Goal: Communication & Community: Answer question/provide support

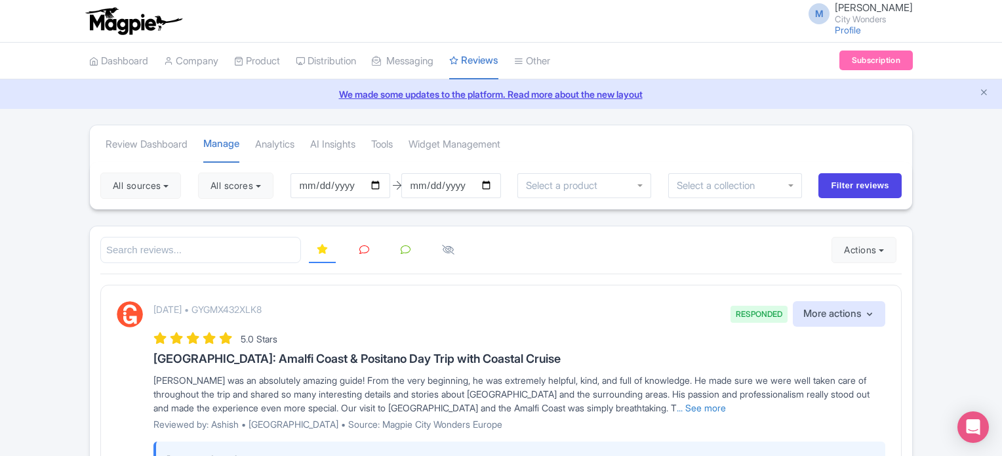
click at [985, 94] on icon "Close announcement" at bounding box center [984, 92] width 10 height 10
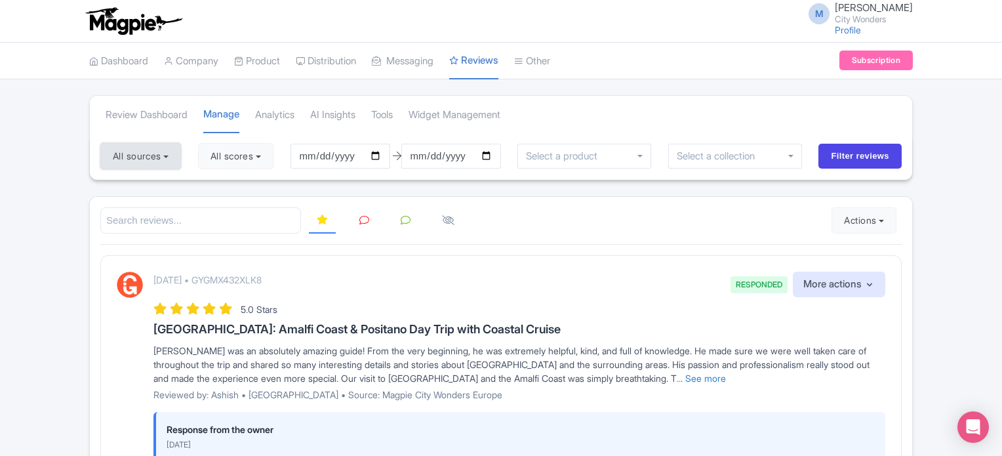
click at [147, 155] on button "All sources" at bounding box center [140, 156] width 81 height 26
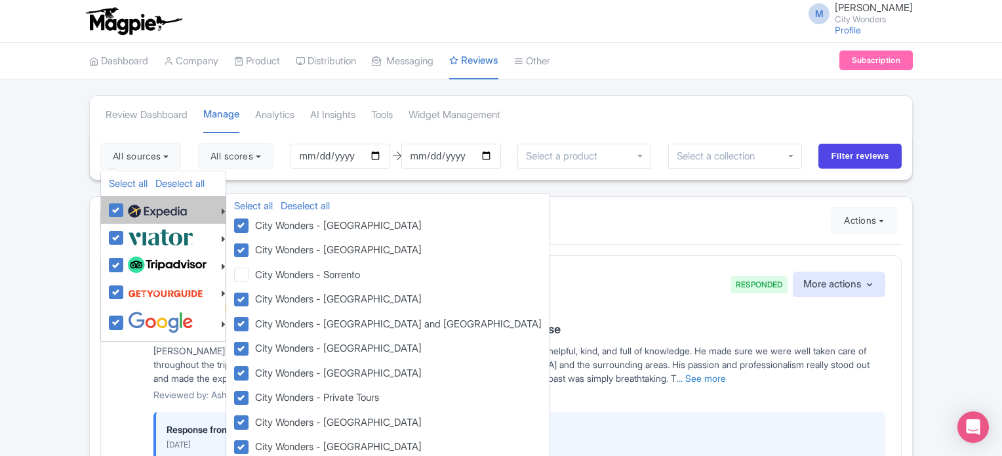
click at [125, 209] on label at bounding box center [156, 210] width 62 height 22
click at [125, 207] on input "checkbox" at bounding box center [129, 203] width 9 height 9
checkbox input "false"
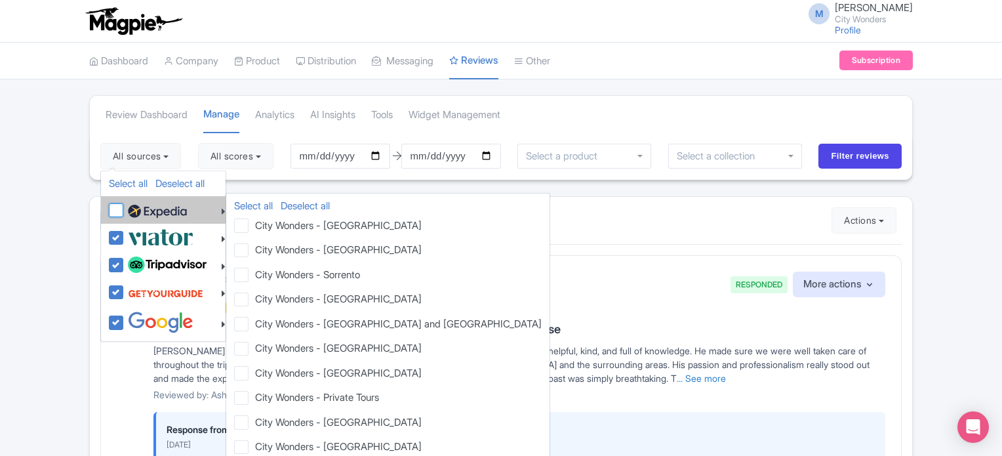
checkbox input "false"
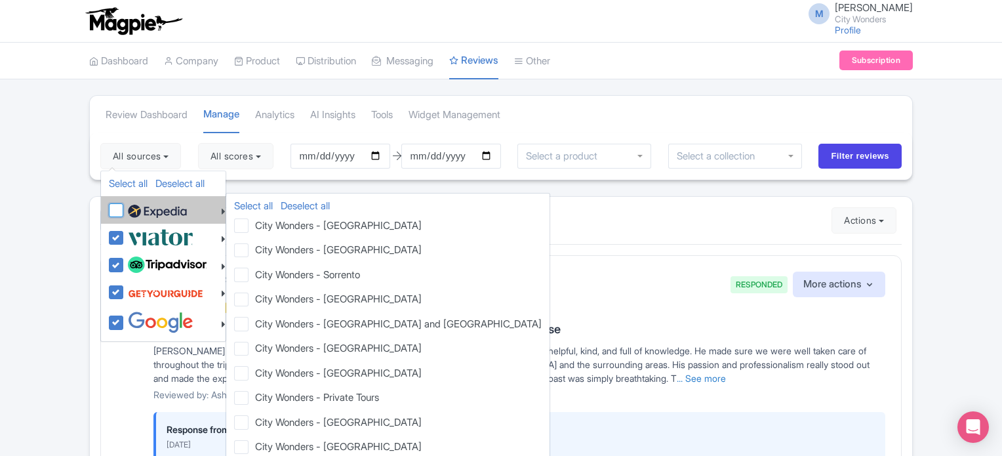
checkbox input "false"
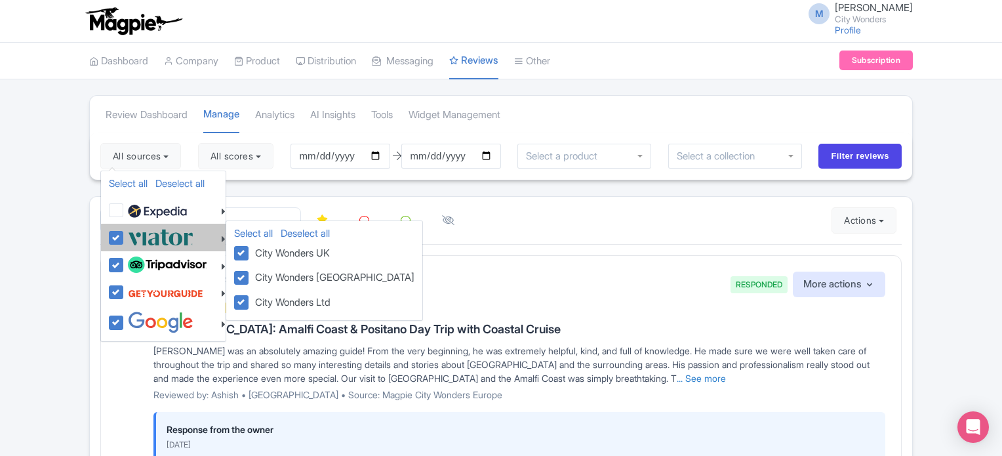
click at [125, 233] on label at bounding box center [159, 237] width 69 height 22
click at [125, 233] on input "checkbox" at bounding box center [129, 230] width 9 height 9
checkbox input "false"
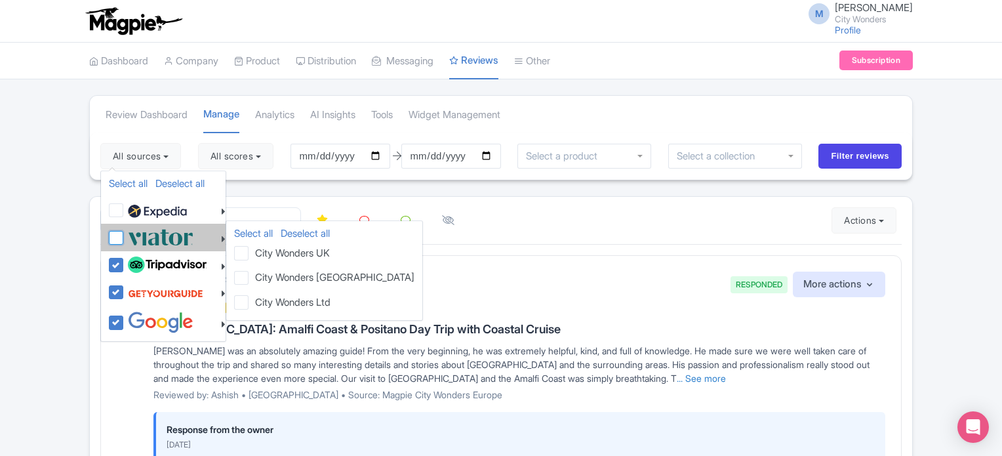
checkbox input "false"
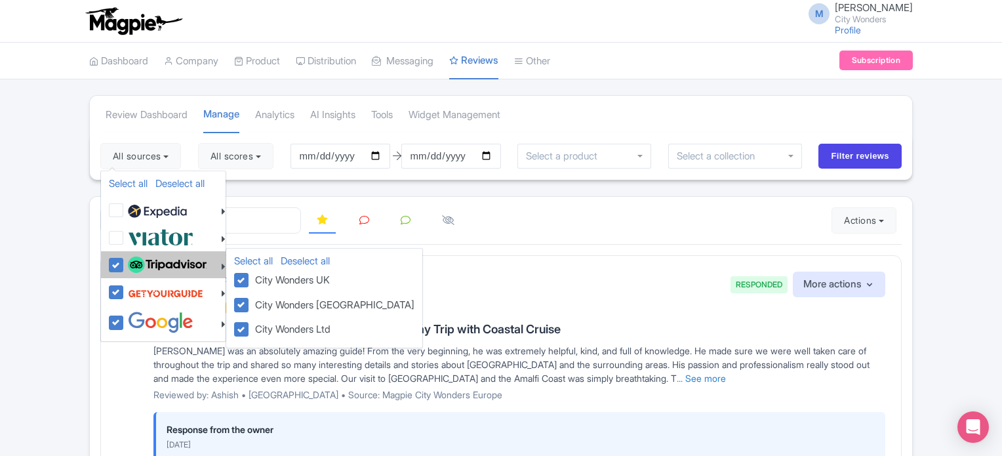
click at [125, 262] on label at bounding box center [166, 265] width 82 height 22
click at [125, 262] on input "checkbox" at bounding box center [129, 258] width 9 height 9
checkbox input "false"
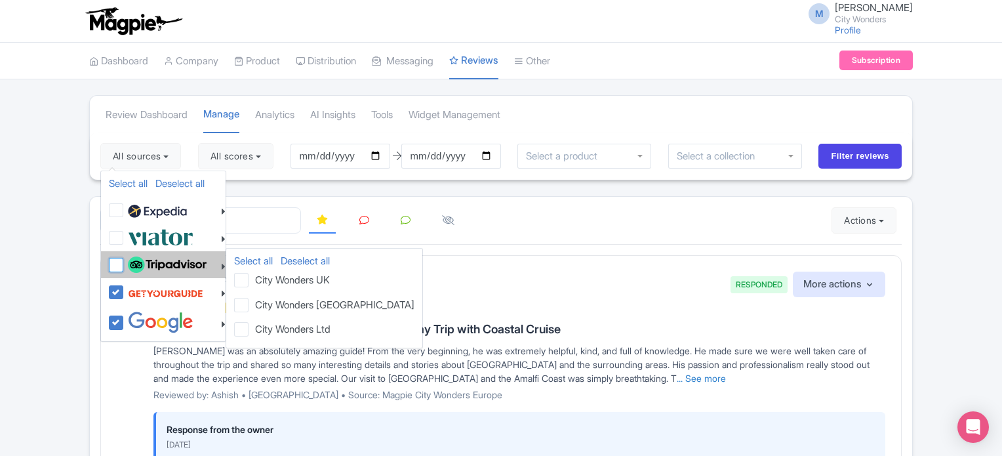
checkbox input "false"
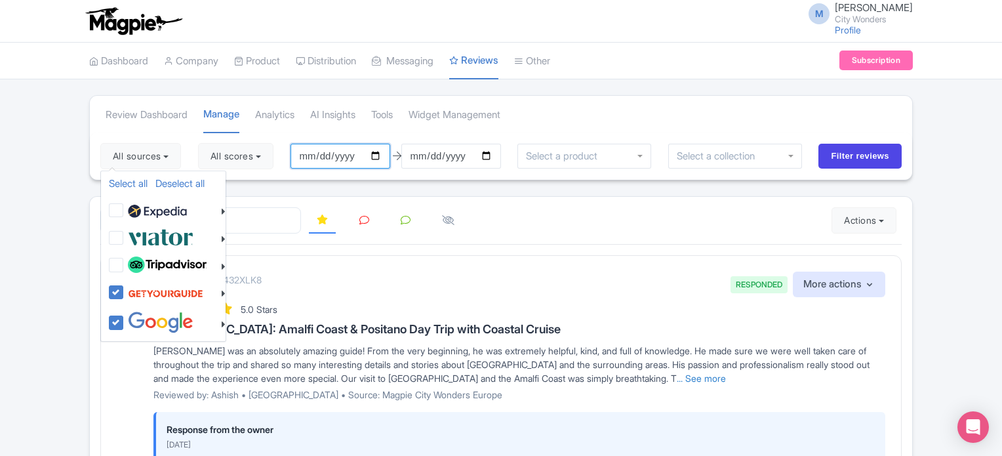
click at [327, 157] on input "2025-05-28" at bounding box center [340, 156] width 100 height 25
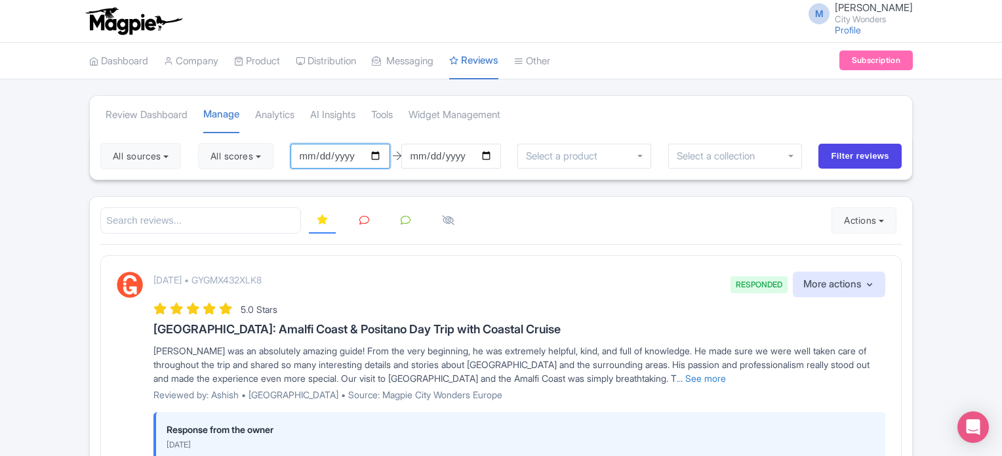
click at [384, 156] on input "2025-05-28" at bounding box center [340, 156] width 100 height 25
type input "[DATE]"
click at [254, 156] on button "All scores" at bounding box center [235, 156] width 75 height 26
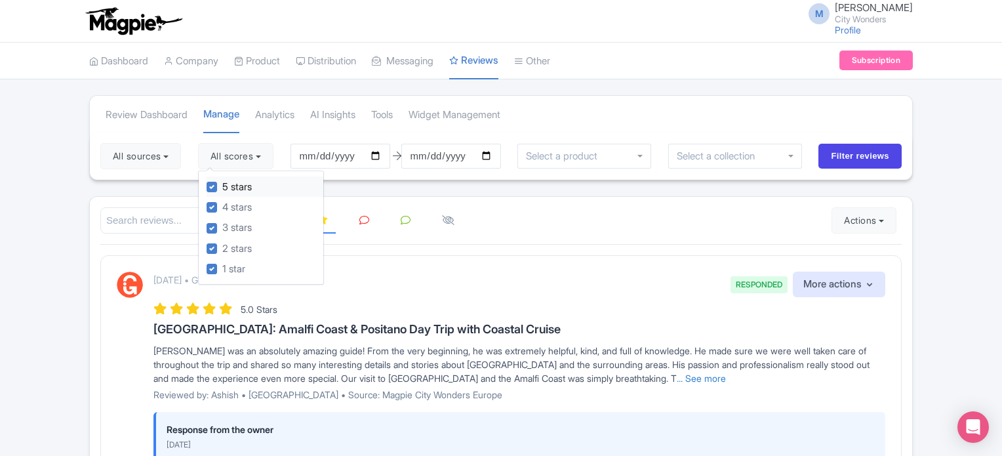
click at [222, 189] on label "5 stars" at bounding box center [236, 187] width 29 height 15
click at [222, 187] on input "5 stars" at bounding box center [226, 183] width 9 height 9
checkbox input "false"
click at [222, 201] on label "4 stars" at bounding box center [236, 207] width 29 height 15
click at [222, 201] on input "4 stars" at bounding box center [226, 203] width 9 height 9
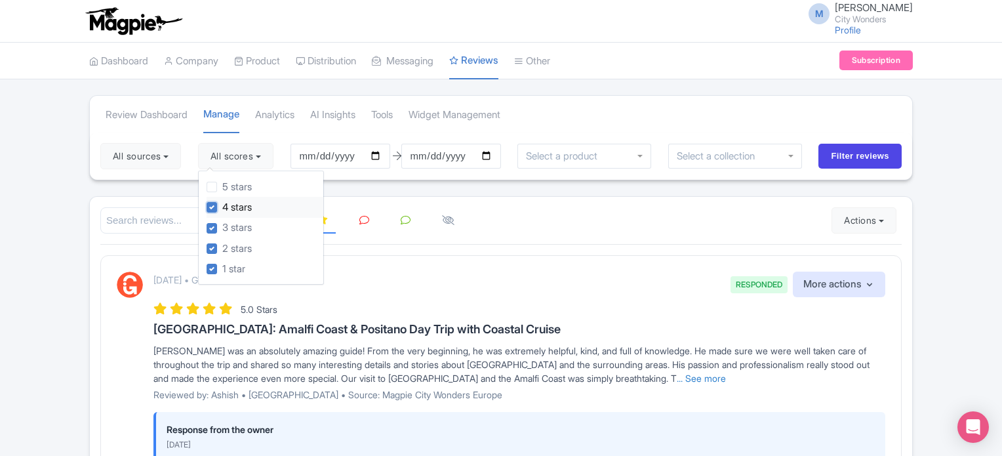
checkbox input "false"
click at [840, 157] on input "Filter reviews" at bounding box center [859, 156] width 83 height 25
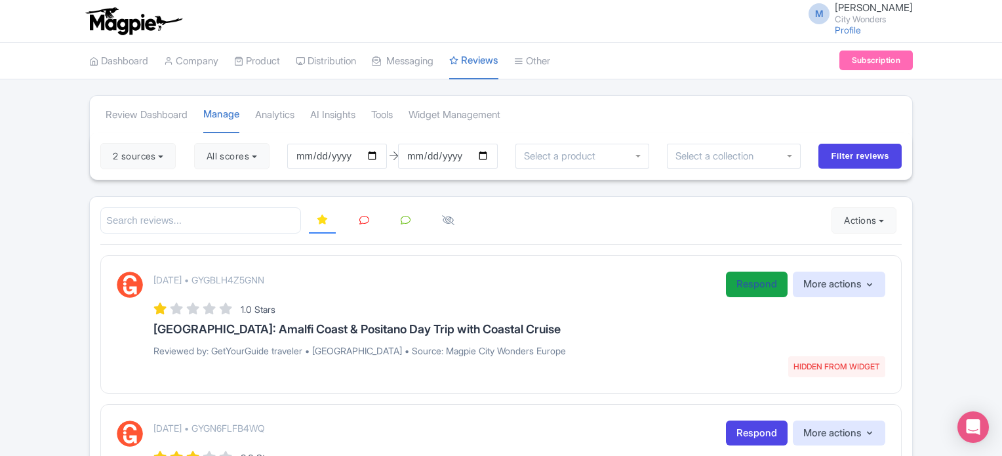
click at [731, 288] on link "Respond" at bounding box center [757, 284] width 62 height 26
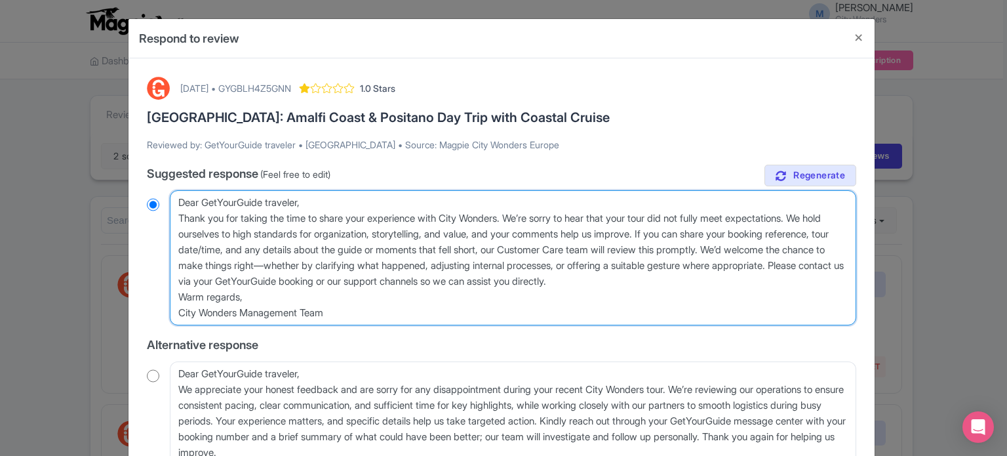
drag, startPoint x: 334, startPoint y: 315, endPoint x: 156, endPoint y: 191, distance: 216.6
click at [156, 191] on div "Dear GetYourGuide traveler, Thank you for taking the time to share your experie…" at bounding box center [501, 257] width 709 height 135
paste textarea "valued traveler, Thank you for joining our XX Tour. We noted that your experien…"
type textarea "Dear valued traveler, Thank you for joining our XX Tour. We noted that your exp…"
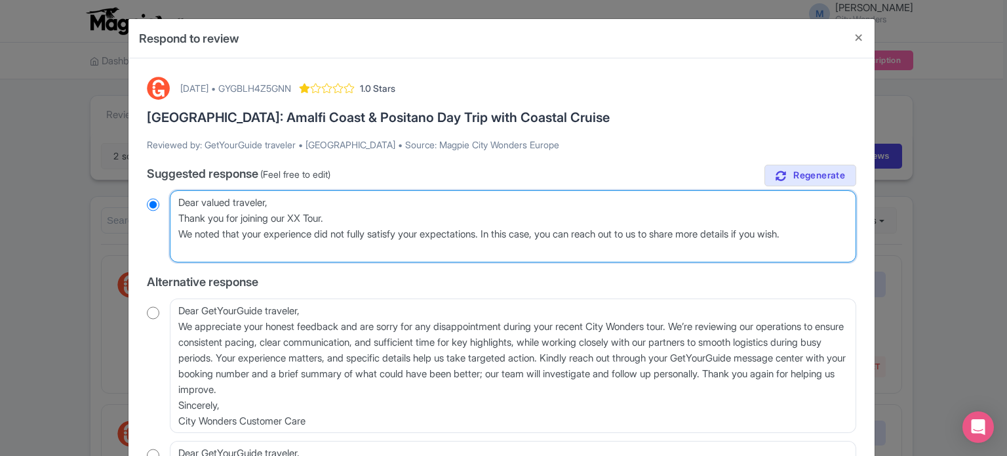
radio input "true"
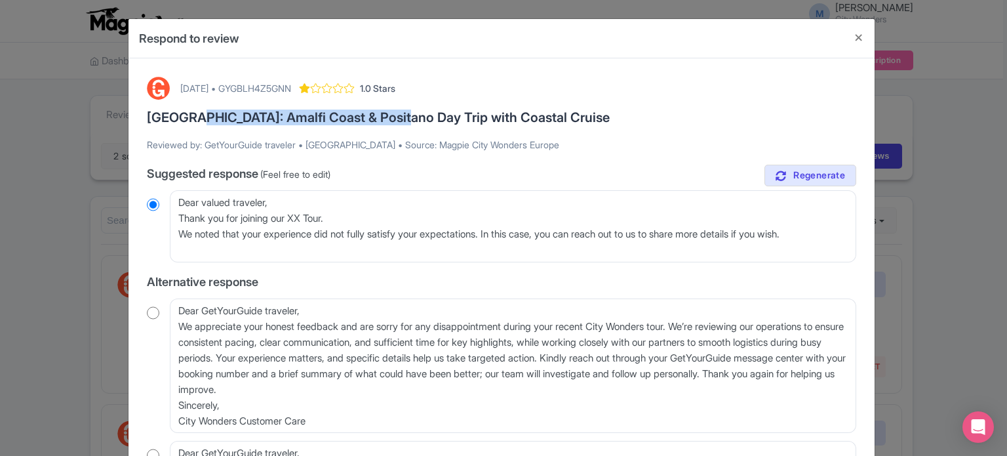
drag, startPoint x: 187, startPoint y: 117, endPoint x: 388, endPoint y: 117, distance: 200.6
click at [388, 117] on h3 "[GEOGRAPHIC_DATA]: Amalfi Coast & Positano Day Trip with Coastal Cruise" at bounding box center [501, 117] width 709 height 14
copy h3 "Amalfi Coast & Positano Day Trip"
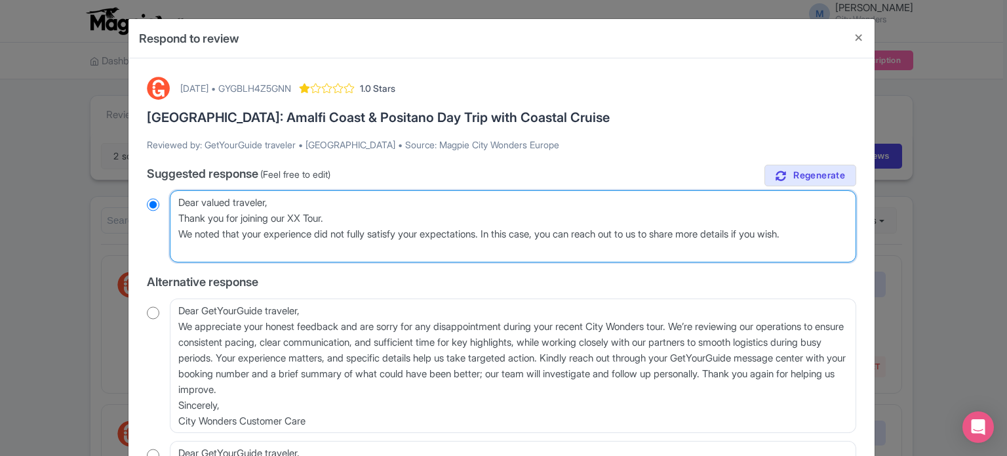
click at [299, 216] on textarea "Dear GetYourGuide traveler, Thank you for taking the time to share your experie…" at bounding box center [513, 226] width 686 height 72
drag, startPoint x: 297, startPoint y: 216, endPoint x: 330, endPoint y: 214, distance: 33.5
click at [330, 214] on textarea "Dear GetYourGuide traveler, Thank you for taking the time to share your experie…" at bounding box center [513, 226] width 686 height 72
paste textarea "Amalfi Coast & Positano Day Trip"
type textarea "Dear valued traveler, Thank you for joining our Amalfi Coast & Positano Day Tri…"
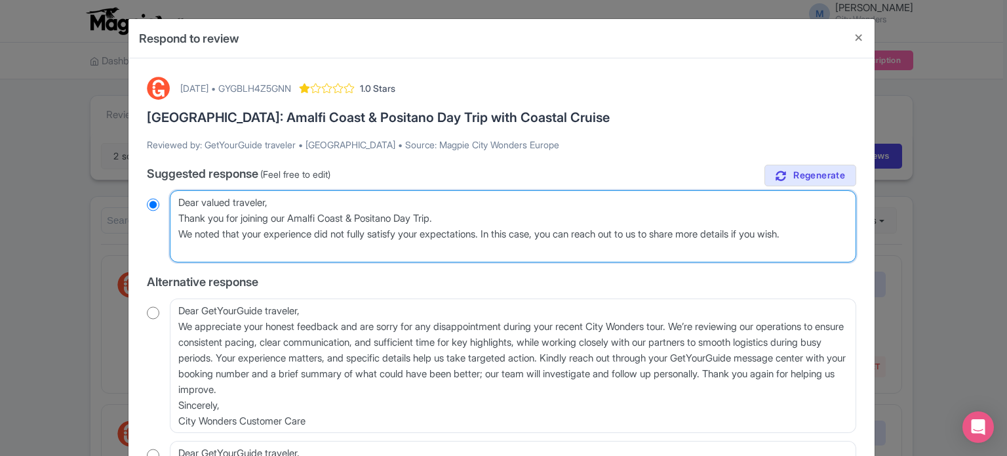
radio input "true"
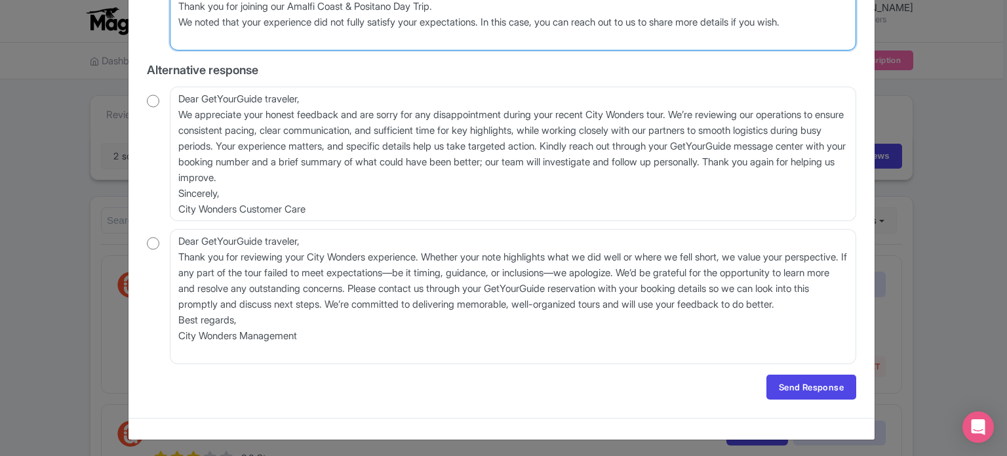
scroll to position [213, 0]
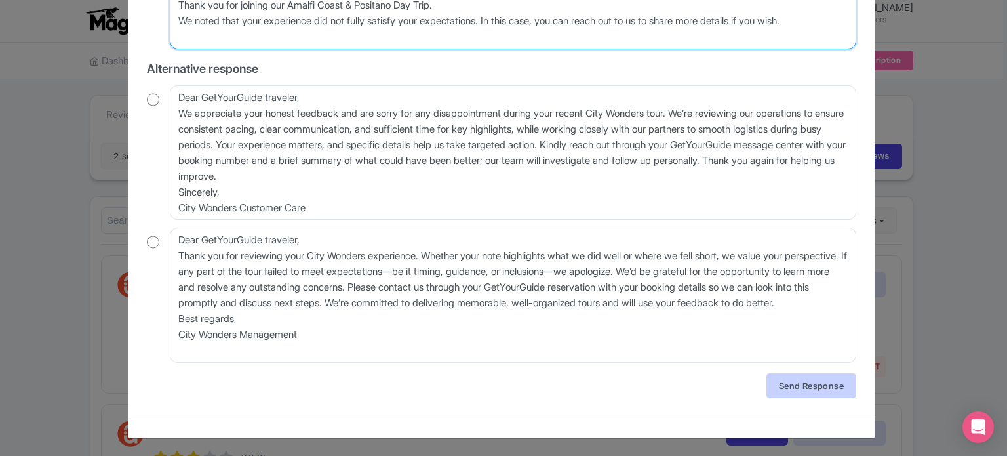
type textarea "Dear valued traveler, Thank you for joining our Amalfi Coast & Positano Day Tri…"
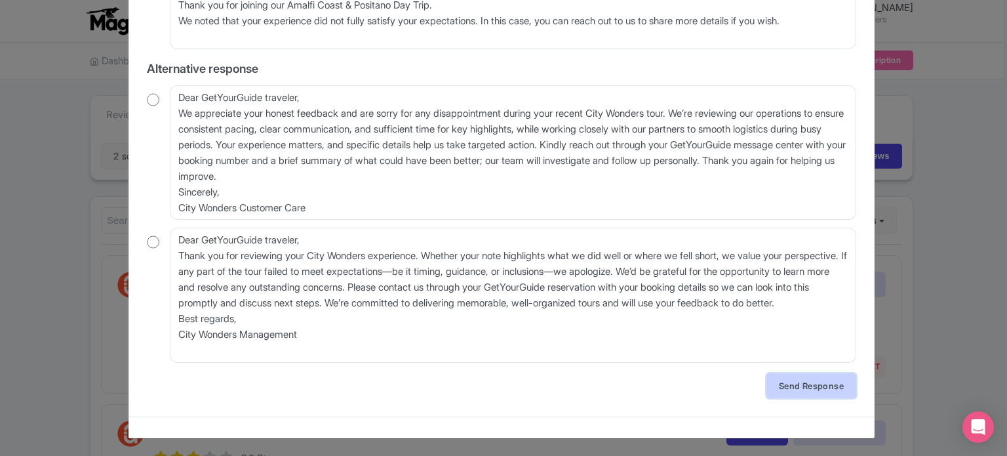
click at [817, 389] on link "Send Response" at bounding box center [811, 385] width 90 height 25
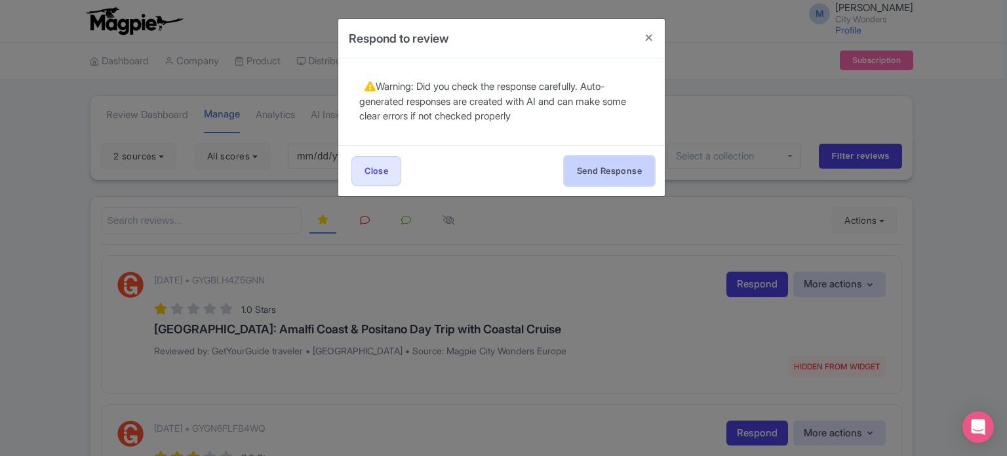
click at [627, 161] on button "Send Response" at bounding box center [609, 170] width 90 height 29
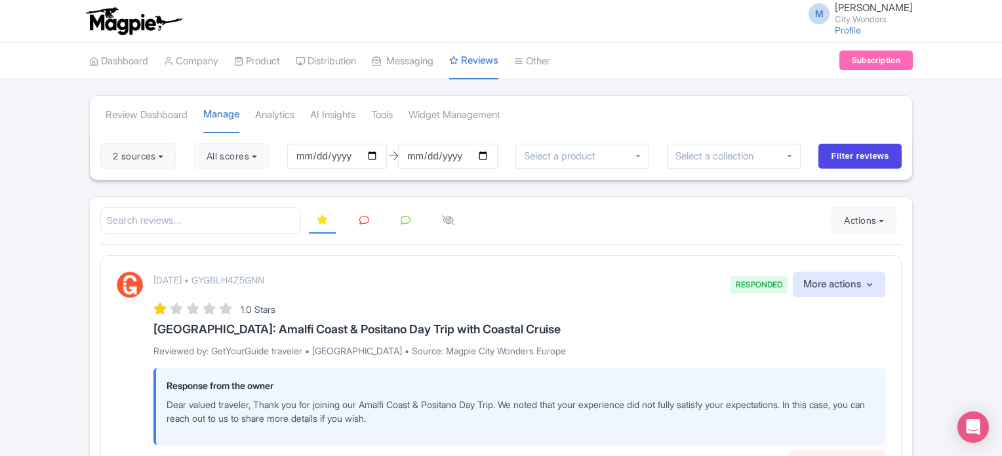
click at [351, 220] on link at bounding box center [364, 221] width 26 height 26
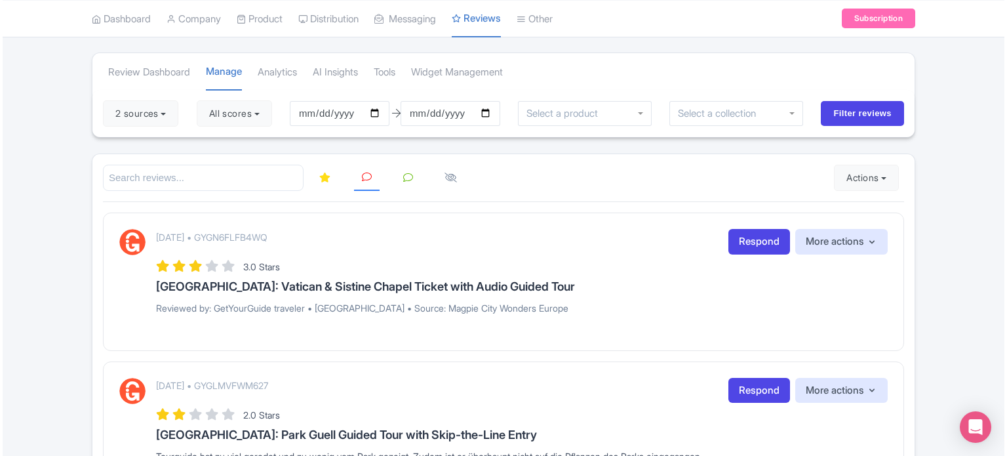
scroll to position [66, 0]
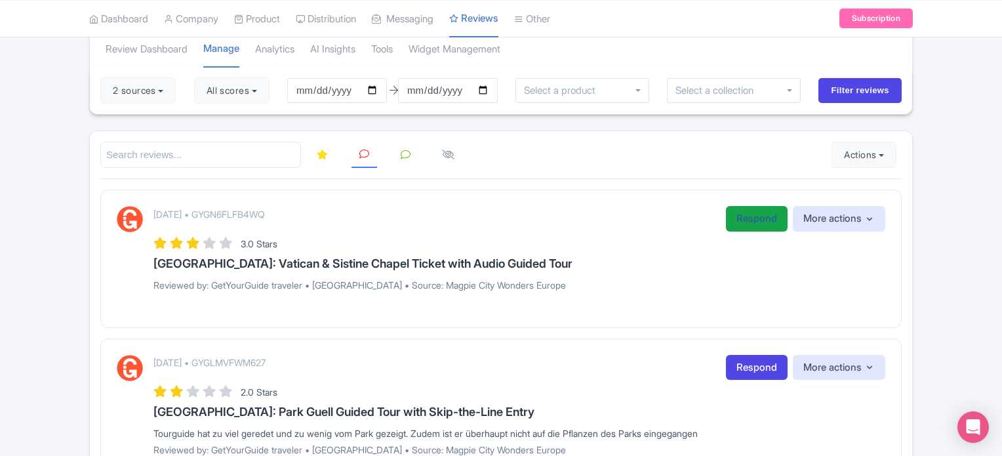
click at [745, 214] on link "Respond" at bounding box center [757, 219] width 62 height 26
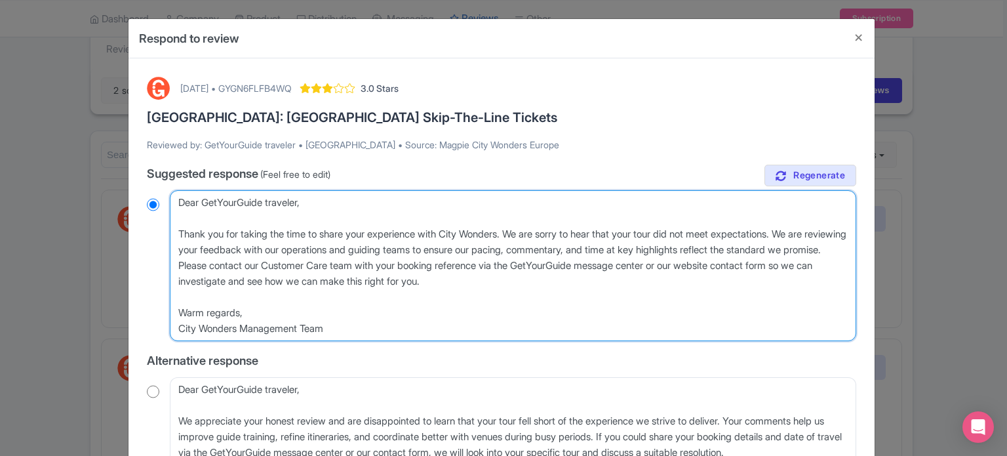
click at [722, 233] on textarea "Dear GetYourGuide traveler, Thank you for taking the time to share your experie…" at bounding box center [513, 265] width 686 height 151
type textarea "Dear GetYourGuide traveler, Thank you for taking the time to share your experie…"
radio input "true"
type textarea "Dear GetYourGuide traveler, Thank you for taking the time to share your experie…"
radio input "true"
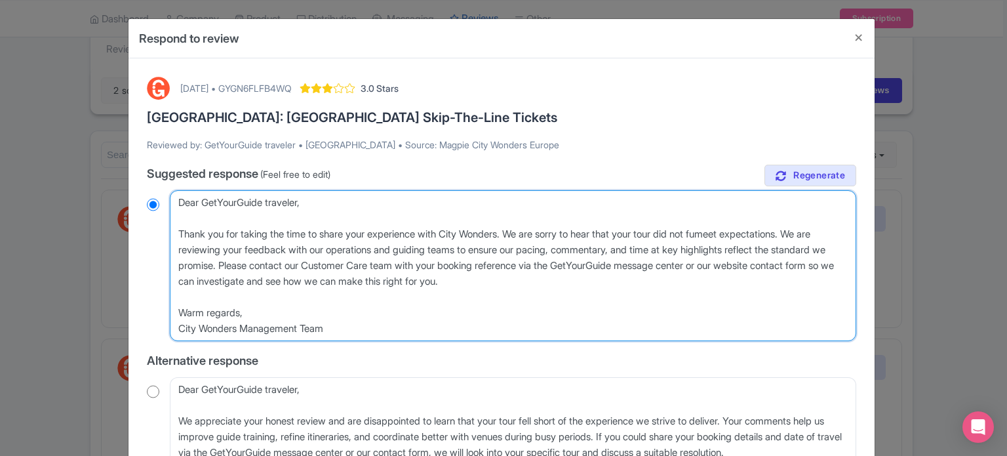
type textarea "Dear GetYourGuide traveler, Thank you for taking the time to share your experie…"
radio input "true"
type textarea "Dear GetYourGuide traveler, Thank you for taking the time to share your experie…"
radio input "true"
type textarea "Dear GetYourGuide traveler, Thank you for taking the time to share your experie…"
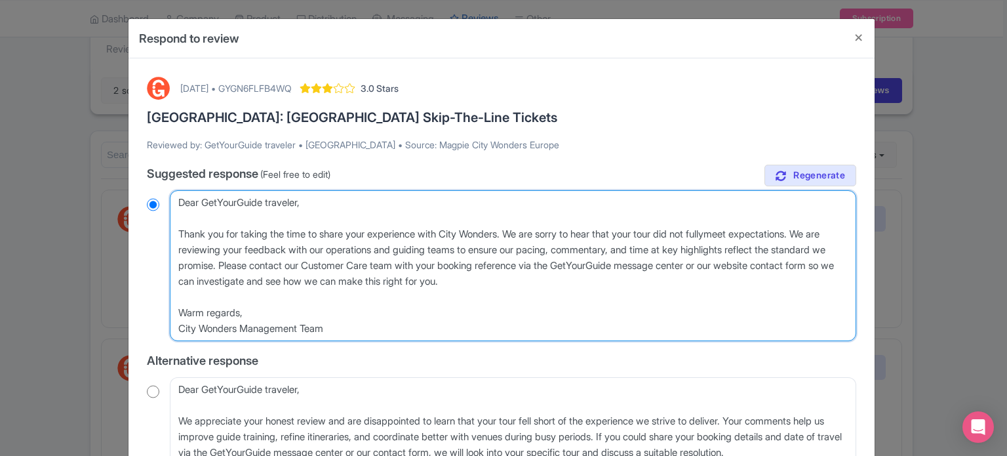
radio input "true"
type textarea "Dear GetYourGuide traveler, Thank you for taking the time to share your experie…"
radio input "true"
drag, startPoint x: 177, startPoint y: 245, endPoint x: 275, endPoint y: 262, distance: 99.8
click at [275, 262] on textarea "Dear GetYourGuide traveler, Thank you for taking the time to share your experie…" at bounding box center [513, 265] width 686 height 151
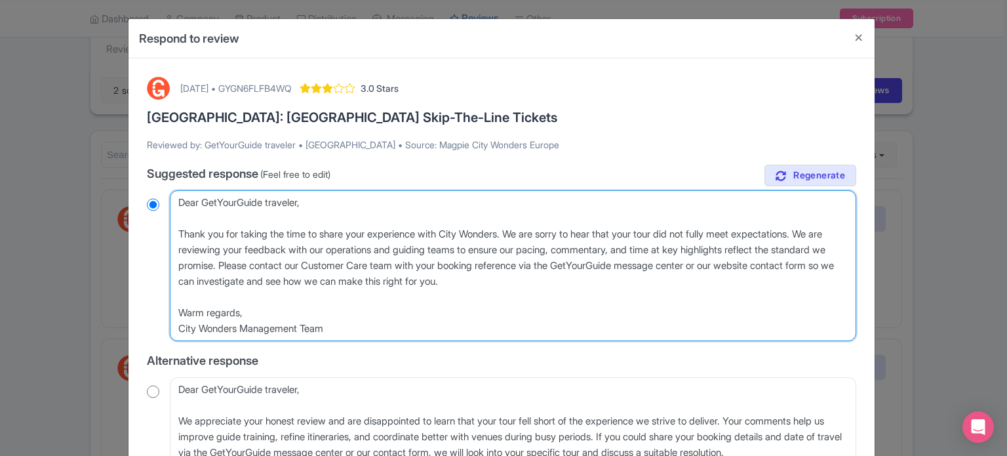
type textarea "Dear GetYourGuide traveler, Thank you for taking the time to share your experie…"
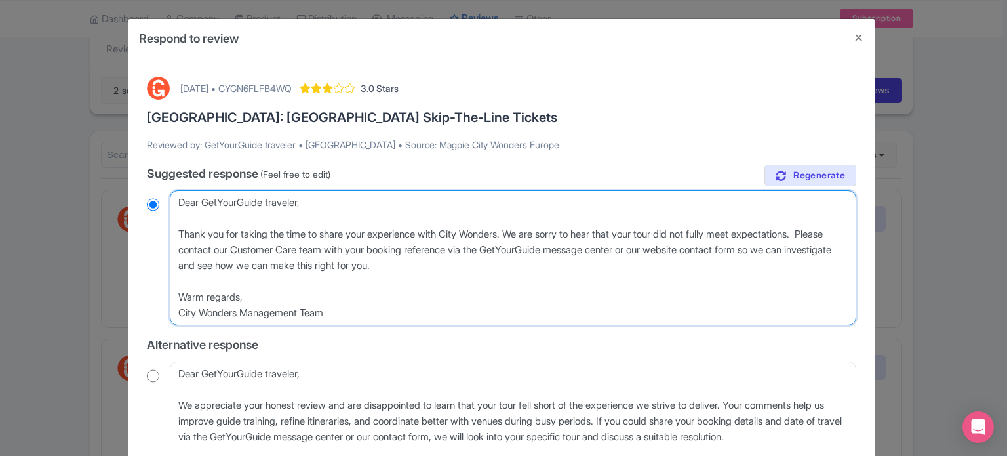
radio input "true"
drag, startPoint x: 364, startPoint y: 248, endPoint x: 802, endPoint y: 249, distance: 437.8
click at [802, 249] on textarea "Dear GetYourGuide traveler, Thank you for taking the time to share your experie…" at bounding box center [513, 257] width 686 height 135
type textarea "Dear GetYourGuide traveler, Thank you for taking the time to share your experie…"
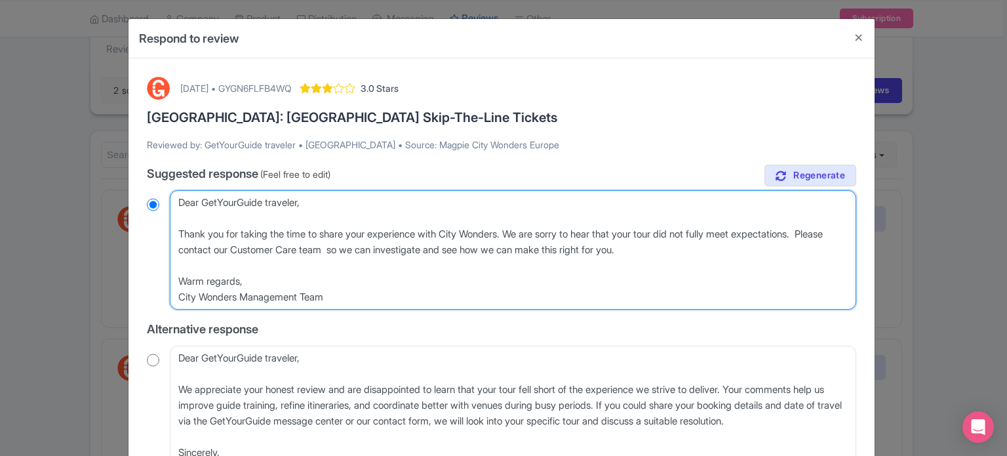
radio input "true"
type textarea "Dear GetYourGuide traveler, Thank you for taking the time to share your experie…"
radio input "true"
drag, startPoint x: 673, startPoint y: 248, endPoint x: 466, endPoint y: 245, distance: 207.1
click at [466, 245] on textarea "Dear GetYourGuide traveler, Thank you for taking the time to share your experie…" at bounding box center [513, 249] width 686 height 119
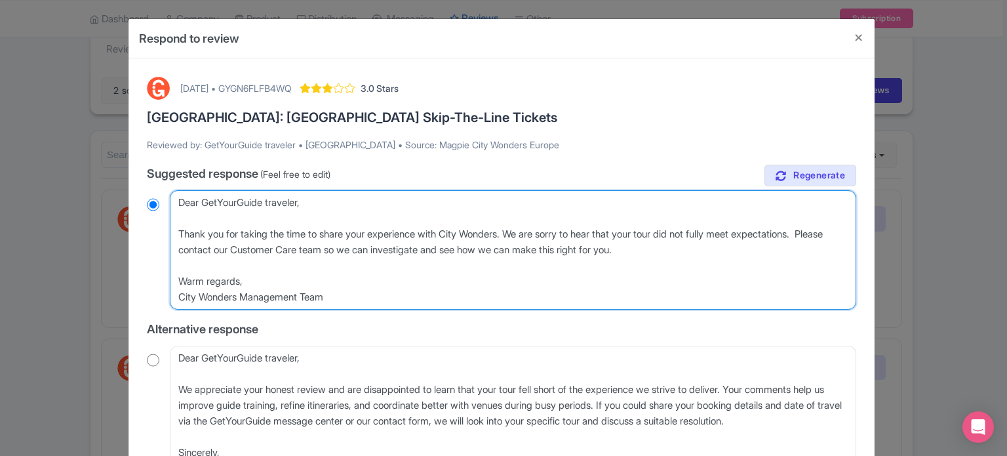
type textarea "Dear GetYourGuide traveler, Thank you for taking the time to share your experie…"
radio input "true"
type textarea "Dear GetYourGuide traveler, Thank you for taking the time to share your experie…"
radio input "true"
type textarea "Dear GetYourGuide traveler, Thank you for taking the time to share your experie…"
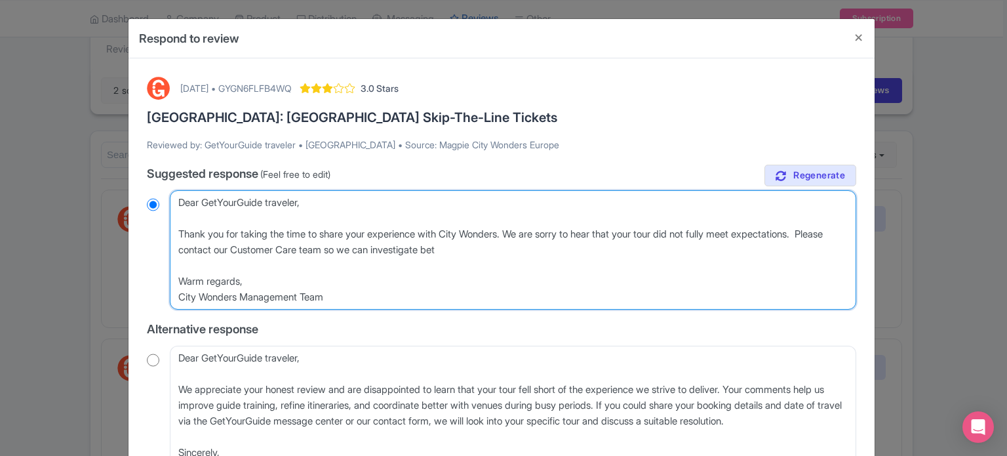
radio input "true"
type textarea "Dear GetYourGuide traveler, Thank you for taking the time to share your experie…"
radio input "true"
type textarea "Dear GetYourGuide traveler, Thank you for taking the time to share your experie…"
radio input "true"
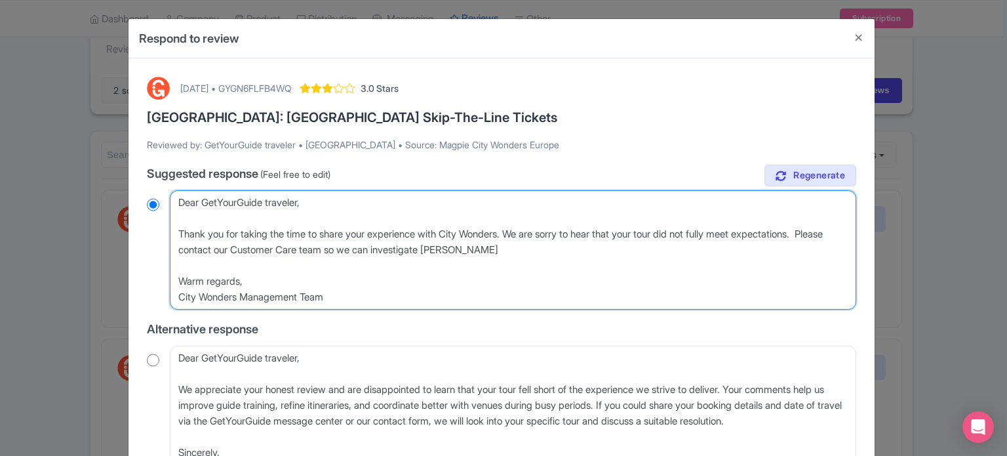
type textarea "Dear GetYourGuide traveler, Thank you for taking the time to share your experie…"
radio input "true"
type textarea "Dear GetYourGuide traveler, Thank you for taking the time to share your experie…"
radio input "true"
type textarea "Dear GetYourGuide traveler, Thank you for taking the time to share your experie…"
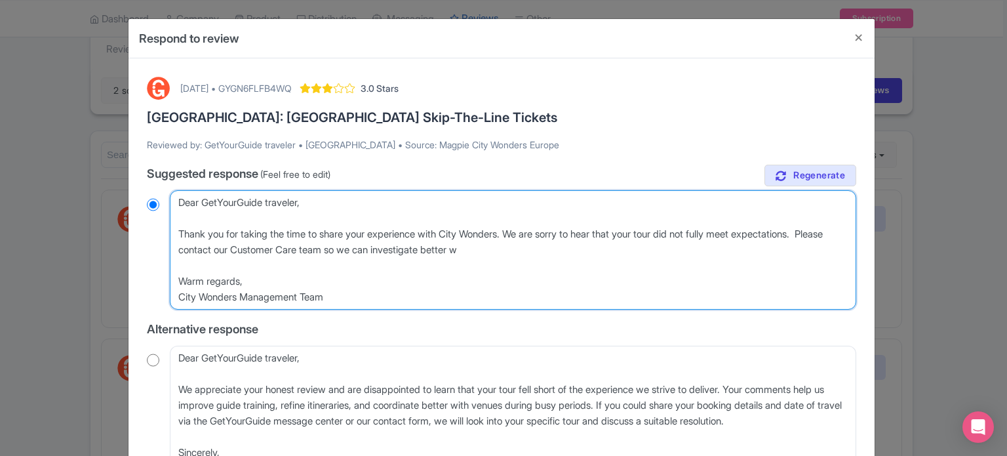
radio input "true"
type textarea "Dear GetYourGuide traveler, Thank you for taking the time to share your experie…"
radio input "true"
type textarea "Dear GetYourGuide traveler, Thank you for taking the time to share your experie…"
radio input "true"
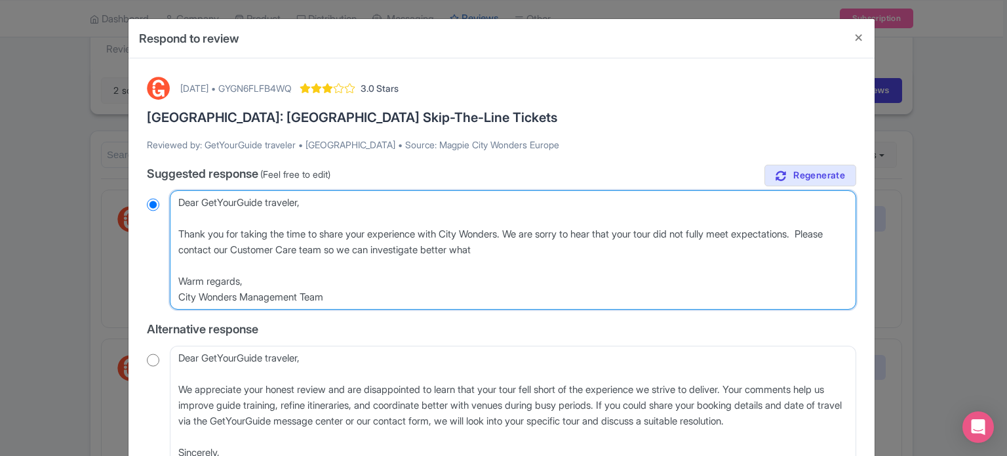
type textarea "Dear GetYourGuide traveler, Thank you for taking the time to share your experie…"
radio input "true"
type textarea "Dear GetYourGuide traveler, Thank you for taking the time to share your experie…"
radio input "true"
type textarea "Dear GetYourGuide traveler, Thank you for taking the time to share your experie…"
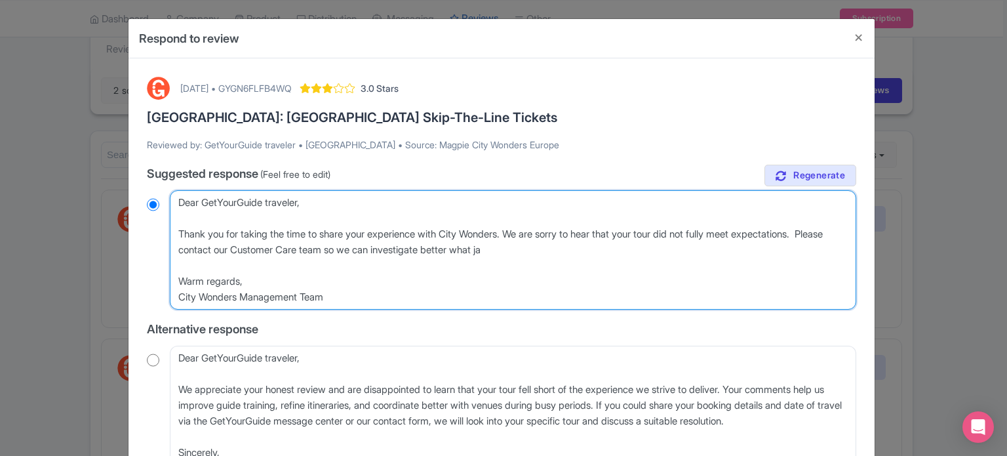
radio input "true"
type textarea "Dear GetYourGuide traveler, Thank you for taking the time to share your experie…"
radio input "true"
type textarea "Dear GetYourGuide traveler, Thank you for taking the time to share your experie…"
radio input "true"
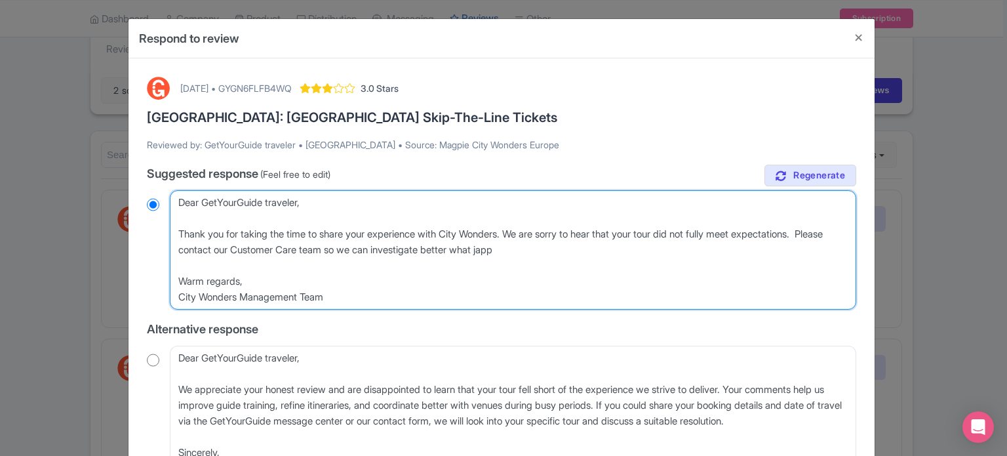
type textarea "Dear GetYourGuide traveler, Thank you for taking the time to share your experie…"
radio input "true"
type textarea "Dear GetYourGuide traveler, Thank you for taking the time to share your experie…"
radio input "true"
type textarea "Dear GetYourGuide traveler, Thank you for taking the time to share your experie…"
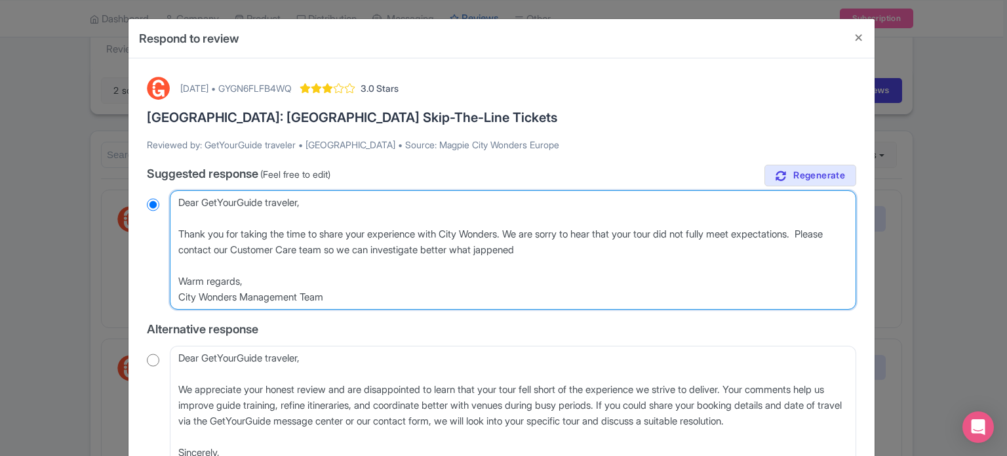
radio input "true"
type textarea "Dear GetYourGuide traveler, Thank you for taking the time to share your experie…"
radio input "true"
type textarea "Dear GetYourGuide traveler, Thank you for taking the time to share your experie…"
radio input "true"
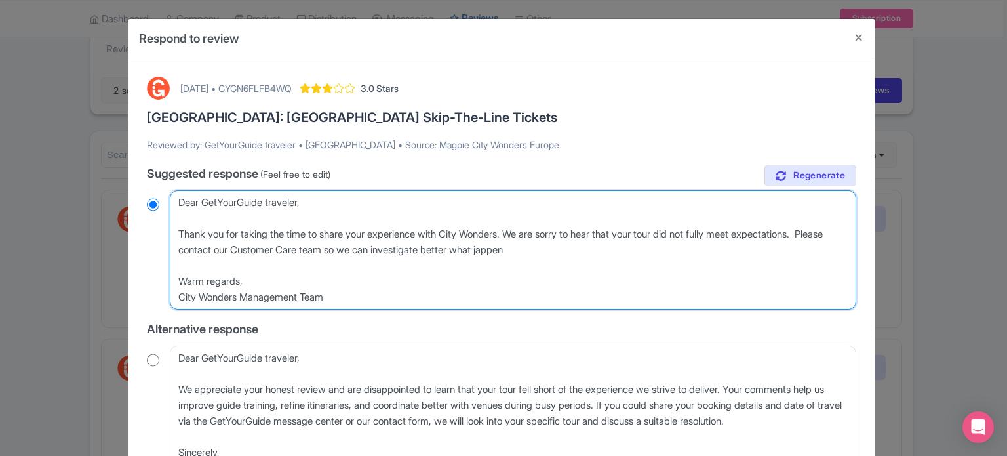
type textarea "Dear GetYourGuide traveler, Thank you for taking the time to share your experie…"
radio input "true"
type textarea "Dear GetYourGuide traveler, Thank you for taking the time to share your experie…"
radio input "true"
type textarea "Dear GetYourGuide traveler, Thank you for taking the time to share your experie…"
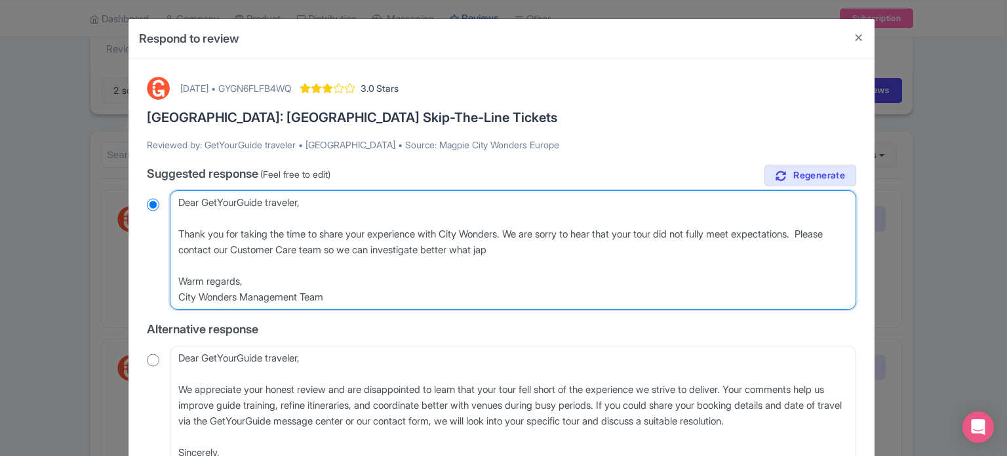
radio input "true"
type textarea "Dear GetYourGuide traveler, Thank you for taking the time to share your experie…"
radio input "true"
type textarea "Dear GetYourGuide traveler, Thank you for taking the time to share your experie…"
radio input "true"
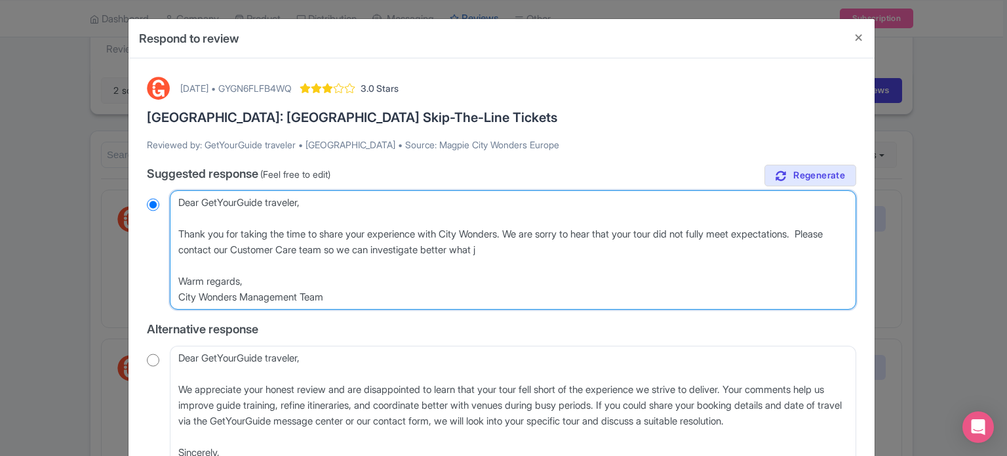
type textarea "Dear GetYourGuide traveler, Thank you for taking the time to share your experie…"
radio input "true"
type textarea "Dear GetYourGuide traveler, Thank you for taking the time to share your experie…"
radio input "true"
type textarea "Dear GetYourGuide traveler, Thank you for taking the time to share your experie…"
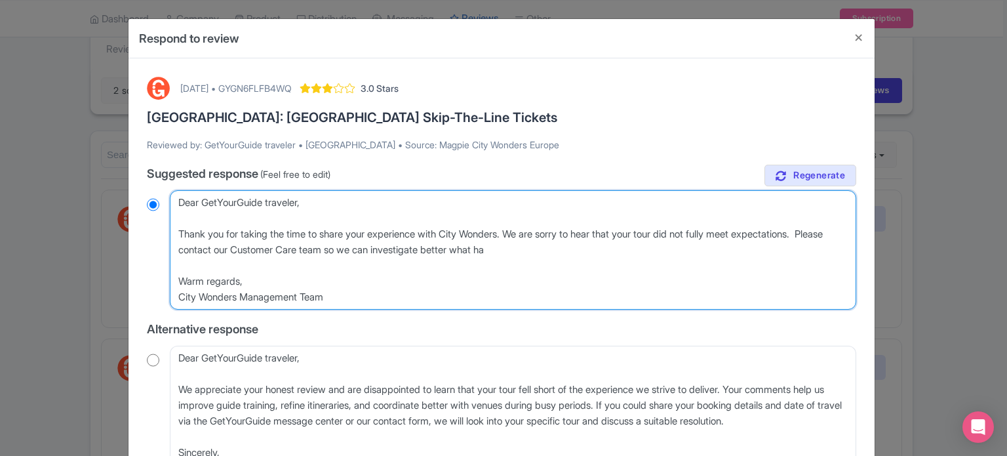
radio input "true"
type textarea "Dear GetYourGuide traveler, Thank you for taking the time to share your experie…"
radio input "true"
type textarea "Dear GetYourGuide traveler, Thank you for taking the time to share your experie…"
radio input "true"
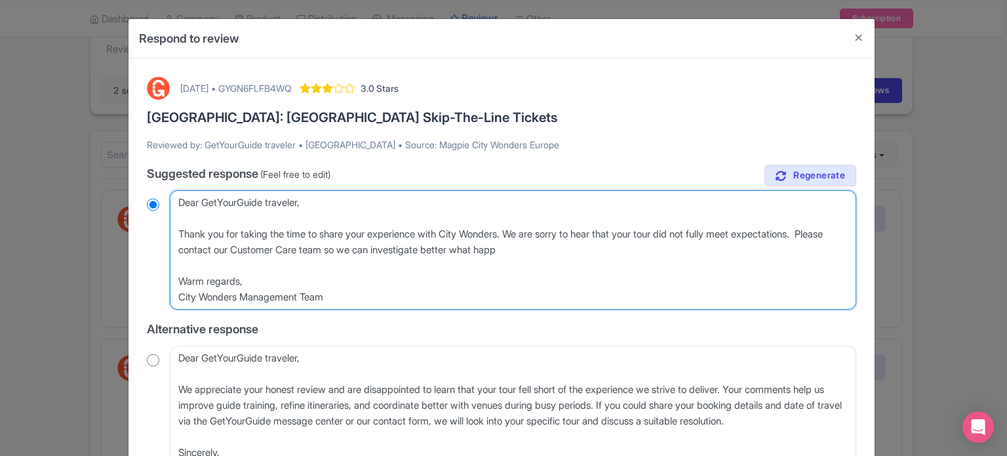
type textarea "Dear GetYourGuide traveler, Thank you for taking the time to share your experie…"
radio input "true"
type textarea "Dear GetYourGuide traveler, Thank you for taking the time to share your experie…"
radio input "true"
type textarea "Dear GetYourGuide traveler, Thank you for taking the time to share your experie…"
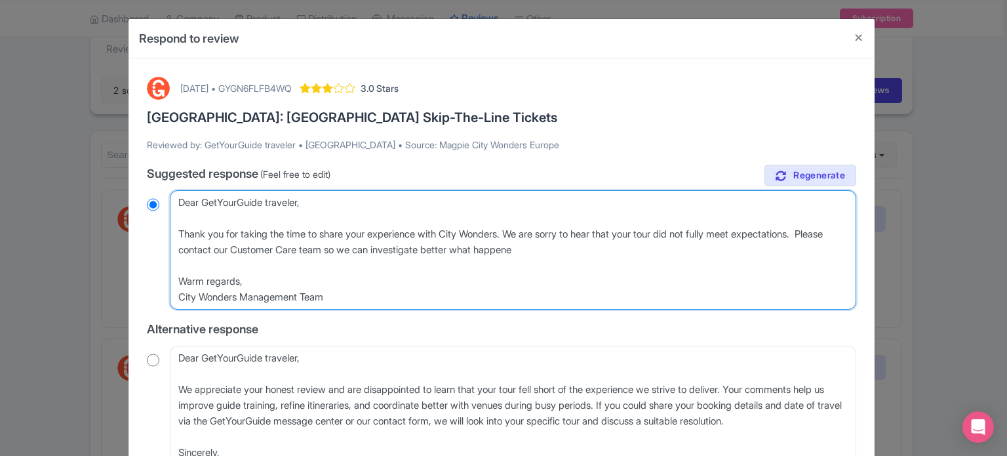
radio input "true"
type textarea "Dear GetYourGuide traveler, Thank you for taking the time to share your experie…"
radio input "true"
type textarea "Dear GetYourGuide traveler, Thank you for taking the time to share your experie…"
radio input "true"
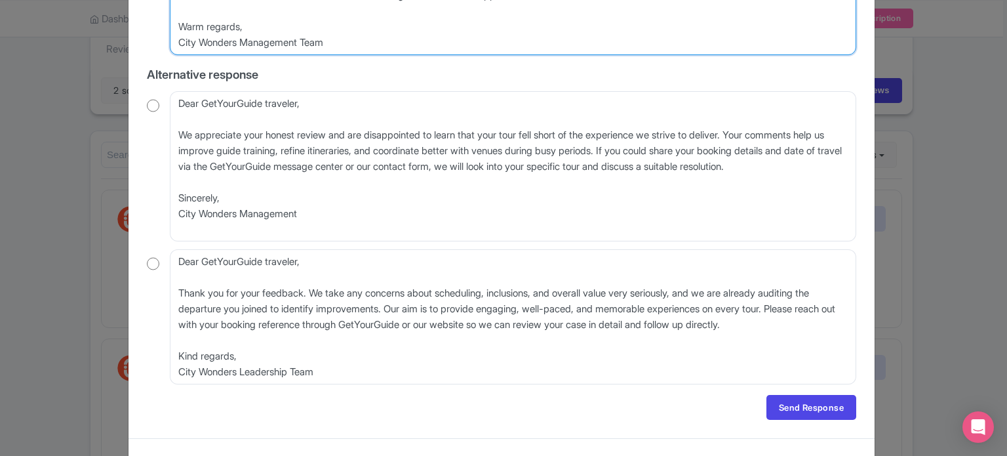
scroll to position [276, 0]
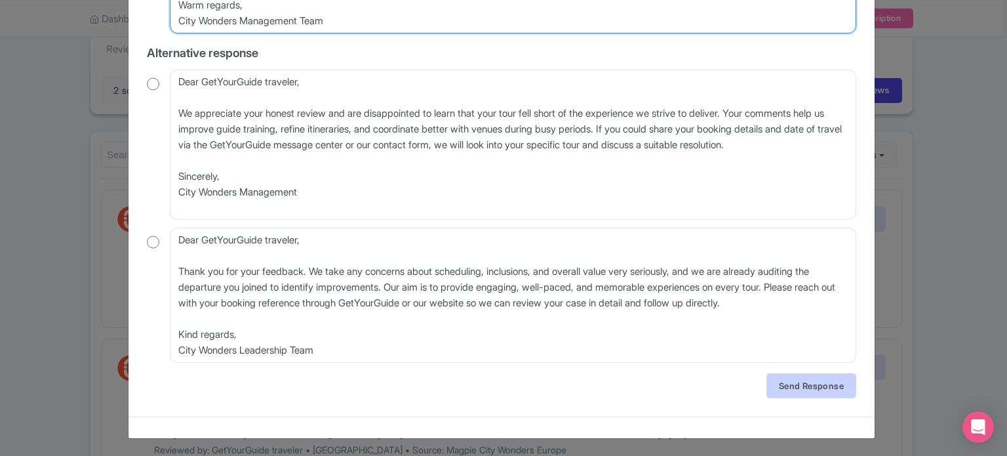
type textarea "Dear GetYourGuide traveler, Thank you for taking the time to share your experie…"
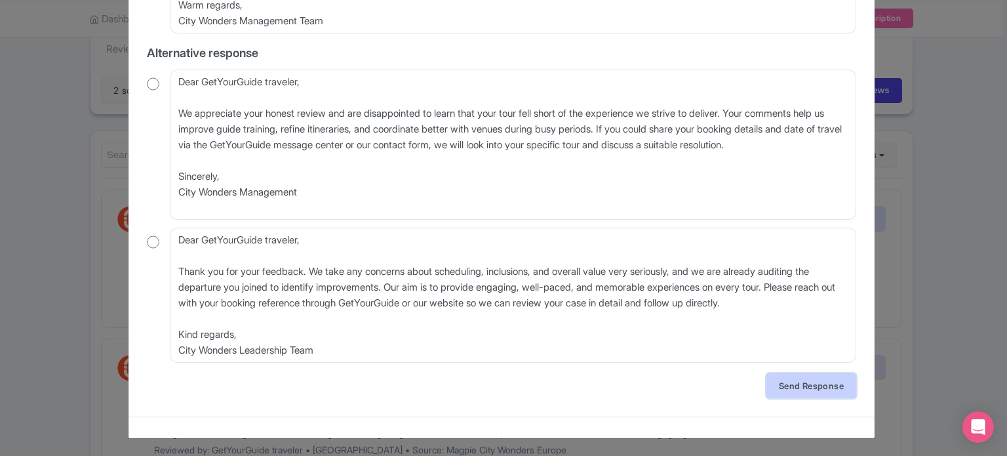
click at [778, 387] on link "Send Response" at bounding box center [811, 385] width 90 height 25
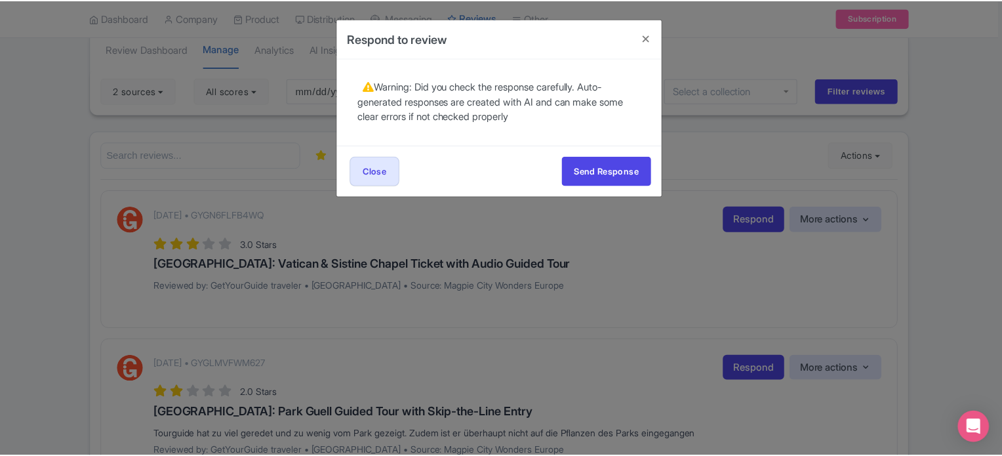
scroll to position [0, 0]
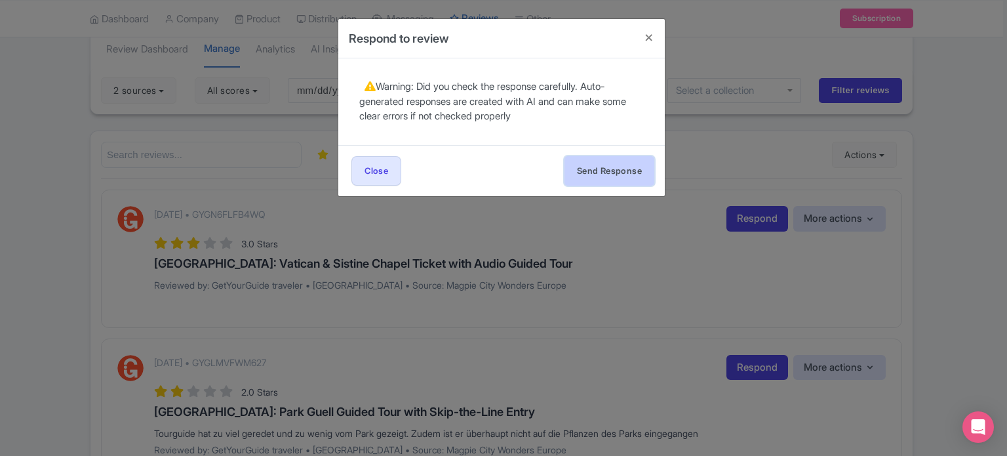
click at [601, 168] on button "Send Response" at bounding box center [609, 170] width 90 height 29
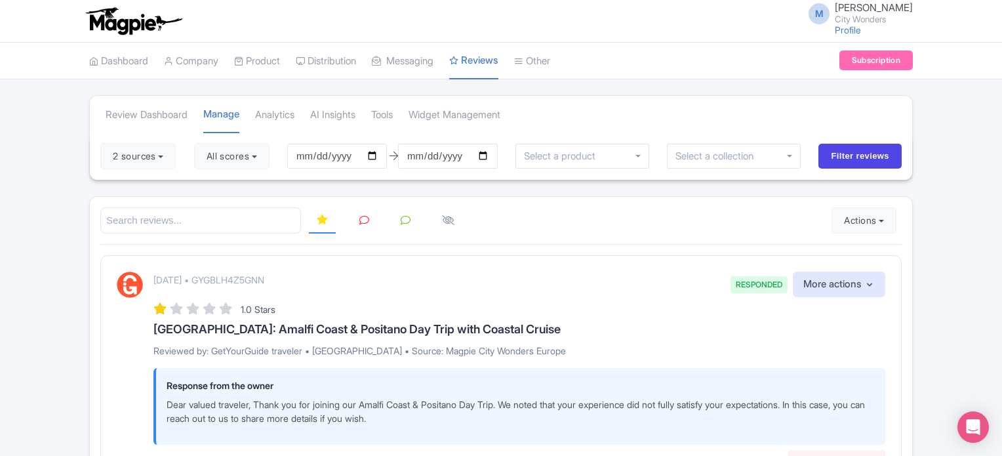
click at [366, 222] on icon at bounding box center [364, 220] width 10 height 10
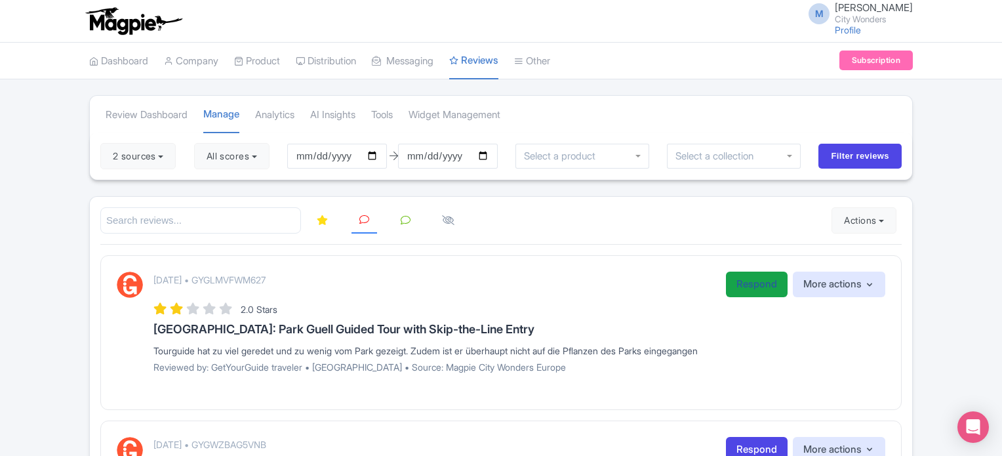
click at [741, 277] on link "Respond" at bounding box center [757, 284] width 62 height 26
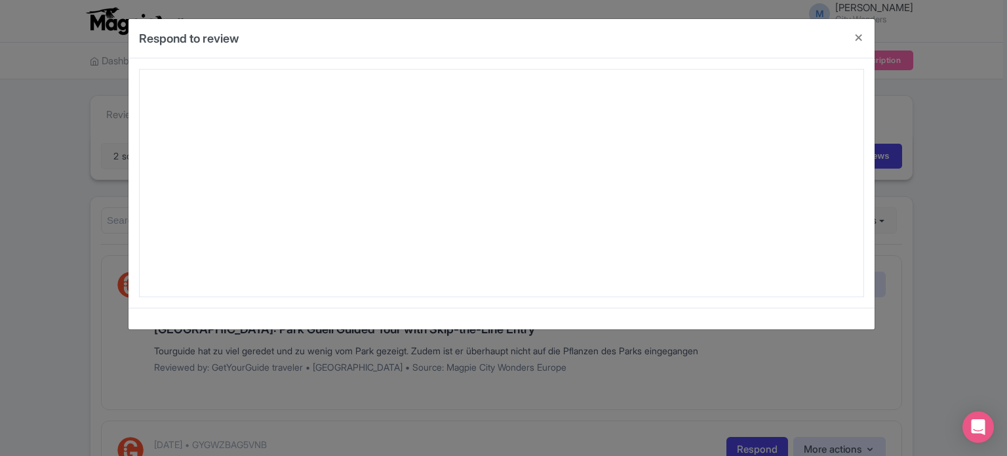
click at [49, 274] on div "Respond to review August 27, 2025 • GYGLMVFWM627 2.0 Stars Barcelona: Park Guel…" at bounding box center [503, 228] width 1007 height 456
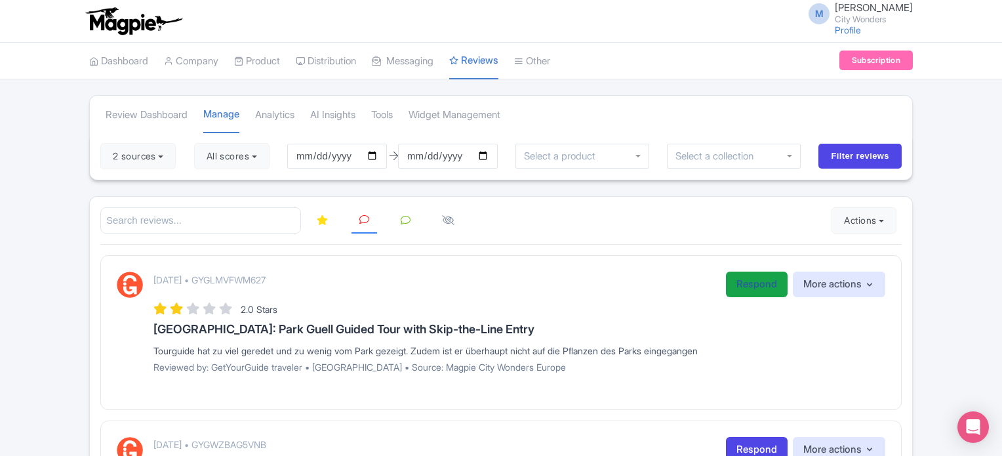
click at [745, 283] on link "Respond" at bounding box center [757, 284] width 62 height 26
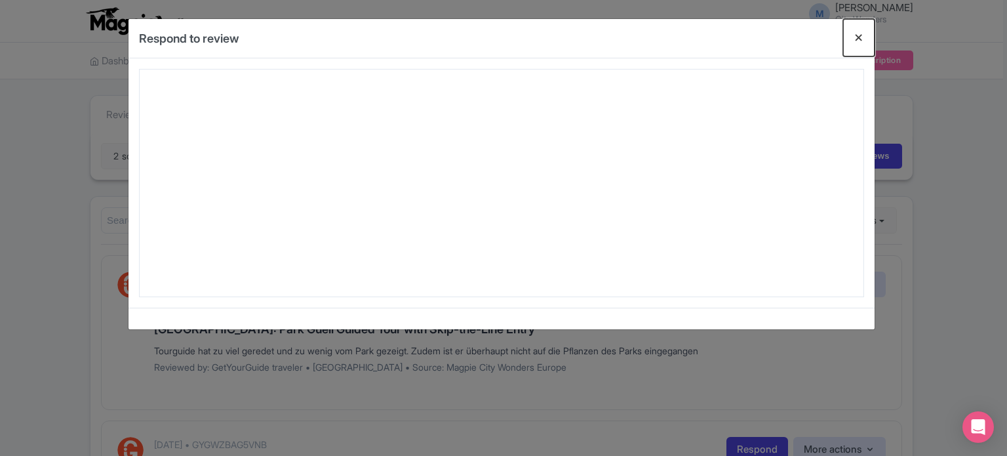
click at [855, 39] on button "Close" at bounding box center [858, 37] width 31 height 37
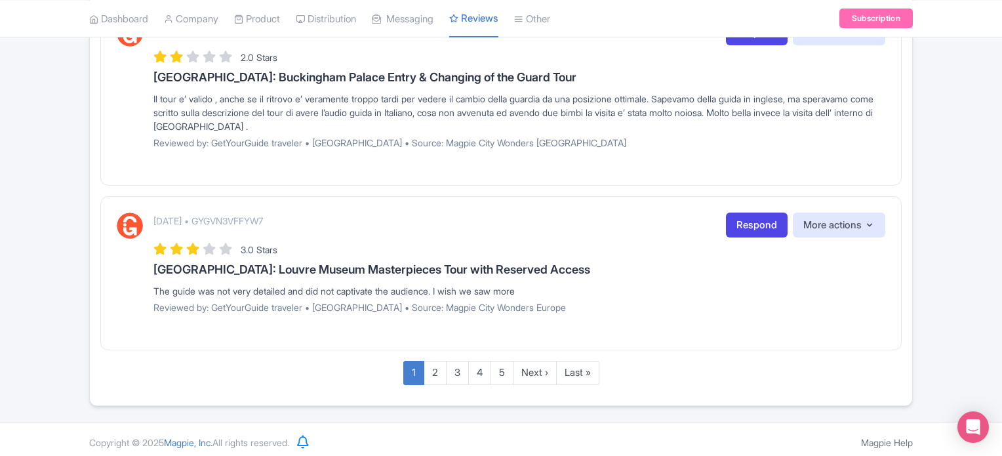
scroll to position [1576, 0]
click at [437, 366] on link "2" at bounding box center [434, 371] width 23 height 24
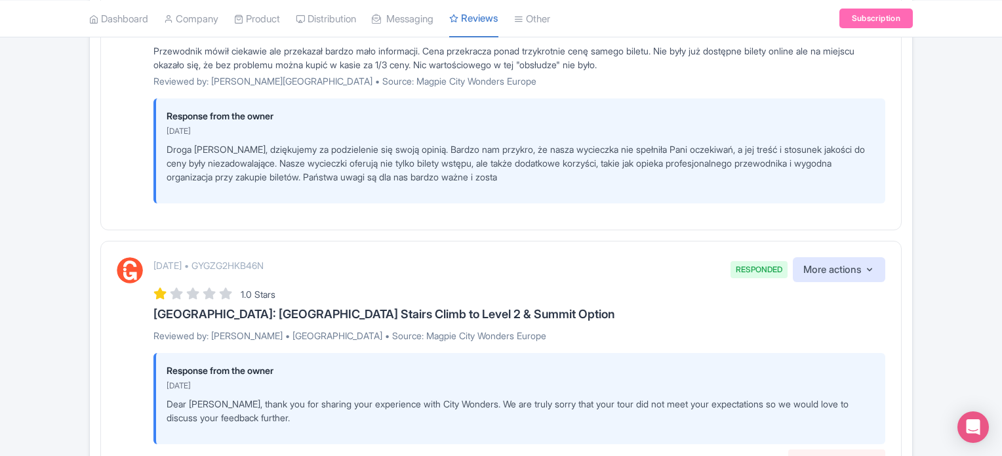
scroll to position [2352, 0]
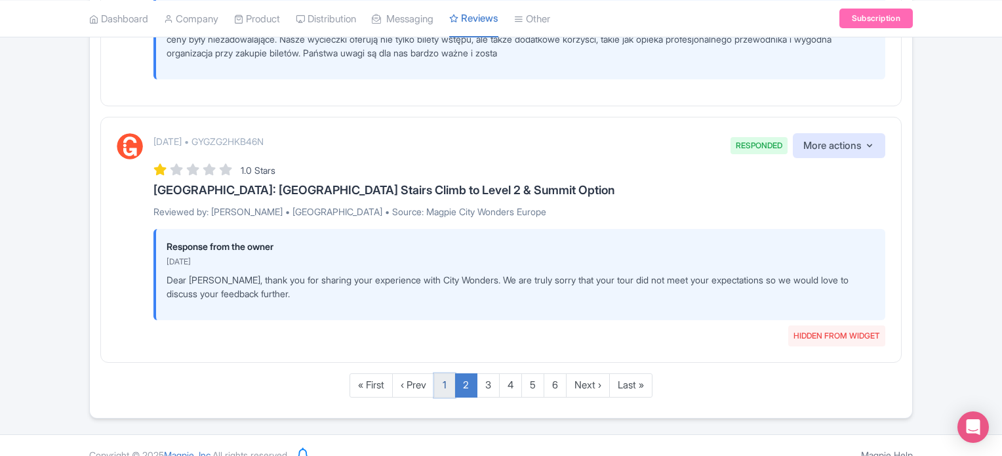
click at [440, 373] on link "1" at bounding box center [444, 385] width 21 height 24
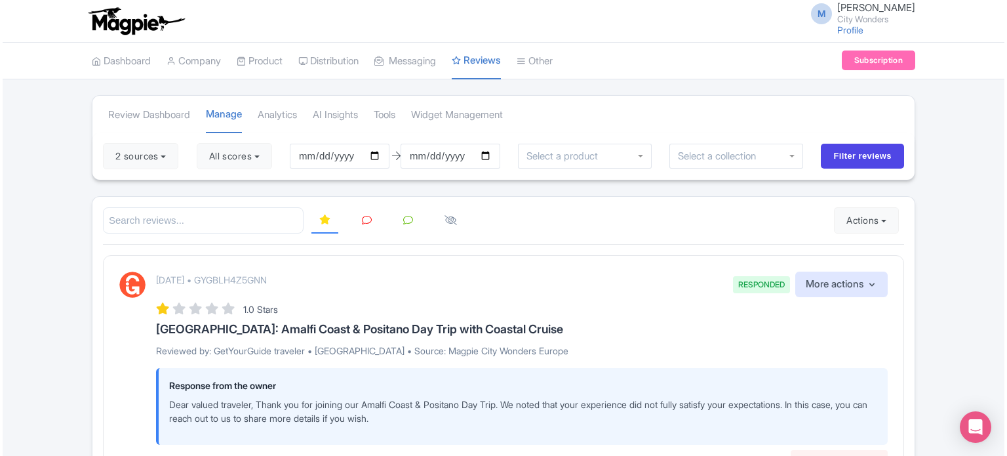
scroll to position [66, 0]
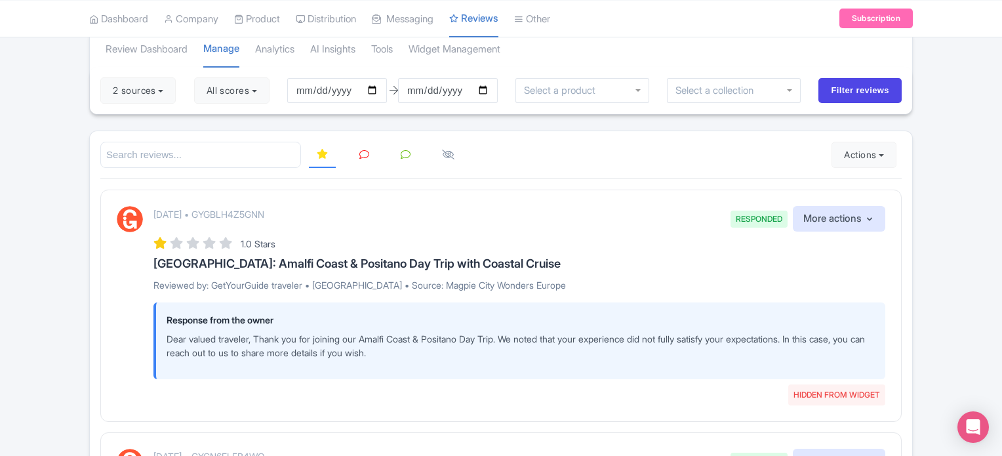
click at [359, 149] on icon at bounding box center [364, 154] width 10 height 10
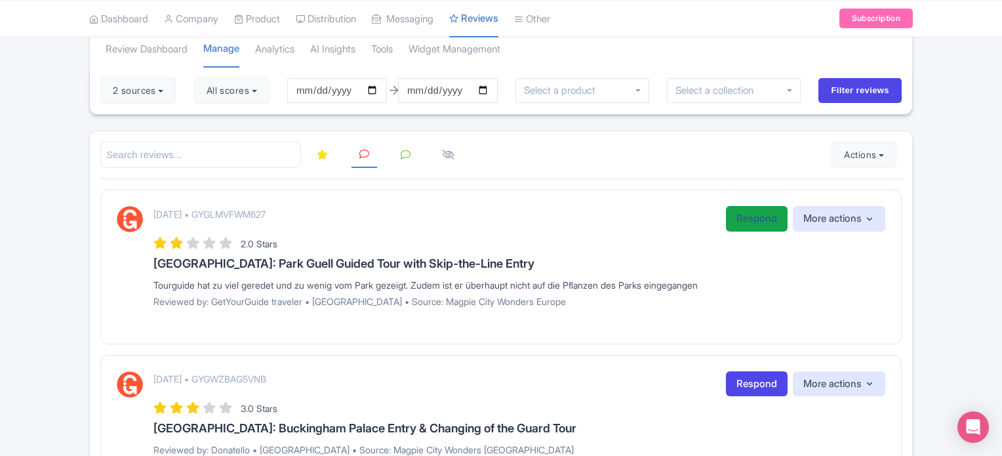
click at [745, 222] on link "Respond" at bounding box center [757, 219] width 62 height 26
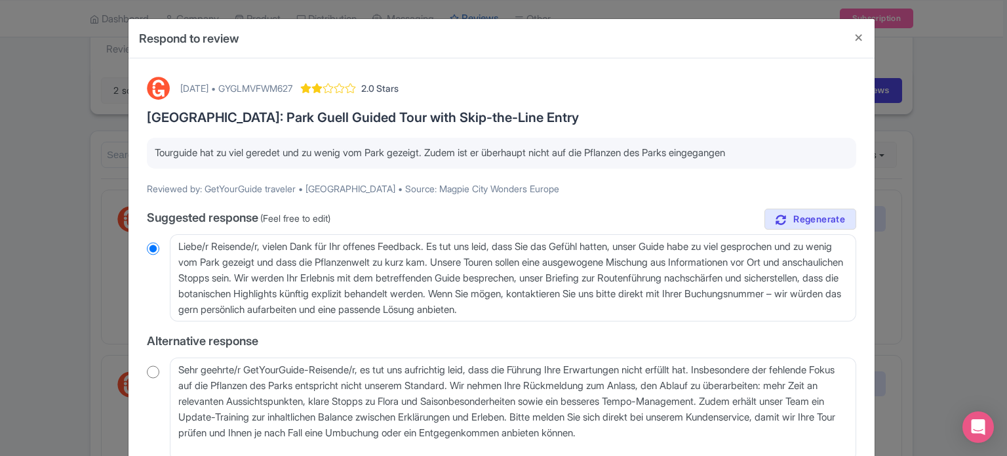
drag, startPoint x: 155, startPoint y: 153, endPoint x: 766, endPoint y: 150, distance: 610.9
click at [766, 150] on p "Tourguide hat zu viel geredet und zu wenig vom Park gezeigt. Zudem ist er überh…" at bounding box center [501, 153] width 693 height 15
copy p "Tourguide hat zu viel geredet und zu wenig vom Park gezeigt. Zudem ist er überh…"
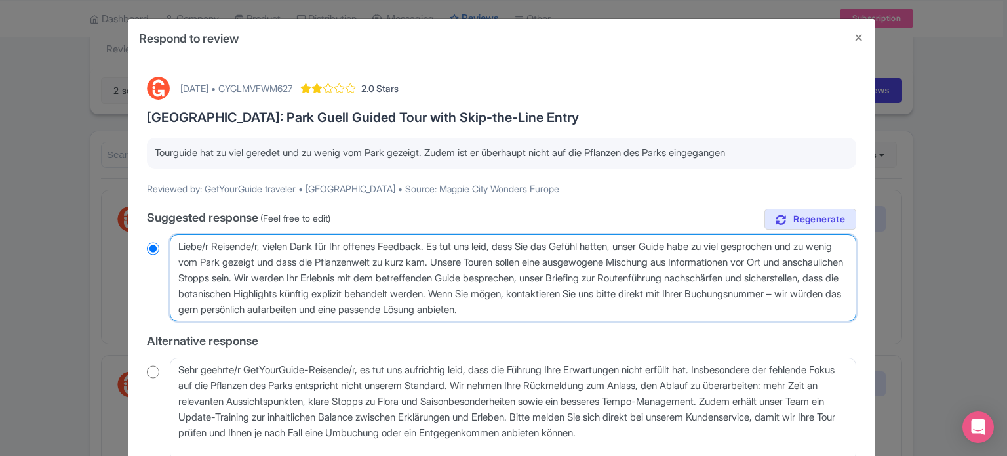
drag, startPoint x: 443, startPoint y: 246, endPoint x: 731, endPoint y: 314, distance: 296.3
click at [731, 314] on textarea "Liebe/r Reisende/r, vielen Dank für Ihr offenes Feedback. Es tut uns leid, dass…" at bounding box center [513, 278] width 686 height 88
radio input "true"
click at [730, 310] on textarea "Liebe/r Reisende/r, vielen Dank für Ihr offenes Feedback. Es tut uns leid, dass…" at bounding box center [513, 278] width 686 height 88
drag, startPoint x: 711, startPoint y: 306, endPoint x: 443, endPoint y: 244, distance: 274.6
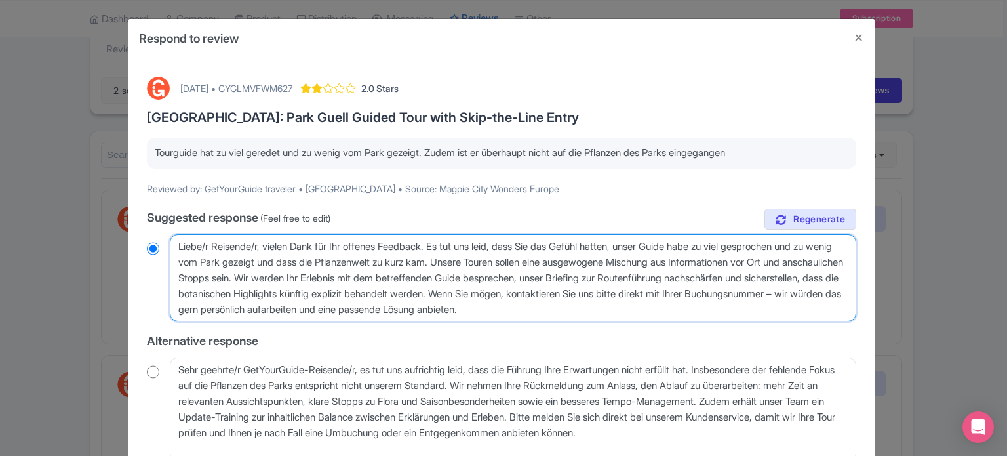
click at [443, 244] on textarea "Liebe/r Reisende/r, vielen Dank für Ihr offenes Feedback. Es tut uns leid, dass…" at bounding box center [513, 278] width 686 height 88
paste textarea "en Eindruck hatten, unser Guide habe zu viel geredet und zu wenig vom Park geze…"
type textarea "Liebe/r Reisende/r, vielen Dank für Ihr offenes Feedback. Es tut uns leid, dass…"
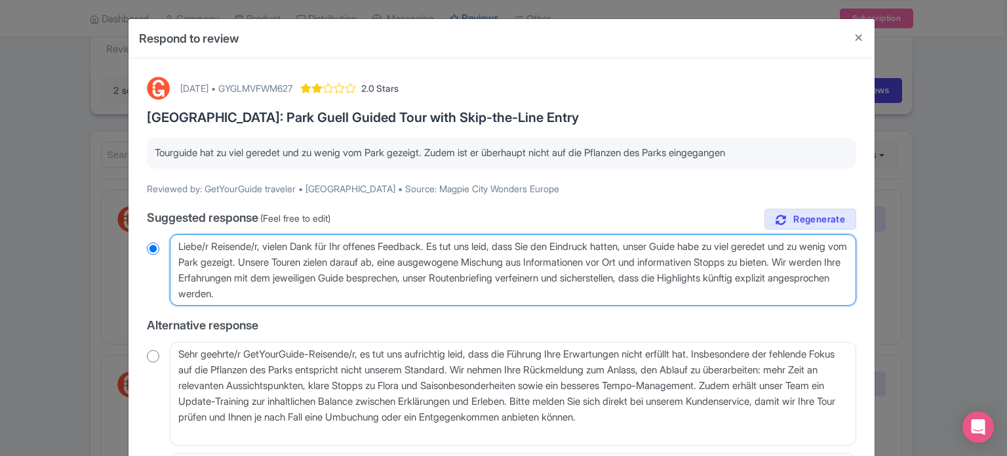
radio input "true"
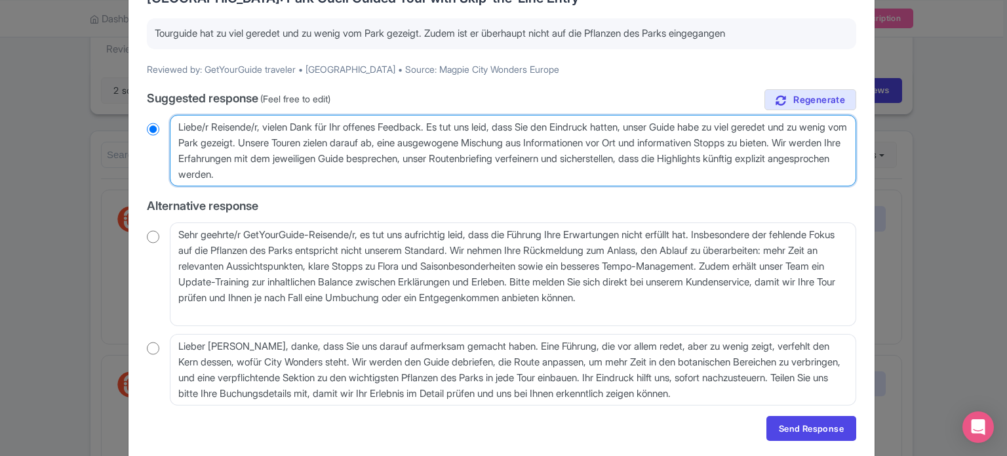
scroll to position [131, 0]
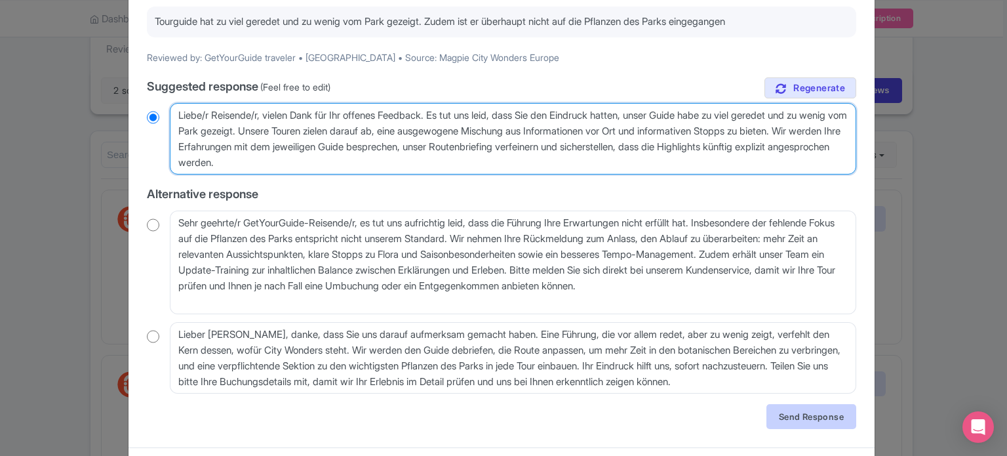
type textarea "Liebe/r Reisende/r, vielen Dank für Ihr offenes Feedback. Es tut uns leid, dass…"
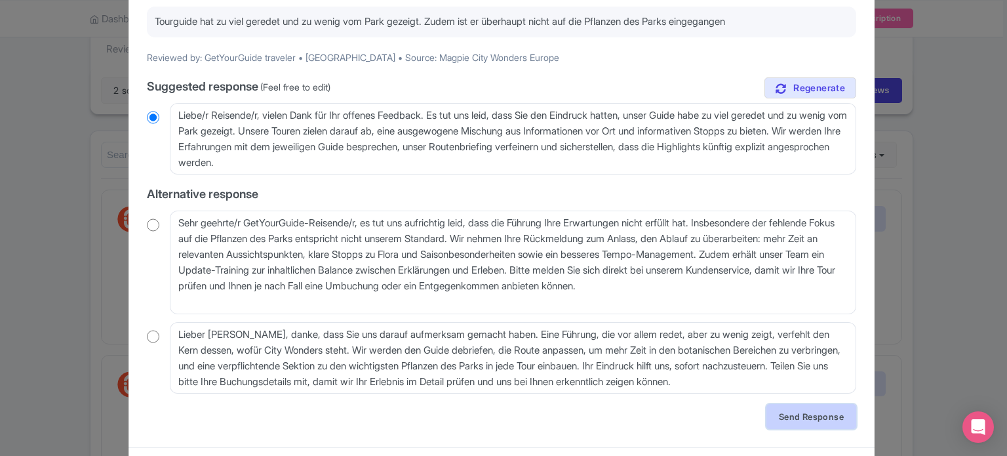
click at [800, 427] on link "Send Response" at bounding box center [811, 416] width 90 height 25
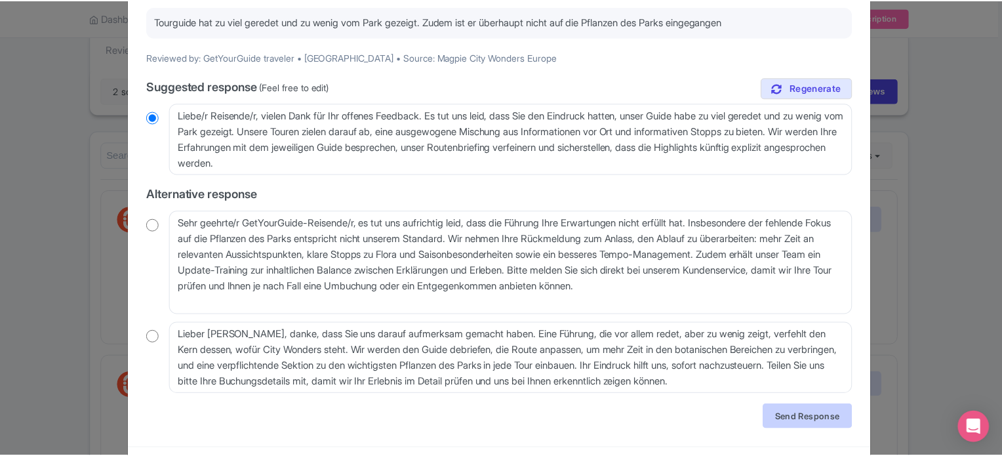
scroll to position [0, 0]
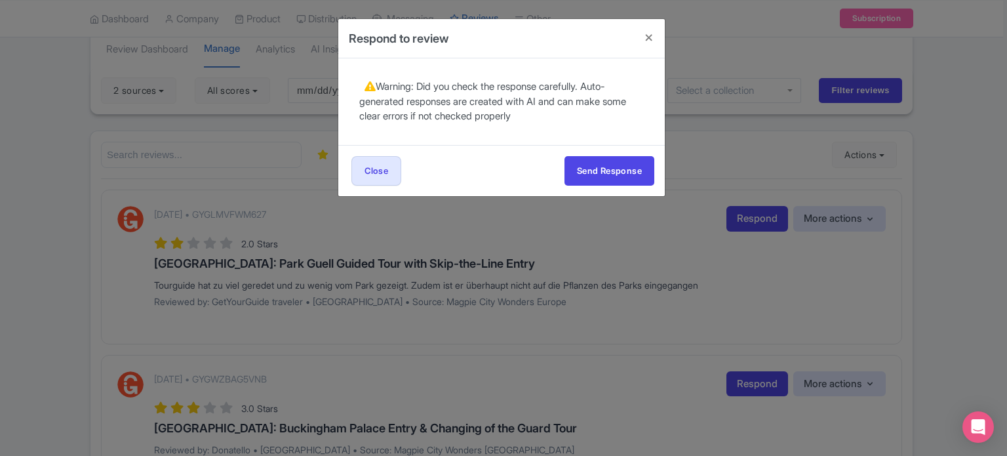
click at [598, 185] on div "Send Response Send Response Close Send Response" at bounding box center [501, 170] width 326 height 51
click at [597, 177] on button "Send Response" at bounding box center [609, 170] width 90 height 29
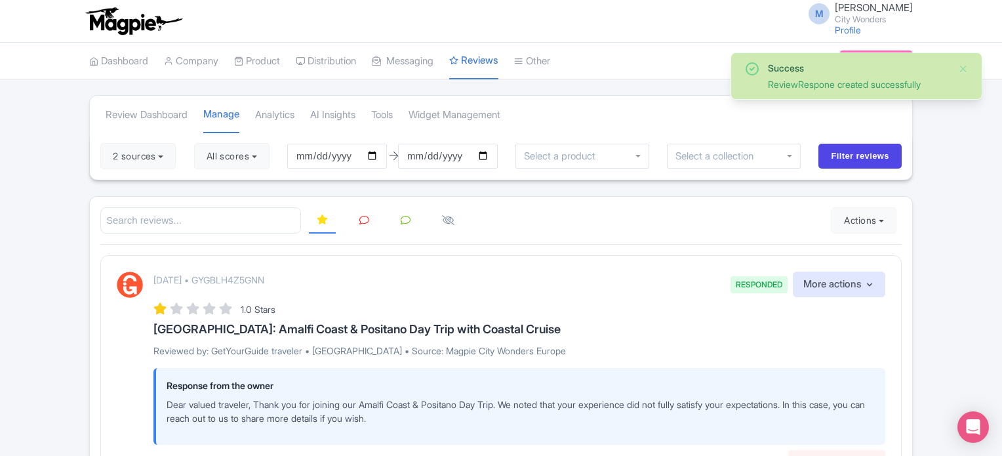
click at [356, 222] on link at bounding box center [364, 221] width 26 height 26
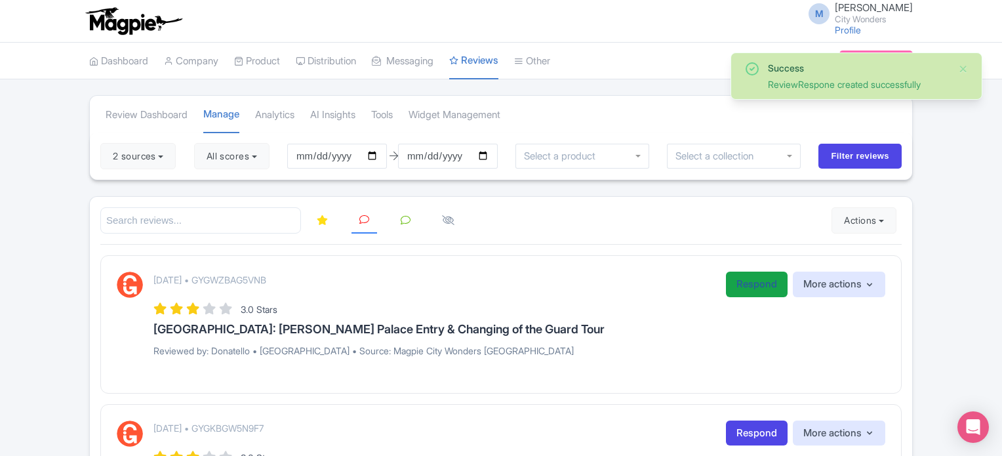
click at [752, 285] on link "Respond" at bounding box center [757, 284] width 62 height 26
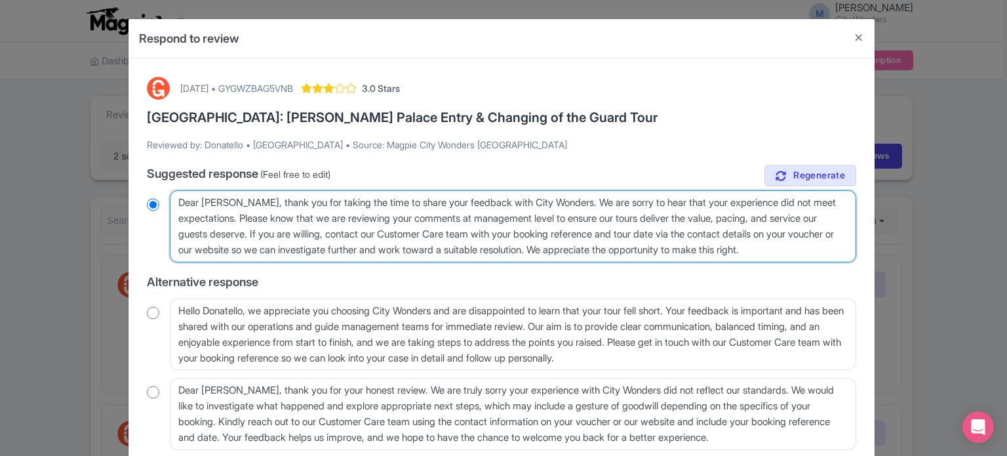
drag, startPoint x: 241, startPoint y: 218, endPoint x: 267, endPoint y: 232, distance: 29.6
click at [267, 232] on textarea "Dear Donatello, thank you for taking the time to share your feedback with City …" at bounding box center [513, 226] width 686 height 72
type textarea "Dear Donatello, thank you for taking the time to share your feedback with City …"
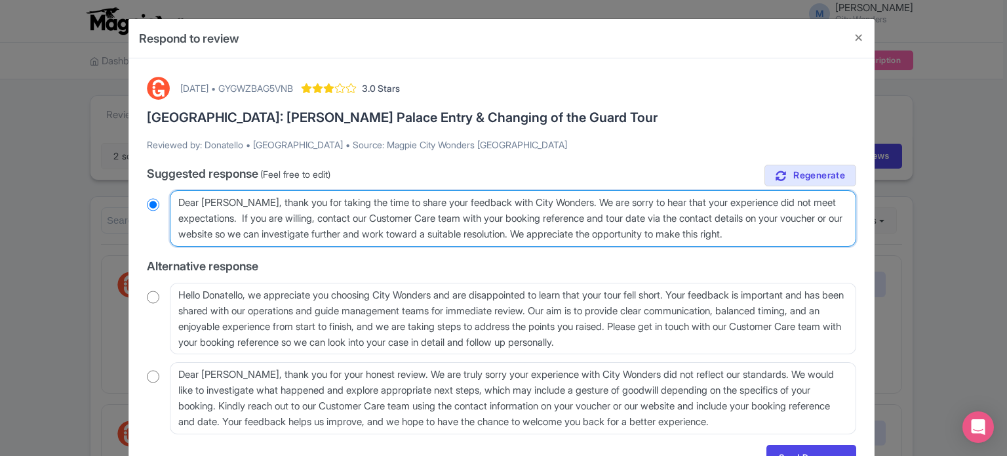
radio input "true"
drag, startPoint x: 499, startPoint y: 218, endPoint x: 284, endPoint y: 231, distance: 216.0
click at [284, 231] on textarea "Dear Donatello, thank you for taking the time to share your feedback with City …" at bounding box center [513, 218] width 686 height 56
type textarea "Dear Donatello, thank you for taking the time to share your feedback with City …"
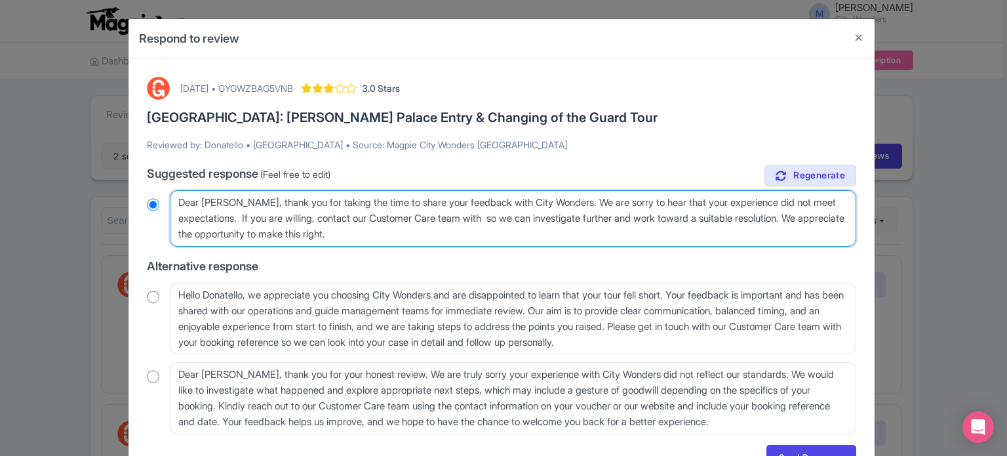
radio input "true"
type textarea "Dear Donatello, thank you for taking the time to share your feedback with City …"
radio input "true"
type textarea "Dear Donatello, thank you for taking the time to share your feedback with City …"
radio input "true"
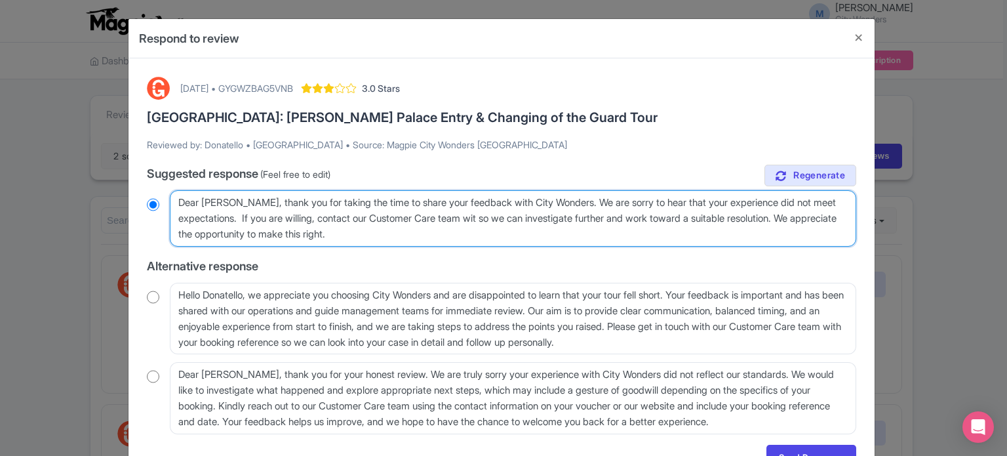
type textarea "Dear Donatello, thank you for taking the time to share your feedback with City …"
radio input "true"
type textarea "Dear Donatello, thank you for taking the time to share your feedback with City …"
radio input "true"
type textarea "Dear Donatello, thank you for taking the time to share your feedback with City …"
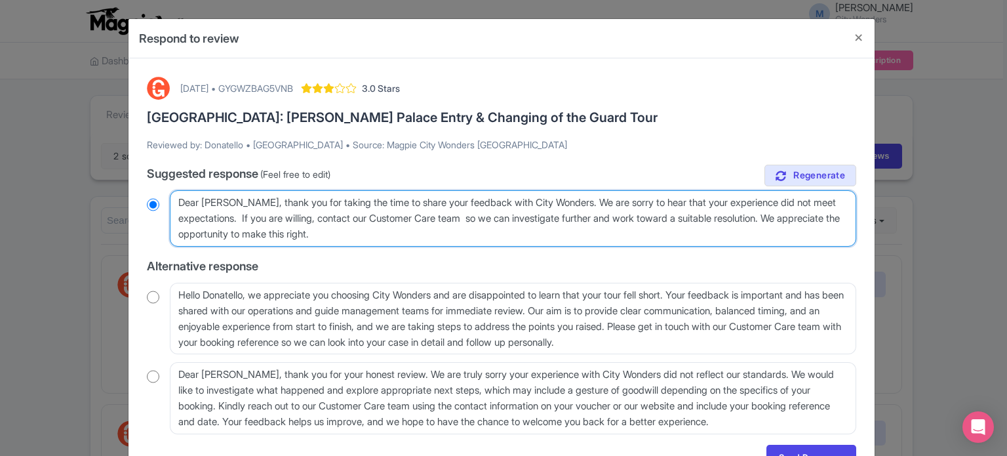
radio input "true"
type textarea "Dear Donatello, thank you for taking the time to share your feedback with City …"
radio input "true"
drag, startPoint x: 787, startPoint y: 217, endPoint x: 613, endPoint y: 217, distance: 174.4
click at [613, 217] on textarea "Dear Donatello, thank you for taking the time to share your feedback with City …" at bounding box center [513, 218] width 686 height 56
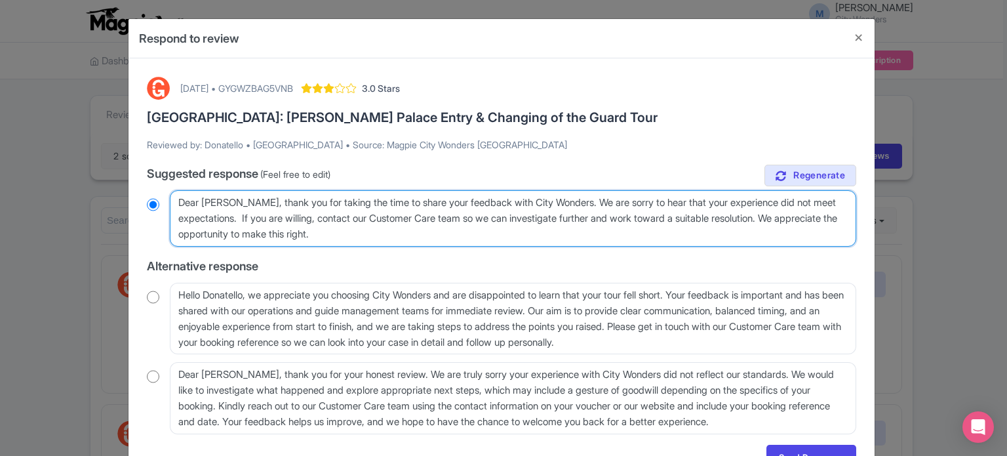
type textarea "Dear [PERSON_NAME], thank you for taking the time to share your feedback with C…"
radio input "true"
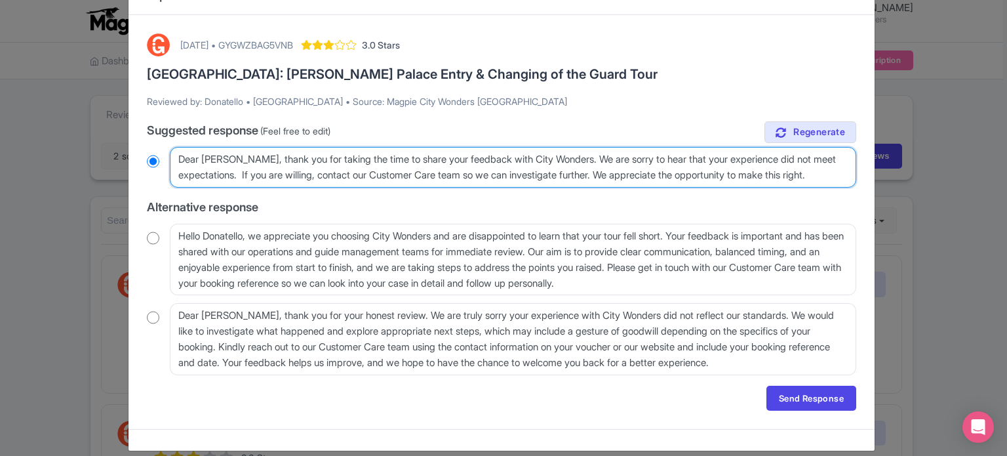
scroll to position [56, 0]
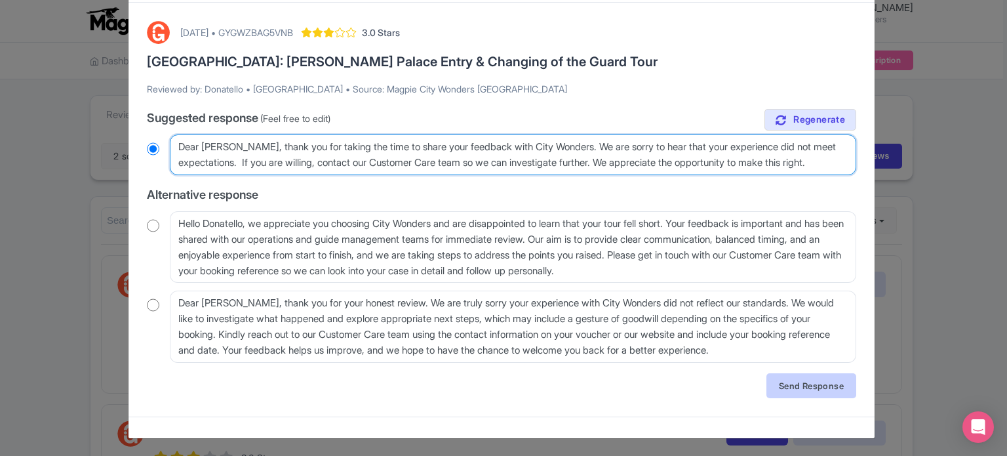
type textarea "Dear [PERSON_NAME], thank you for taking the time to share your feedback with C…"
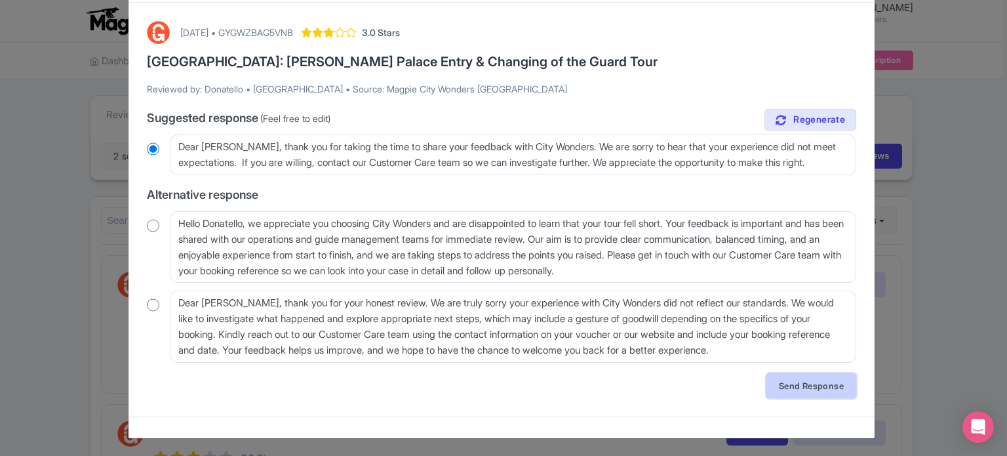
click at [808, 387] on link "Send Response" at bounding box center [811, 385] width 90 height 25
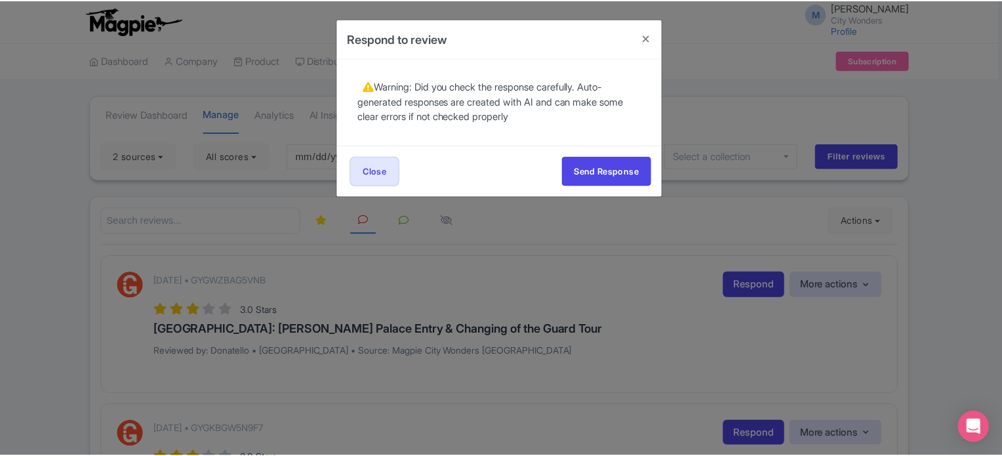
scroll to position [0, 0]
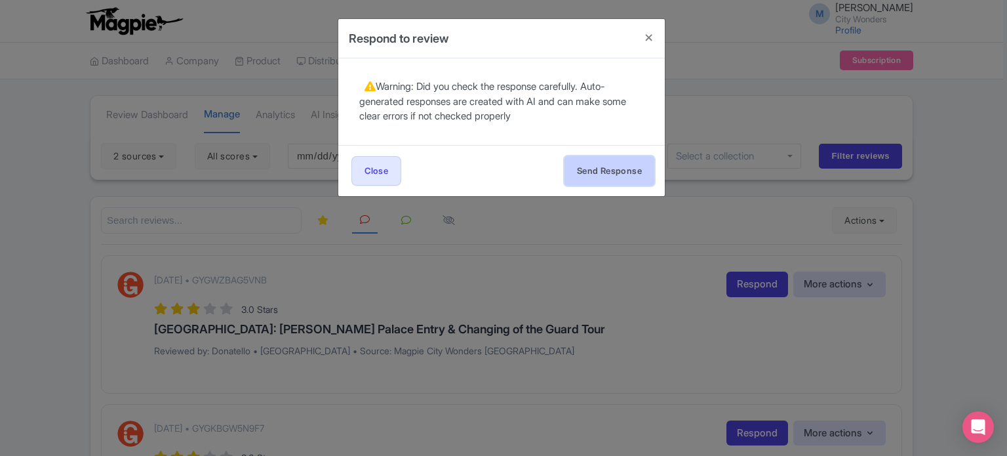
click at [634, 176] on button "Send Response" at bounding box center [609, 170] width 90 height 29
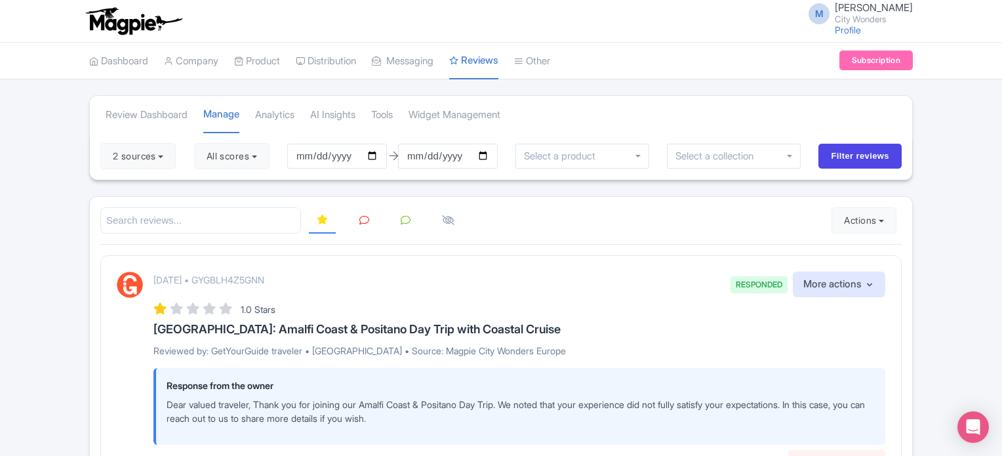
click at [368, 220] on link at bounding box center [364, 221] width 26 height 26
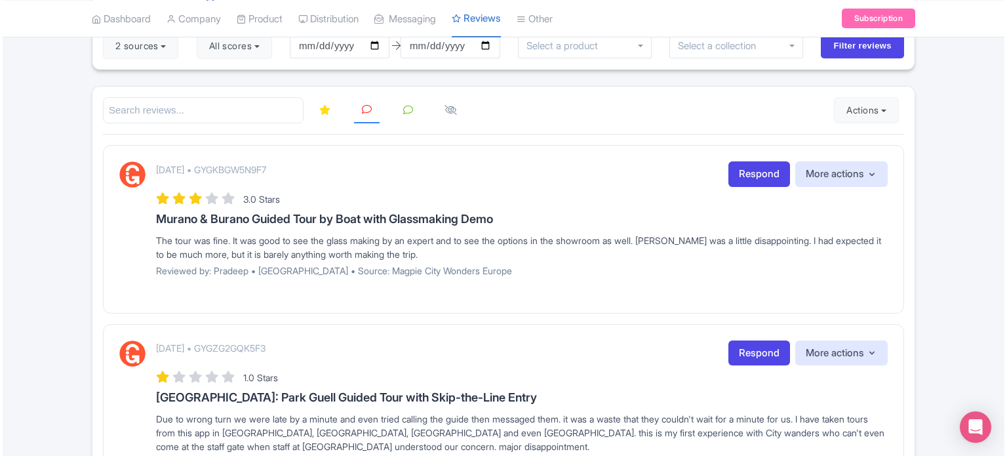
scroll to position [131, 0]
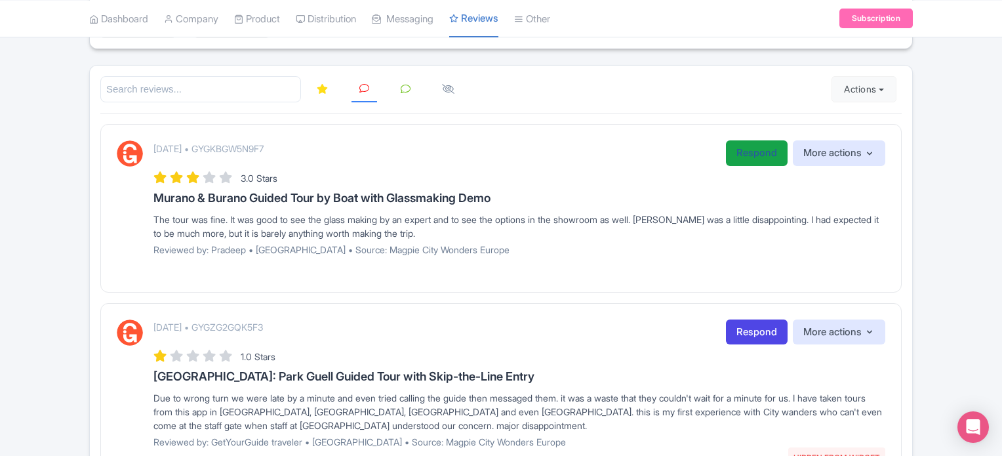
click at [756, 159] on link "Respond" at bounding box center [757, 153] width 62 height 26
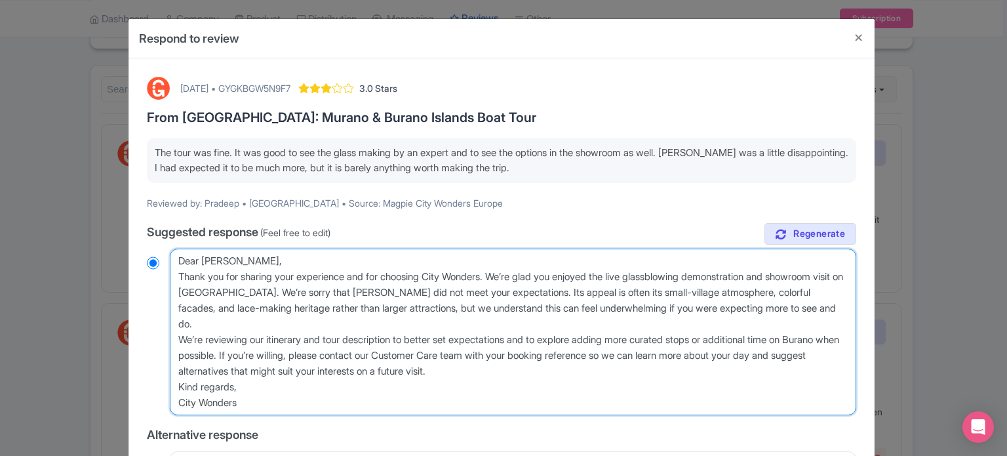
drag, startPoint x: 176, startPoint y: 339, endPoint x: 531, endPoint y: 374, distance: 357.0
click at [531, 374] on textarea "Dear [PERSON_NAME], Thank you for sharing your experience and for choosing City…" at bounding box center [513, 331] width 686 height 166
type textarea "Dear [PERSON_NAME], Thank you for sharing your experience and for choosing City…"
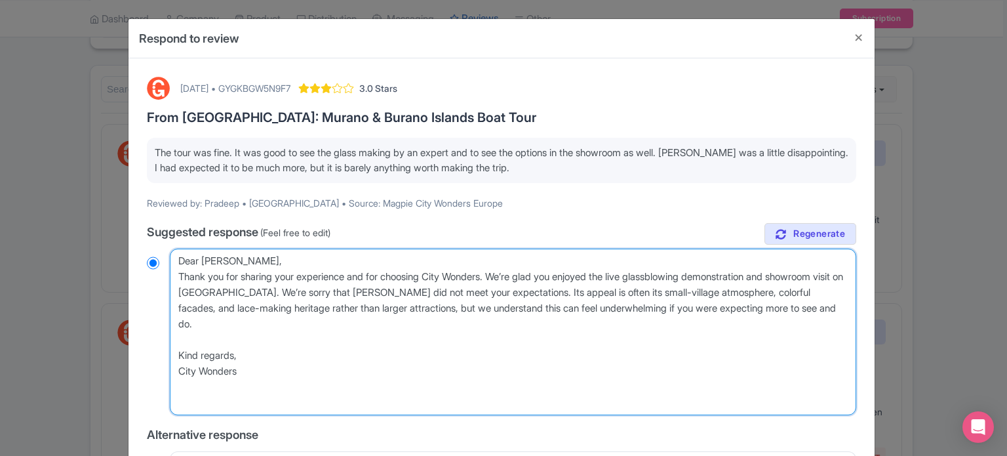
radio input "true"
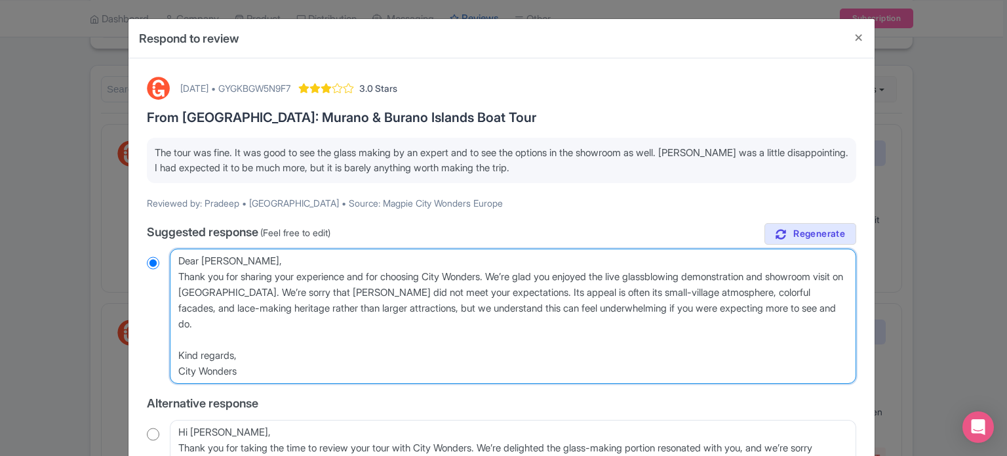
type textarea "Dear [PERSON_NAME], Thank you for sharing your experience and for choosing City…"
radio input "true"
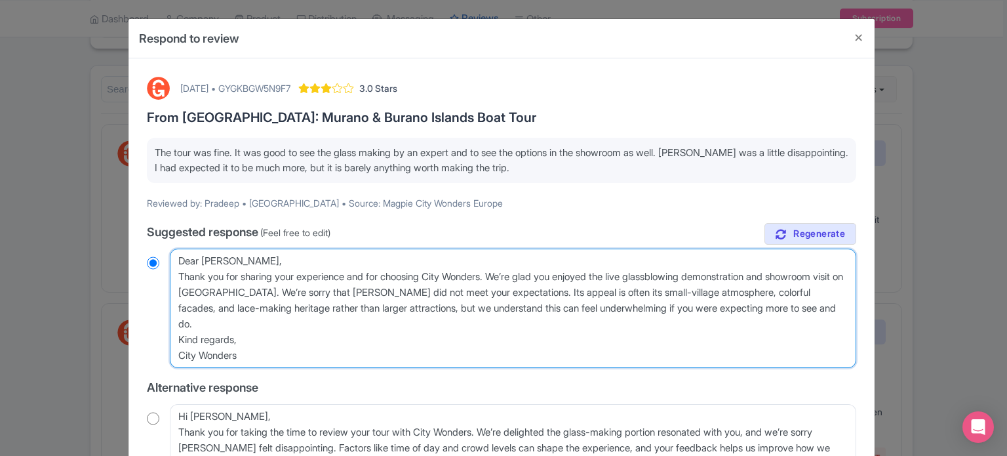
type textarea "Dear [PERSON_NAME], Thank you for sharing your experience and for choosing City…"
radio input "true"
type textarea "Dear [PERSON_NAME], Thank you for sharing your experience and for choosing City…"
radio input "true"
type textarea "Dear Pradeep, Thank you for sharing your experience and for choosing City Wonde…"
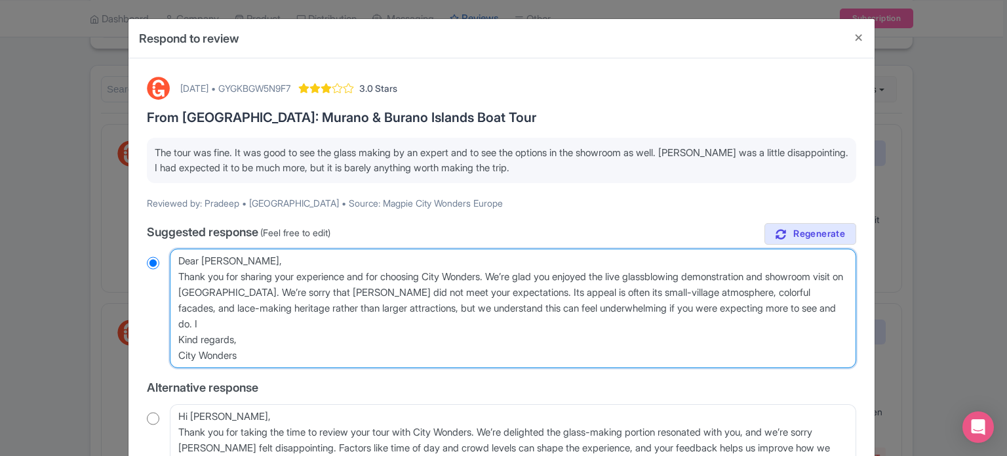
radio input "true"
type textarea "Dear Pradeep, Thank you for sharing your experience and for choosing City Wonde…"
radio input "true"
type textarea "Dear Pradeep, Thank you for sharing your experience and for choosing City Wonde…"
radio input "true"
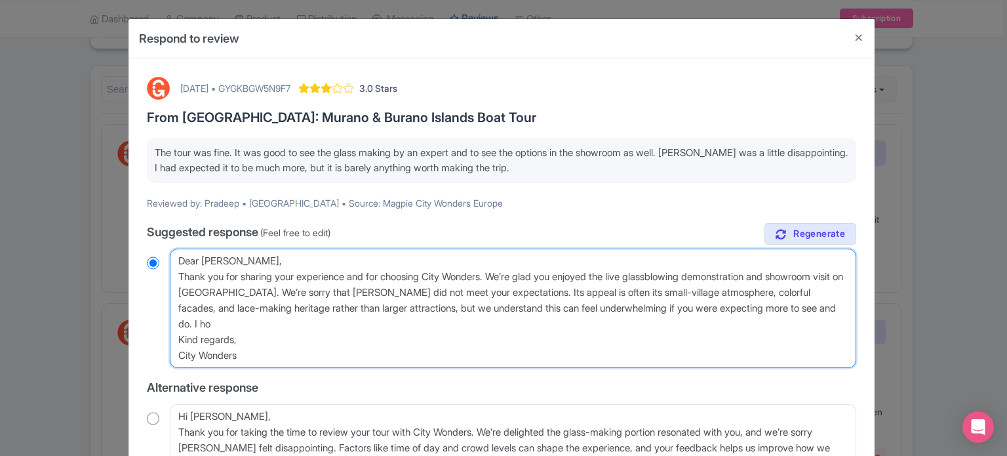
type textarea "Dear Pradeep, Thank you for sharing your experience and for choosing City Wonde…"
radio input "true"
type textarea "Dear Pradeep, Thank you for sharing your experience and for choosing City Wonde…"
radio input "true"
type textarea "Dear Pradeep, Thank you for sharing your experience and for choosing City Wonde…"
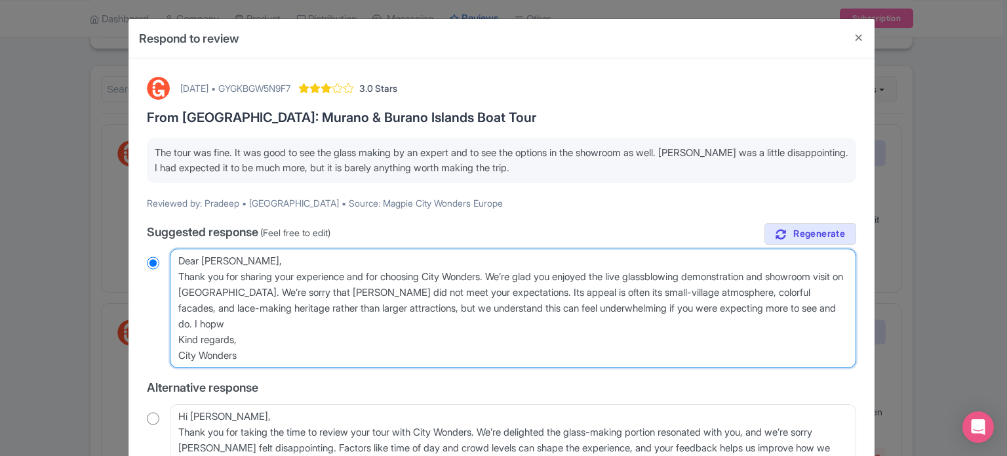
radio input "true"
type textarea "Dear Pradeep, Thank you for sharing your experience and for choosing City Wonde…"
radio input "true"
type textarea "Dear Pradeep, Thank you for sharing your experience and for choosing City Wonde…"
radio input "true"
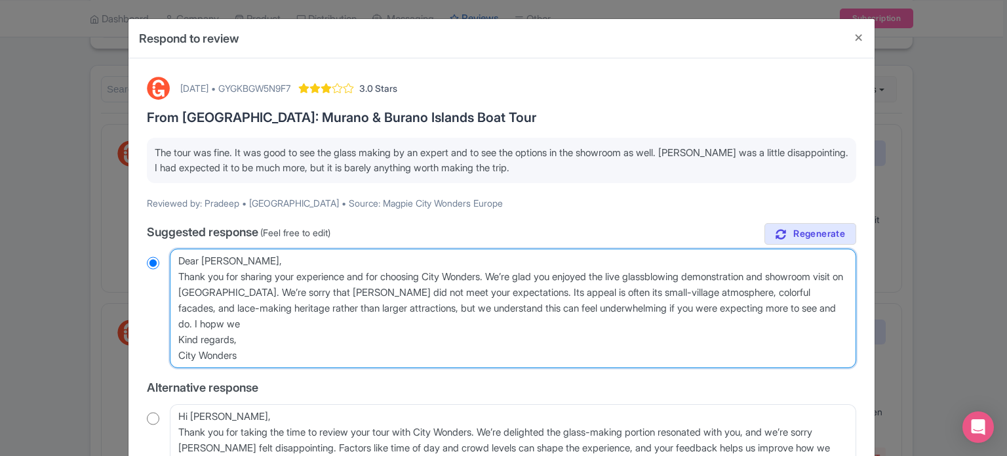
type textarea "Dear Pradeep, Thank you for sharing your experience and for choosing City Wonde…"
radio input "true"
type textarea "Dear Pradeep, Thank you for sharing your experience and for choosing City Wonde…"
radio input "true"
type textarea "Dear Pradeep, Thank you for sharing your experience and for choosing City Wonde…"
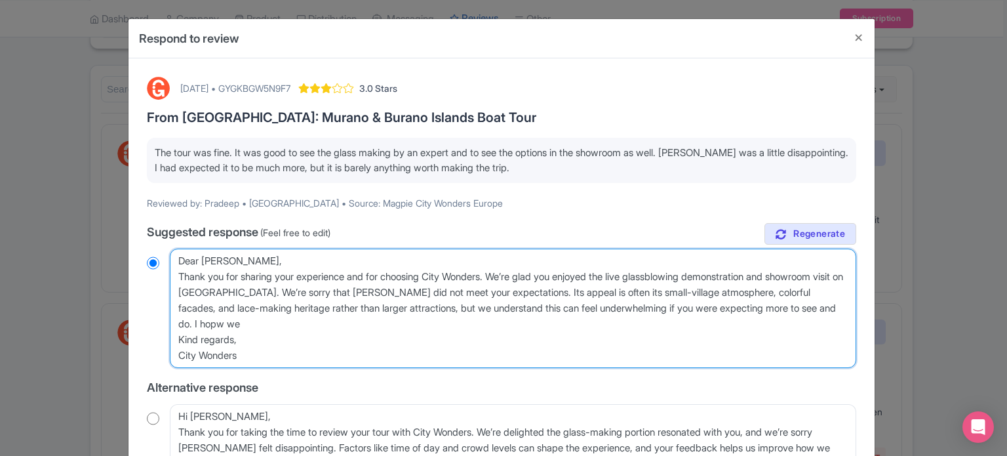
radio input "true"
type textarea "Dear Pradeep, Thank you for sharing your experience and for choosing City Wonde…"
radio input "true"
type textarea "Dear Pradeep, Thank you for sharing your experience and for choosing City Wonde…"
radio input "true"
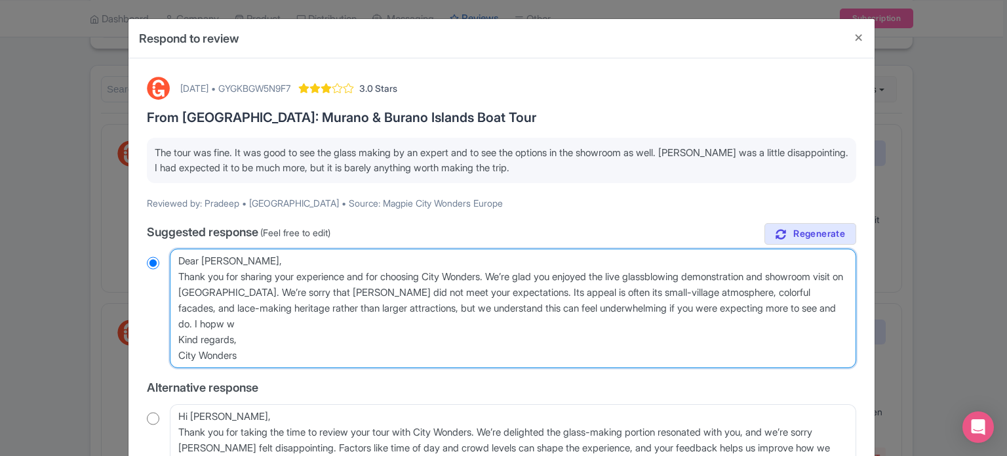
type textarea "Dear Pradeep, Thank you for sharing your experience and for choosing City Wonde…"
radio input "true"
type textarea "Dear Pradeep, Thank you for sharing your experience and for choosing City Wonde…"
radio input "true"
type textarea "Dear Pradeep, Thank you for sharing your experience and for choosing City Wonde…"
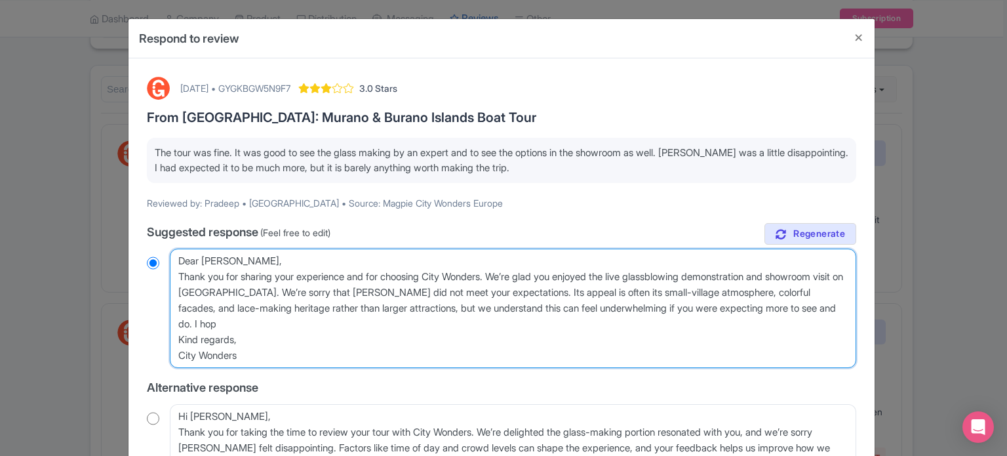
radio input "true"
type textarea "Dear Pradeep, Thank you for sharing your experience and for choosing City Wonde…"
radio input "true"
type textarea "Dear Pradeep, Thank you for sharing your experience and for choosing City Wonde…"
radio input "true"
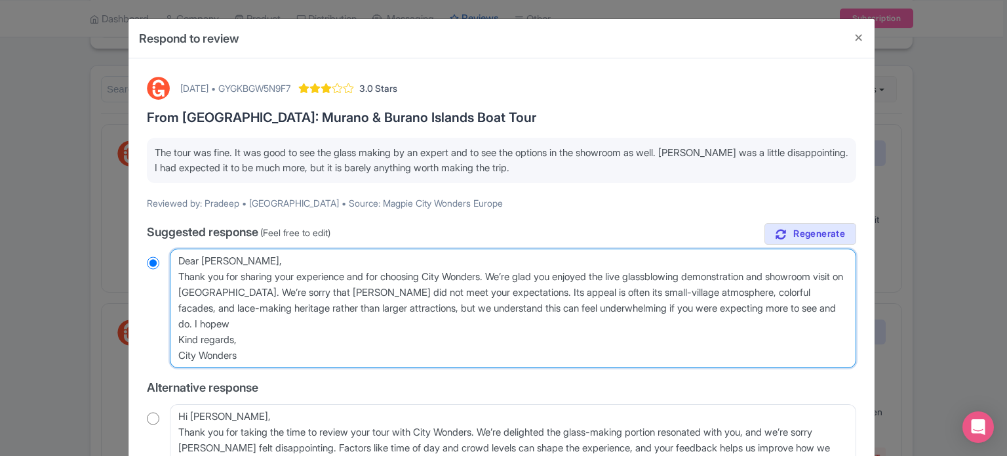
type textarea "Dear Pradeep, Thank you for sharing your experience and for choosing City Wonde…"
radio input "true"
type textarea "Dear Pradeep, Thank you for sharing your experience and for choosing City Wonde…"
radio input "true"
type textarea "Dear Pradeep, Thank you for sharing your experience and for choosing City Wonde…"
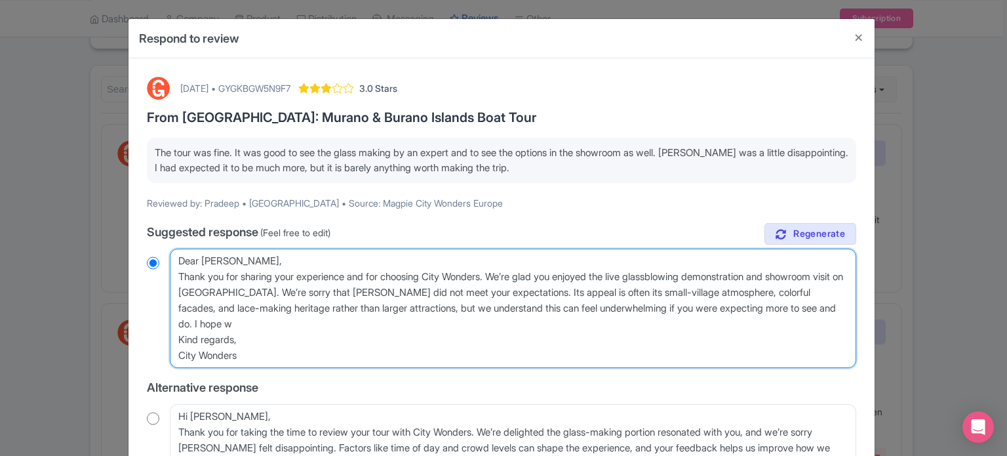
radio input "true"
type textarea "Dear Pradeep, Thank you for sharing your experience and for choosing City Wonde…"
radio input "true"
type textarea "Dear Pradeep, Thank you for sharing your experience and for choosing City Wonde…"
radio input "true"
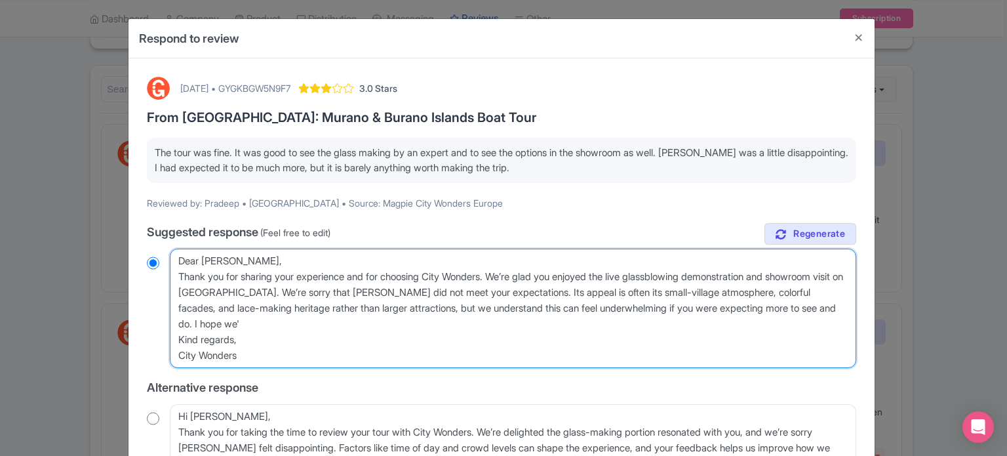
type textarea "Dear Pradeep, Thank you for sharing your experience and for choosing City Wonde…"
radio input "true"
type textarea "Dear Pradeep, Thank you for sharing your experience and for choosing City Wonde…"
radio input "true"
type textarea "Dear Pradeep, Thank you for sharing your experience and for choosing City Wonde…"
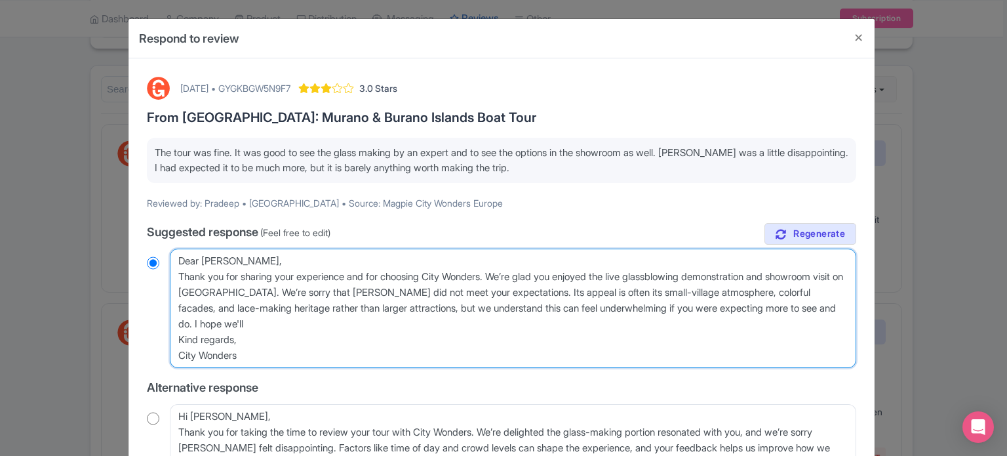
radio input "true"
type textarea "Dear Pradeep, Thank you for sharing your experience and for choosing City Wonde…"
radio input "true"
type textarea "Dear Pradeep, Thank you for sharing your experience and for choosing City Wonde…"
radio input "true"
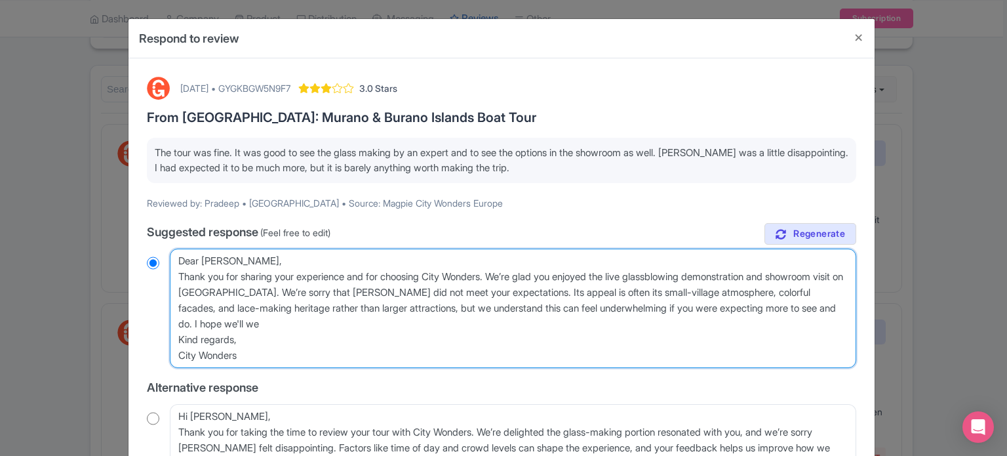
type textarea "Dear Pradeep, Thank you for sharing your experience and for choosing City Wonde…"
radio input "true"
type textarea "Dear Pradeep, Thank you for sharing your experience and for choosing City Wonde…"
radio input "true"
type textarea "Dear Pradeep, Thank you for sharing your experience and for choosing City Wonde…"
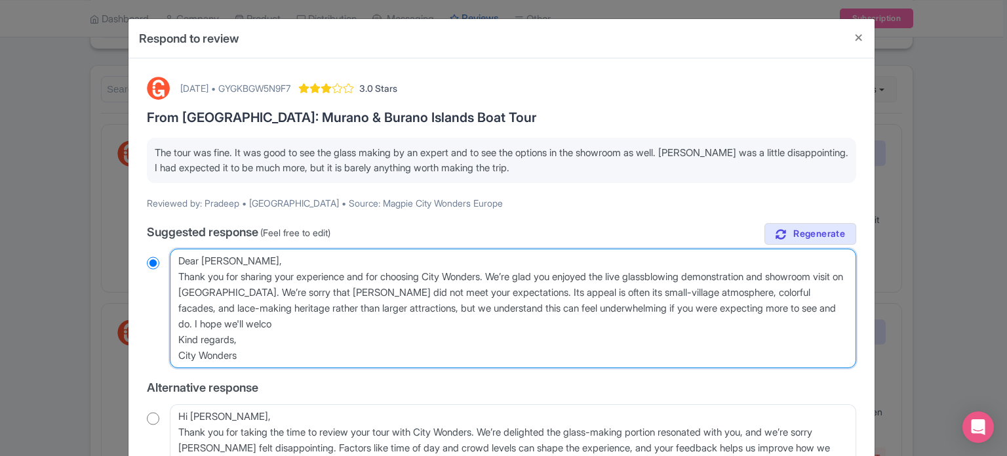
radio input "true"
type textarea "Dear Pradeep, Thank you for sharing your experience and for choosing City Wonde…"
radio input "true"
type textarea "Dear Pradeep, Thank you for sharing your experience and for choosing City Wonde…"
radio input "true"
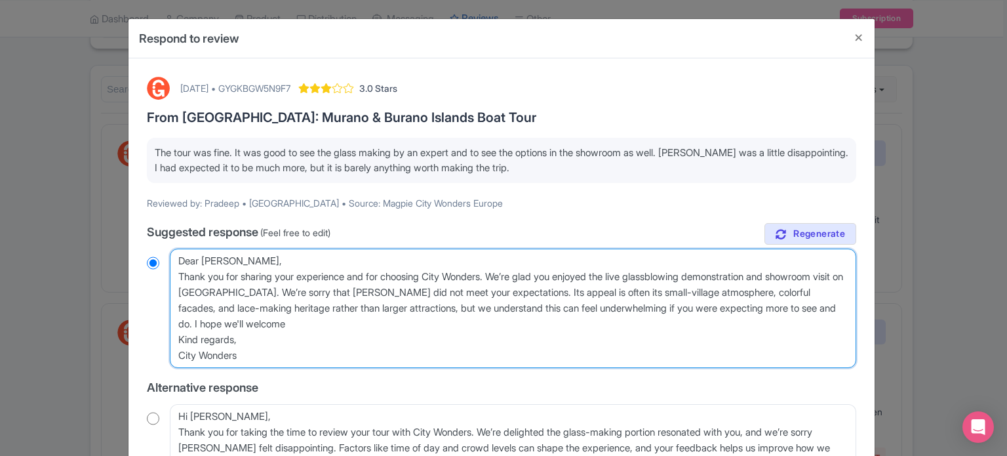
type textarea "Dear Pradeep, Thank you for sharing your experience and for choosing City Wonde…"
radio input "true"
type textarea "Dear Pradeep, Thank you for sharing your experience and for choosing City Wonde…"
radio input "true"
type textarea "Dear Pradeep, Thank you for sharing your experience and for choosing City Wonde…"
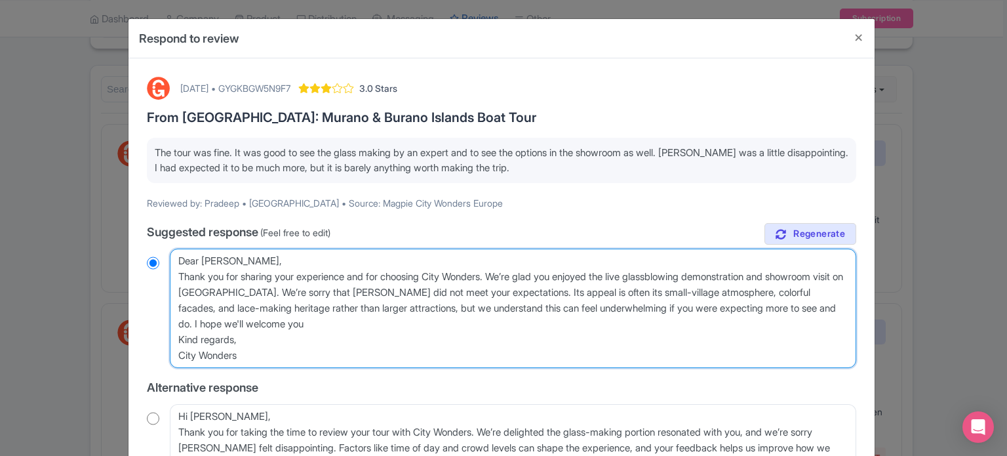
radio input "true"
type textarea "Dear Pradeep, Thank you for sharing your experience and for choosing City Wonde…"
radio input "true"
type textarea "Dear Pradeep, Thank you for sharing your experience and for choosing City Wonde…"
radio input "true"
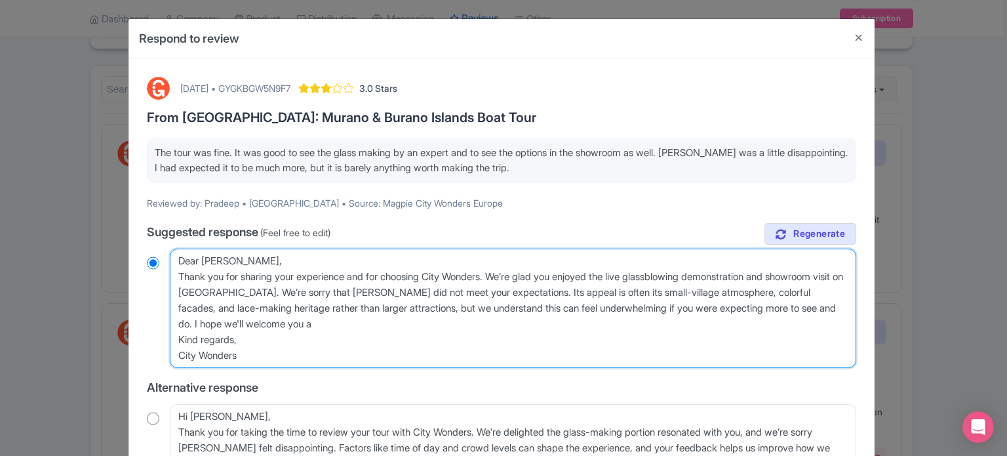
type textarea "Dear Pradeep, Thank you for sharing your experience and for choosing City Wonde…"
radio input "true"
type textarea "Dear Pradeep, Thank you for sharing your experience and for choosing City Wonde…"
radio input "true"
type textarea "Dear Pradeep, Thank you for sharing your experience and for choosing City Wonde…"
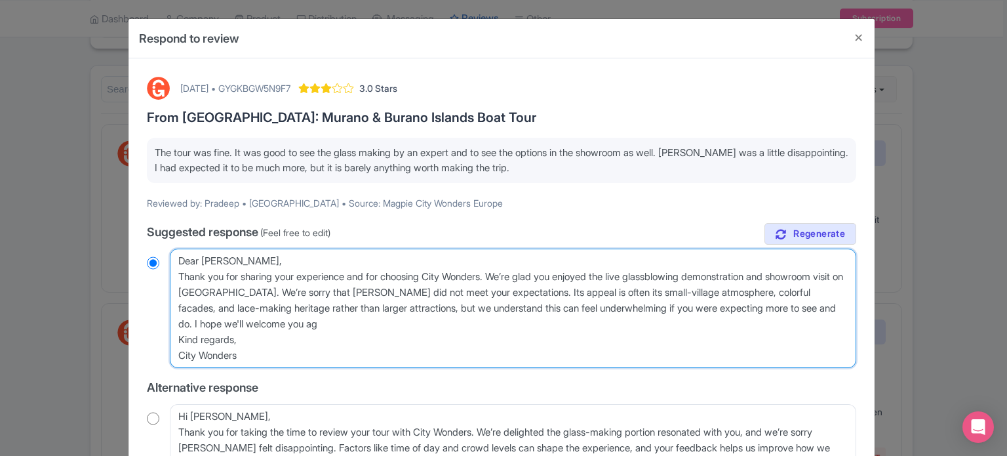
radio input "true"
type textarea "Dear Pradeep, Thank you for sharing your experience and for choosing City Wonde…"
radio input "true"
type textarea "Dear Pradeep, Thank you for sharing your experience and for choosing City Wonde…"
radio input "true"
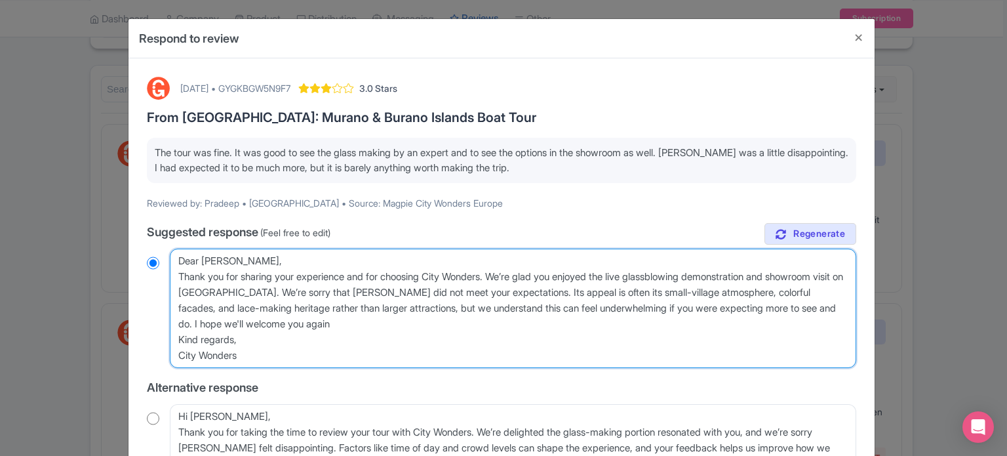
type textarea "Dear Pradeep, Thank you for sharing your experience and for choosing City Wonde…"
radio input "true"
type textarea "Dear Pradeep, Thank you for sharing your experience and for choosing City Wonde…"
radio input "true"
type textarea "Dear Pradeep, Thank you for sharing your experience and for choosing City Wonde…"
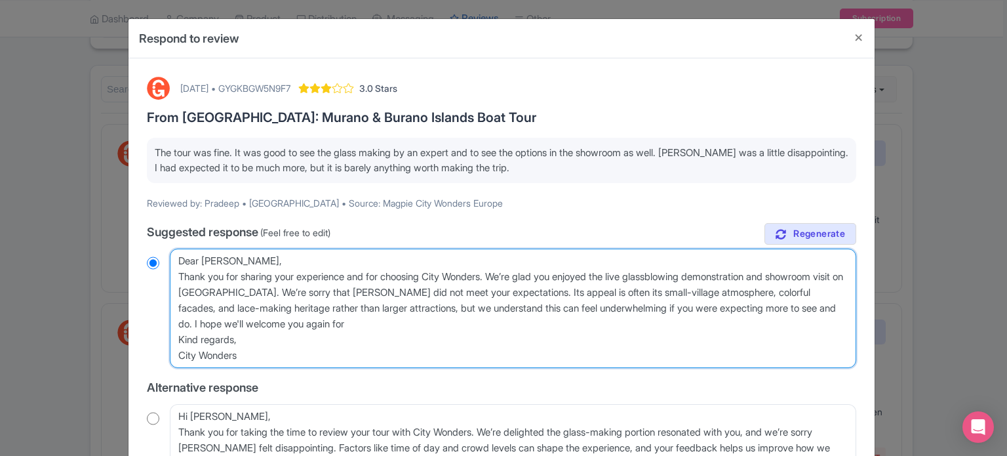
radio input "true"
type textarea "Dear Pradeep, Thank you for sharing your experience and for choosing City Wonde…"
radio input "true"
type textarea "Dear Pradeep, Thank you for sharing your experience and for choosing City Wonde…"
radio input "true"
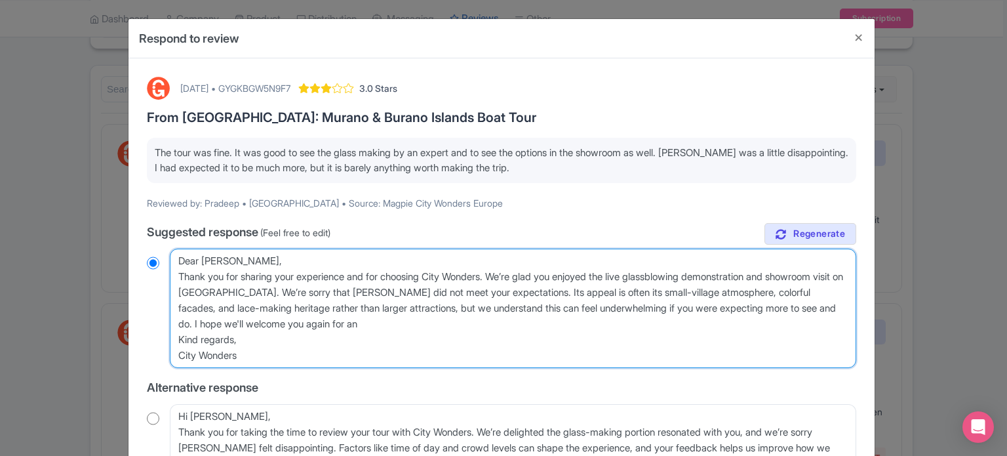
type textarea "Dear Pradeep, Thank you for sharing your experience and for choosing City Wonde…"
radio input "true"
type textarea "Dear Pradeep, Thank you for sharing your experience and for choosing City Wonde…"
radio input "true"
type textarea "Dear Pradeep, Thank you for sharing your experience and for choosing City Wonde…"
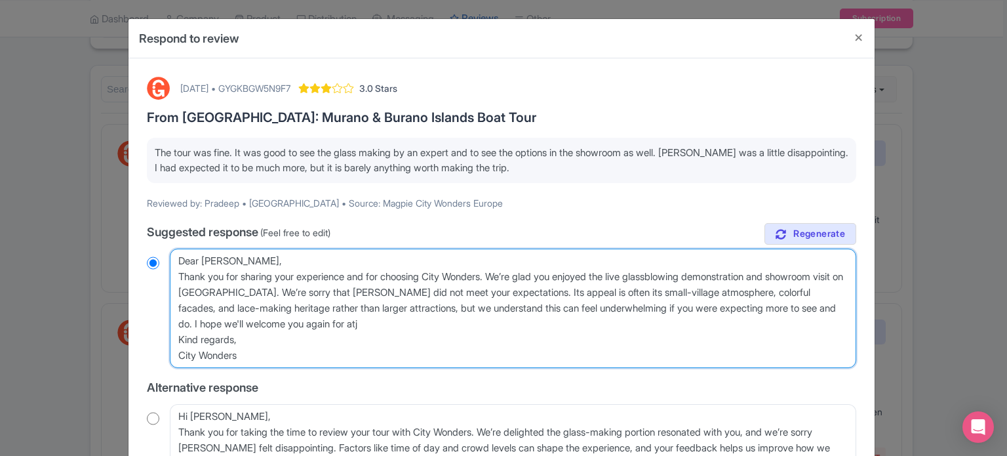
radio input "true"
type textarea "Dear Pradeep, Thank you for sharing your experience and for choosing City Wonde…"
radio input "true"
type textarea "Dear Pradeep, Thank you for sharing your experience and for choosing City Wonde…"
radio input "true"
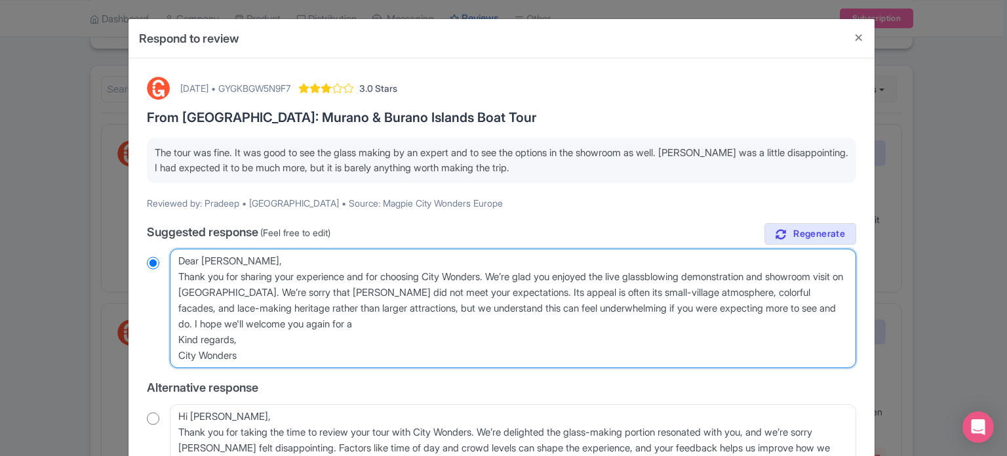
type textarea "Dear Pradeep, Thank you for sharing your experience and for choosing City Wonde…"
radio input "true"
type textarea "Dear Pradeep, Thank you for sharing your experience and for choosing City Wonde…"
radio input "true"
type textarea "Dear Pradeep, Thank you for sharing your experience and for choosing City Wonde…"
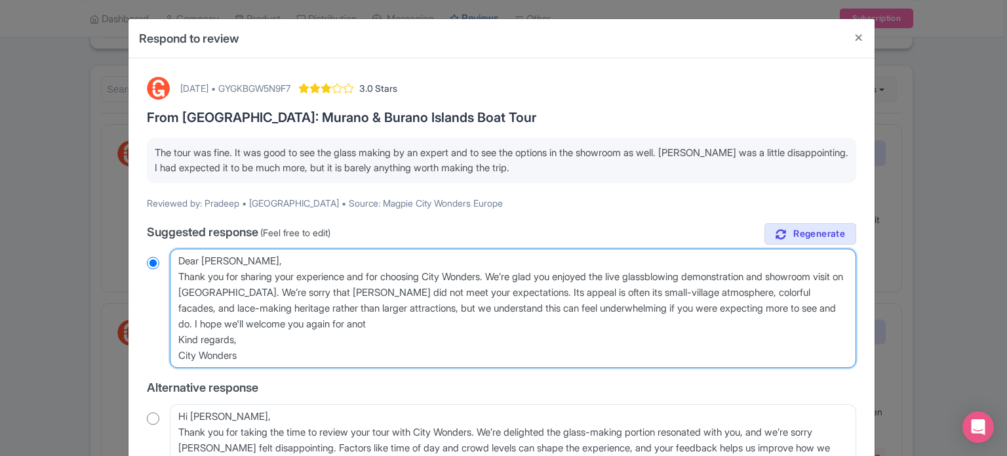
radio input "true"
type textarea "Dear Pradeep, Thank you for sharing your experience and for choosing City Wonde…"
radio input "true"
type textarea "Dear Pradeep, Thank you for sharing your experience and for choosing City Wonde…"
radio input "true"
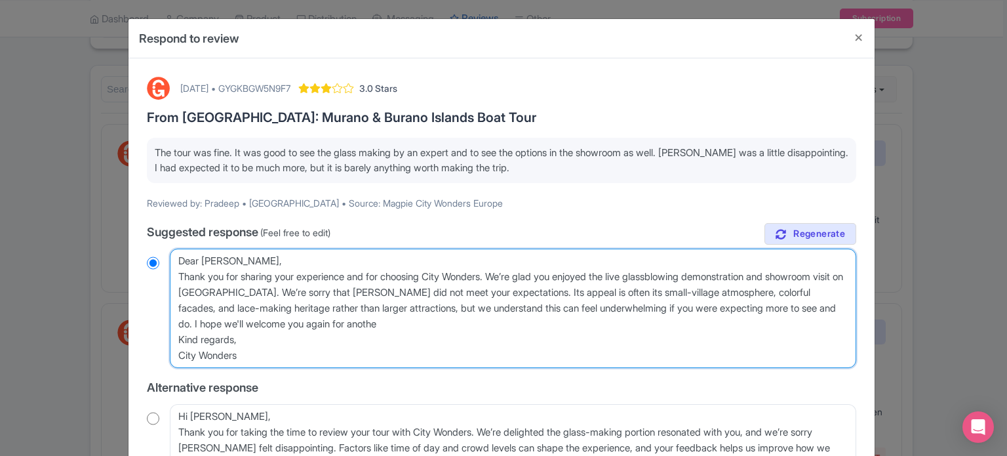
type textarea "Dear Pradeep, Thank you for sharing your experience and for choosing City Wonde…"
radio input "true"
type textarea "Dear Pradeep, Thank you for sharing your experience and for choosing City Wonde…"
radio input "true"
type textarea "Dear Pradeep, Thank you for sharing your experience and for choosing City Wonde…"
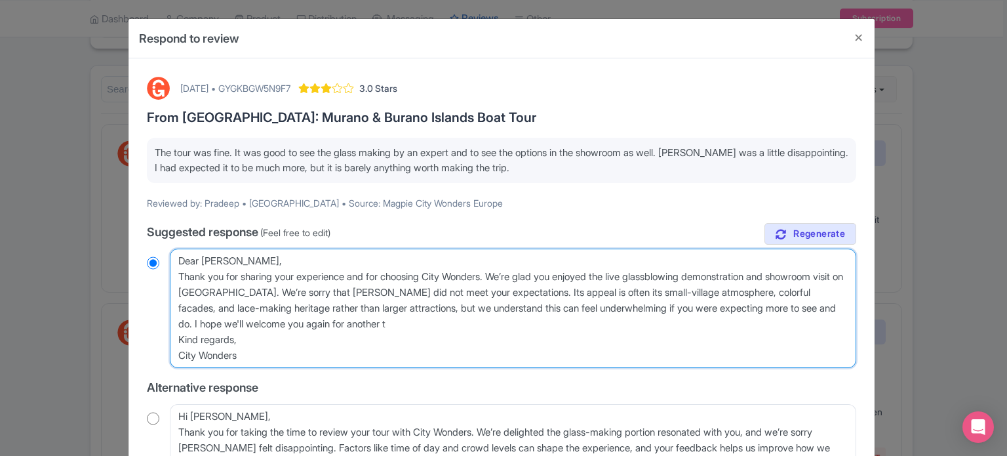
radio input "true"
type textarea "Dear Pradeep, Thank you for sharing your experience and for choosing City Wonde…"
radio input "true"
type textarea "Dear Pradeep, Thank you for sharing your experience and for choosing City Wonde…"
radio input "true"
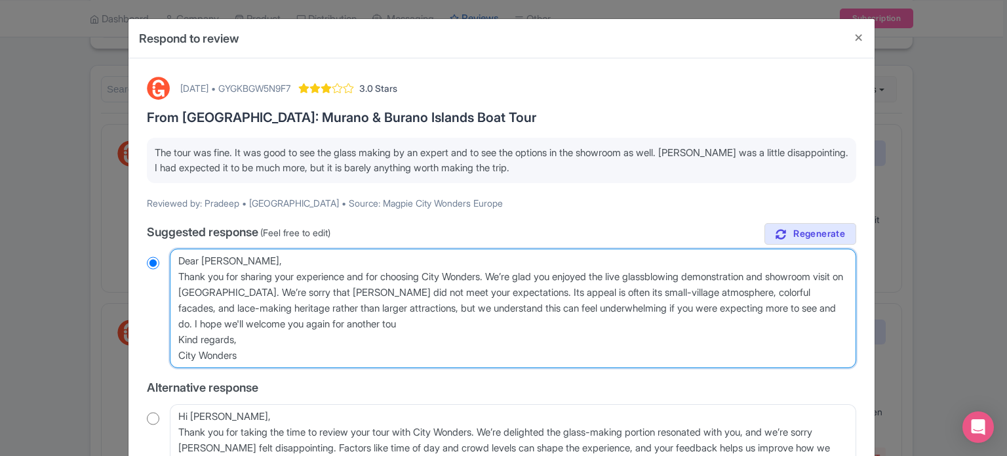
type textarea "Dear Pradeep, Thank you for sharing your experience and for choosing City Wonde…"
radio input "true"
type textarea "Dear Pradeep, Thank you for sharing your experience and for choosing City Wonde…"
radio input "true"
type textarea "Dear Pradeep, Thank you for sharing your experience and for choosing City Wonde…"
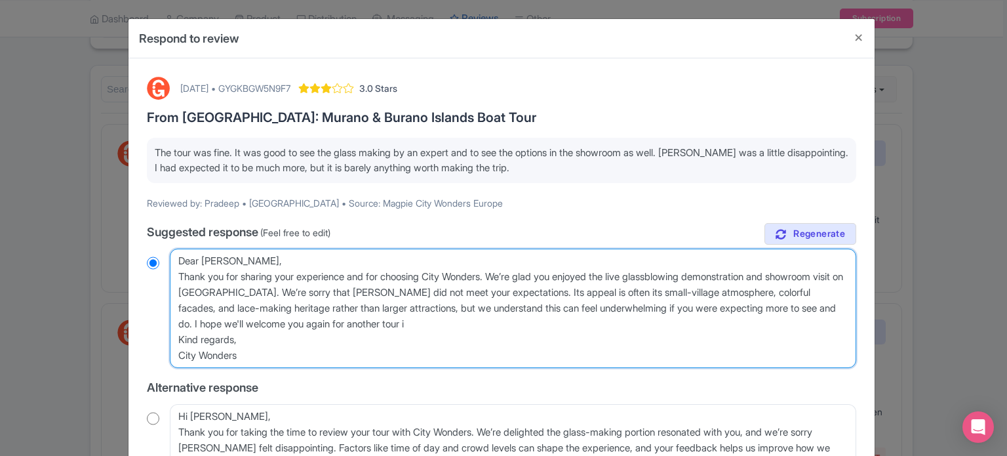
radio input "true"
type textarea "Dear Pradeep, Thank you for sharing your experience and for choosing City Wonde…"
radio input "true"
type textarea "Dear Pradeep, Thank you for sharing your experience and for choosing City Wonde…"
radio input "true"
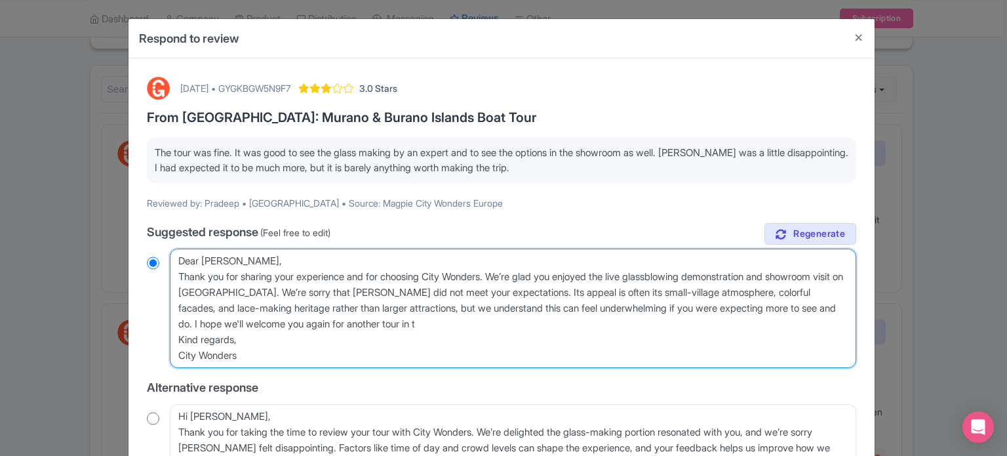
type textarea "Dear Pradeep, Thank you for sharing your experience and for choosing City Wonde…"
radio input "true"
type textarea "Dear Pradeep, Thank you for sharing your experience and for choosing City Wonde…"
radio input "true"
type textarea "Dear Pradeep, Thank you for sharing your experience and for choosing City Wonde…"
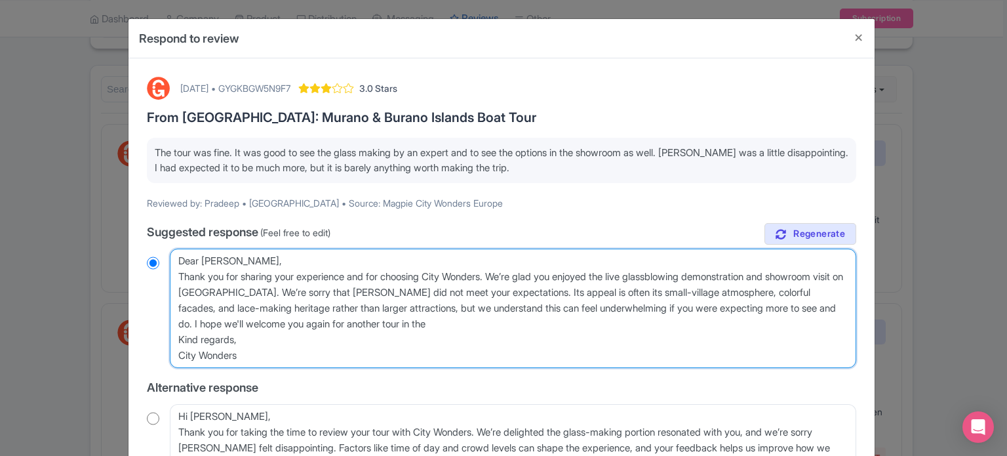
radio input "true"
type textarea "Dear Pradeep, Thank you for sharing your experience and for choosing City Wonde…"
radio input "true"
type textarea "Dear Pradeep, Thank you for sharing your experience and for choosing City Wonde…"
radio input "true"
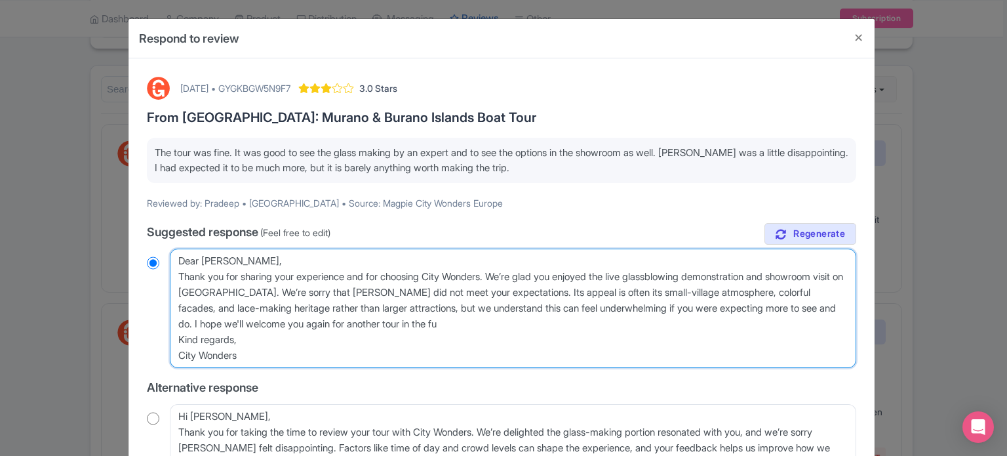
type textarea "Dear Pradeep, Thank you for sharing your experience and for choosing City Wonde…"
radio input "true"
type textarea "Dear Pradeep, Thank you for sharing your experience and for choosing City Wonde…"
radio input "true"
type textarea "Dear Pradeep, Thank you for sharing your experience and for choosing City Wonde…"
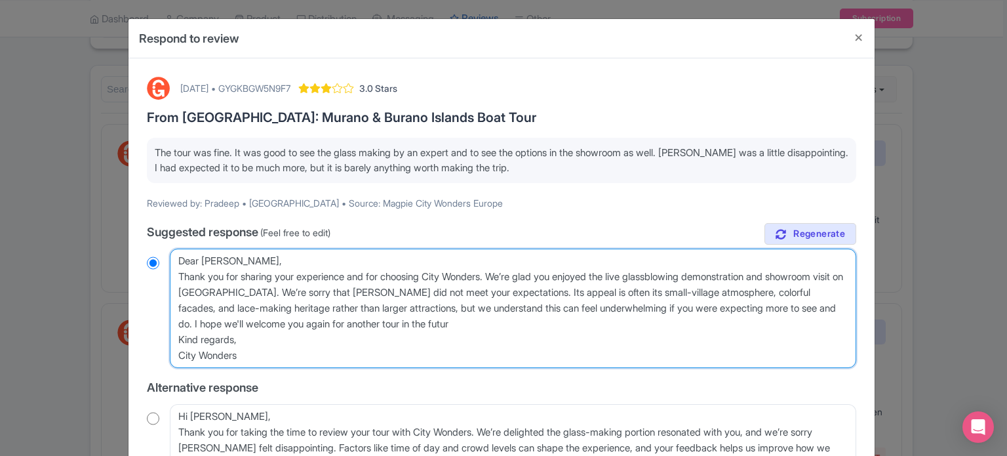
radio input "true"
type textarea "Dear Pradeep, Thank you for sharing your experience and for choosing City Wonde…"
radio input "true"
type textarea "Dear [PERSON_NAME], Thank you for sharing your experience and for choosing City…"
radio input "true"
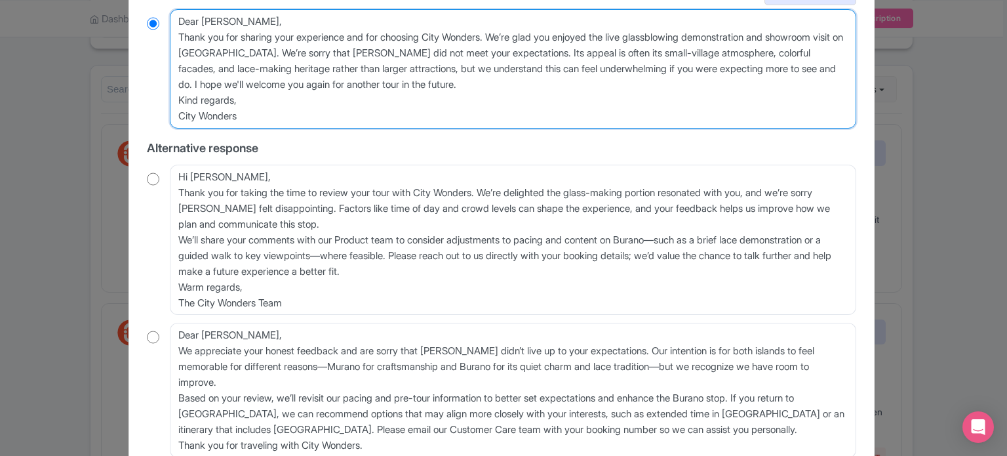
scroll to position [334, 0]
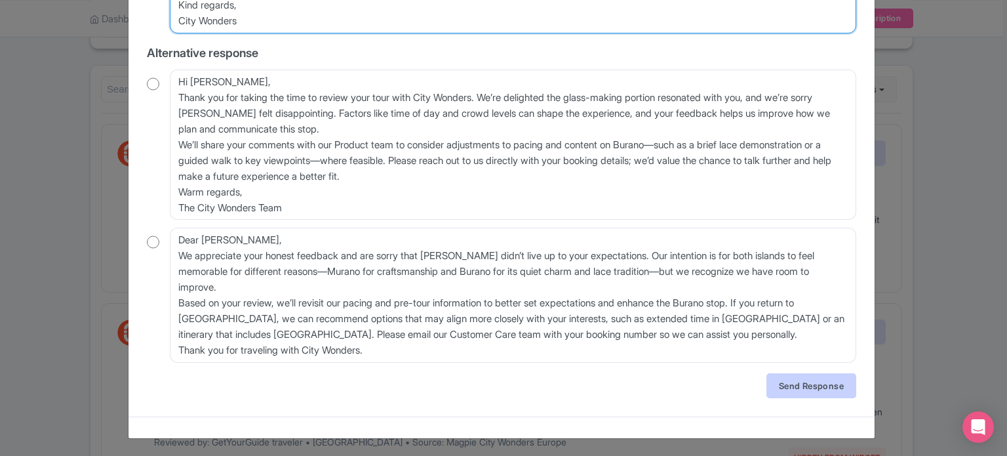
type textarea "Dear [PERSON_NAME], Thank you for sharing your experience and for choosing City…"
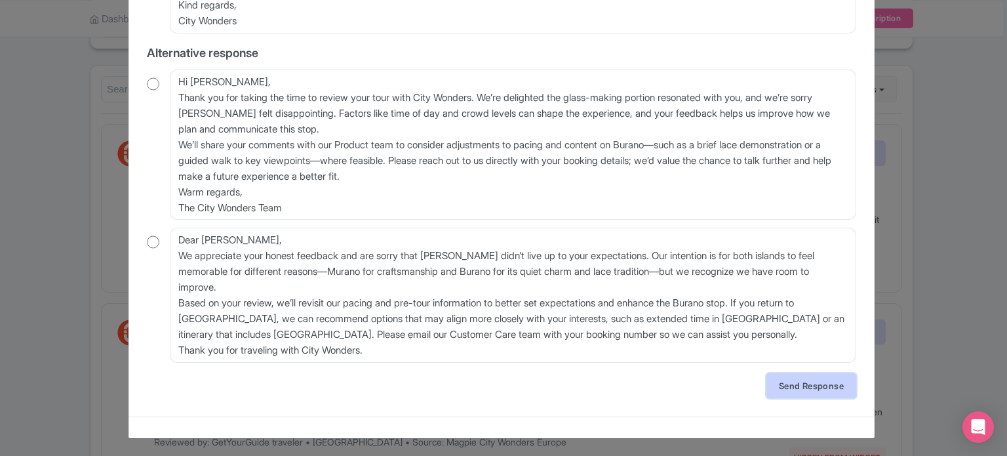
click at [781, 385] on link "Send Response" at bounding box center [811, 385] width 90 height 25
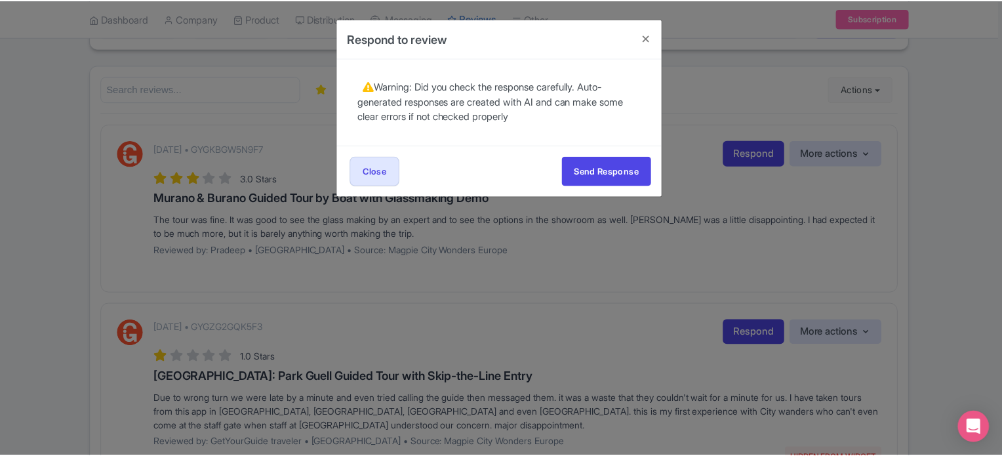
scroll to position [0, 0]
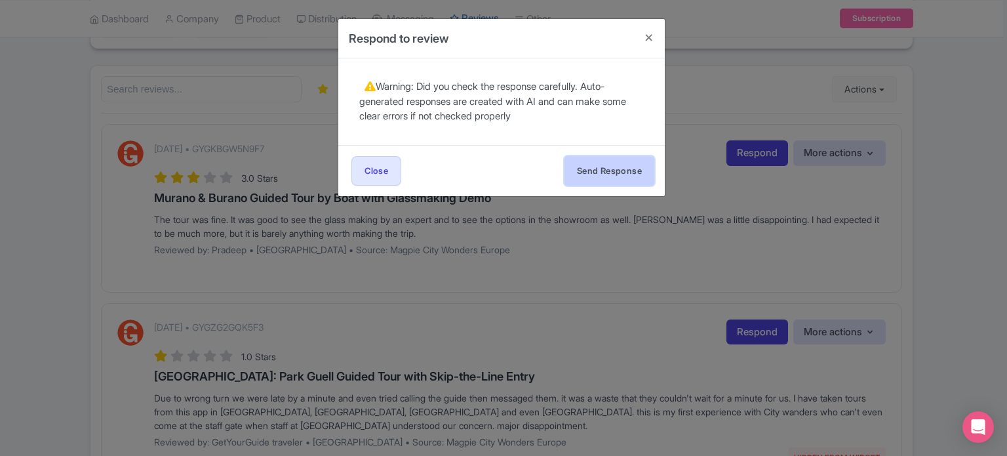
click at [610, 170] on button "Send Response" at bounding box center [609, 170] width 90 height 29
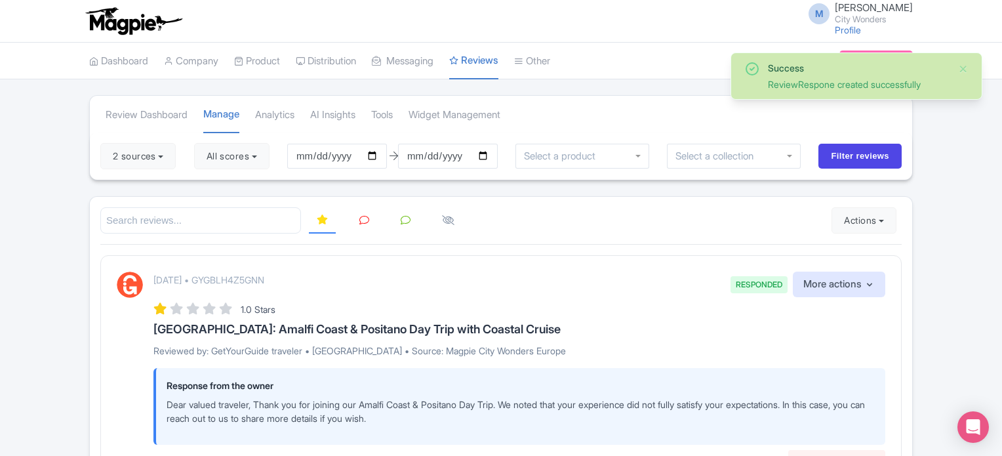
click at [359, 217] on icon at bounding box center [364, 220] width 10 height 10
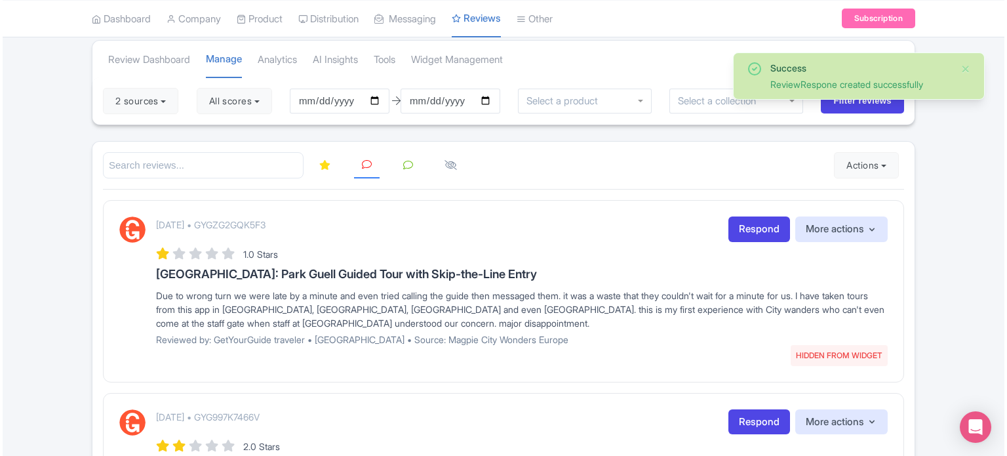
scroll to position [131, 0]
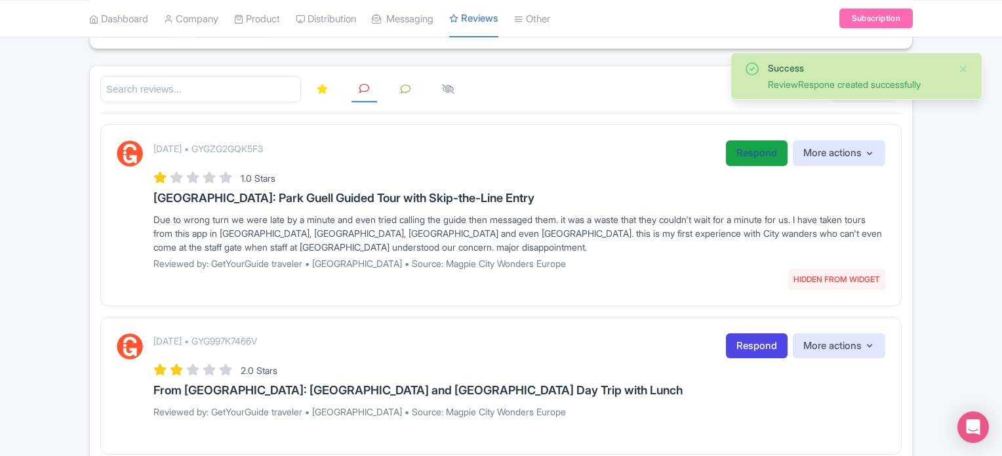
click at [735, 161] on link "Respond" at bounding box center [757, 153] width 62 height 26
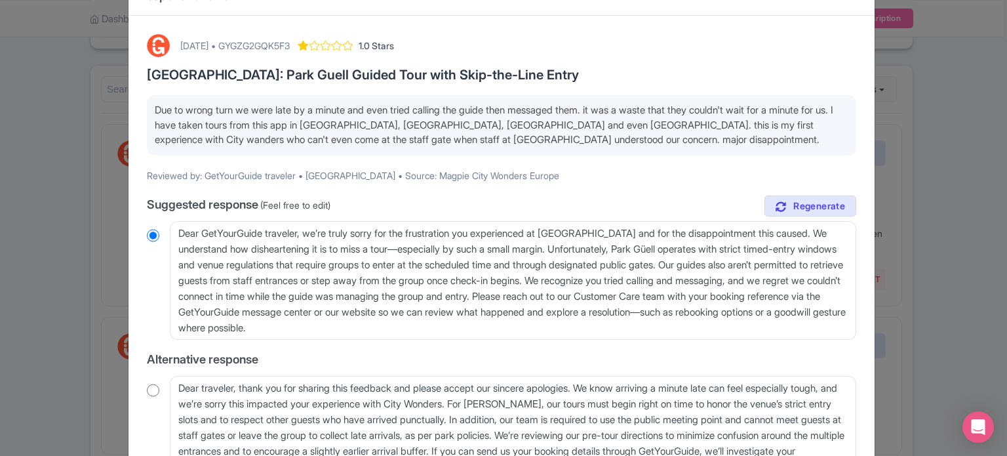
scroll to position [66, 0]
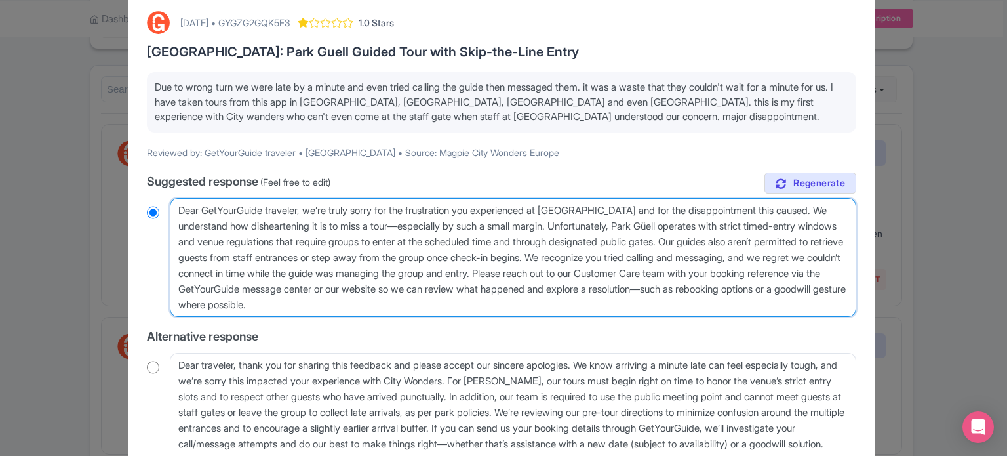
drag, startPoint x: 731, startPoint y: 241, endPoint x: 814, endPoint y: 242, distance: 82.6
click at [814, 242] on textarea "Dear GetYourGuide traveler, we’re truly sorry for the frustration you experienc…" at bounding box center [513, 257] width 686 height 119
click at [799, 242] on textarea "Dear GetYourGuide traveler, we’re truly sorry for the frustration you experienc…" at bounding box center [513, 257] width 686 height 119
drag, startPoint x: 806, startPoint y: 239, endPoint x: 666, endPoint y: 273, distance: 144.3
click at [666, 273] on textarea "Dear GetYourGuide traveler, we’re truly sorry for the frustration you experienc…" at bounding box center [513, 257] width 686 height 119
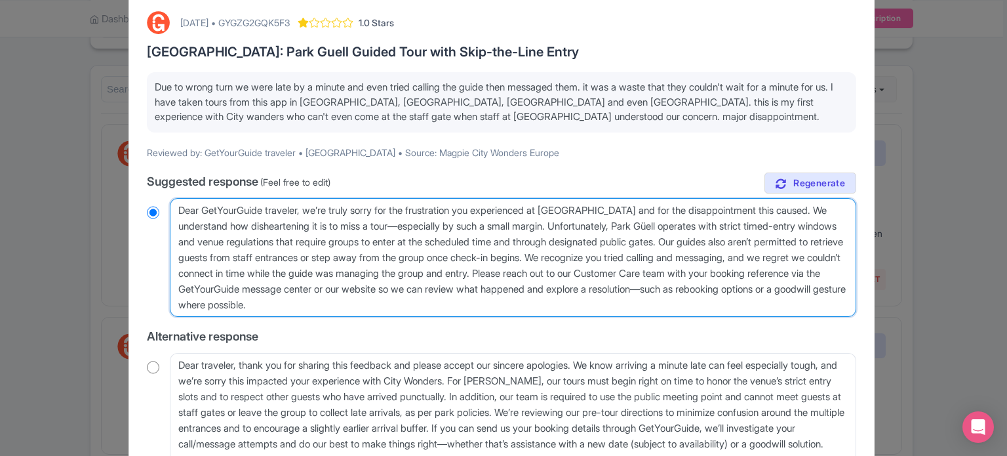
type textarea "Dear GetYourGuide traveler, we’re truly sorry for the frustration you experienc…"
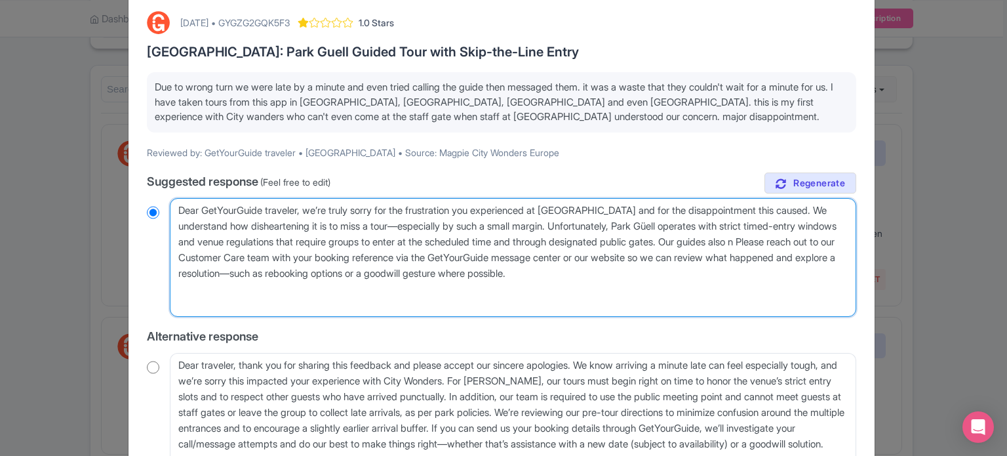
radio input "true"
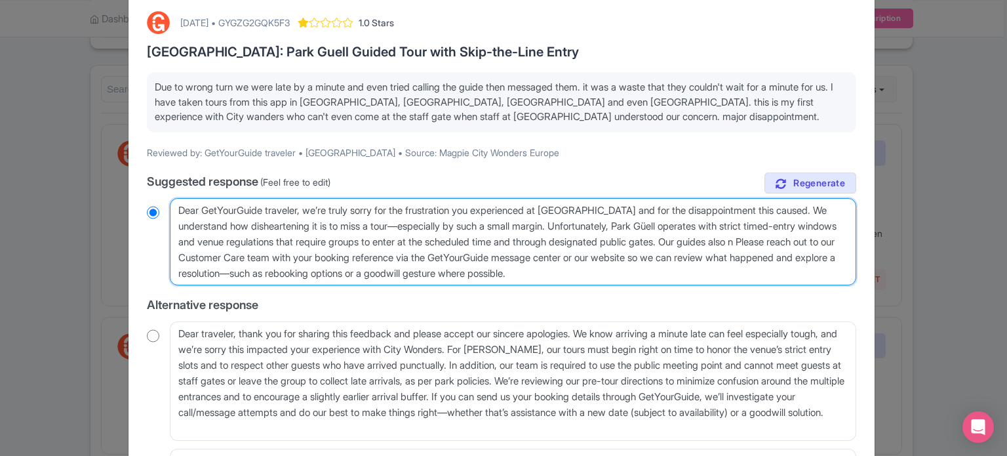
type textarea "Dear GetYourGuide traveler, we’re truly sorry for the frustration you experienc…"
radio input "true"
type textarea "Dear GetYourGuide traveler, we’re truly sorry for the frustration you experienc…"
radio input "true"
type textarea "Dear GetYourGuide traveler, we’re truly sorry for the frustration you experienc…"
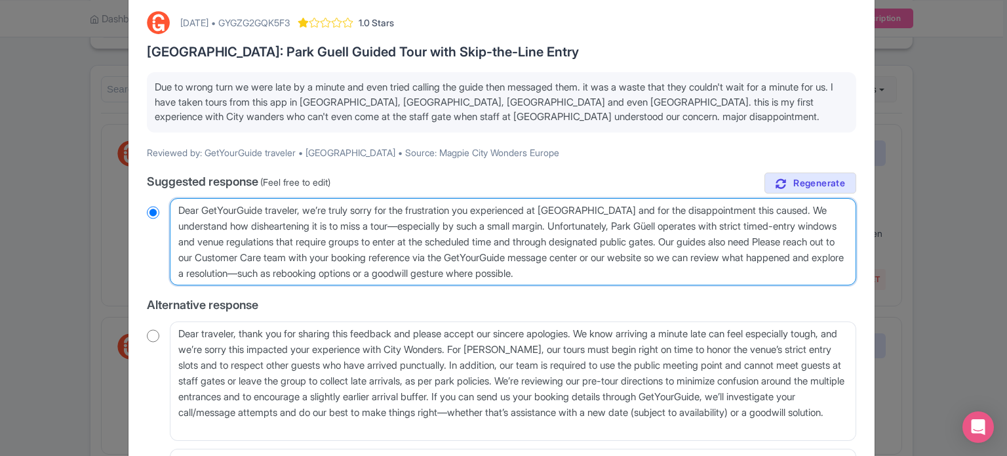
radio input "true"
type textarea "Dear GetYourGuide traveler, we’re truly sorry for the frustration you experienc…"
radio input "true"
type textarea "Dear GetYourGuide traveler, we’re truly sorry for the frustration you experienc…"
radio input "true"
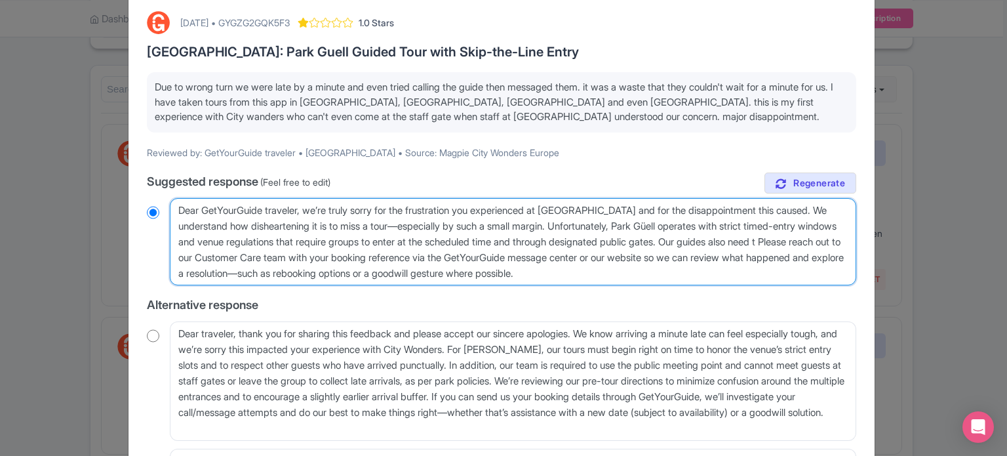
type textarea "Dear GetYourGuide traveler, we’re truly sorry for the frustration you experienc…"
radio input "true"
type textarea "Dear GetYourGuide traveler, we’re truly sorry for the frustration you experienc…"
radio input "true"
type textarea "Dear GetYourGuide traveler, we’re truly sorry for the frustration you experienc…"
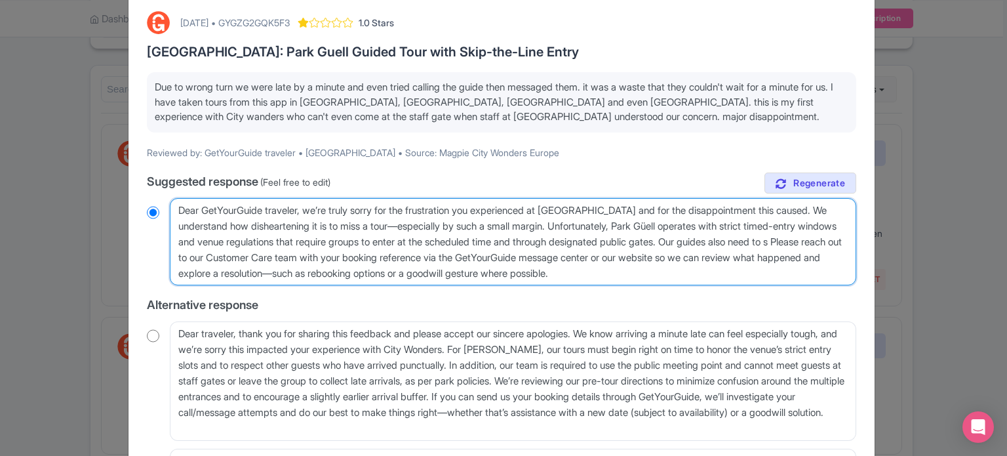
radio input "true"
type textarea "Dear GetYourGuide traveler, we’re truly sorry for the frustration you experienc…"
radio input "true"
type textarea "Dear GetYourGuide traveler, we’re truly sorry for the frustration you experienc…"
radio input "true"
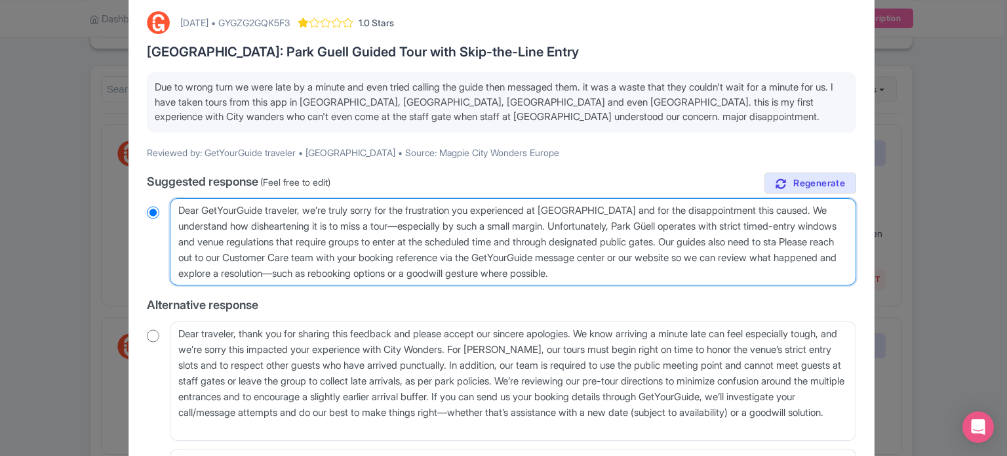
type textarea "Dear GetYourGuide traveler, we’re truly sorry for the frustration you experienc…"
radio input "true"
type textarea "Dear GetYourGuide traveler, we’re truly sorry for the frustration you experienc…"
radio input "true"
type textarea "Dear GetYourGuide traveler, we’re truly sorry for the frustration you experienc…"
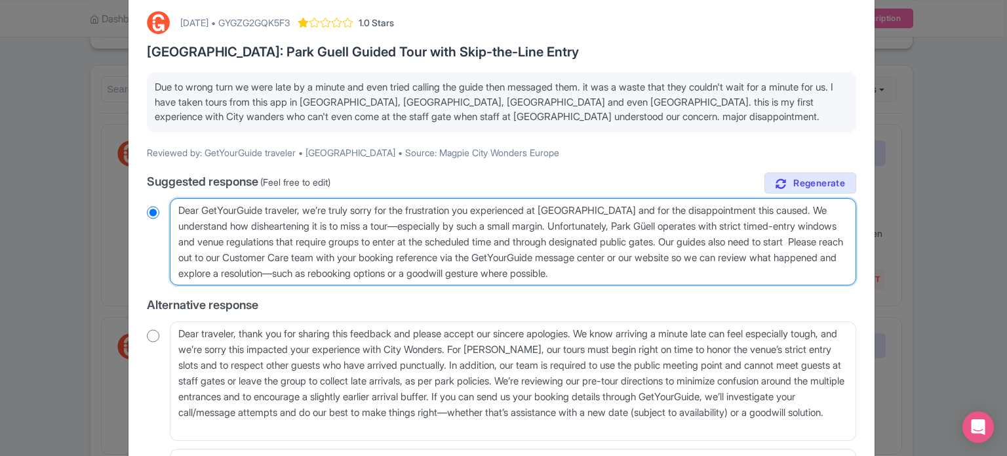
radio input "true"
type textarea "Dear GetYourGuide traveler, we’re truly sorry for the frustration you experienc…"
radio input "true"
type textarea "Dear GetYourGuide traveler, we’re truly sorry for the frustration you experienc…"
radio input "true"
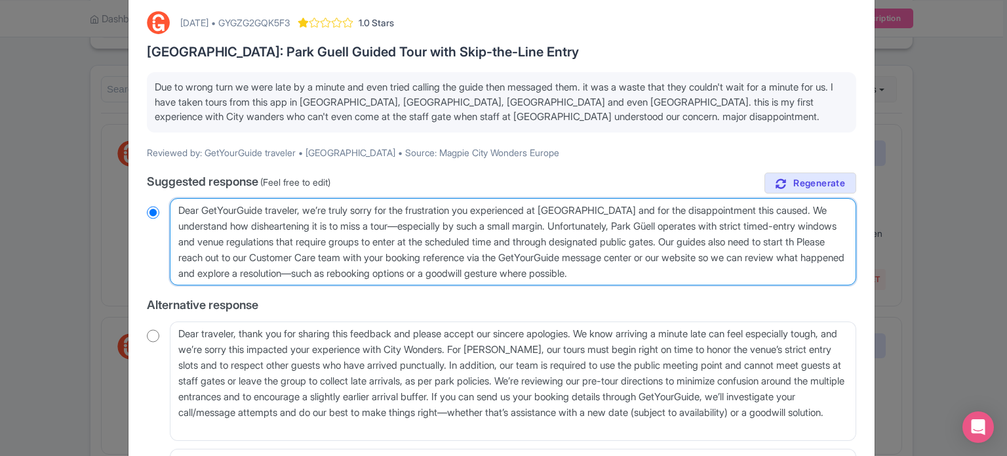
type textarea "Dear GetYourGuide traveler, we’re truly sorry for the frustration you experienc…"
radio input "true"
type textarea "Dear GetYourGuide traveler, we’re truly sorry for the frustration you experienc…"
radio input "true"
type textarea "Dear GetYourGuide traveler, we’re truly sorry for the frustration you experienc…"
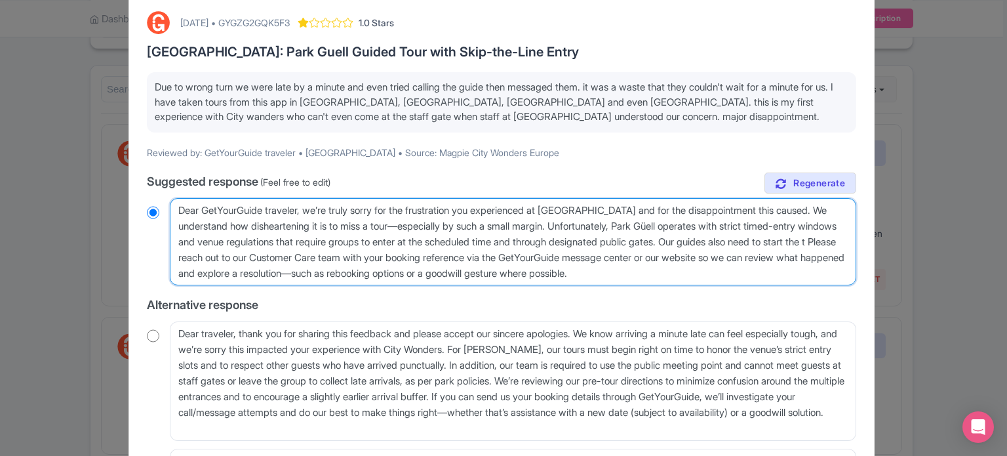
radio input "true"
type textarea "Dear GetYourGuide traveler, we’re truly sorry for the frustration you experienc…"
radio input "true"
type textarea "Dear GetYourGuide traveler, we’re truly sorry for the frustration you experienc…"
radio input "true"
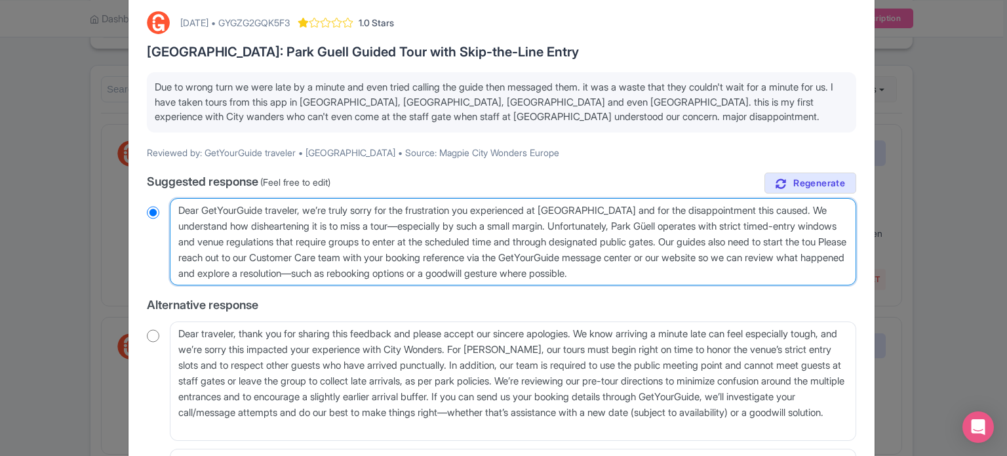
type textarea "Dear GetYourGuide traveler, we’re truly sorry for the frustration you experienc…"
radio input "true"
type textarea "Dear GetYourGuide traveler, we’re truly sorry for the frustration you experienc…"
radio input "true"
type textarea "Dear GetYourGuide traveler, we’re truly sorry for the frustration you experienc…"
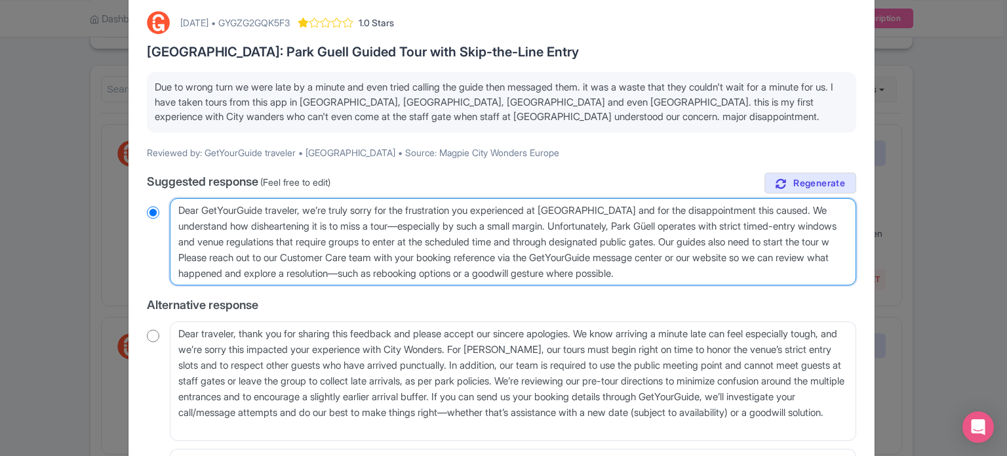
radio input "true"
type textarea "Dear GetYourGuide traveler, we’re truly sorry for the frustration you experienc…"
radio input "true"
type textarea "Dear GetYourGuide traveler, we’re truly sorry for the frustration you experienc…"
radio input "true"
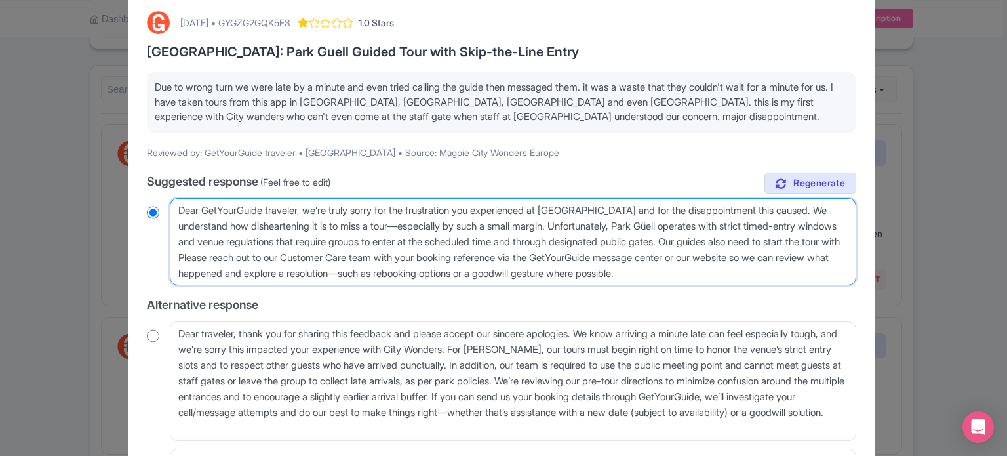
type textarea "Dear GetYourGuide traveler, we’re truly sorry for the frustration you experienc…"
radio input "true"
type textarea "Dear GetYourGuide traveler, we’re truly sorry for the frustration you experienc…"
radio input "true"
type textarea "Dear GetYourGuide traveler, we’re truly sorry for the frustration you experienc…"
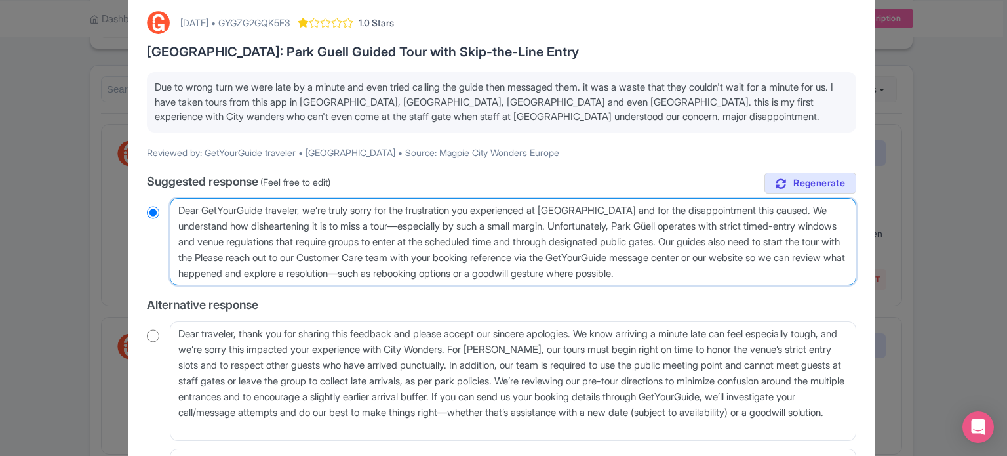
radio input "true"
type textarea "Dear GetYourGuide traveler, we’re truly sorry for the frustration you experienc…"
radio input "true"
type textarea "Dear GetYourGuide traveler, we’re truly sorry for the frustration you experienc…"
radio input "true"
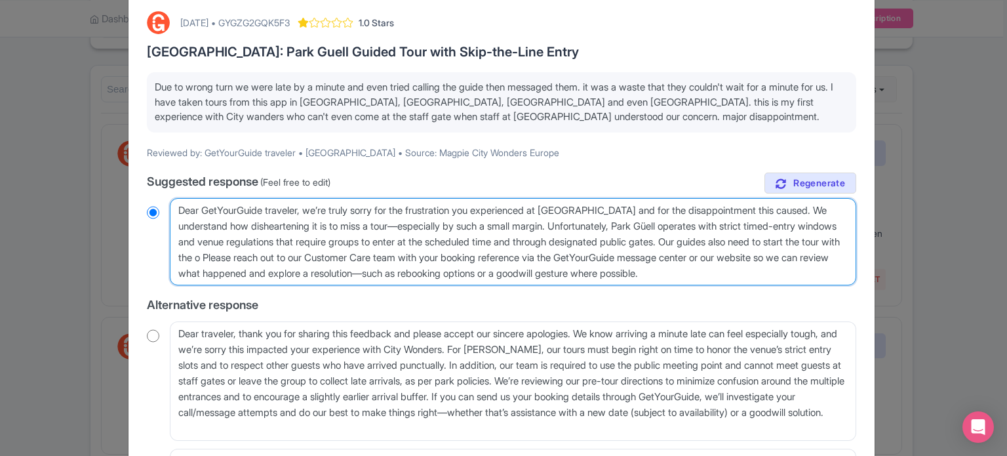
type textarea "Dear GetYourGuide traveler, we’re truly sorry for the frustration you experienc…"
radio input "true"
type textarea "Dear GetYourGuide traveler, we’re truly sorry for the frustration you experienc…"
radio input "true"
type textarea "Dear GetYourGuide traveler, we’re truly sorry for the frustration you experienc…"
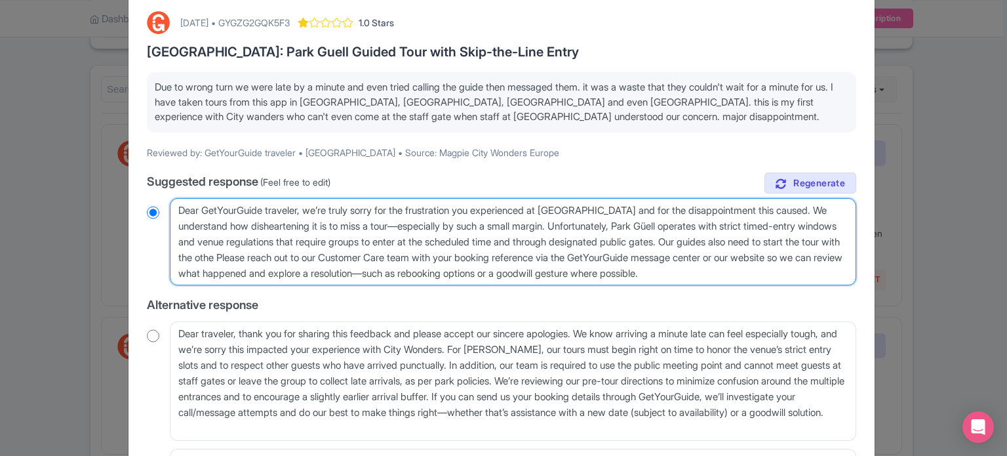
radio input "true"
type textarea "Dear GetYourGuide traveler, we’re truly sorry for the frustration you experienc…"
radio input "true"
type textarea "Dear GetYourGuide traveler, we’re truly sorry for the frustration you experienc…"
radio input "true"
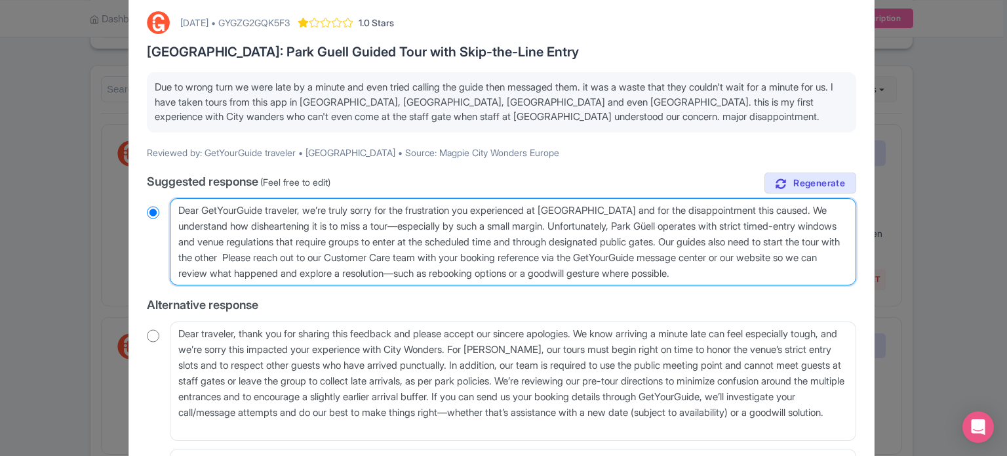
type textarea "Dear GetYourGuide traveler, we’re truly sorry for the frustration you experienc…"
radio input "true"
type textarea "Dear GetYourGuide traveler, we’re truly sorry for the frustration you experienc…"
radio input "true"
type textarea "Dear GetYourGuide traveler, we’re truly sorry for the frustration you experienc…"
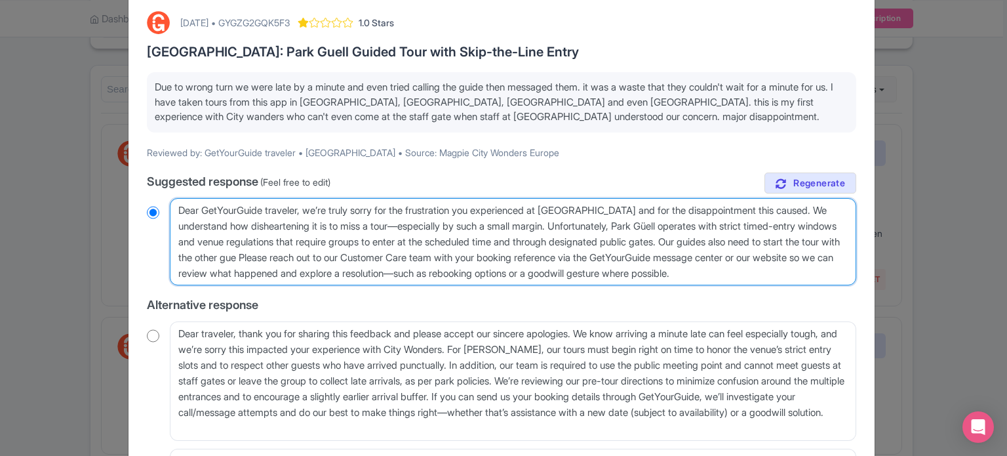
radio input "true"
type textarea "Dear GetYourGuide traveler, we’re truly sorry for the frustration you experienc…"
radio input "true"
type textarea "Dear GetYourGuide traveler, we’re truly sorry for the frustration you experienc…"
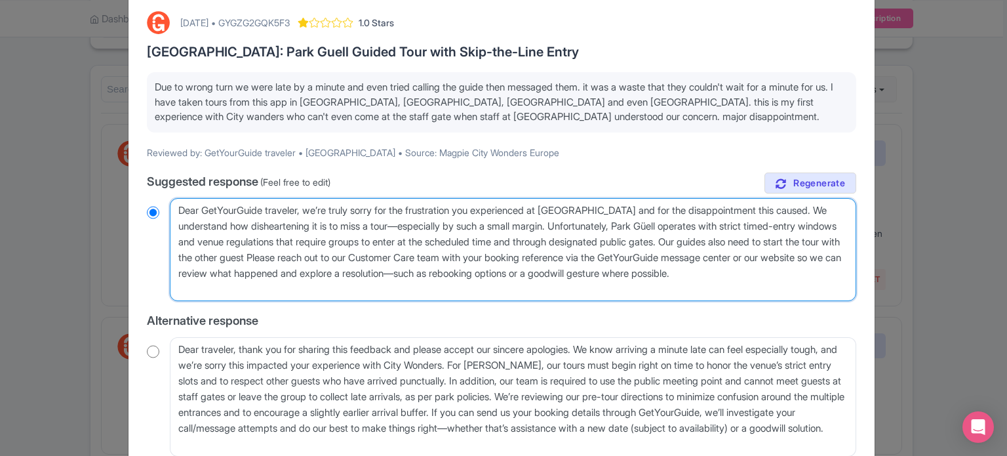
radio input "true"
type textarea "Dear GetYourGuide traveler, we’re truly sorry for the frustration you experienc…"
radio input "true"
type textarea "Dear GetYourGuide traveler, we’re truly sorry for the frustration you experienc…"
radio input "true"
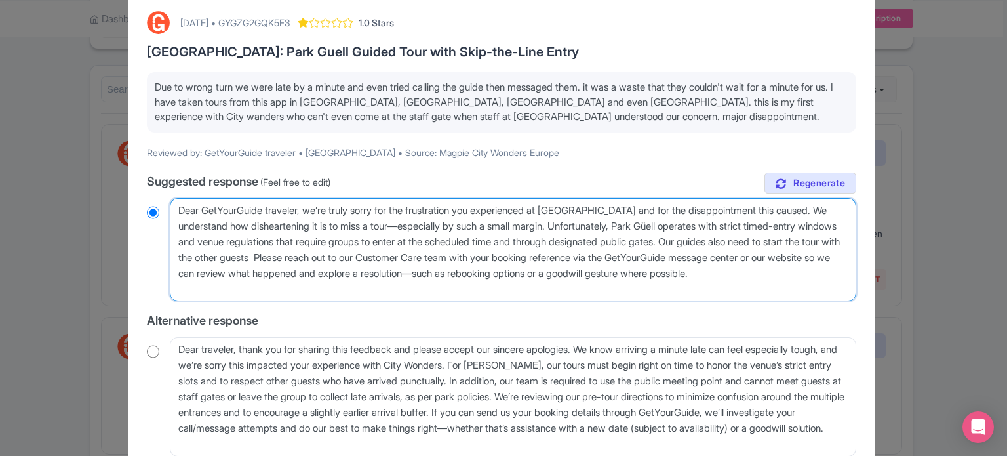
type textarea "Dear GetYourGuide traveler, we’re truly sorry for the frustration you experienc…"
radio input "true"
type textarea "Dear GetYourGuide traveler, we’re truly sorry for the frustration you experienc…"
radio input "true"
type textarea "Dear GetYourGuide traveler, we’re truly sorry for the frustration you experienc…"
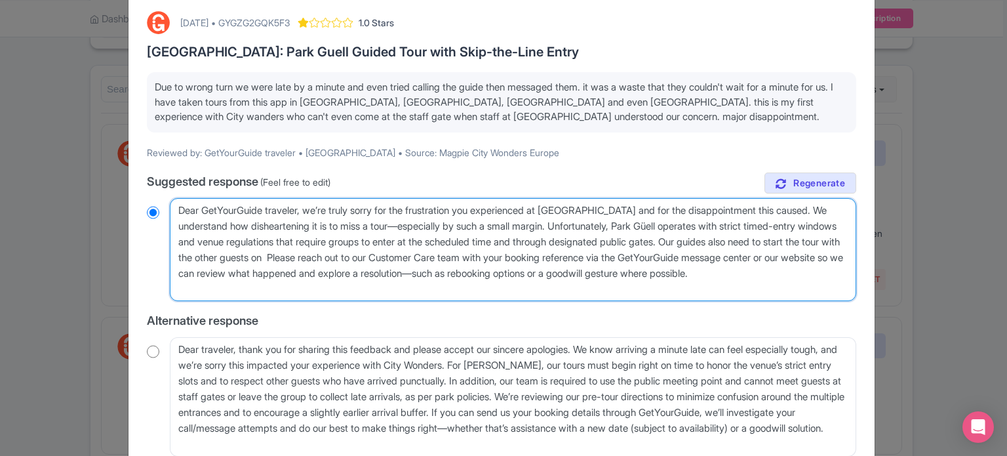
radio input "true"
type textarea "Dear GetYourGuide traveler, we’re truly sorry for the frustration you experienc…"
radio input "true"
type textarea "Dear GetYourGuide traveler, we’re truly sorry for the frustration you experienc…"
radio input "true"
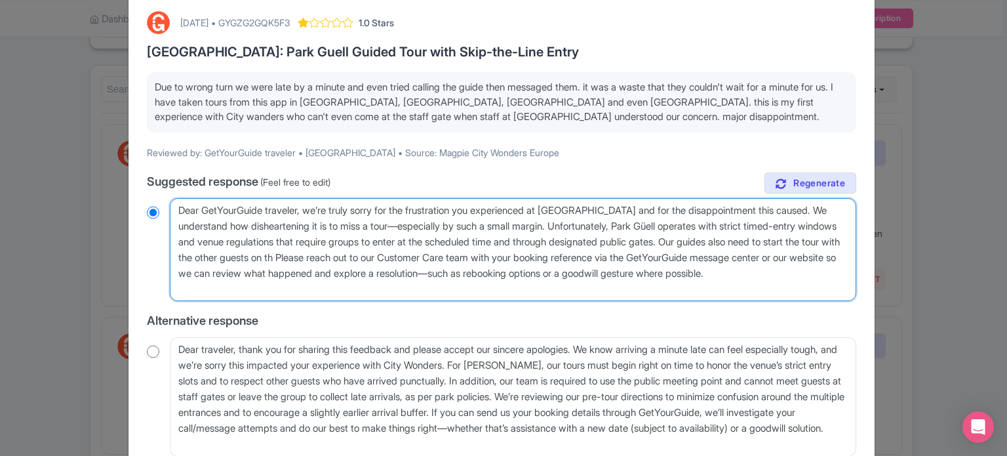
type textarea "Dear GetYourGuide traveler, we’re truly sorry for the frustration you experienc…"
radio input "true"
type textarea "Dear GetYourGuide traveler, we’re truly sorry for the frustration you experienc…"
radio input "true"
type textarea "Dear GetYourGuide traveler, we’re truly sorry for the frustration you experienc…"
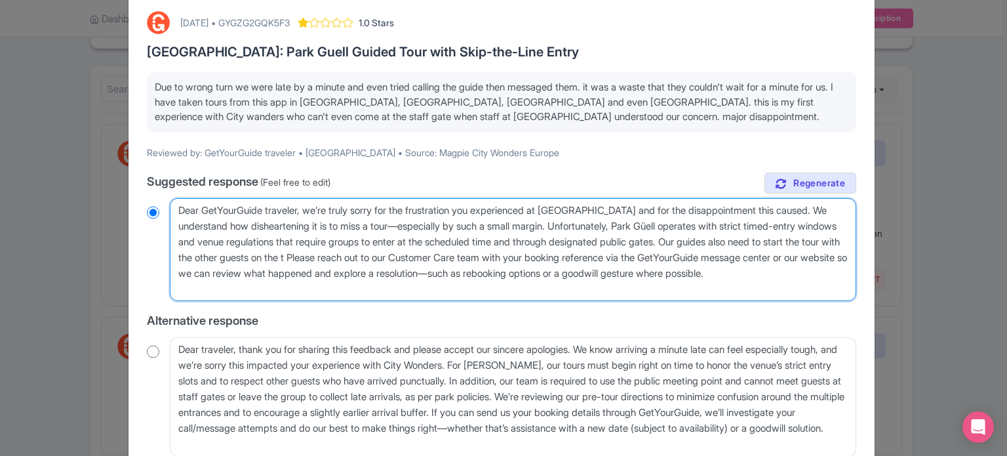
radio input "true"
type textarea "Dear GetYourGuide traveler, we’re truly sorry for the frustration you experienc…"
radio input "true"
type textarea "Dear GetYourGuide traveler, we’re truly sorry for the frustration you experienc…"
radio input "true"
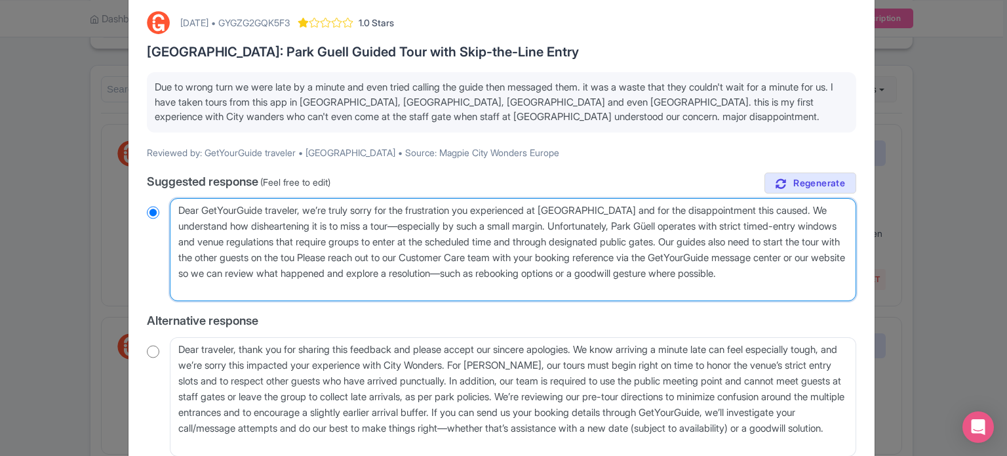
type textarea "Dear GetYourGuide traveler, we’re truly sorry for the frustration you experienc…"
radio input "true"
type textarea "Dear GetYourGuide traveler, we’re truly sorry for the frustration you experienc…"
radio input "true"
drag, startPoint x: 603, startPoint y: 257, endPoint x: 324, endPoint y: 275, distance: 279.8
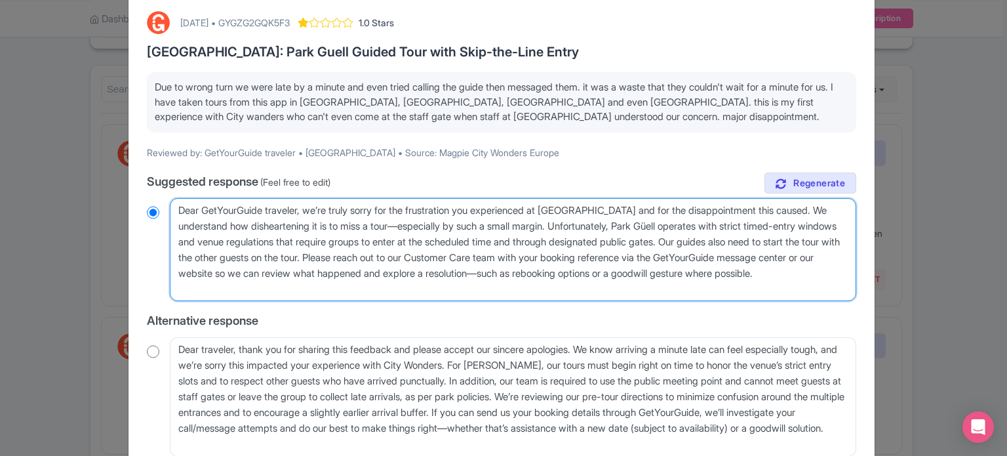
click at [324, 275] on textarea "Dear GetYourGuide traveler, we’re truly sorry for the frustration you experienc…" at bounding box center [513, 250] width 686 height 104
type textarea "Dear GetYourGuide traveler, we’re truly sorry for the frustration you experienc…"
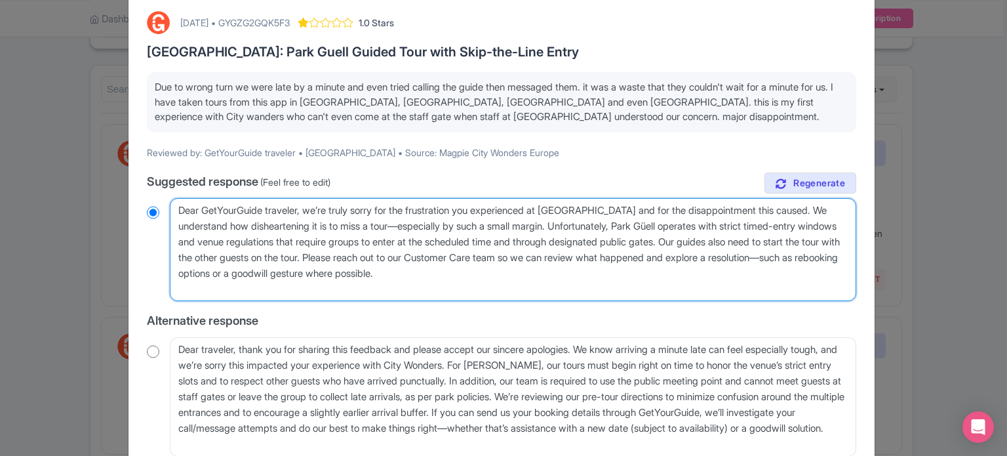
radio input "true"
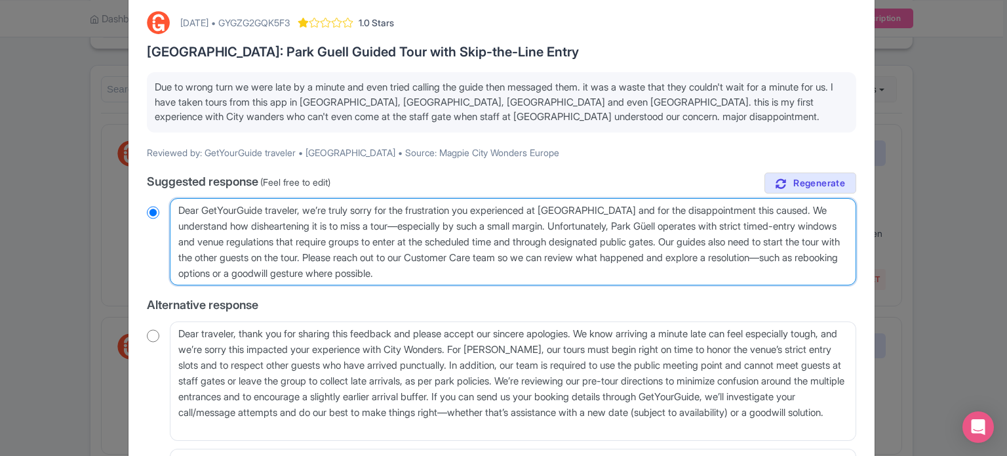
drag, startPoint x: 358, startPoint y: 271, endPoint x: 459, endPoint y: 269, distance: 101.6
click at [459, 269] on textarea "Dear GetYourGuide traveler, we’re truly sorry for the frustration you experienc…" at bounding box center [513, 242] width 686 height 88
type textarea "Dear GetYourGuide traveler, we’re truly sorry for the frustration you experienc…"
radio input "true"
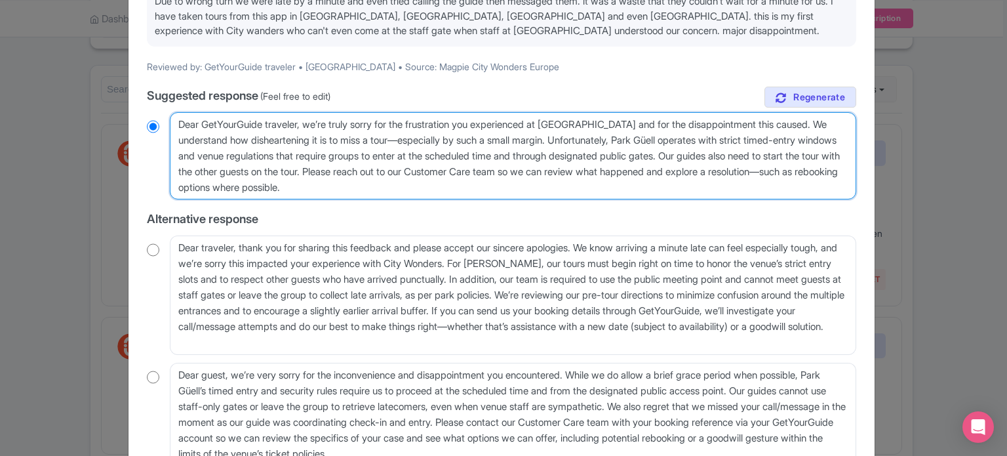
scroll to position [197, 0]
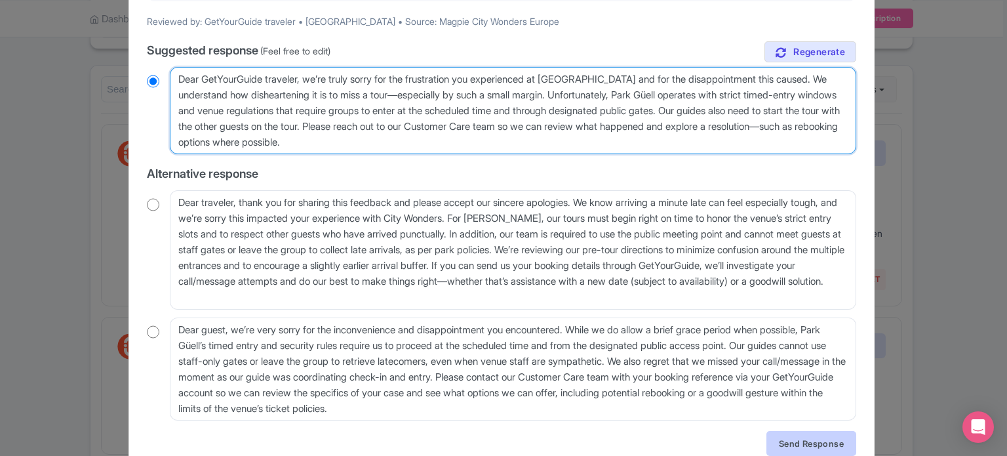
type textarea "Dear GetYourGuide traveler, we’re truly sorry for the frustration you experienc…"
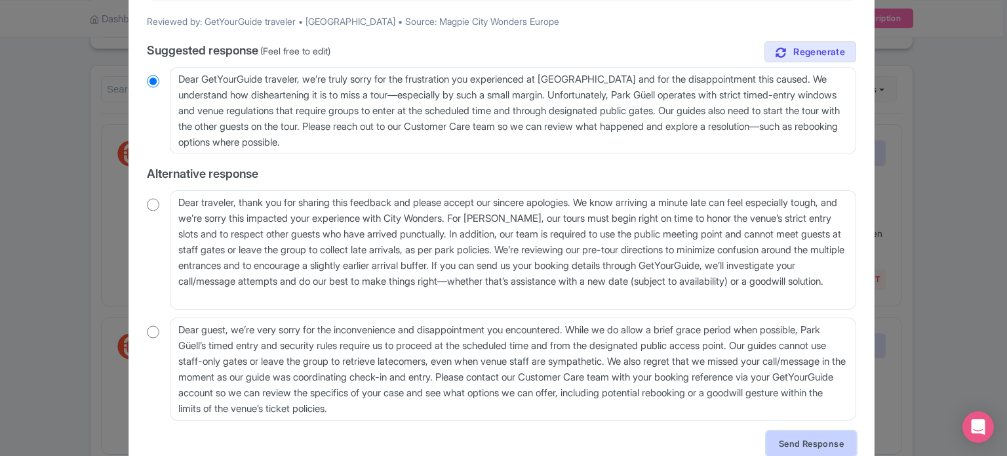
click at [810, 446] on link "Send Response" at bounding box center [811, 443] width 90 height 25
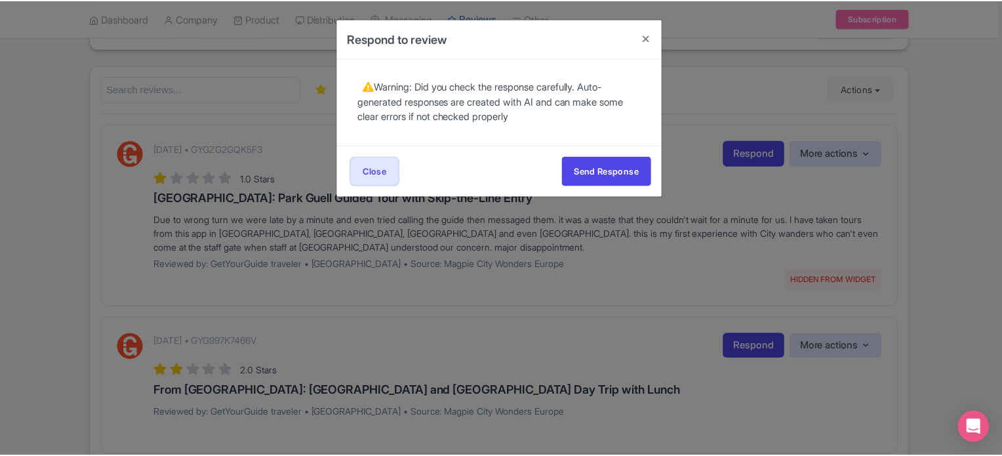
scroll to position [0, 0]
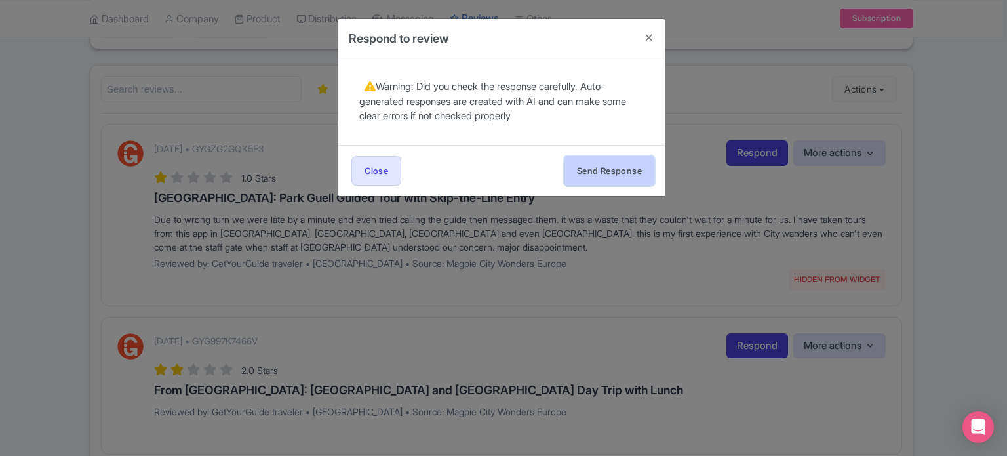
click at [608, 176] on button "Send Response" at bounding box center [609, 170] width 90 height 29
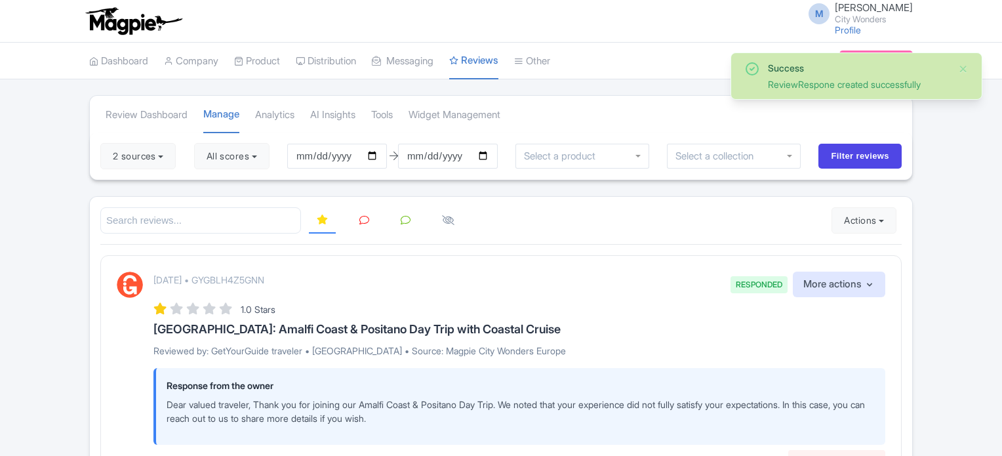
click at [360, 220] on icon at bounding box center [364, 220] width 10 height 10
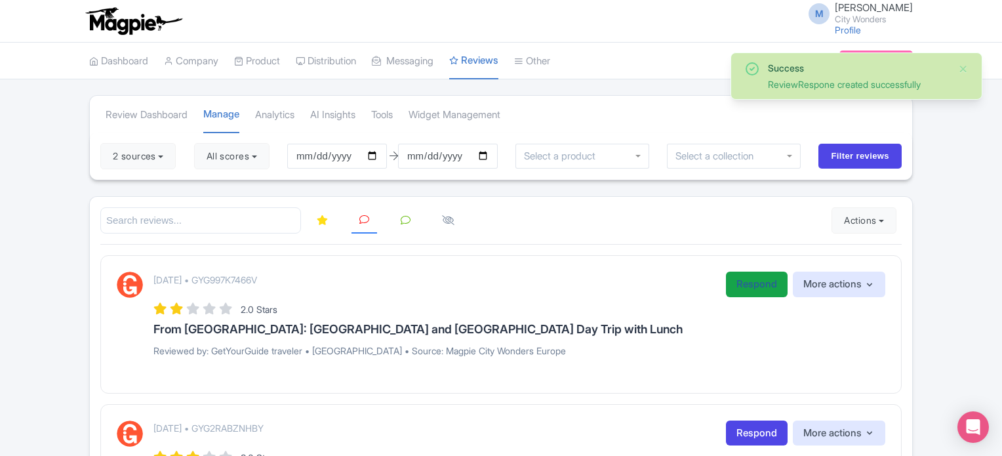
click at [737, 288] on link "Respond" at bounding box center [757, 284] width 62 height 26
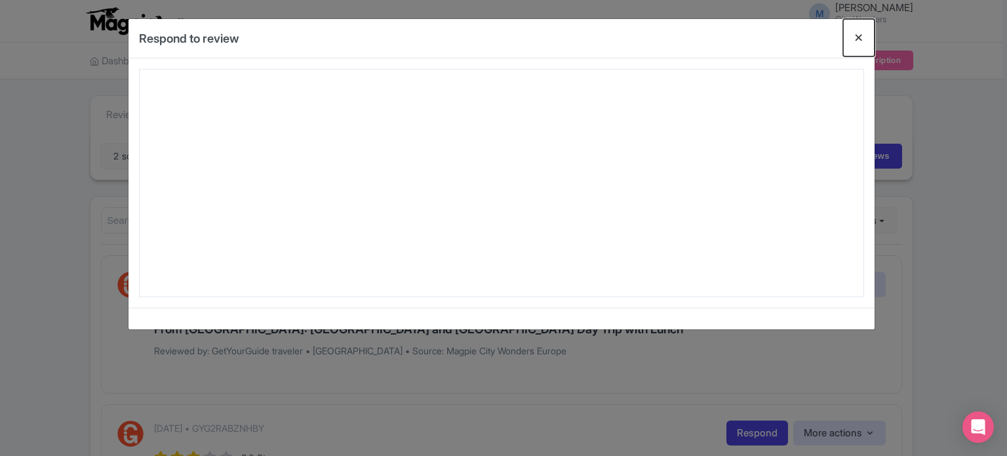
click at [854, 39] on button "Close" at bounding box center [858, 37] width 31 height 37
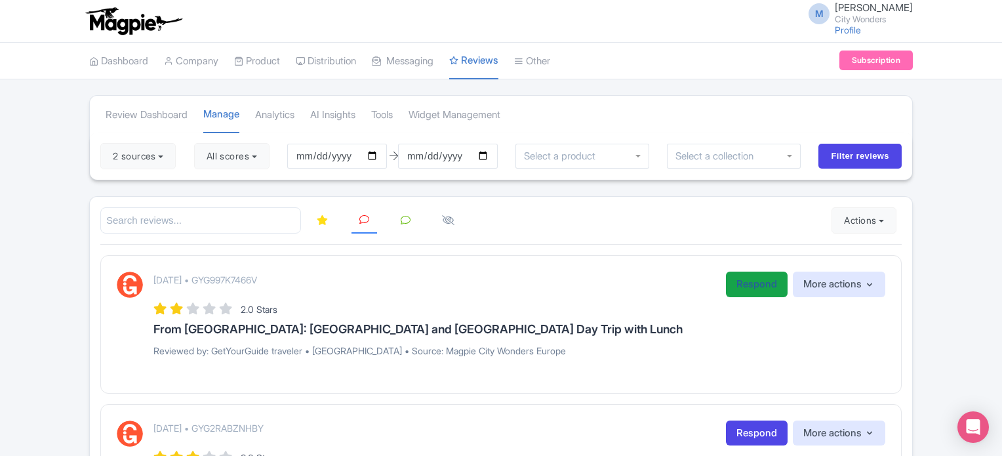
click at [762, 288] on link "Respond" at bounding box center [757, 284] width 62 height 26
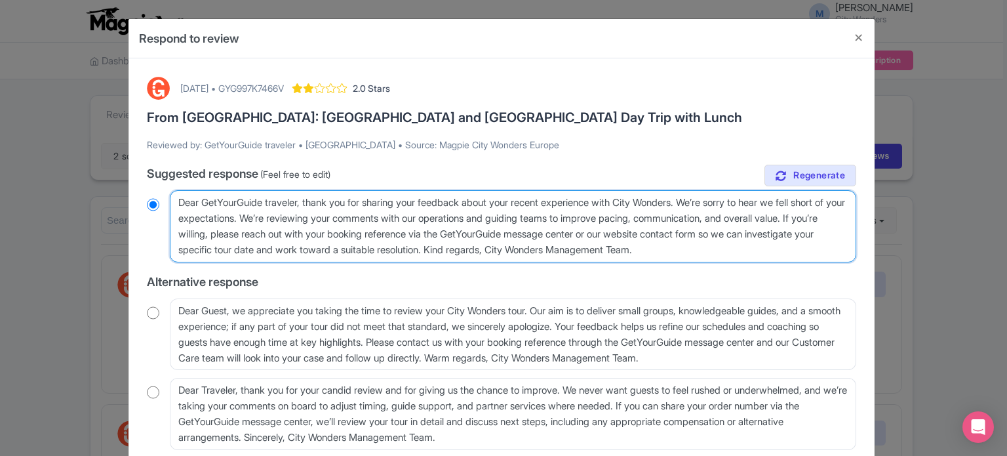
click at [633, 251] on textarea "Dear GetYourGuide traveler, thank you for sharing your feedback about your rece…" at bounding box center [513, 226] width 686 height 72
click at [619, 249] on textarea "Dear GetYourGuide traveler, thank you for sharing your feedback about your rece…" at bounding box center [513, 226] width 686 height 72
drag, startPoint x: 629, startPoint y: 250, endPoint x: 169, endPoint y: 205, distance: 462.3
click at [170, 205] on textarea "Dear GetYourGuide traveler, thank you for sharing your feedback about your rece…" at bounding box center [513, 226] width 686 height 72
paste textarea "valued traveler, Thank you for joining our XX Tour. We noted that your experien…"
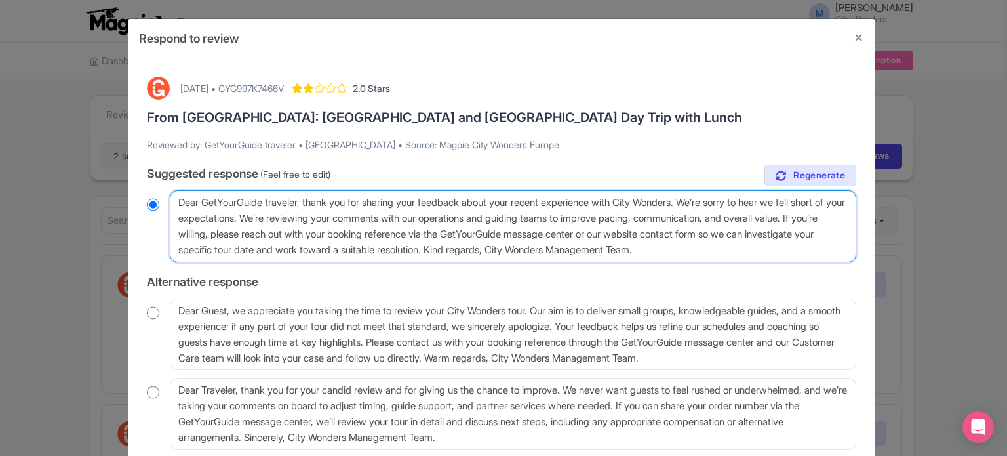
type textarea "Dear valued traveler, Thank you for joining our XX Tour. We noted that your exp…"
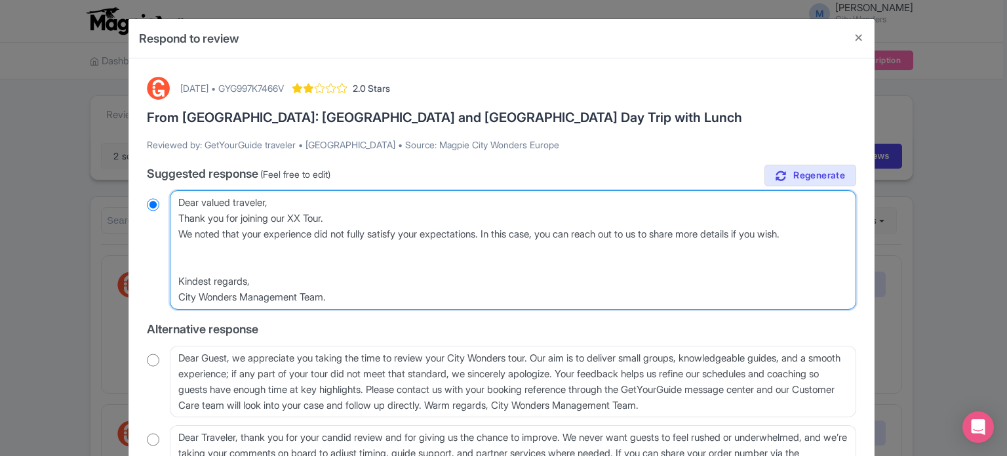
radio input "true"
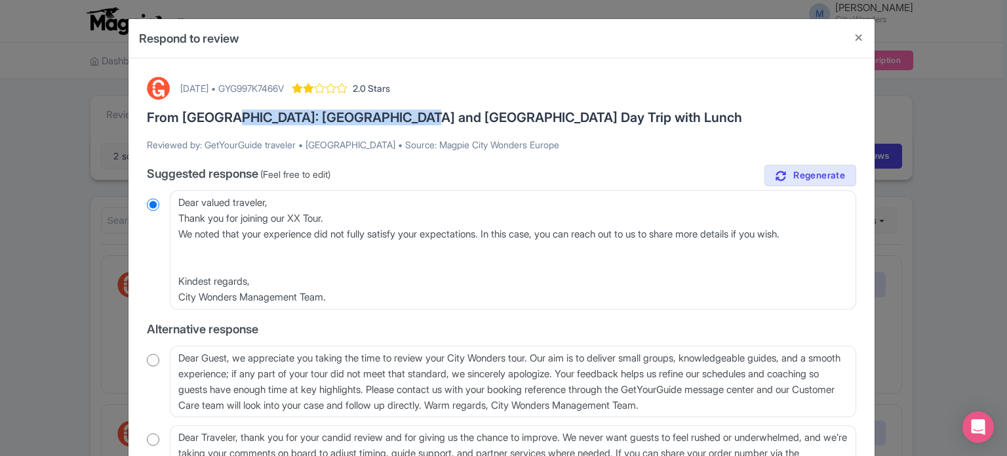
drag, startPoint x: 224, startPoint y: 117, endPoint x: 404, endPoint y: 117, distance: 180.2
click at [404, 117] on h3 "From [GEOGRAPHIC_DATA]: [GEOGRAPHIC_DATA] and [GEOGRAPHIC_DATA] Day Trip with L…" at bounding box center [501, 117] width 709 height 14
copy h3 "Pompeii and Mount Vesuvius"
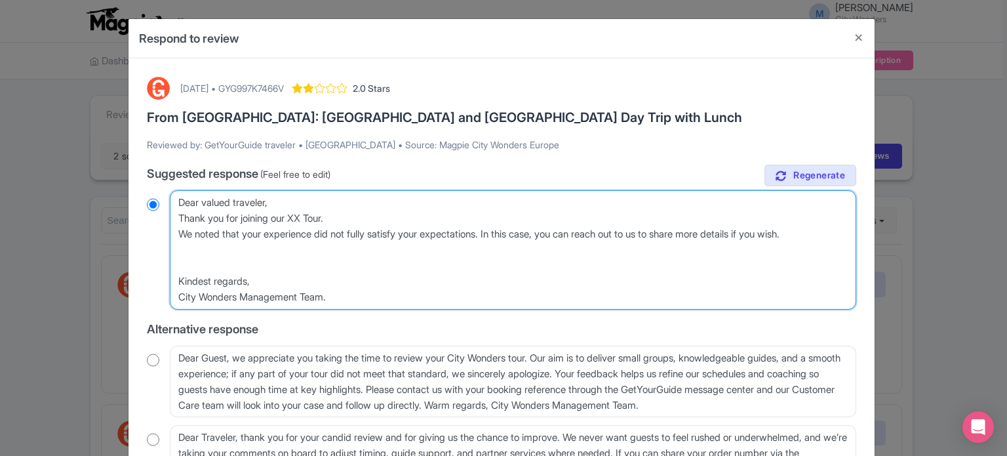
click at [300, 216] on textarea "Dear GetYourGuide traveler, thank you for sharing your feedback about your rece…" at bounding box center [513, 249] width 686 height 119
paste textarea "Pompeii and Mount Vesuvius"
type textarea "Dear valued traveler, Thank you for joining our Pompeii and Mount Vesuvius Tour…"
radio input "true"
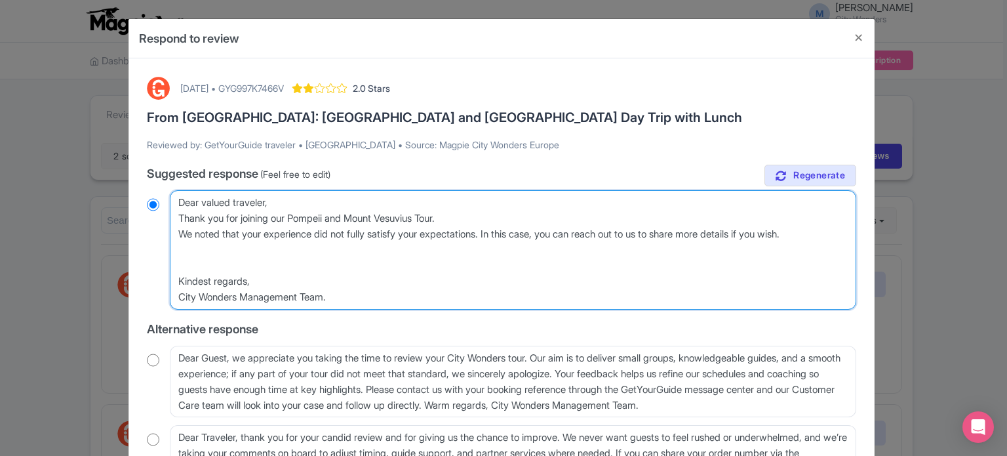
type textarea "Dear valued traveler, Thank you for joining our Pompeii and Mount Vesuvius Tour…"
radio input "true"
type textarea "Dear valued traveler, Thank you for joining our Pompeii and Mount Vesuvius Tour…"
radio input "true"
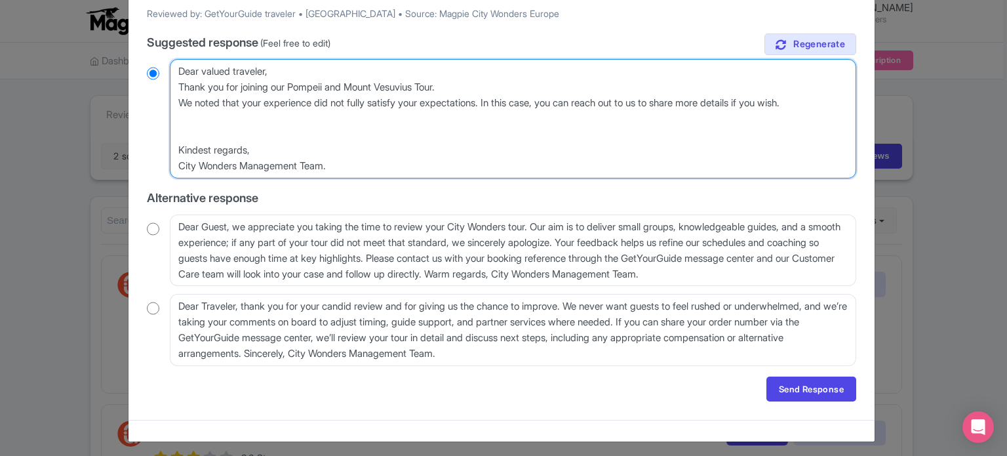
scroll to position [134, 0]
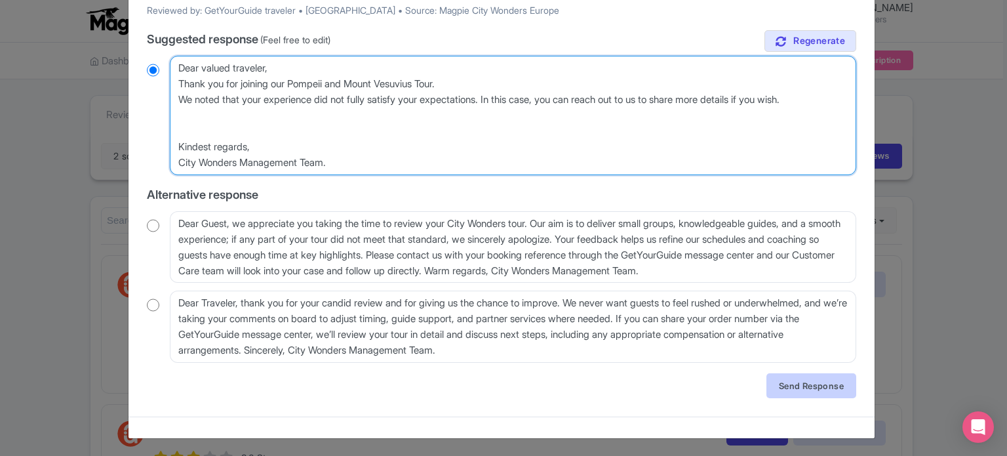
type textarea "Dear valued traveler, Thank you for joining our Pompeii and Mount Vesuvius Tour…"
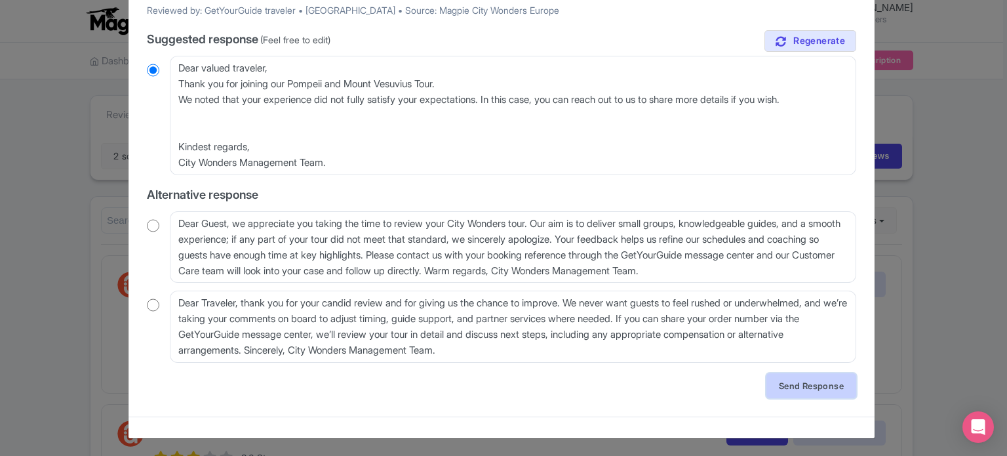
click at [799, 386] on link "Send Response" at bounding box center [811, 385] width 90 height 25
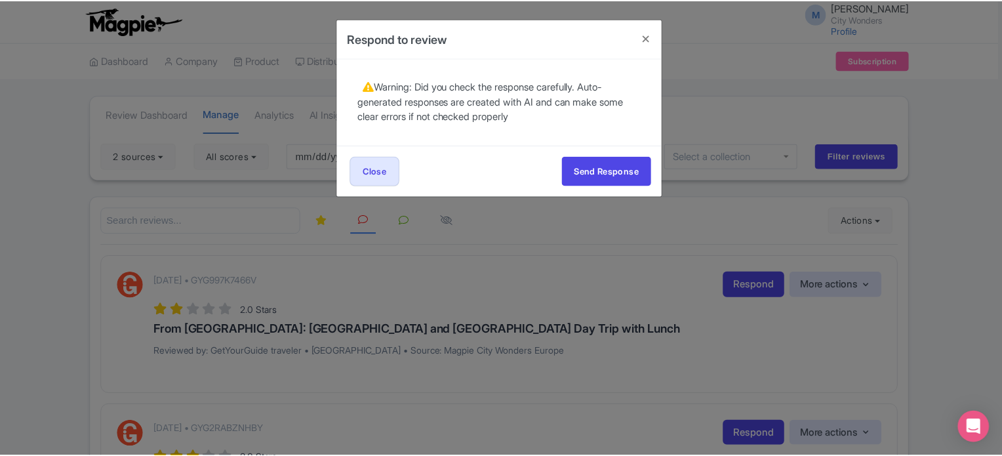
scroll to position [0, 0]
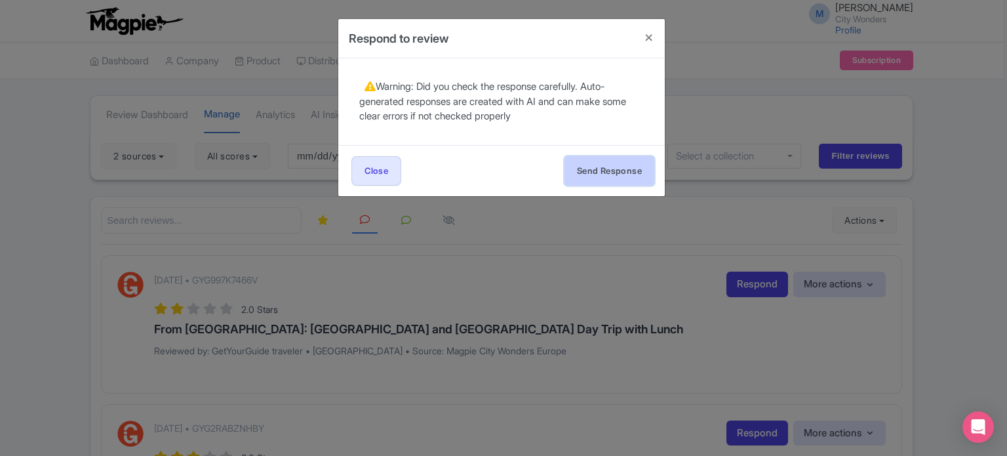
click at [613, 163] on button "Send Response" at bounding box center [609, 170] width 90 height 29
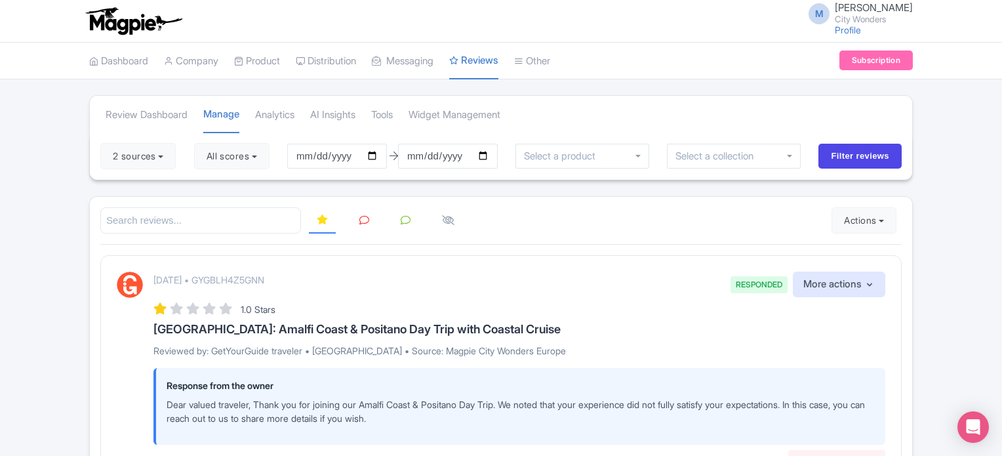
click at [367, 220] on icon at bounding box center [364, 220] width 10 height 10
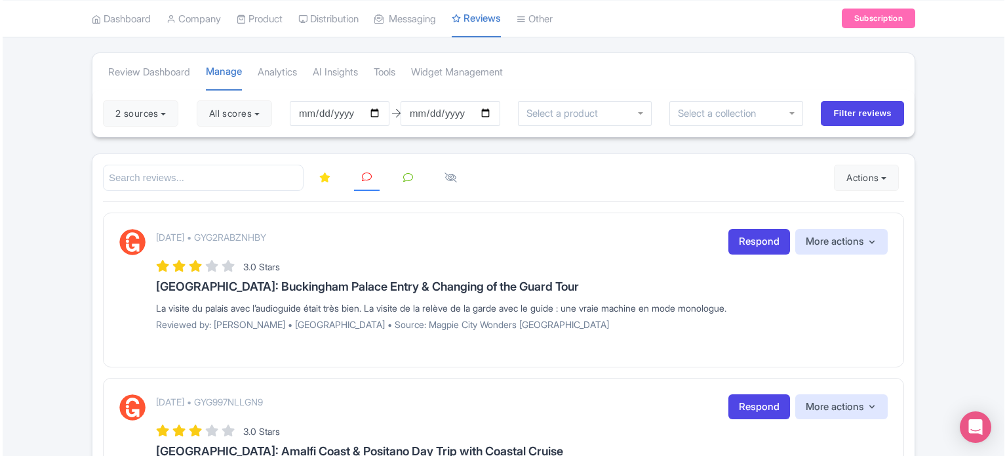
scroll to position [66, 0]
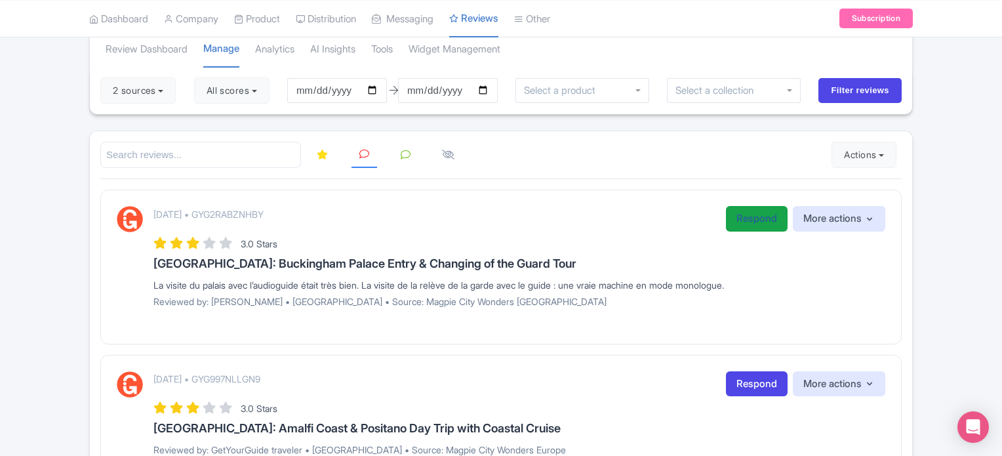
click at [732, 218] on link "Respond" at bounding box center [757, 219] width 62 height 26
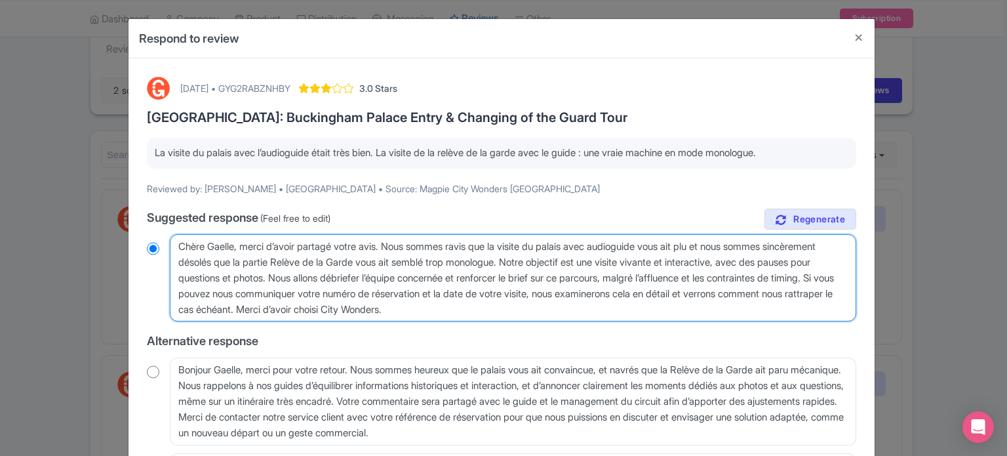
drag, startPoint x: 279, startPoint y: 292, endPoint x: 412, endPoint y: 311, distance: 133.8
click at [412, 311] on textarea "Chère Gaelle, merci d’avoir partagé votre avis. Nous sommes ravis que la visite…" at bounding box center [513, 278] width 686 height 88
type textarea "Chère Gaelle, merci d’avoir partagé votre avis. Nous sommes ravis que la visite…"
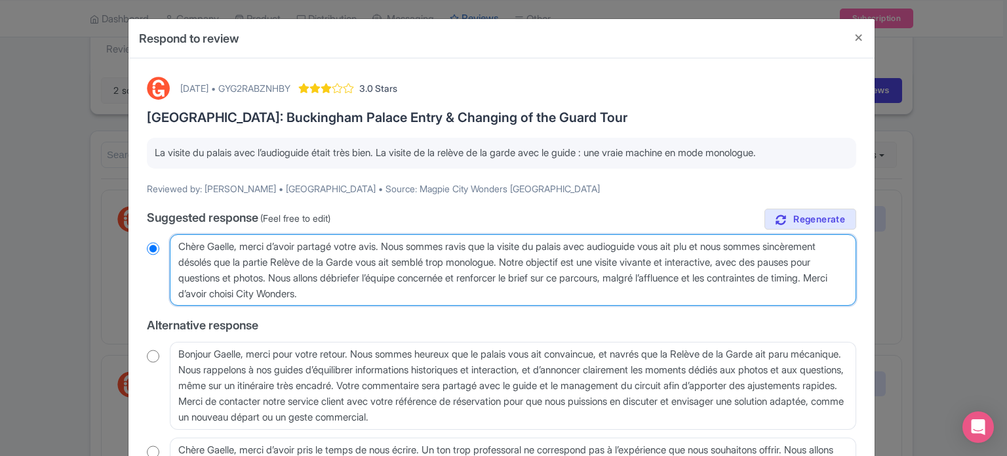
radio input "true"
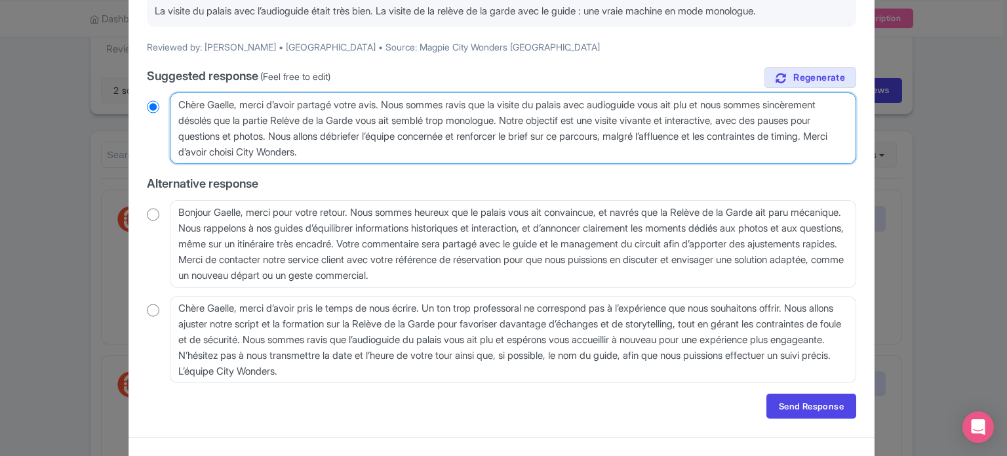
scroll to position [163, 0]
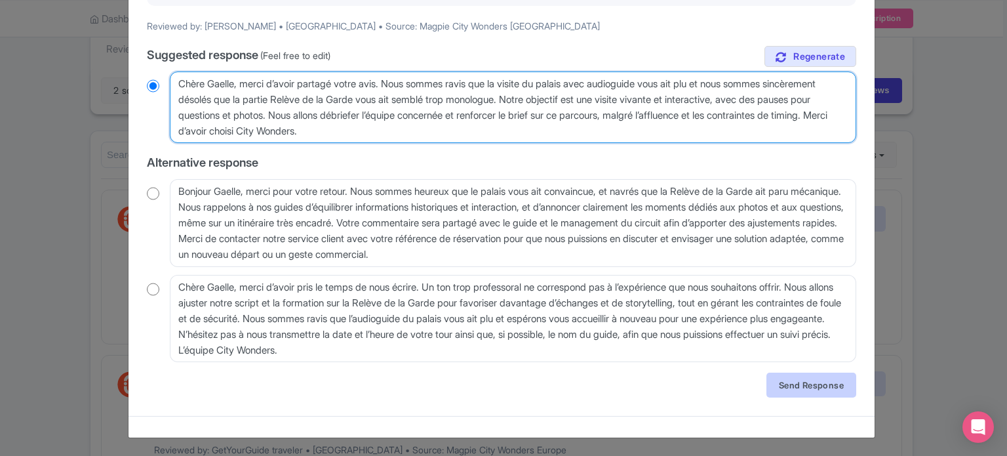
type textarea "Chère Gaelle, merci d’avoir partagé votre avis. Nous sommes ravis que la visite…"
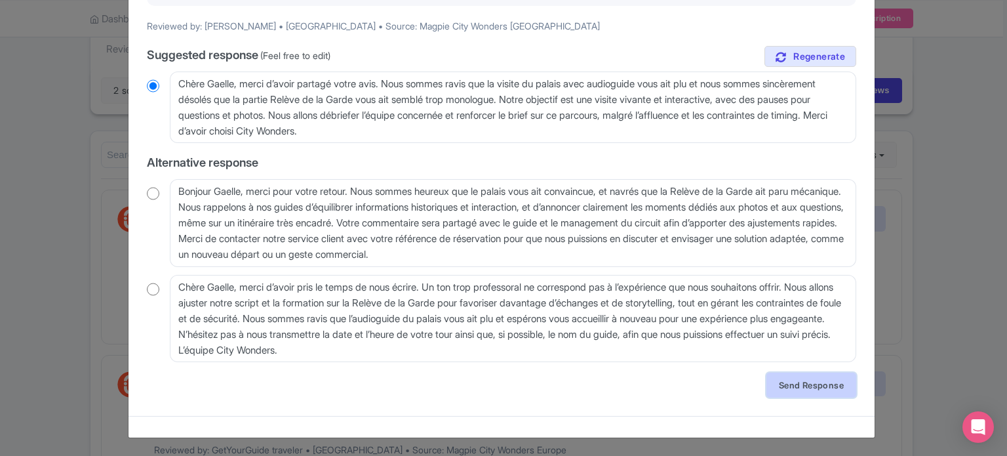
click at [784, 390] on link "Send Response" at bounding box center [811, 384] width 90 height 25
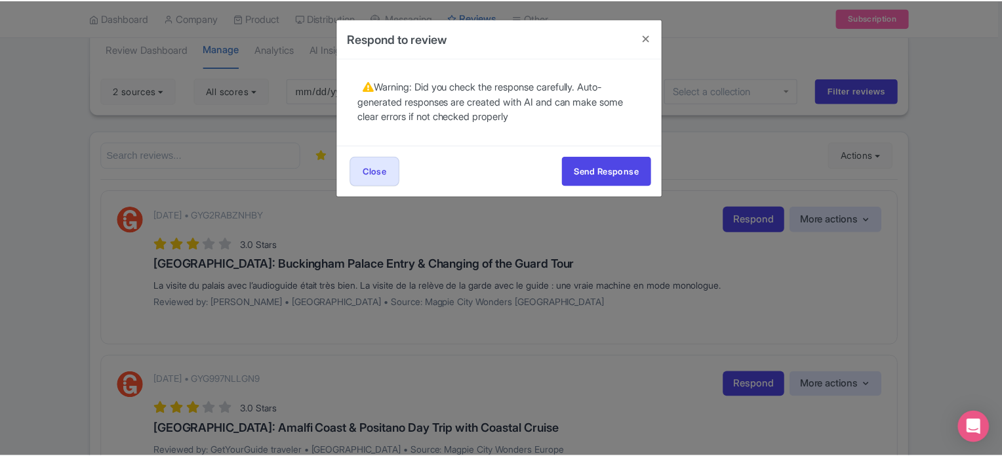
scroll to position [0, 0]
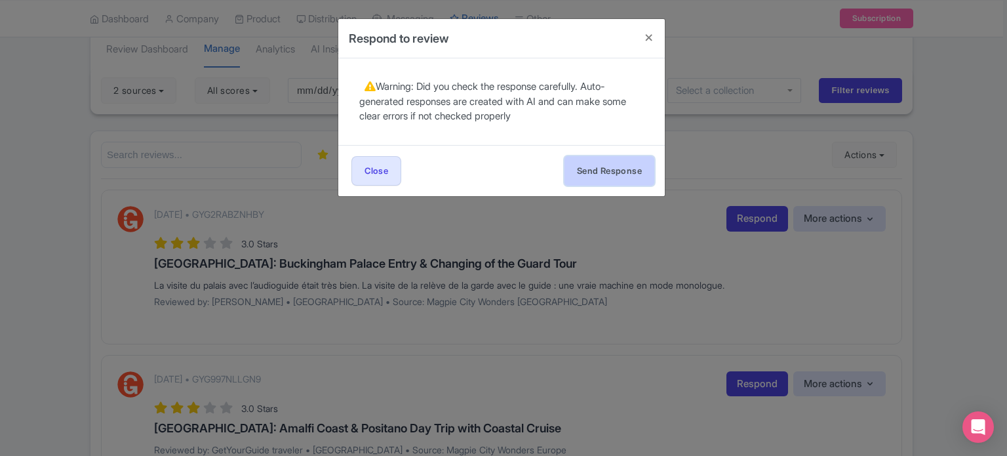
click at [619, 180] on button "Send Response" at bounding box center [609, 170] width 90 height 29
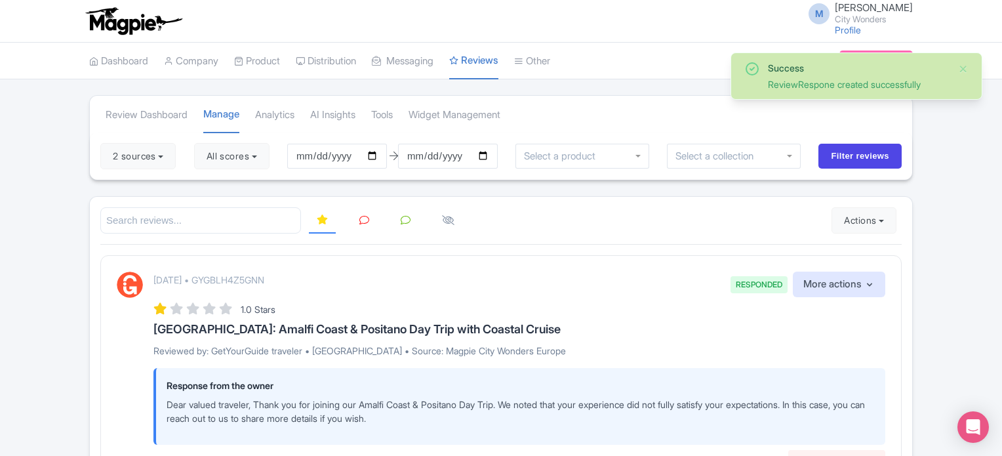
click at [365, 216] on icon at bounding box center [364, 220] width 10 height 10
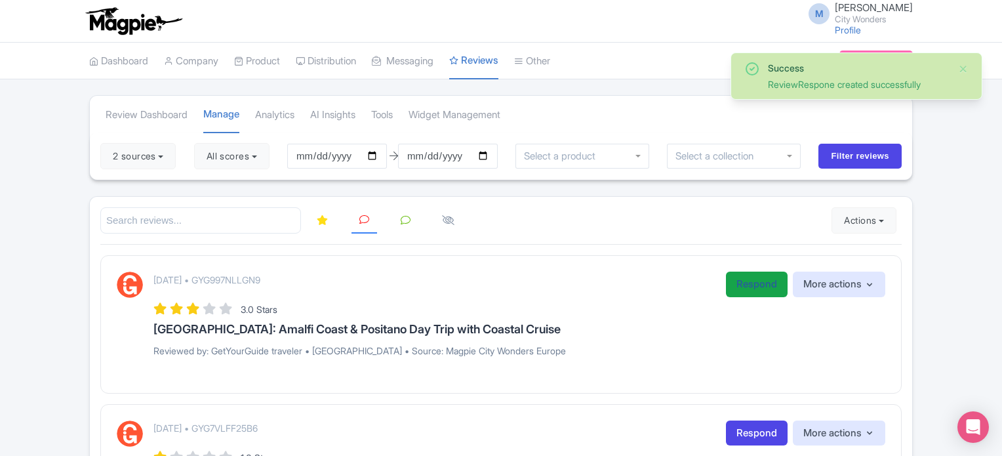
click at [756, 287] on link "Respond" at bounding box center [757, 284] width 62 height 26
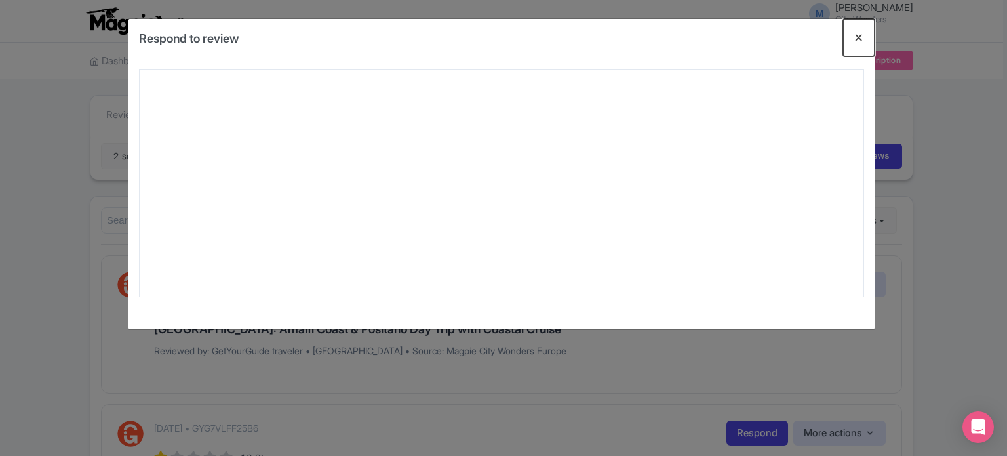
click at [855, 41] on button "Close" at bounding box center [858, 37] width 31 height 37
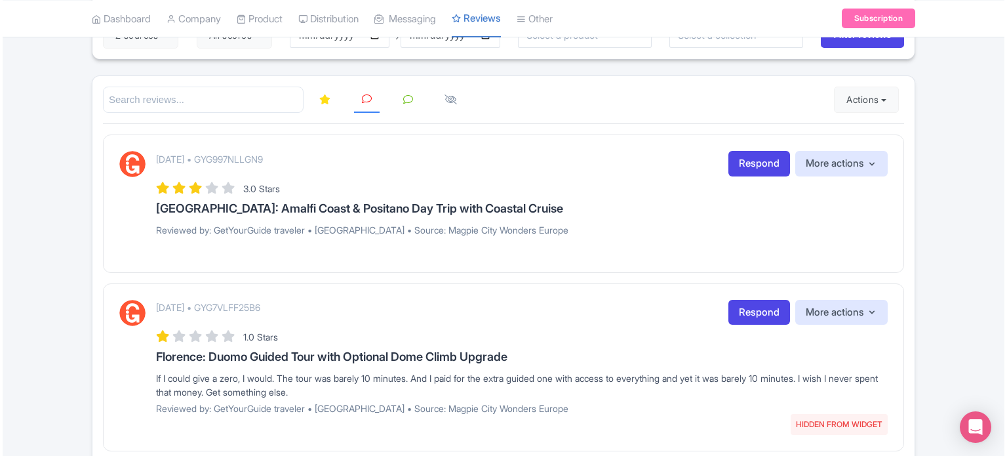
scroll to position [131, 0]
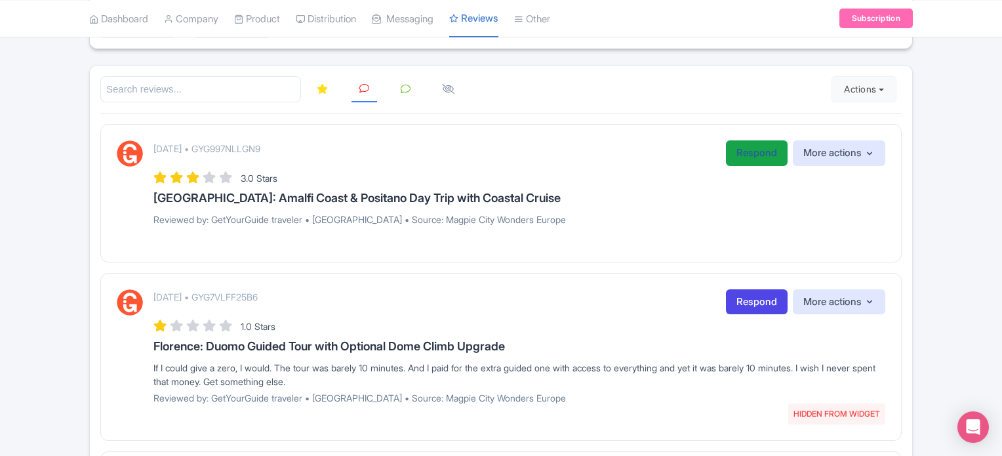
click at [750, 158] on link "Respond" at bounding box center [757, 153] width 62 height 26
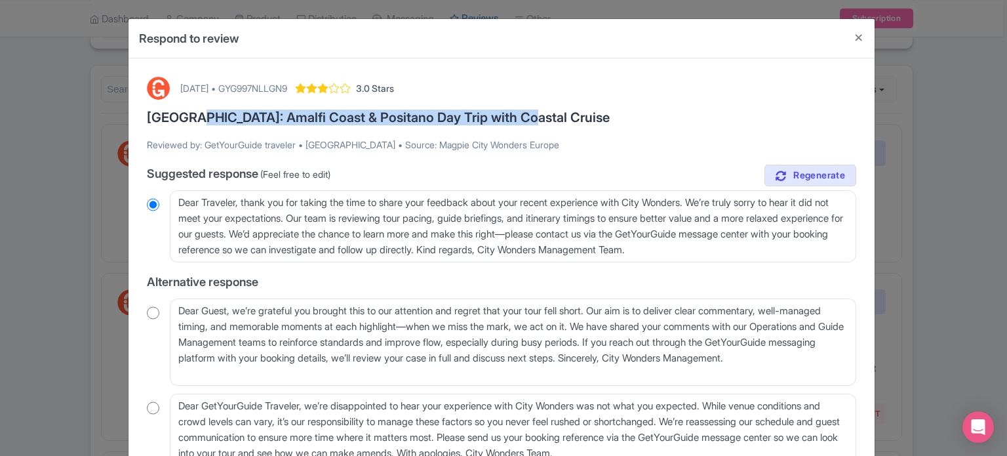
drag, startPoint x: 187, startPoint y: 119, endPoint x: 512, endPoint y: 119, distance: 325.1
click at [512, 119] on h3 "[GEOGRAPHIC_DATA]: Amalfi Coast & Positano Day Trip with Coastal Cruise" at bounding box center [501, 117] width 709 height 14
copy h3 "Amalfi Coast & Positano Day Trip with Coastal Cruise"
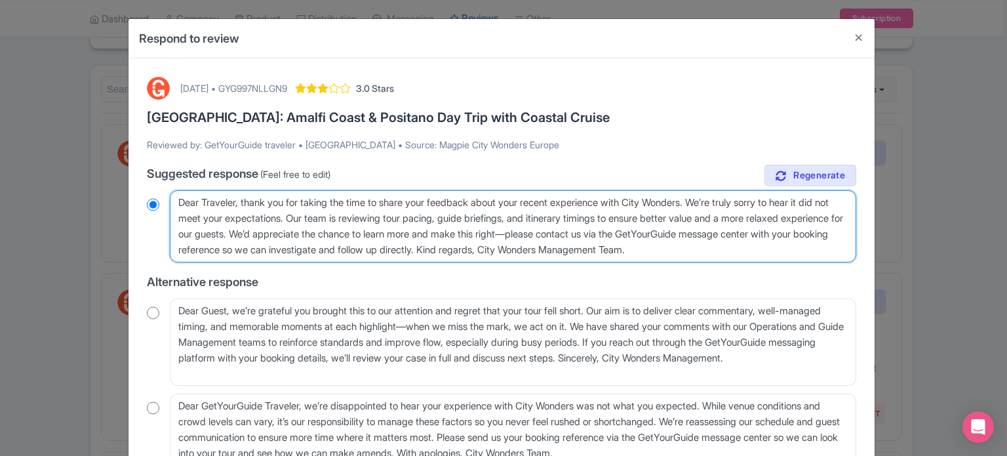
click at [598, 201] on textarea "Dear Traveler, thank you for taking the time to share your feedback about your …" at bounding box center [513, 226] width 686 height 72
paste textarea "Amalfi Coast & Positano Day Trip with Coastal Cruise"
type textarea "Dear Traveler, thank you for taking the time to share your feedback about your …"
radio input "true"
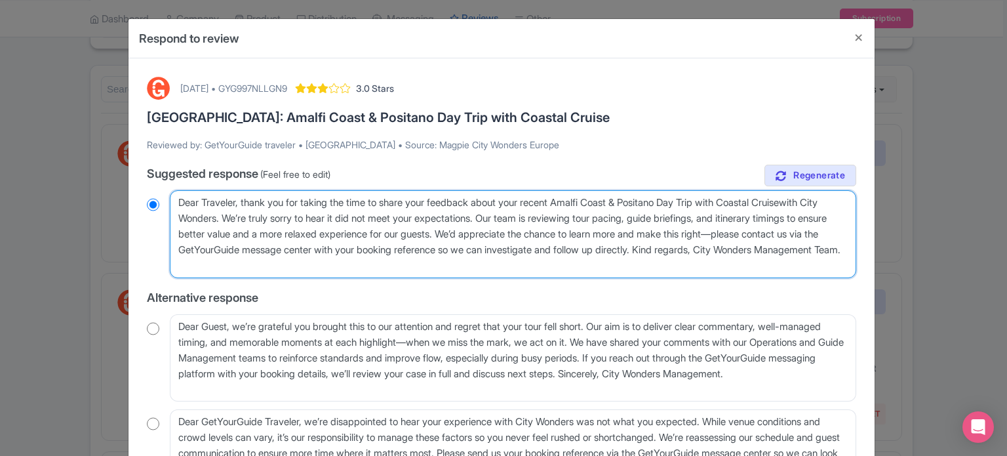
type textarea "Dear Traveler, thank you for taking the time to share your feedback about your …"
radio input "true"
drag, startPoint x: 513, startPoint y: 218, endPoint x: 532, endPoint y: 231, distance: 23.1
click at [532, 231] on textarea "Dear Traveler, thank you for taking the time to share your feedback about your …" at bounding box center [513, 234] width 686 height 88
type textarea "Dear Traveler, thank you for taking the time to share your feedback about your …"
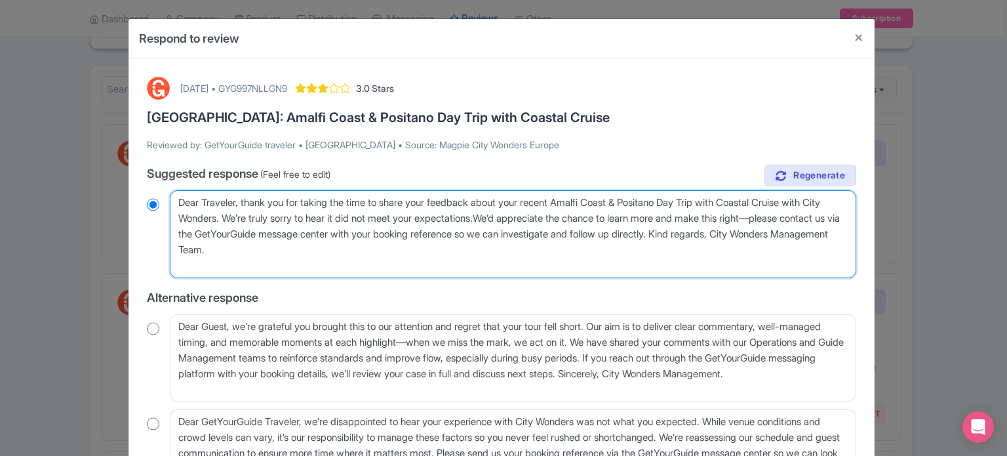
radio input "true"
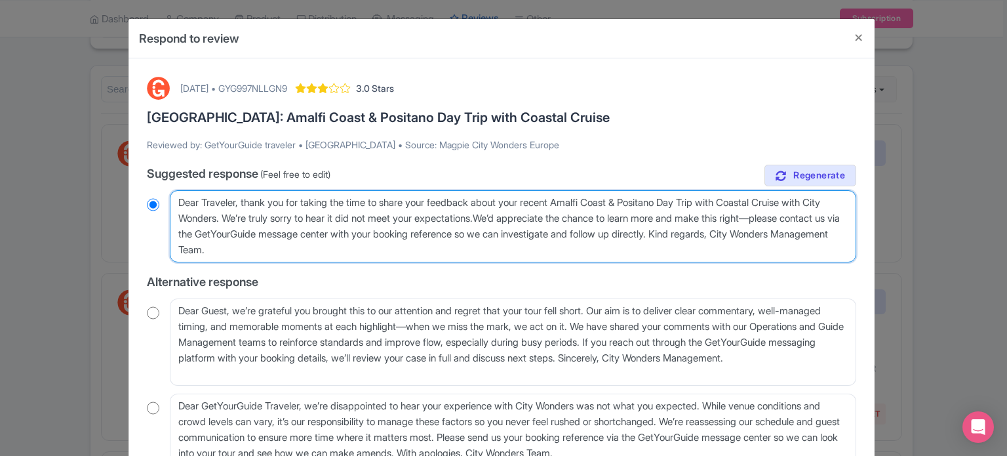
type textarea "Dear Traveler, thank you for taking the time to share your feedback about your …"
radio input "true"
drag, startPoint x: 711, startPoint y: 216, endPoint x: 803, endPoint y: 221, distance: 92.5
click at [803, 221] on textarea "Dear Traveler, thank you for taking the time to share your feedback about your …" at bounding box center [513, 226] width 686 height 72
type textarea "Dear Traveler, thank you for taking the time to share your feedback about your …"
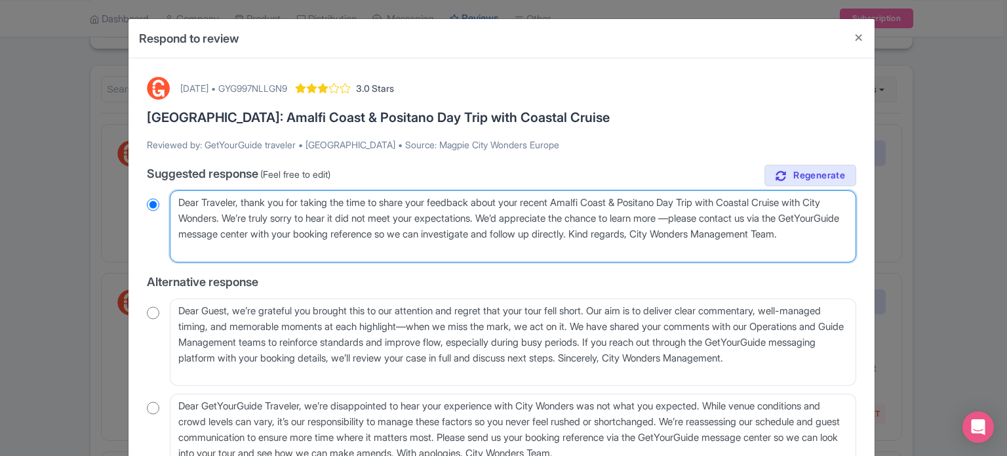
radio input "true"
drag, startPoint x: 324, startPoint y: 250, endPoint x: 553, endPoint y: 236, distance: 229.2
click at [553, 236] on textarea "Dear Traveler, thank you for taking the time to share your feedback about your …" at bounding box center [513, 226] width 686 height 72
type textarea "Dear Traveler, thank you for taking the time to share your feedback about your …"
radio input "true"
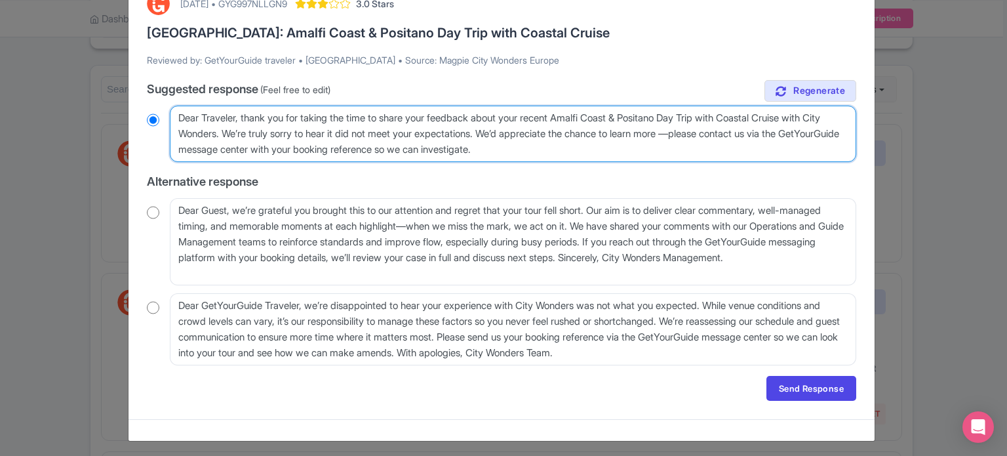
scroll to position [87, 0]
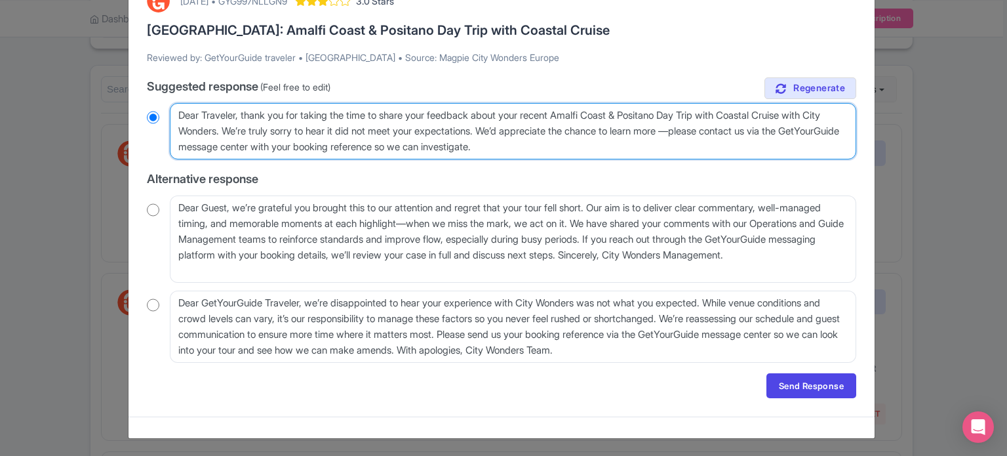
type textarea "Dear Traveler, thank you for taking the time to share your feedback about your …"
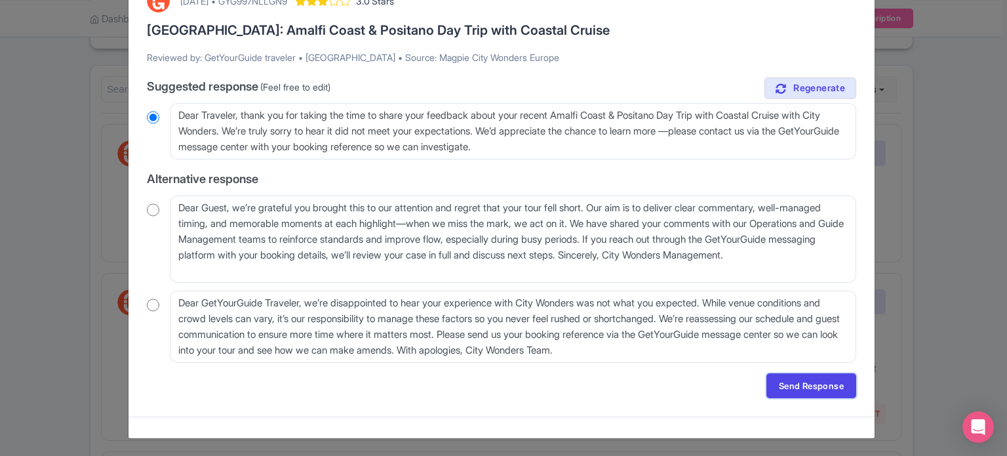
drag, startPoint x: 834, startPoint y: 385, endPoint x: 826, endPoint y: 385, distance: 7.9
click at [834, 385] on link "Send Response" at bounding box center [811, 385] width 90 height 25
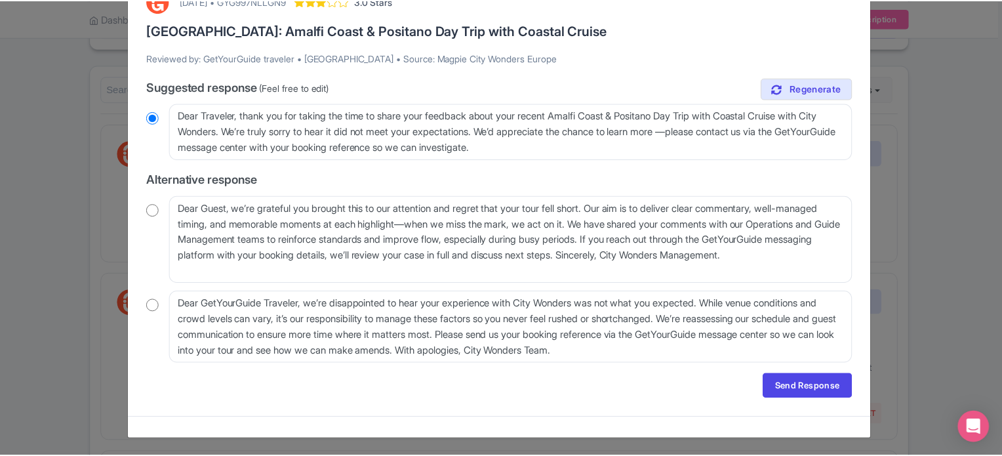
scroll to position [0, 0]
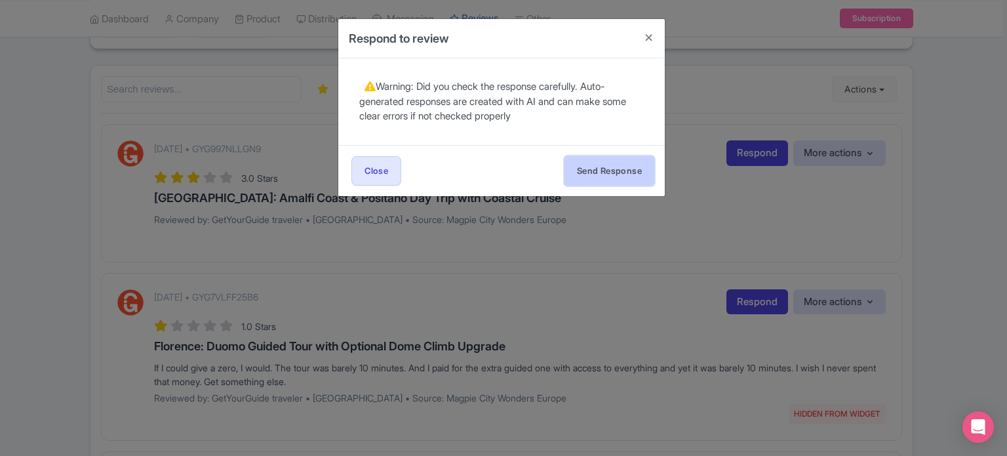
click at [610, 177] on button "Send Response" at bounding box center [609, 170] width 90 height 29
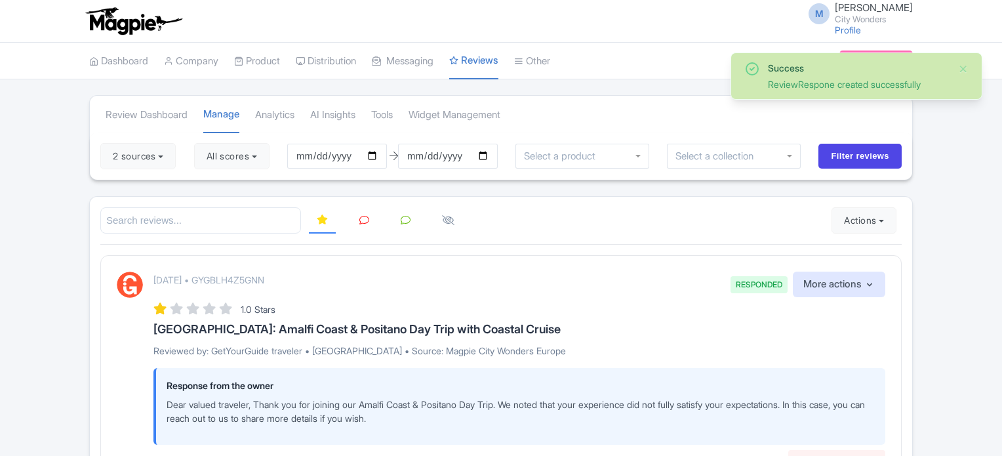
click at [364, 217] on icon at bounding box center [364, 220] width 10 height 10
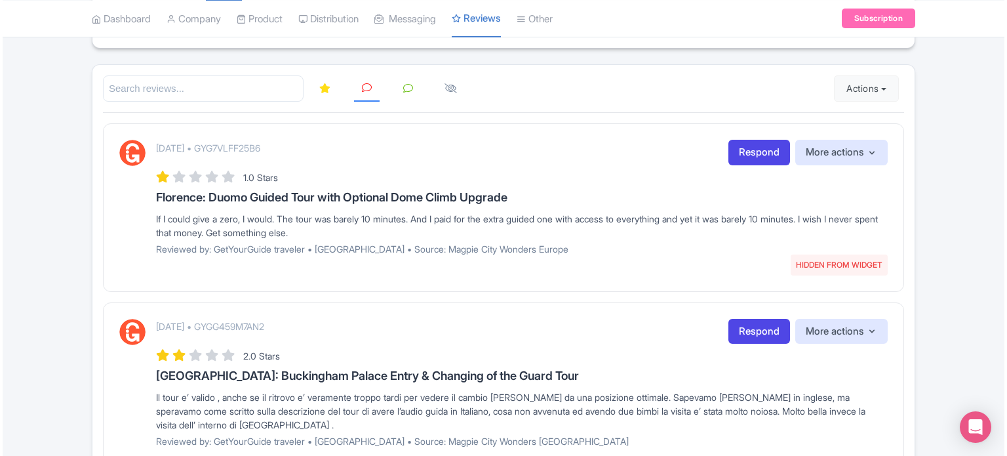
scroll to position [131, 0]
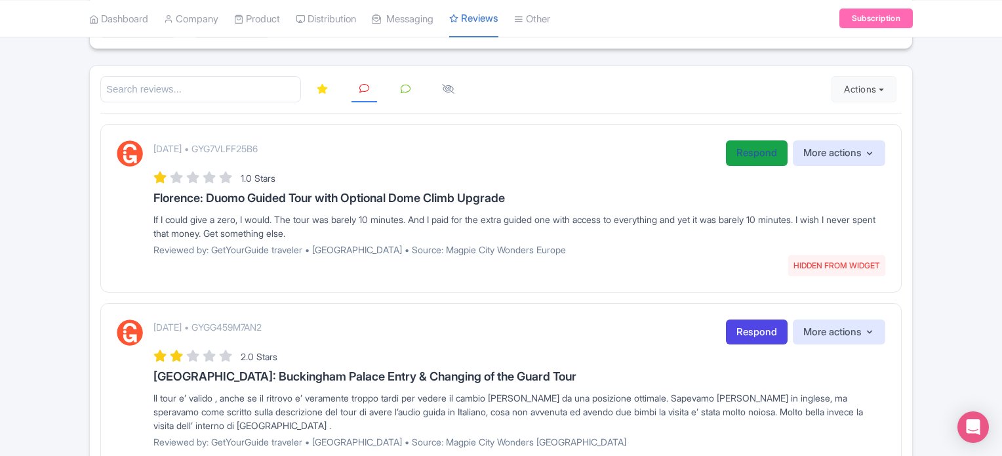
click at [737, 149] on link "Respond" at bounding box center [757, 153] width 62 height 26
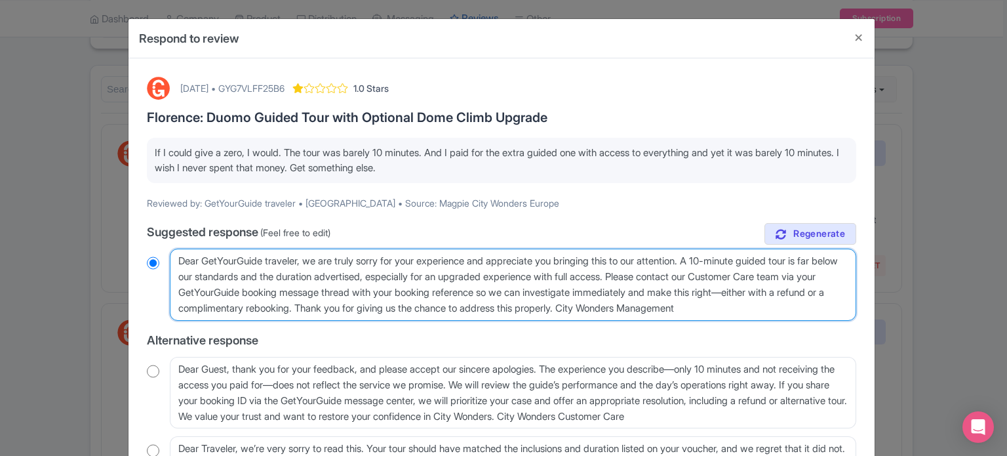
drag, startPoint x: 224, startPoint y: 275, endPoint x: 309, endPoint y: 275, distance: 85.2
click at [309, 275] on textarea "Dear GetYourGuide traveler, we are truly sorry for your experience and apprecia…" at bounding box center [513, 284] width 686 height 72
type textarea "Dear GetYourGuide traveler, we are truly sorry for your experience and apprecia…"
radio input "true"
drag, startPoint x: 334, startPoint y: 275, endPoint x: 766, endPoint y: 314, distance: 433.7
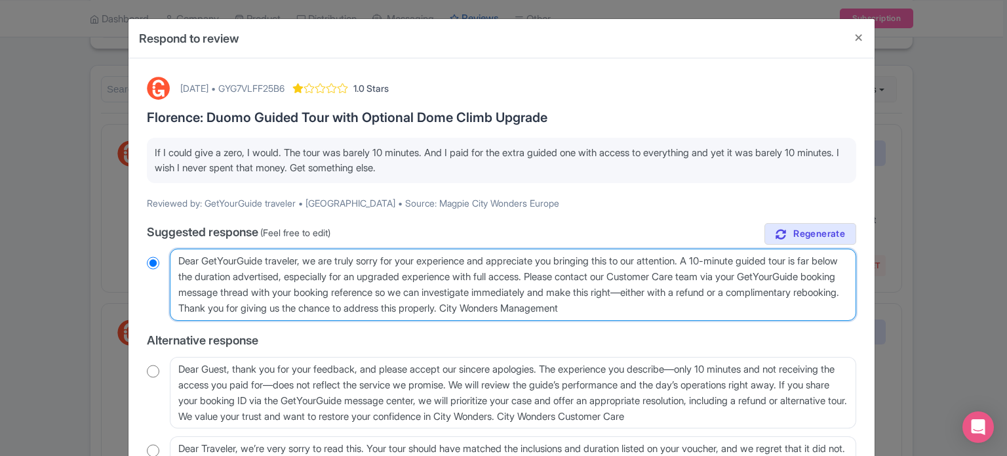
click at [766, 314] on textarea "Dear GetYourGuide traveler, we are truly sorry for your experience and apprecia…" at bounding box center [513, 284] width 686 height 72
type textarea "Dear GetYourGuide traveler, we are truly sorry for your experience and apprecia…"
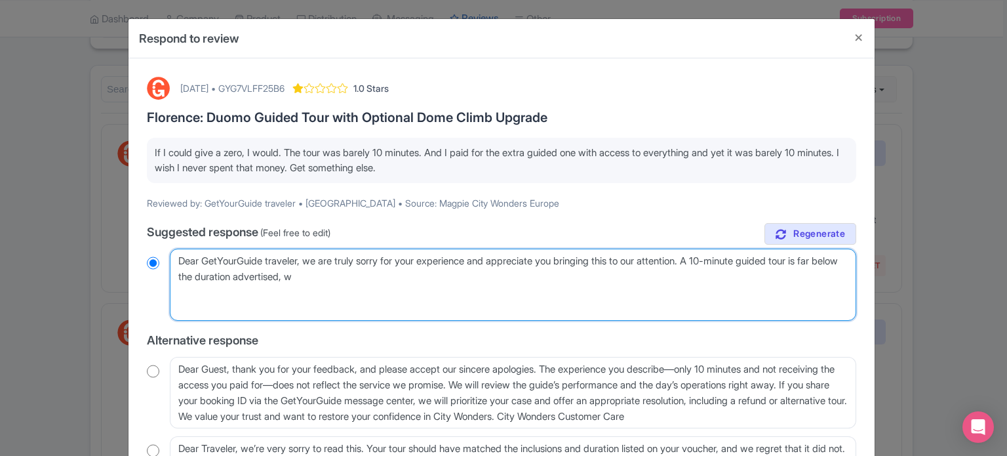
radio input "true"
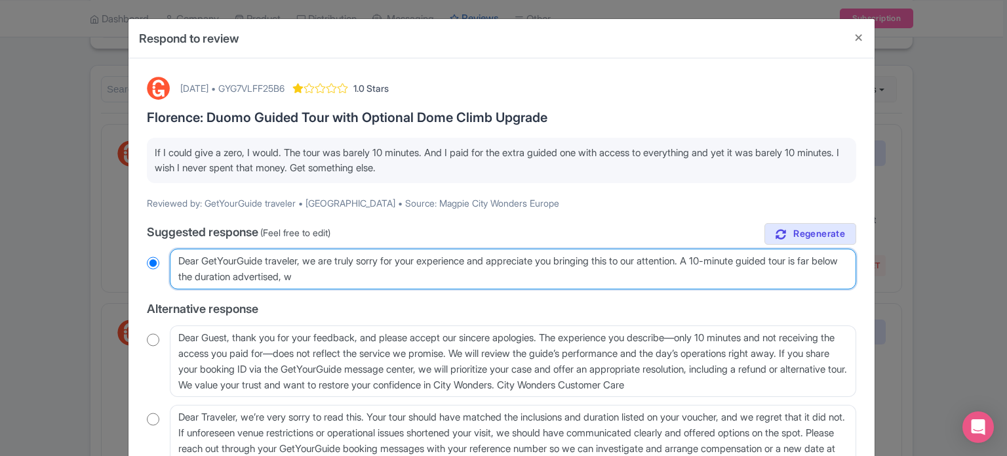
type textarea "Dear GetYourGuide traveler, we are truly sorry for your experience and apprecia…"
radio input "true"
type textarea "Dear GetYourGuide traveler, we are truly sorry for your experience and apprecia…"
radio input "true"
type textarea "Dear GetYourGuide traveler, we are truly sorry for your experience and apprecia…"
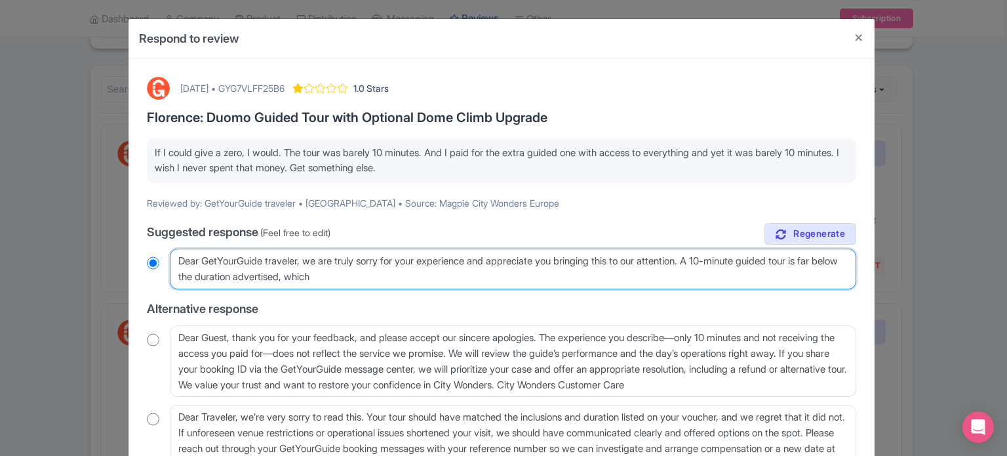
radio input "true"
type textarea "Dear GetYourGuide traveler, we are truly sorry for your experience and apprecia…"
radio input "true"
type textarea "Dear GetYourGuide traveler, we are truly sorry for your experience and apprecia…"
radio input "true"
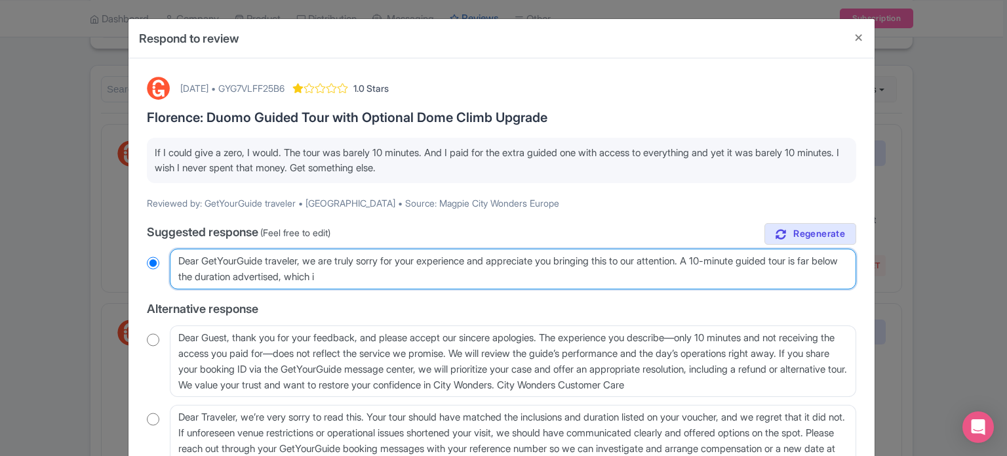
type textarea "Dear GetYourGuide traveler, we are truly sorry for your experience and apprecia…"
radio input "true"
type textarea "Dear GetYourGuide traveler, we are truly sorry for your experience and apprecia…"
radio input "true"
type textarea "Dear GetYourGuide traveler, we are truly sorry for your experience and apprecia…"
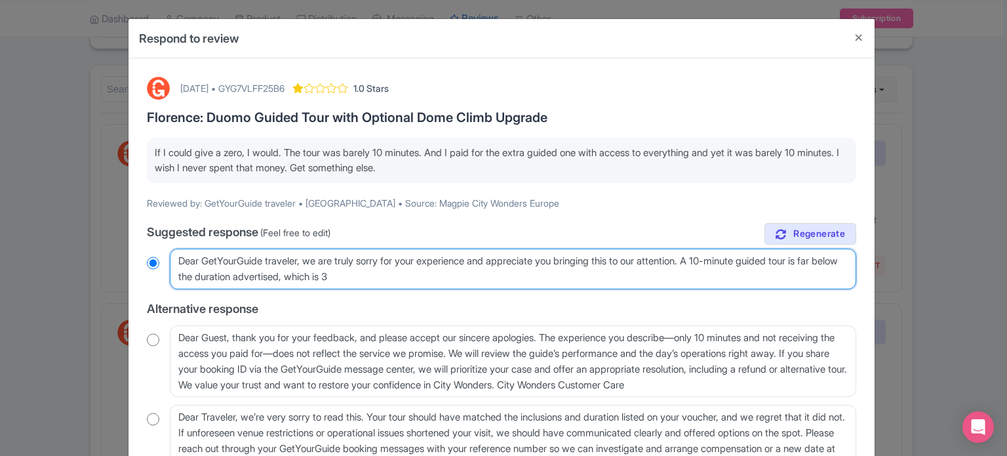
radio input "true"
type textarea "Dear GetYourGuide traveler, we are truly sorry for your experience and apprecia…"
radio input "true"
type textarea "Dear GetYourGuide traveler, we are truly sorry for your experience and apprecia…"
radio input "true"
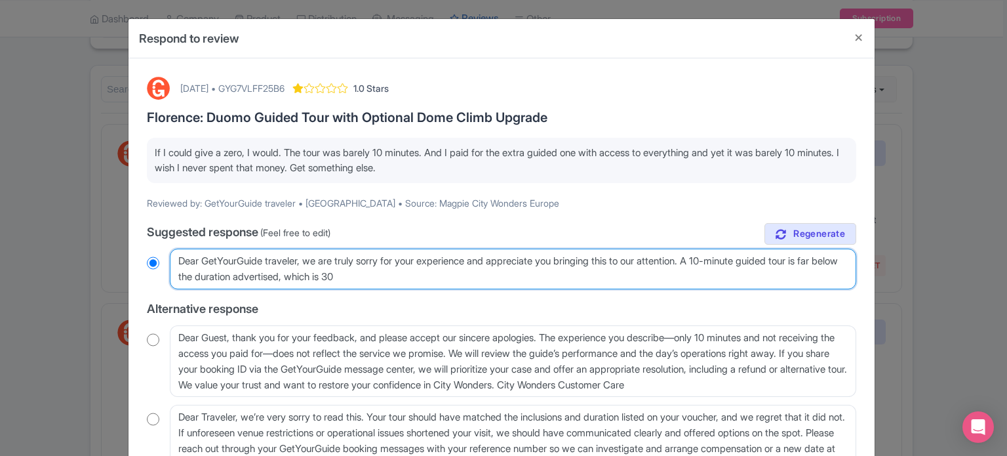
type textarea "Dear GetYourGuide traveler, we are truly sorry for your experience and apprecia…"
radio input "true"
type textarea "Dear GetYourGuide traveler, we are truly sorry for your experience and apprecia…"
radio input "true"
type textarea "Dear GetYourGuide traveler, we are truly sorry for your experience and apprecia…"
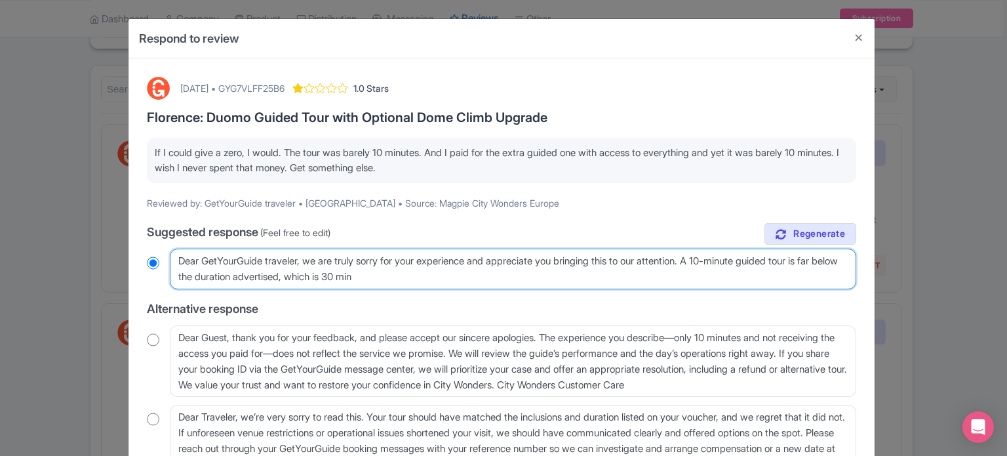
radio input "true"
type textarea "Dear GetYourGuide traveler, we are truly sorry for your experience and apprecia…"
radio input "true"
type textarea "Dear GetYourGuide traveler, we are truly sorry for your experience and apprecia…"
radio input "true"
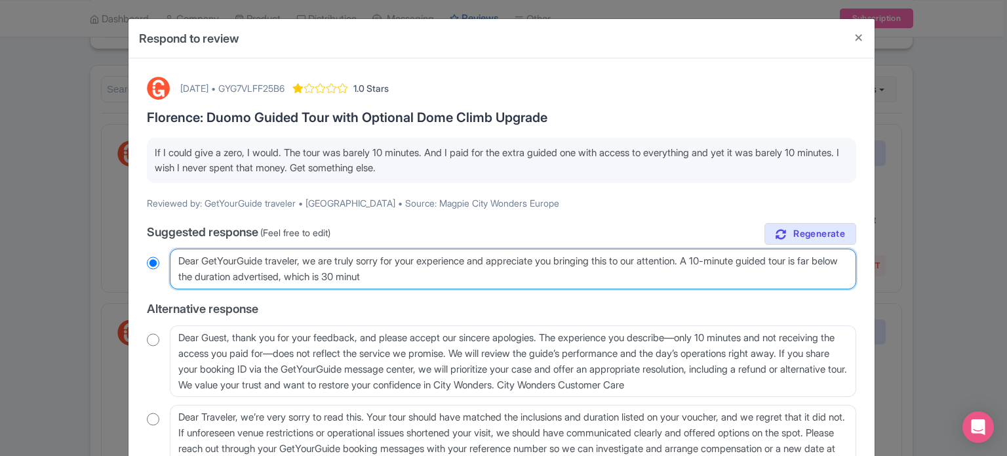
type textarea "Dear GetYourGuide traveler, we are truly sorry for your experience and apprecia…"
radio input "true"
type textarea "Dear GetYourGuide traveler, we are truly sorry for your experience and apprecia…"
radio input "true"
type textarea "Dear GetYourGuide traveler, we are truly sorry for your experience and apprecia…"
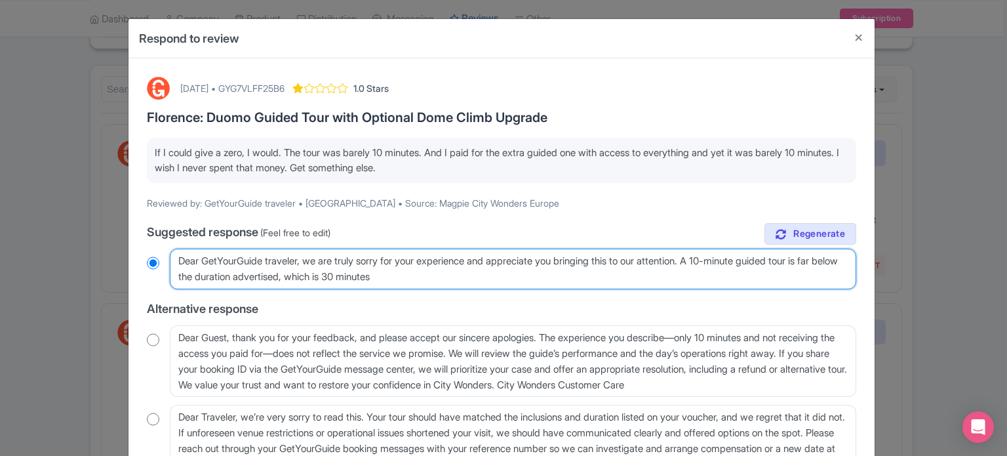
radio input "true"
type textarea "Dear GetYourGuide traveler, we are truly sorry for your experience and apprecia…"
radio input "true"
type textarea "Dear GetYourGuide traveler, we are truly sorry for your experience and apprecia…"
radio input "true"
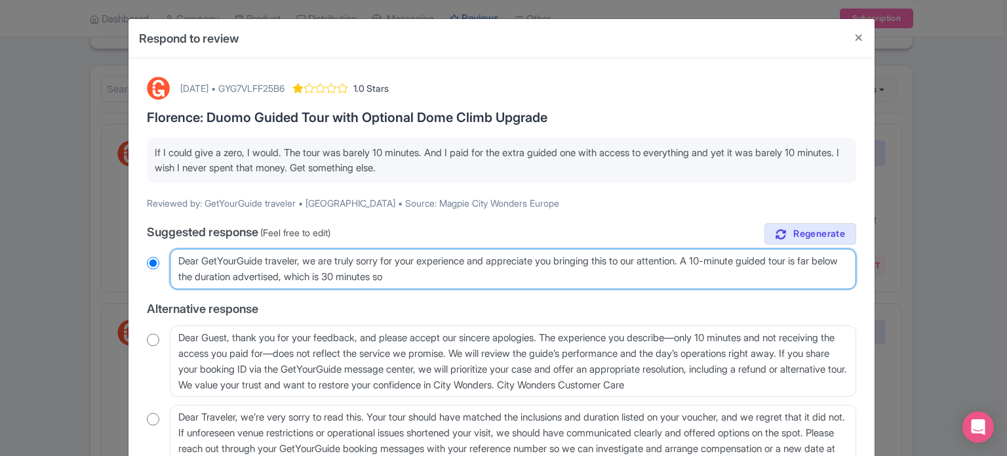
type textarea "Dear GetYourGuide traveler, we are truly sorry for your experience and apprecia…"
radio input "true"
type textarea "Dear GetYourGuide traveler, we are truly sorry for your experience and apprecia…"
radio input "true"
type textarea "Dear GetYourGuide traveler, we are truly sorry for your experience and apprecia…"
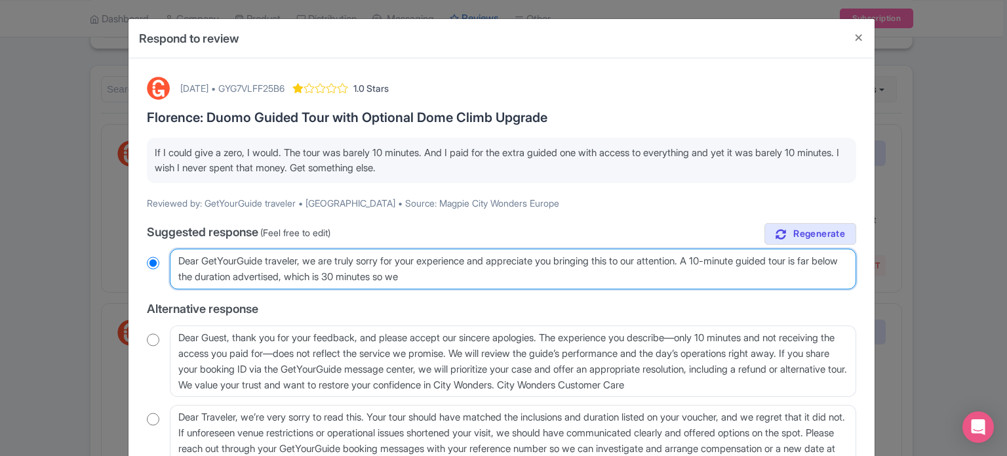
radio input "true"
type textarea "Dear GetYourGuide traveler, we are truly sorry for your experience and apprecia…"
radio input "true"
type textarea "Dear GetYourGuide traveler, we are truly sorry for your experience and apprecia…"
radio input "true"
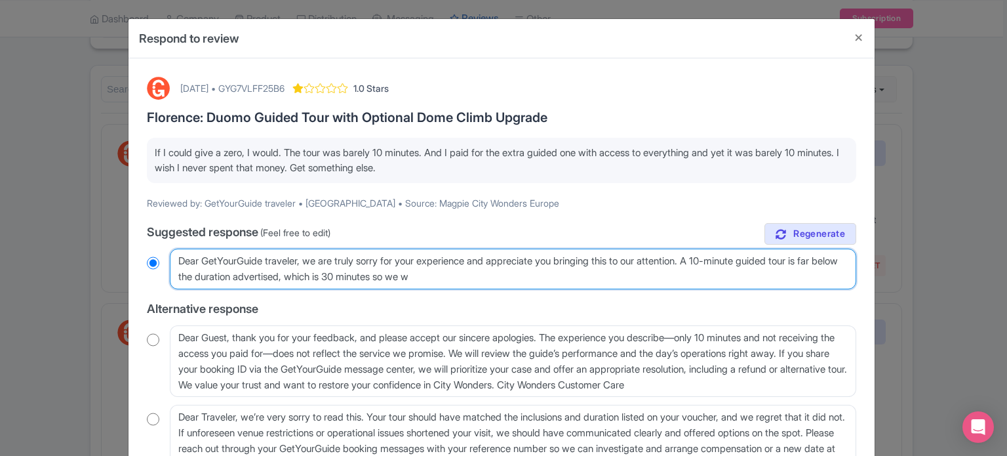
type textarea "Dear GetYourGuide traveler, we are truly sorry for your experience and apprecia…"
radio input "true"
type textarea "Dear GetYourGuide traveler, we are truly sorry for your experience and apprecia…"
radio input "true"
type textarea "Dear GetYourGuide traveler, we are truly sorry for your experience and apprecia…"
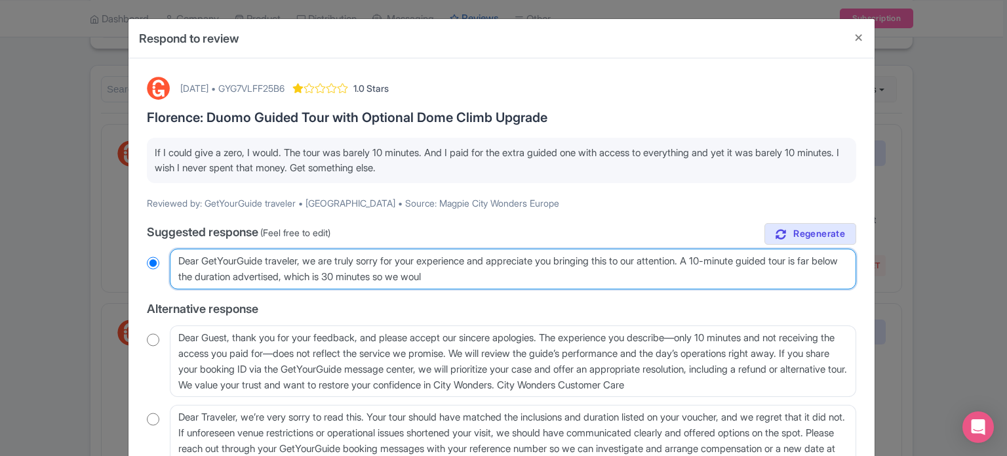
radio input "true"
type textarea "Dear GetYourGuide traveler, we are truly sorry for your experience and apprecia…"
radio input "true"
type textarea "Dear GetYourGuide traveler, we are truly sorry for your experience and apprecia…"
radio input "true"
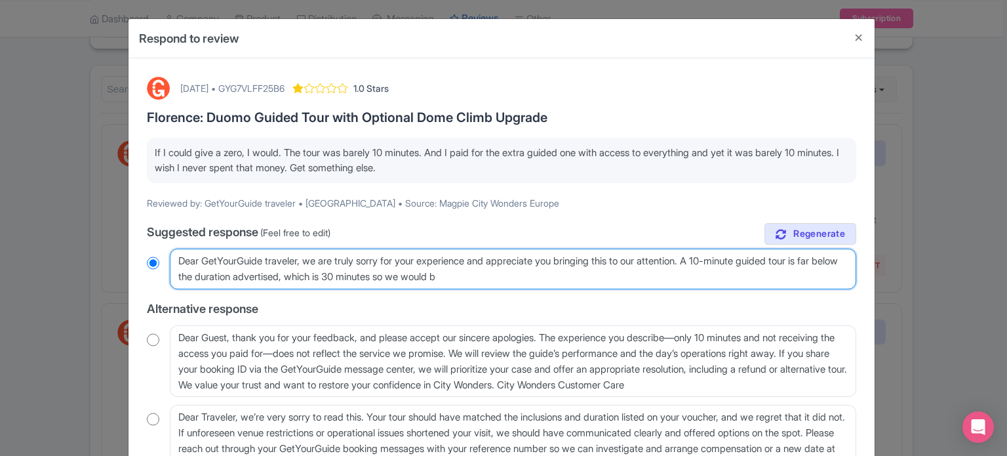
type textarea "Dear GetYourGuide traveler, we are truly sorry for your experience and apprecia…"
radio input "true"
type textarea "Dear GetYourGuide traveler, we are truly sorry for your experience and apprecia…"
radio input "true"
type textarea "Dear GetYourGuide traveler, we are truly sorry for your experience and apprecia…"
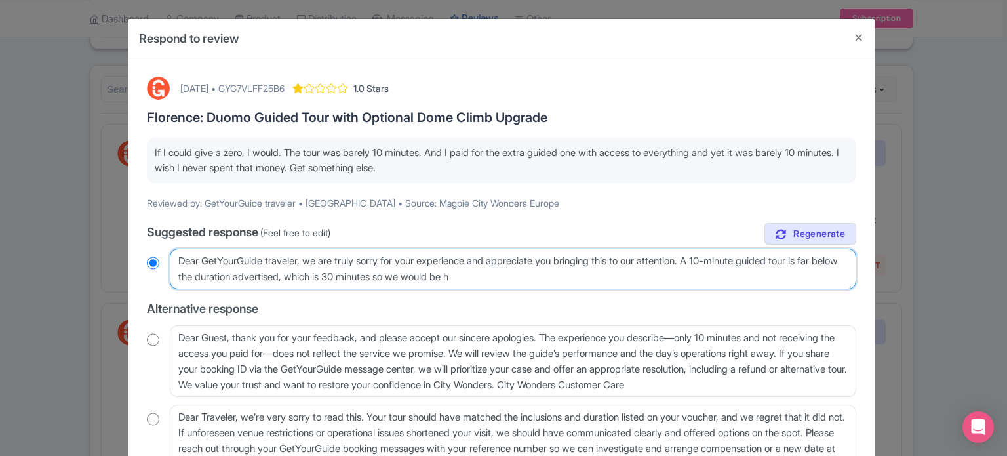
radio input "true"
type textarea "Dear GetYourGuide traveler, we are truly sorry for your experience and apprecia…"
radio input "true"
type textarea "Dear GetYourGuide traveler, we are truly sorry for your experience and apprecia…"
radio input "true"
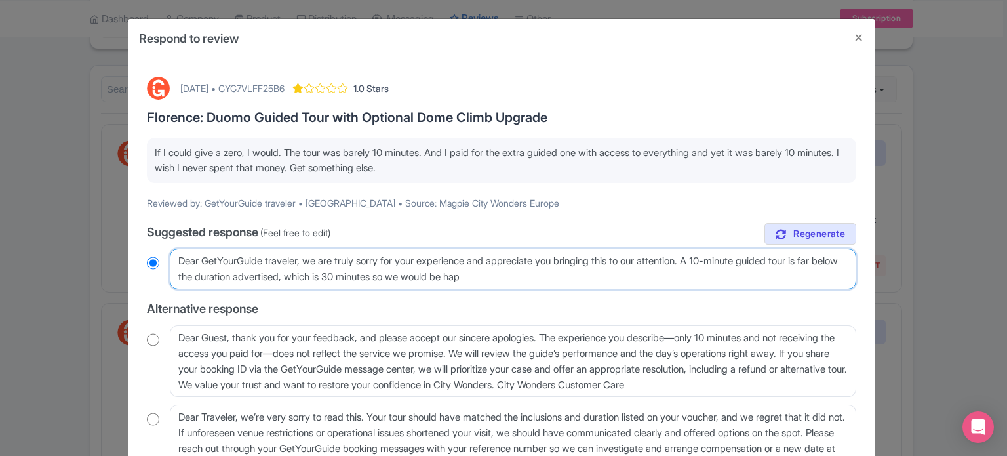
type textarea "Dear GetYourGuide traveler, we are truly sorry for your experience and apprecia…"
radio input "true"
type textarea "Dear GetYourGuide traveler, we are truly sorry for your experience and apprecia…"
radio input "true"
type textarea "Dear GetYourGuide traveler, we are truly sorry for your experience and apprecia…"
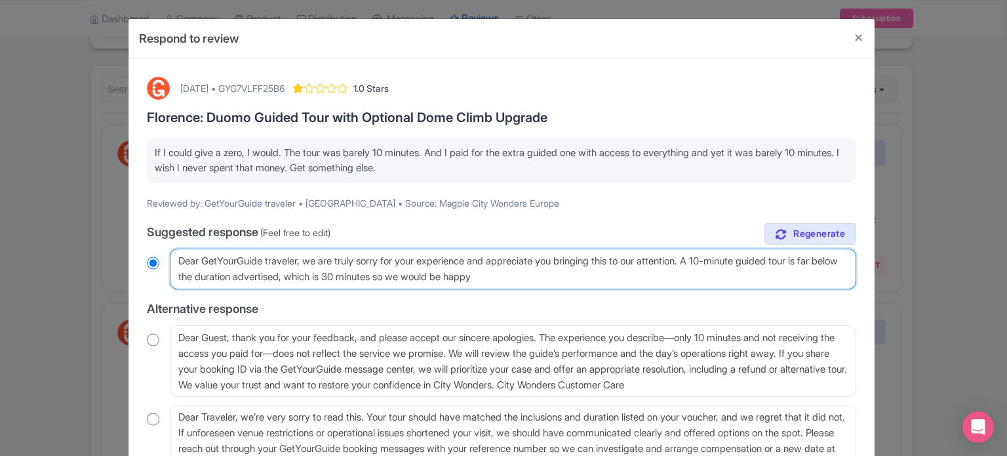
radio input "true"
type textarea "Dear GetYourGuide traveler, we are truly sorry for your experience and apprecia…"
radio input "true"
type textarea "Dear GetYourGuide traveler, we are truly sorry for your experience and apprecia…"
radio input "true"
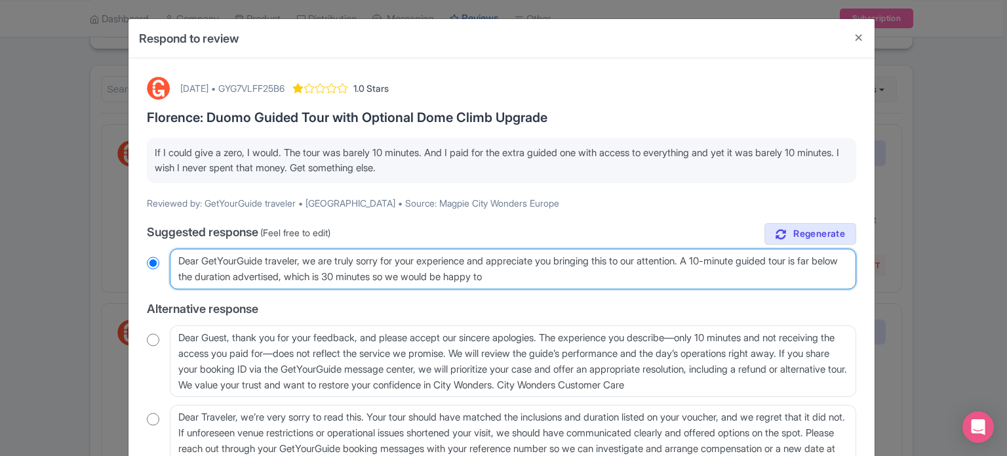
type textarea "Dear GetYourGuide traveler, we are truly sorry for your experience and apprecia…"
radio input "true"
type textarea "Dear GetYourGuide traveler, we are truly sorry for your experience and apprecia…"
radio input "true"
type textarea "Dear GetYourGuide traveler, we are truly sorry for your experience and apprecia…"
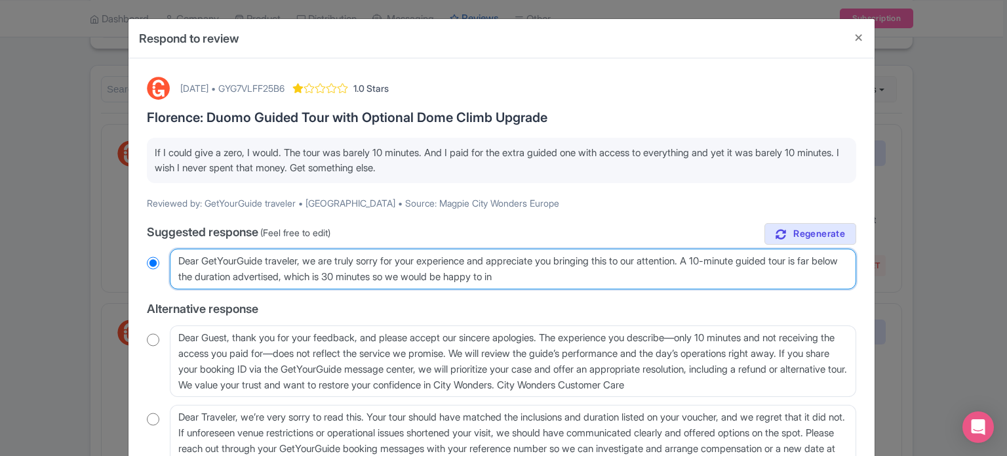
radio input "true"
type textarea "Dear GetYourGuide traveler, we are truly sorry for your experience and apprecia…"
radio input "true"
type textarea "Dear GetYourGuide traveler, we are truly sorry for your experience and apprecia…"
radio input "true"
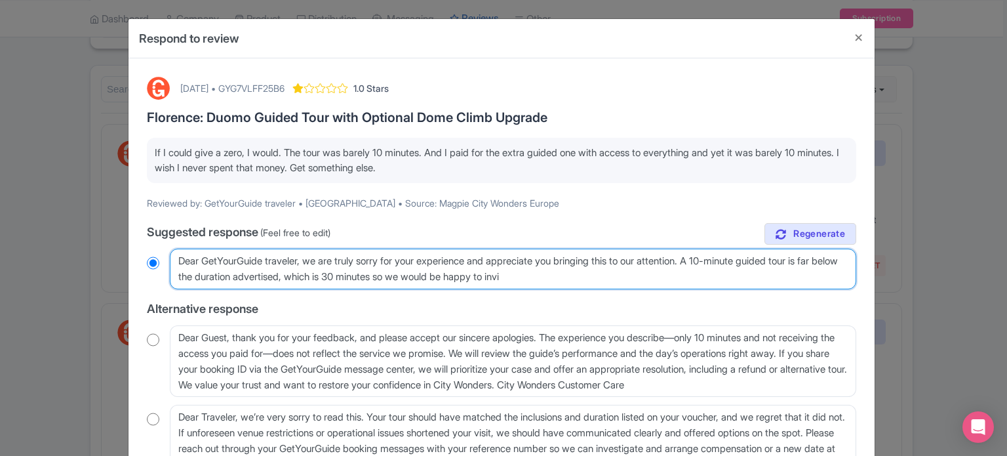
type textarea "Dear GetYourGuide traveler, we are truly sorry for your experience and apprecia…"
radio input "true"
type textarea "Dear GetYourGuide traveler, we are truly sorry for your experience and apprecia…"
radio input "true"
type textarea "Dear GetYourGuide traveler, we are truly sorry for your experience and apprecia…"
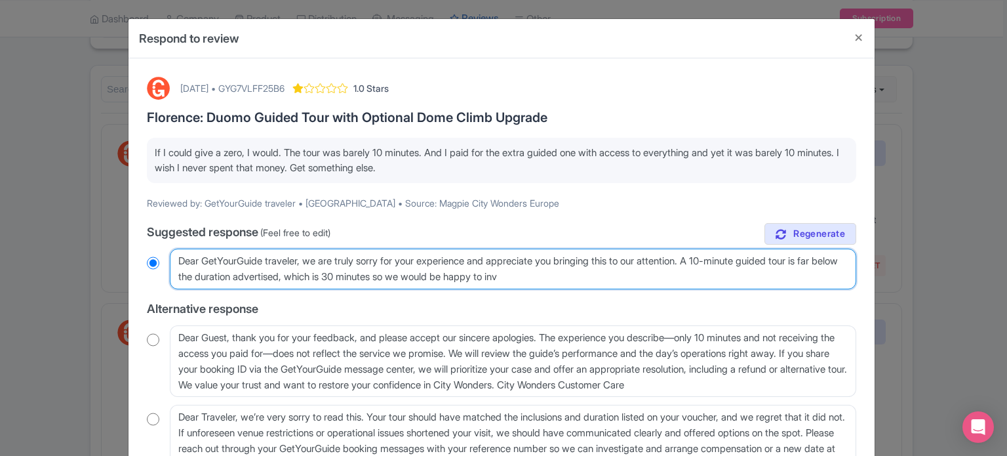
radio input "true"
type textarea "Dear GetYourGuide traveler, we are truly sorry for your experience and apprecia…"
radio input "true"
type textarea "Dear GetYourGuide traveler, we are truly sorry for your experience and apprecia…"
radio input "true"
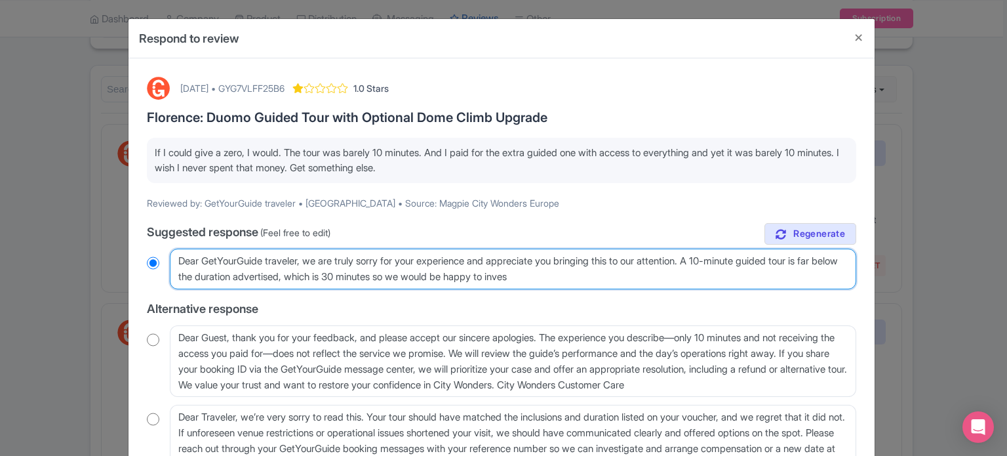
type textarea "Dear GetYourGuide traveler, we are truly sorry for your experience and apprecia…"
radio input "true"
type textarea "Dear GetYourGuide traveler, we are truly sorry for your experience and apprecia…"
radio input "true"
type textarea "Dear GetYourGuide traveler, we are truly sorry for your experience and apprecia…"
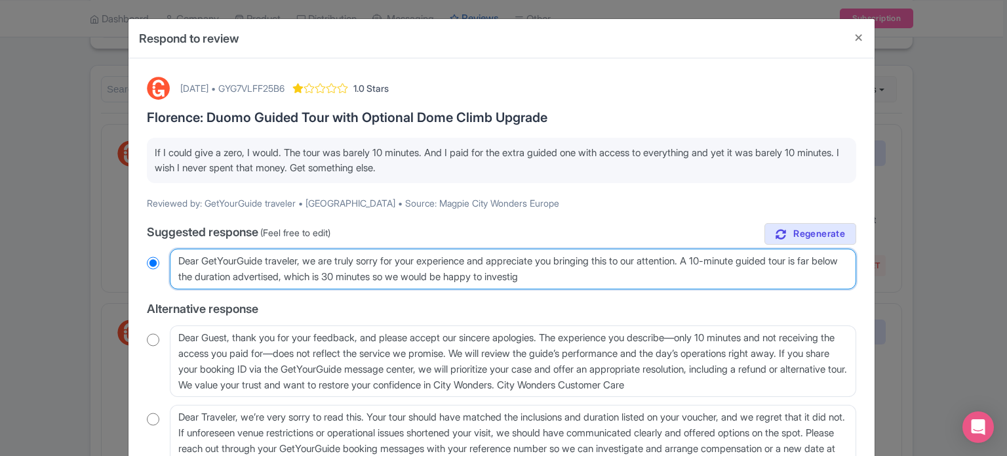
radio input "true"
type textarea "Dear GetYourGuide traveler, we are truly sorry for your experience and apprecia…"
radio input "true"
type textarea "Dear GetYourGuide traveler, we are truly sorry for your experience and apprecia…"
radio input "true"
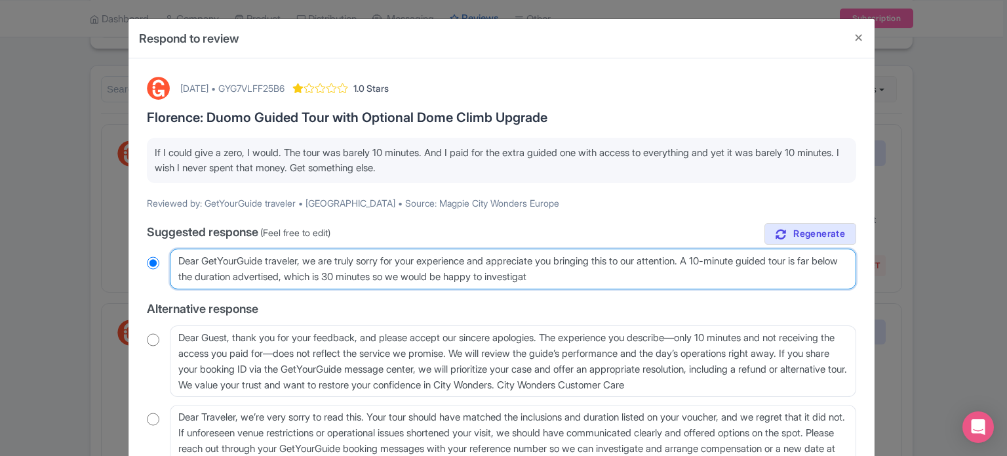
type textarea "Dear GetYourGuide traveler, we are truly sorry for your experience and apprecia…"
radio input "true"
type textarea "Dear GetYourGuide traveler, we are truly sorry for your experience and apprecia…"
radio input "true"
type textarea "Dear GetYourGuide traveler, we are truly sorry for your experience and apprecia…"
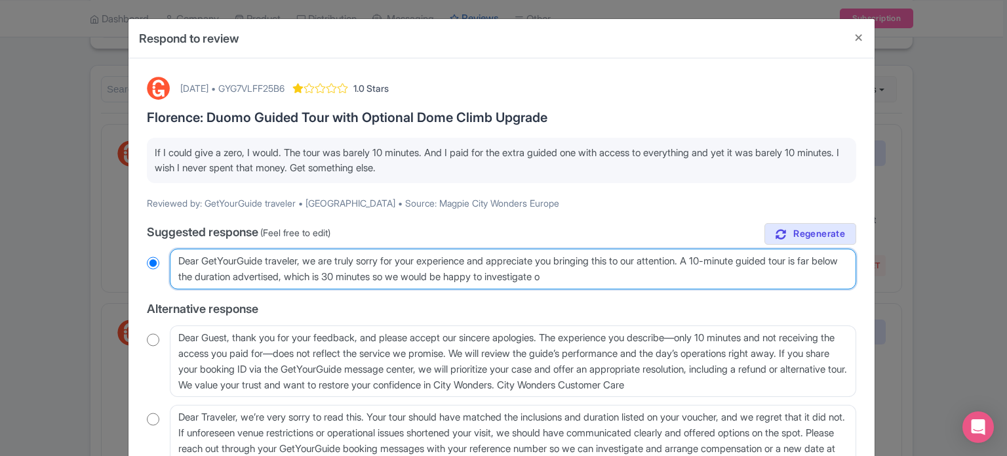
radio input "true"
type textarea "Dear GetYourGuide traveler, we are truly sorry for your experience and apprecia…"
radio input "true"
type textarea "Dear GetYourGuide traveler, we are truly sorry for your experience and apprecia…"
radio input "true"
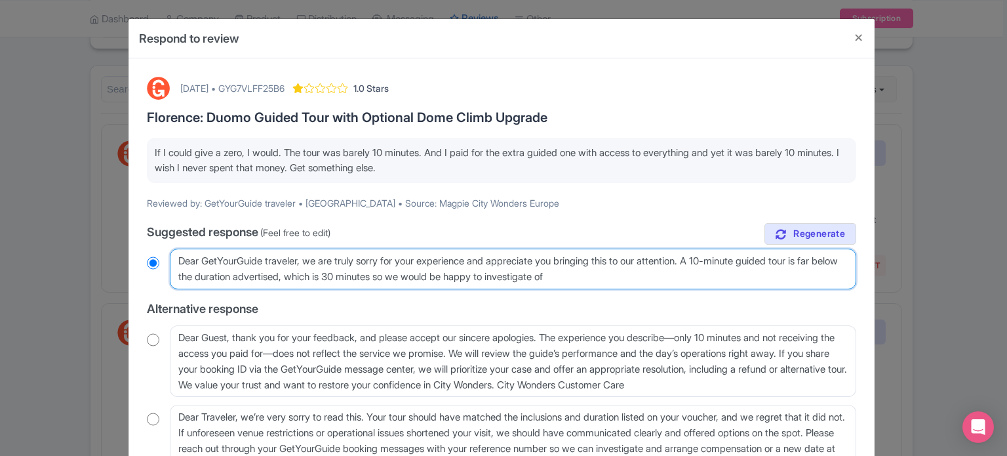
type textarea "Dear GetYourGuide traveler, we are truly sorry for your experience and apprecia…"
radio input "true"
type textarea "Dear GetYourGuide traveler, we are truly sorry for your experience and apprecia…"
radio input "true"
type textarea "Dear GetYourGuide traveler, we are truly sorry for your experience and apprecia…"
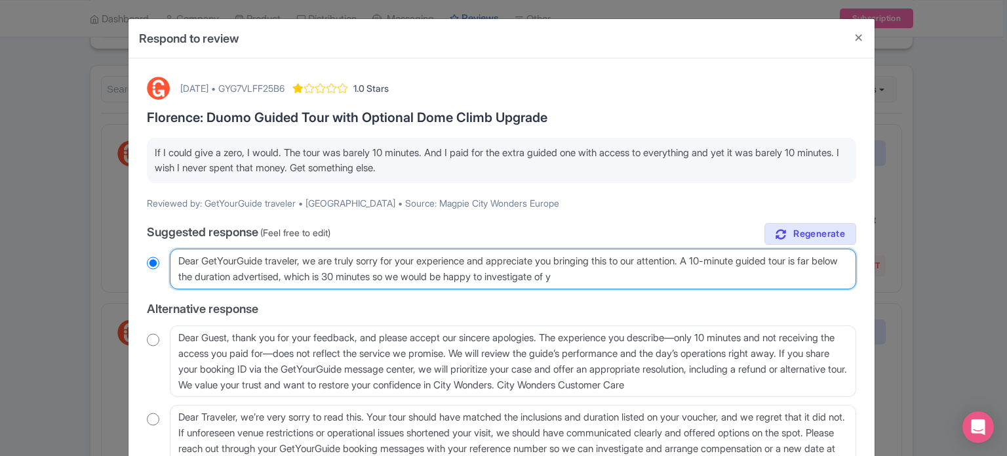
radio input "true"
type textarea "Dear GetYourGuide traveler, we are truly sorry for your experience and apprecia…"
radio input "true"
type textarea "Dear GetYourGuide traveler, we are truly sorry for your experience and apprecia…"
radio input "true"
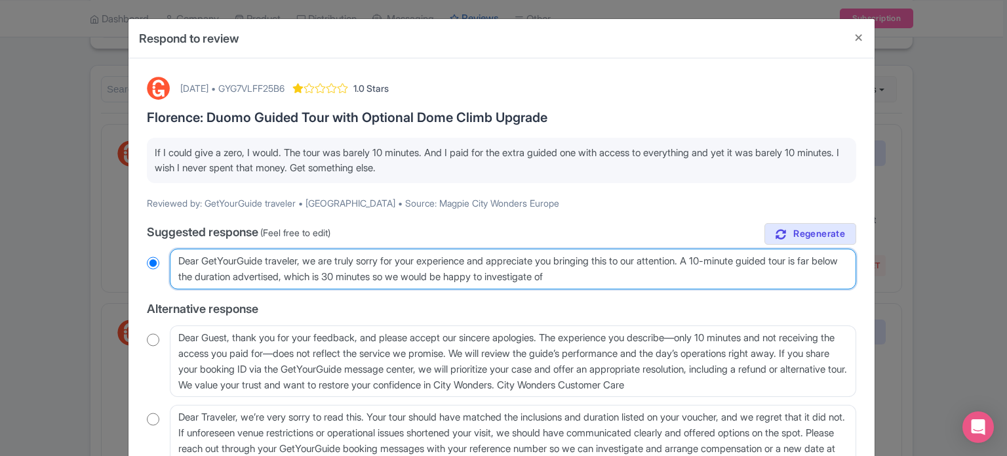
type textarea "Dear GetYourGuide traveler, we are truly sorry for your experience and apprecia…"
radio input "true"
type textarea "Dear GetYourGuide traveler, we are truly sorry for your experience and apprecia…"
radio input "true"
type textarea "Dear GetYourGuide traveler, we are truly sorry for your experience and apprecia…"
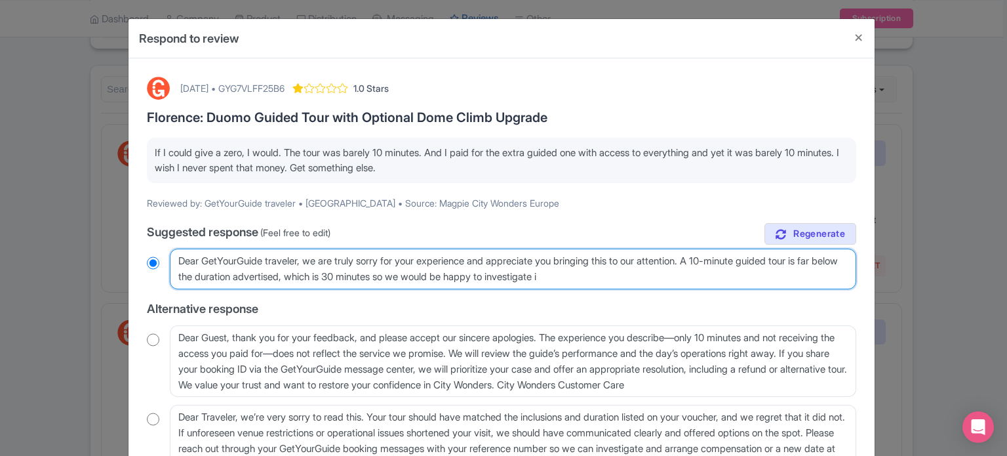
radio input "true"
type textarea "Dear GetYourGuide traveler, we are truly sorry for your experience and apprecia…"
radio input "true"
type textarea "Dear GetYourGuide traveler, we are truly sorry for your experience and apprecia…"
radio input "true"
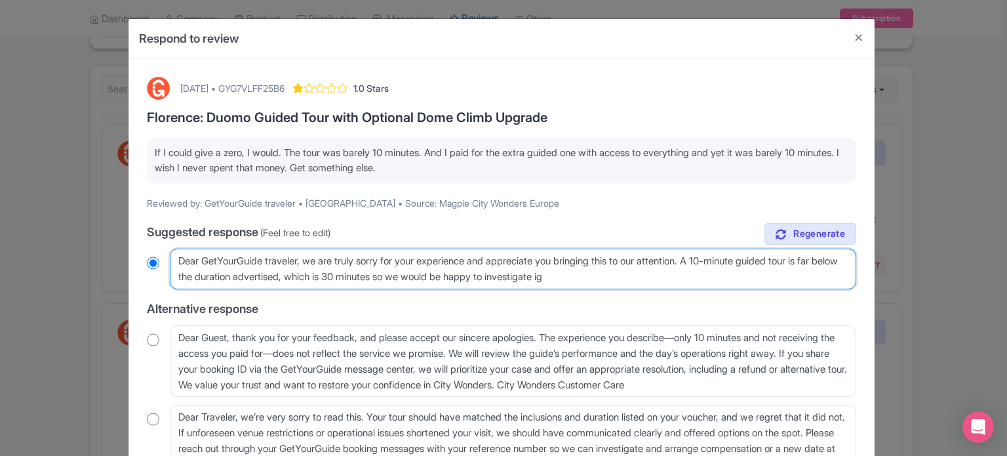
type textarea "Dear GetYourGuide traveler, we are truly sorry for your experience and apprecia…"
radio input "true"
type textarea "Dear GetYourGuide traveler, we are truly sorry for your experience and apprecia…"
radio input "true"
type textarea "Dear GetYourGuide traveler, we are truly sorry for your experience and apprecia…"
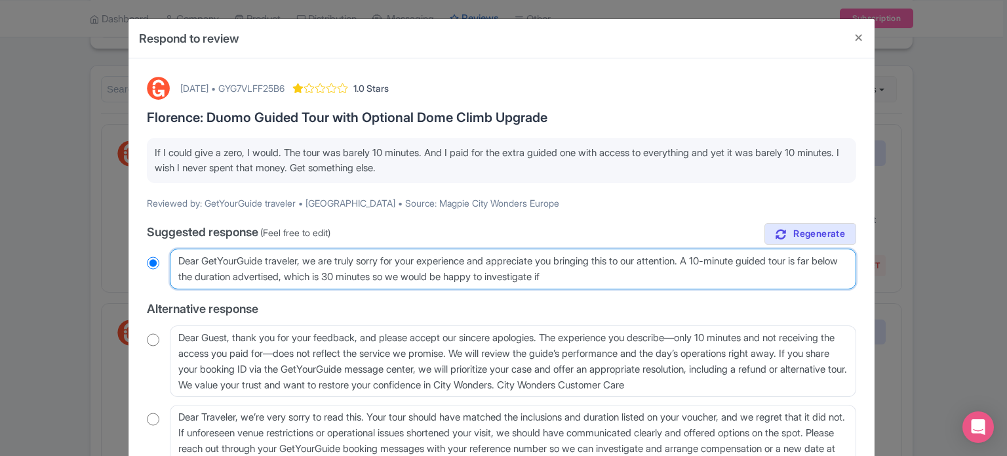
radio input "true"
type textarea "Dear GetYourGuide traveler, we are truly sorry for your experience and apprecia…"
radio input "true"
type textarea "Dear GetYourGuide traveler, we are truly sorry for your experience and apprecia…"
radio input "true"
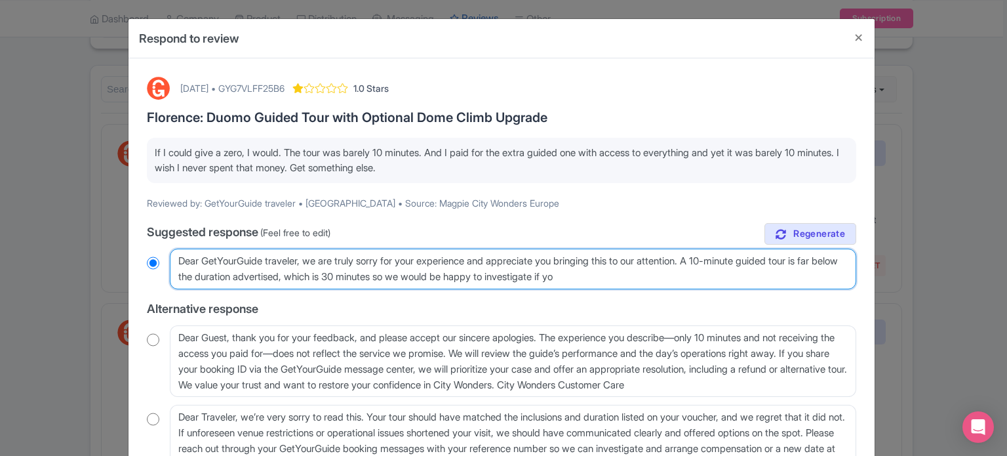
type textarea "Dear GetYourGuide traveler, we are truly sorry for your experience and apprecia…"
radio input "true"
type textarea "Dear GetYourGuide traveler, we are truly sorry for your experience and apprecia…"
radio input "true"
type textarea "Dear GetYourGuide traveler, we are truly sorry for your experience and apprecia…"
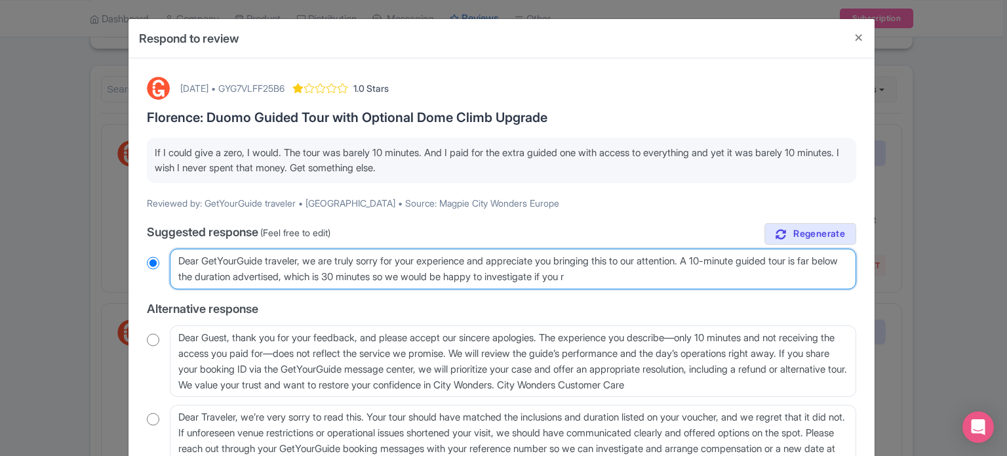
radio input "true"
type textarea "Dear GetYourGuide traveler, we are truly sorry for your experience and apprecia…"
radio input "true"
type textarea "Dear GetYourGuide traveler, we are truly sorry for your experience and apprecia…"
radio input "true"
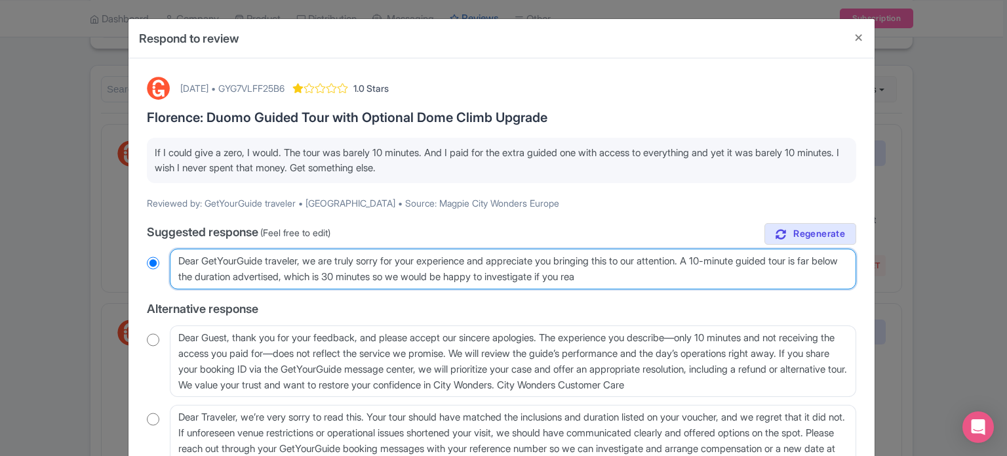
type textarea "Dear GetYourGuide traveler, we are truly sorry for your experience and apprecia…"
radio input "true"
type textarea "Dear GetYourGuide traveler, we are truly sorry for your experience and apprecia…"
radio input "true"
type textarea "Dear GetYourGuide traveler, we are truly sorry for your experience and apprecia…"
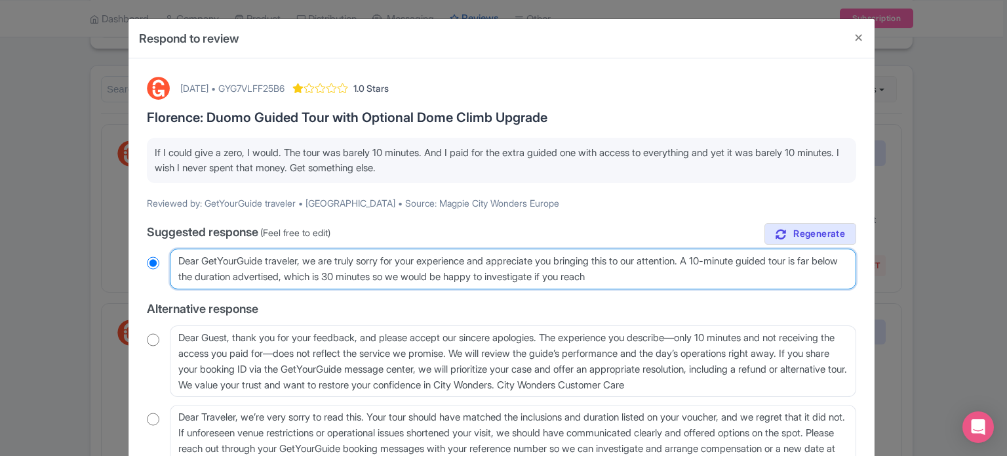
radio input "true"
type textarea "Dear GetYourGuide traveler, we are truly sorry for your experience and apprecia…"
radio input "true"
type textarea "Dear GetYourGuide traveler, we are truly sorry for your experience and apprecia…"
radio input "true"
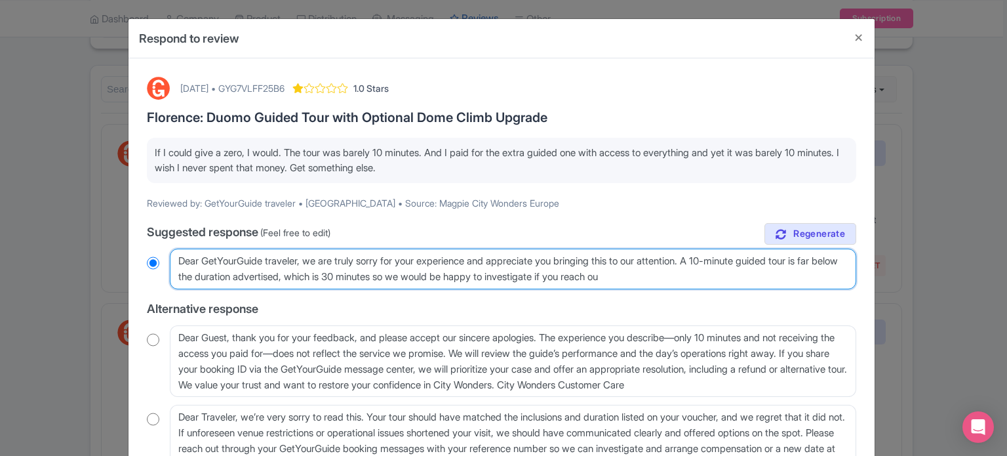
type textarea "Dear GetYourGuide traveler, we are truly sorry for your experience and apprecia…"
radio input "true"
type textarea "Dear GetYourGuide traveler, we are truly sorry for your experience and apprecia…"
radio input "true"
type textarea "Dear GetYourGuide traveler, we are truly sorry for your experience and apprecia…"
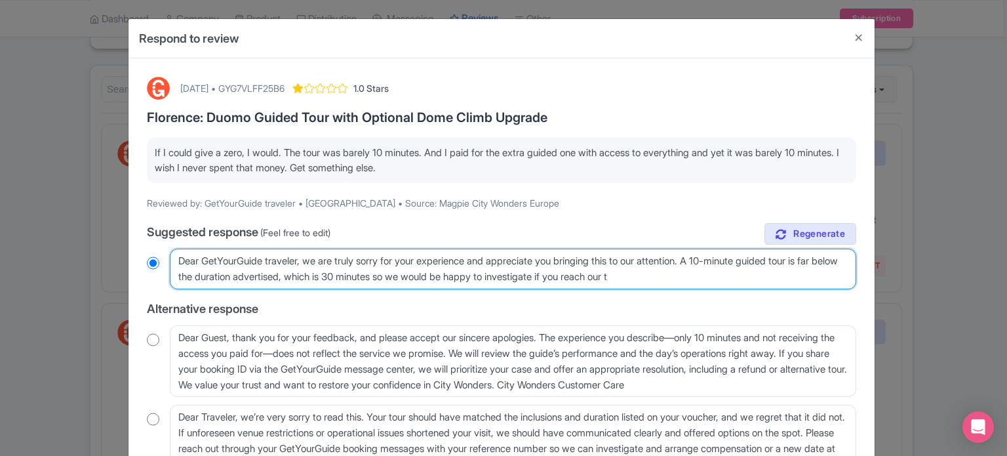
radio input "true"
type textarea "Dear GetYourGuide traveler, we are truly sorry for your experience and apprecia…"
radio input "true"
type textarea "Dear GetYourGuide traveler, we are truly sorry for your experience and apprecia…"
radio input "true"
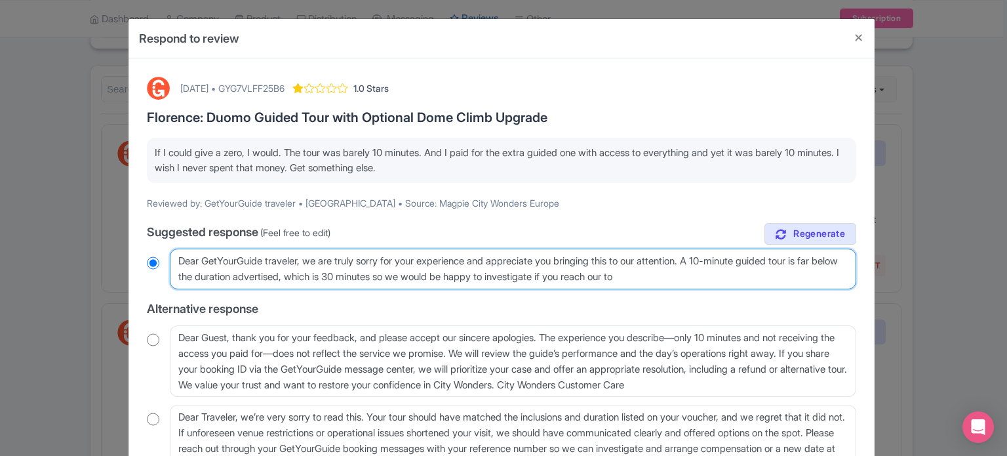
type textarea "Dear GetYourGuide traveler, we are truly sorry for your experience and apprecia…"
radio input "true"
type textarea "Dear GetYourGuide traveler, we are truly sorry for your experience and apprecia…"
radio input "true"
type textarea "Dear GetYourGuide traveler, we are truly sorry for your experience and apprecia…"
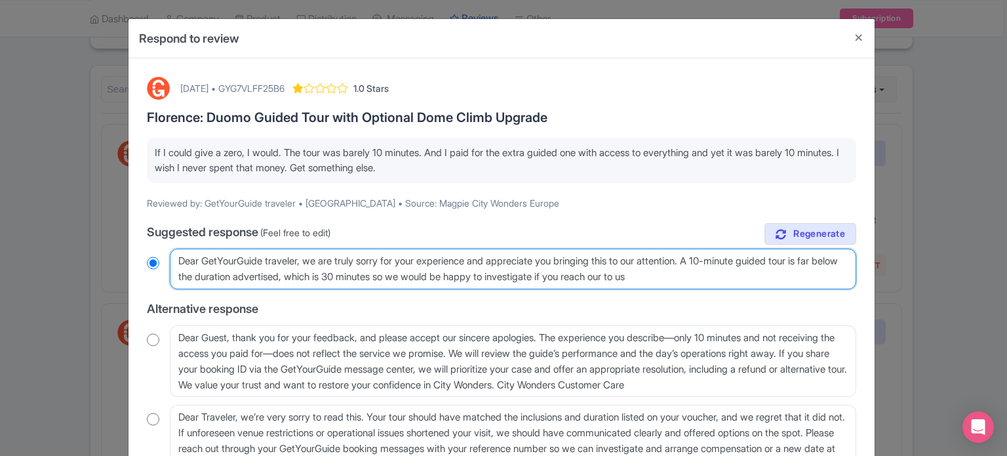
radio input "true"
type textarea "Dear GetYourGuide traveler, we are truly sorry for your experience and apprecia…"
radio input "true"
type textarea "Dear GetYourGuide traveler, we are truly sorry for your experience and apprecia…"
radio input "true"
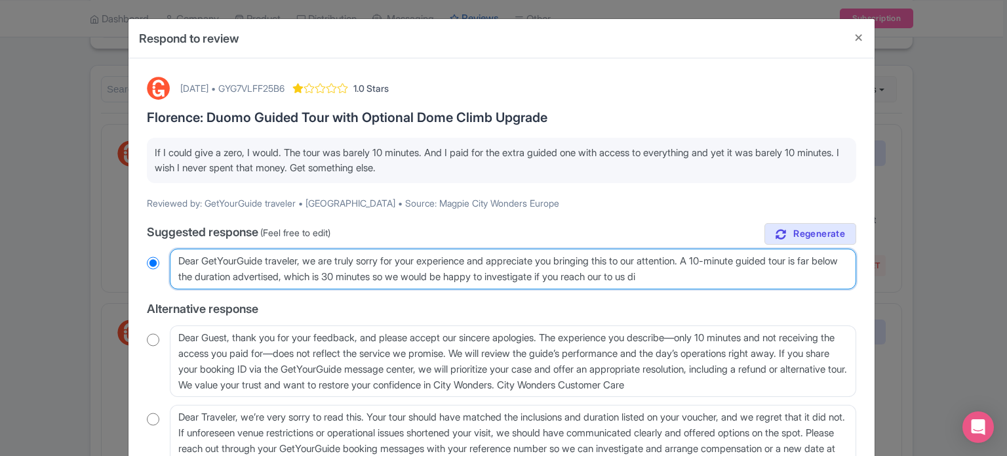
type textarea "Dear GetYourGuide traveler, we are truly sorry for your experience and apprecia…"
radio input "true"
type textarea "Dear GetYourGuide traveler, we are truly sorry for your experience and apprecia…"
radio input "true"
type textarea "Dear GetYourGuide traveler, we are truly sorry for your experience and apprecia…"
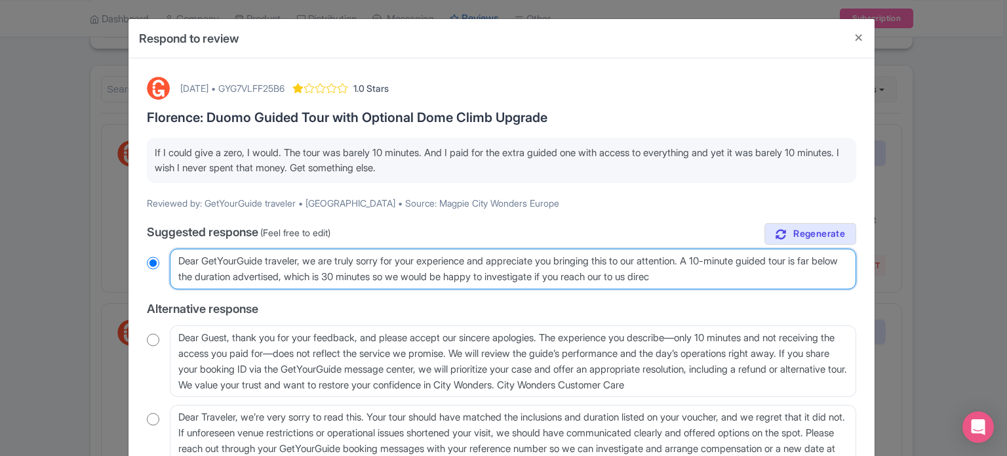
radio input "true"
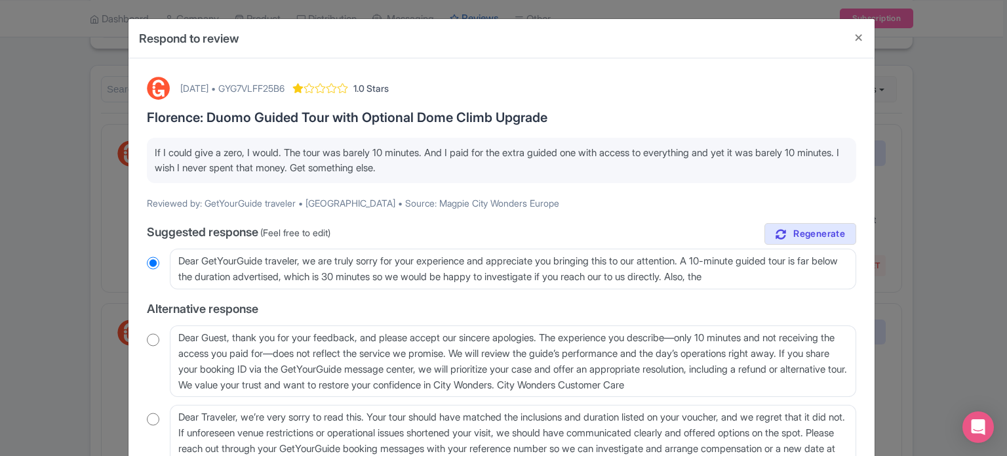
click at [284, 81] on div "[DATE] • GYG7VLFF25B6" at bounding box center [232, 88] width 104 height 14
copy div "GYG7VLFF25B6"
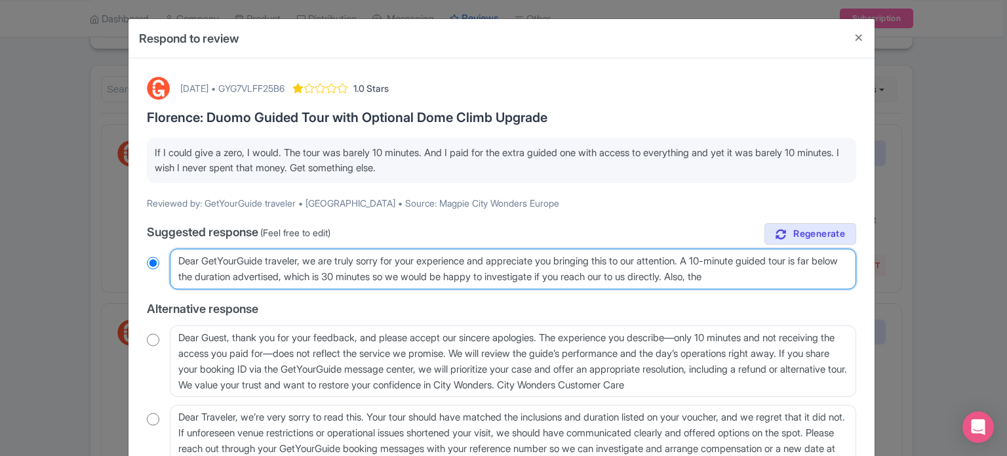
click at [784, 281] on textarea "Dear GetYourGuide traveler, we are truly sorry for your experience and apprecia…" at bounding box center [513, 268] width 686 height 41
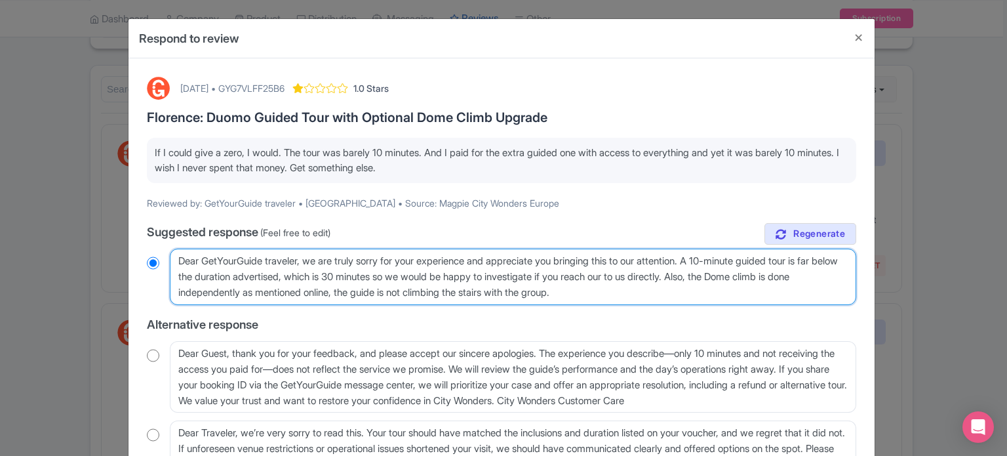
click at [627, 293] on textarea "Dear GetYourGuide traveler, we are truly sorry for your experience and apprecia…" at bounding box center [513, 276] width 686 height 56
click at [633, 293] on textarea "Dear GetYourGuide traveler, we are truly sorry for your experience and apprecia…" at bounding box center [513, 276] width 686 height 56
paste textarea "I hope this information clarifies your doubts."
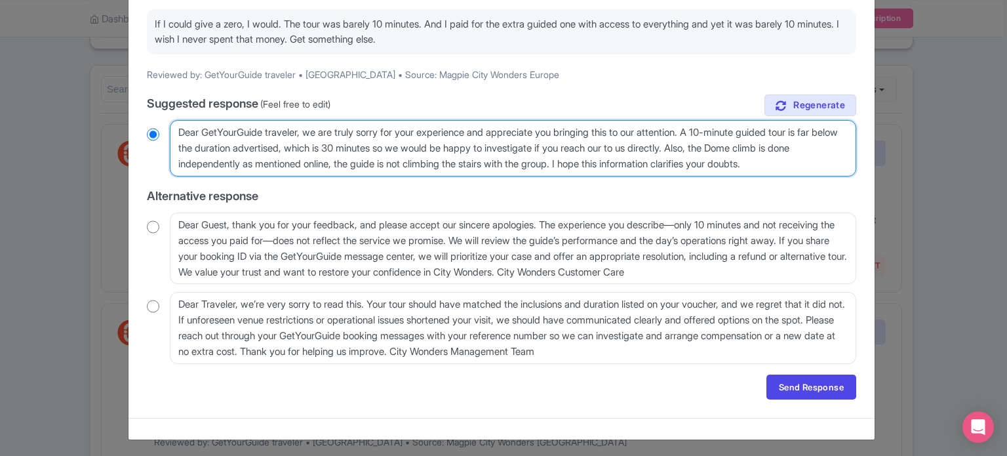
scroll to position [130, 0]
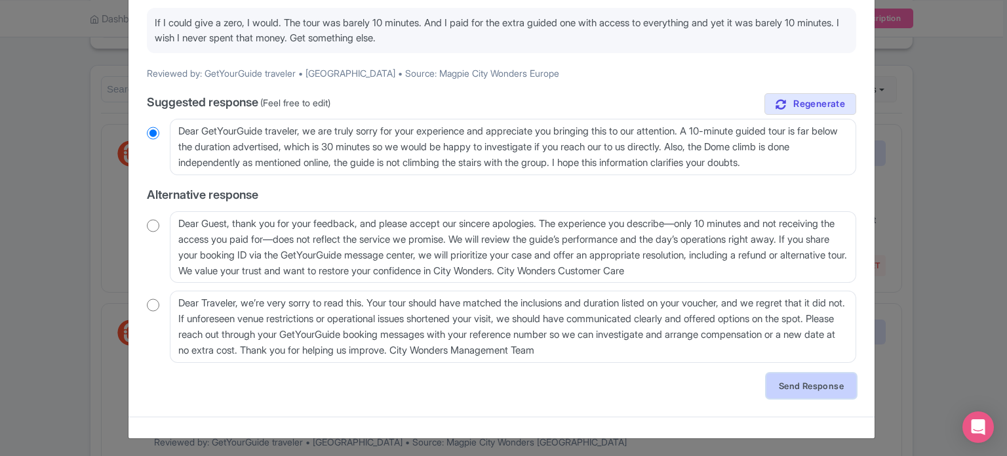
click at [802, 382] on link "Send Response" at bounding box center [811, 385] width 90 height 25
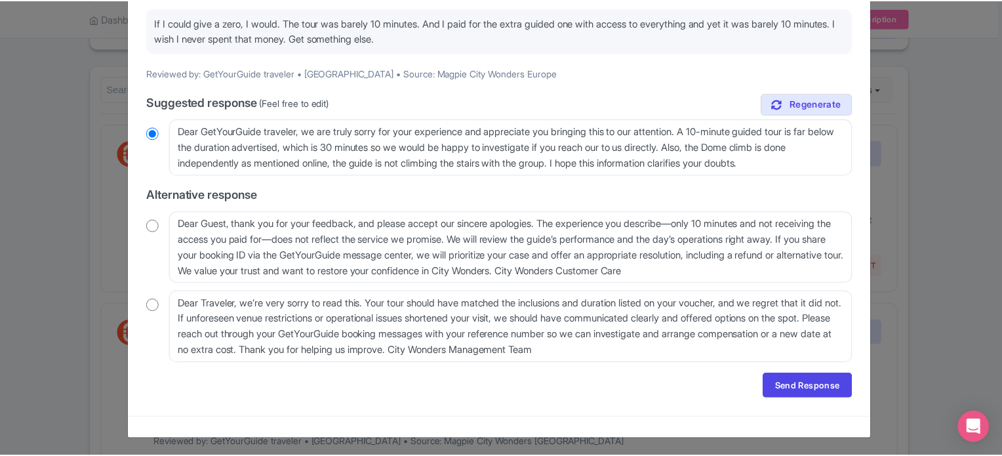
scroll to position [0, 0]
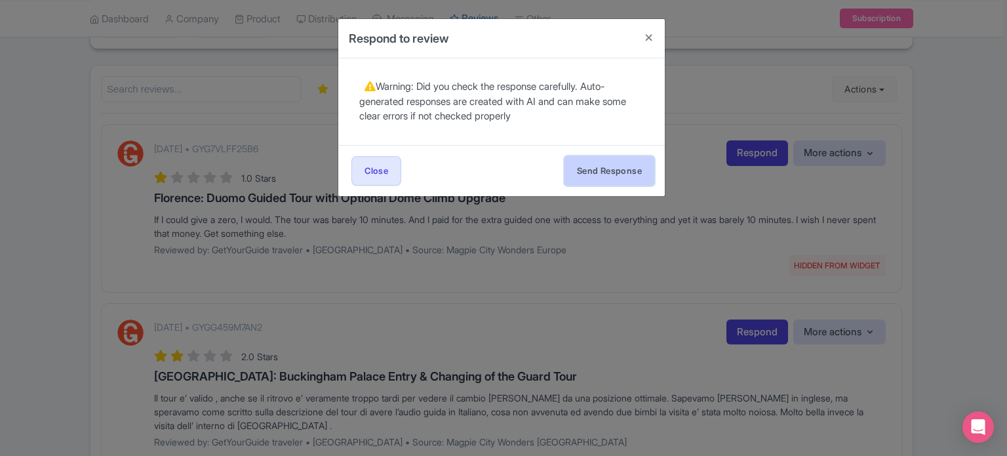
click at [569, 161] on button "Send Response" at bounding box center [609, 170] width 90 height 29
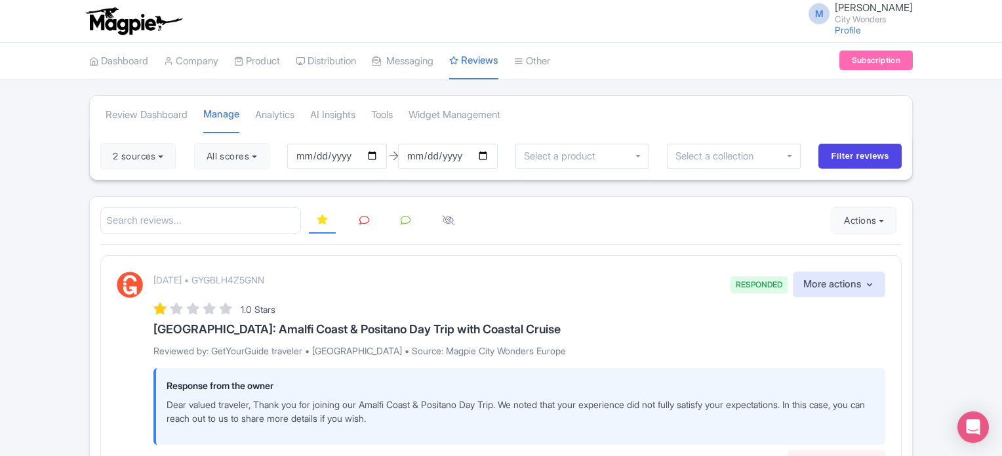
click at [355, 222] on link at bounding box center [364, 221] width 26 height 26
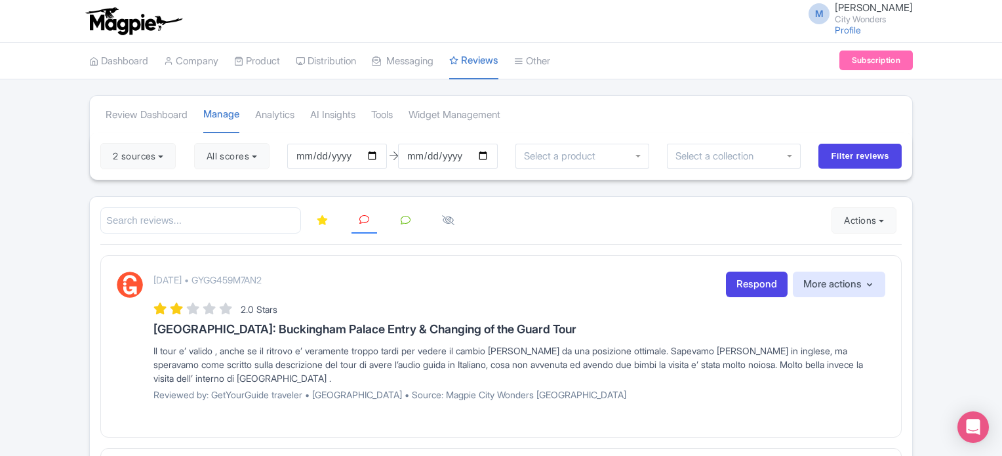
scroll to position [66, 0]
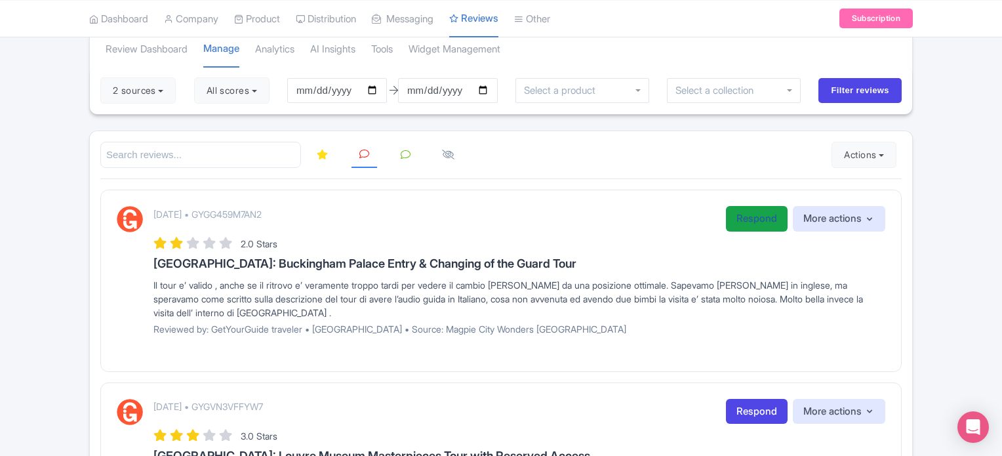
click at [750, 222] on link "Respond" at bounding box center [757, 219] width 62 height 26
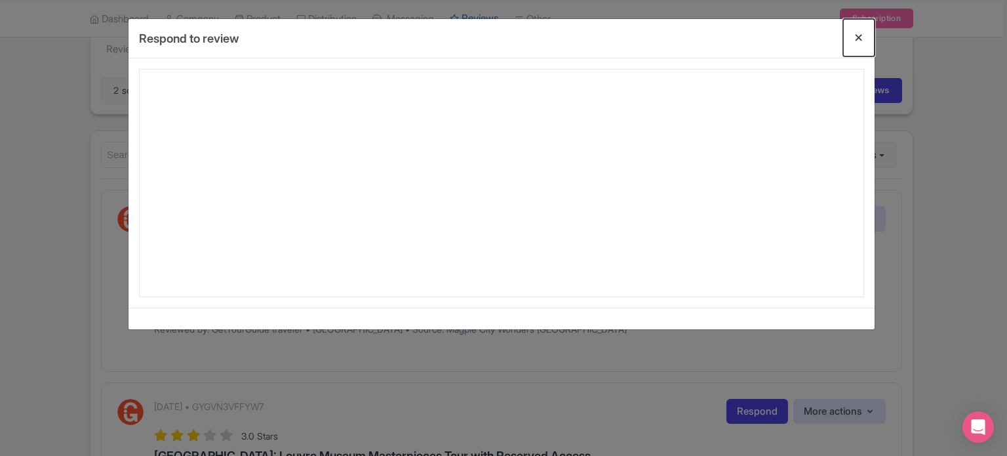
click at [857, 37] on button "Close" at bounding box center [858, 37] width 31 height 37
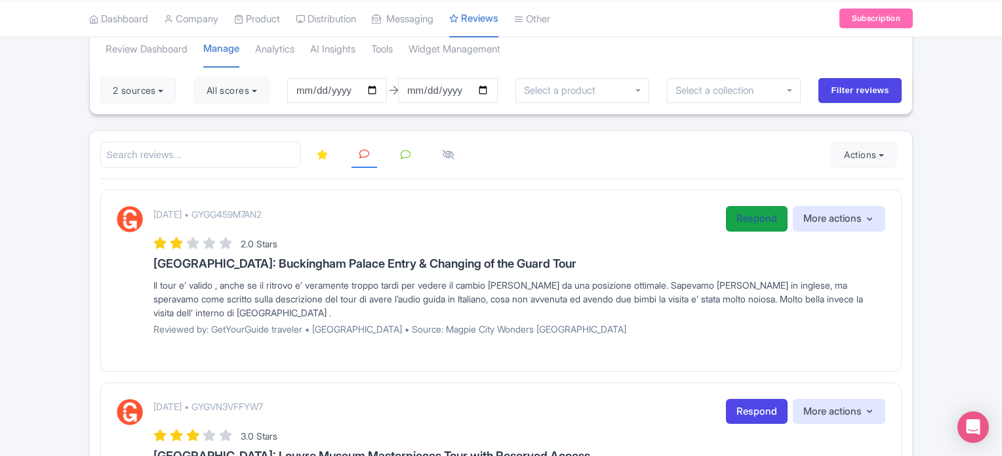
click at [749, 218] on link "Respond" at bounding box center [757, 219] width 62 height 26
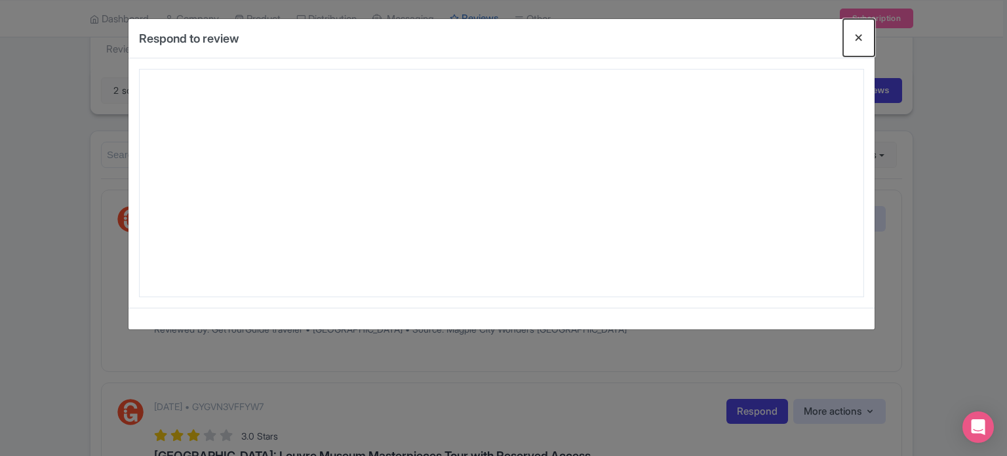
click at [859, 43] on button "Close" at bounding box center [858, 37] width 31 height 37
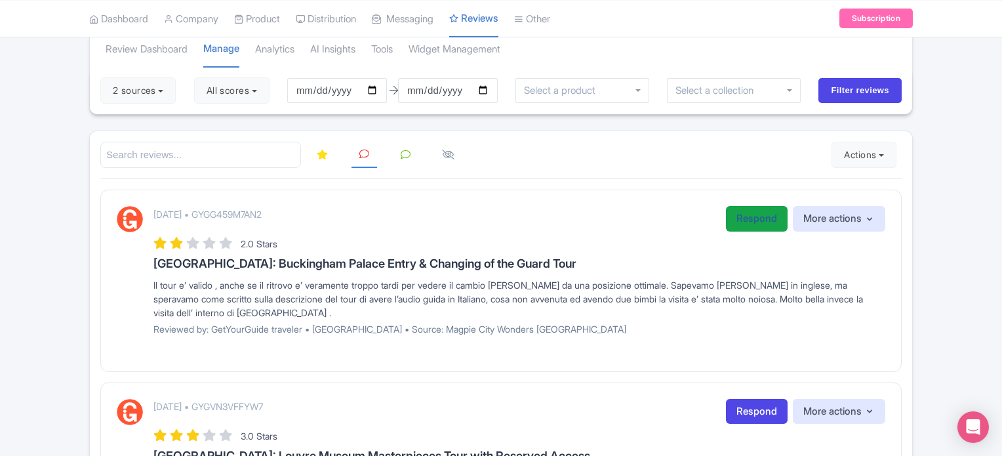
click at [755, 227] on link "Respond" at bounding box center [757, 219] width 62 height 26
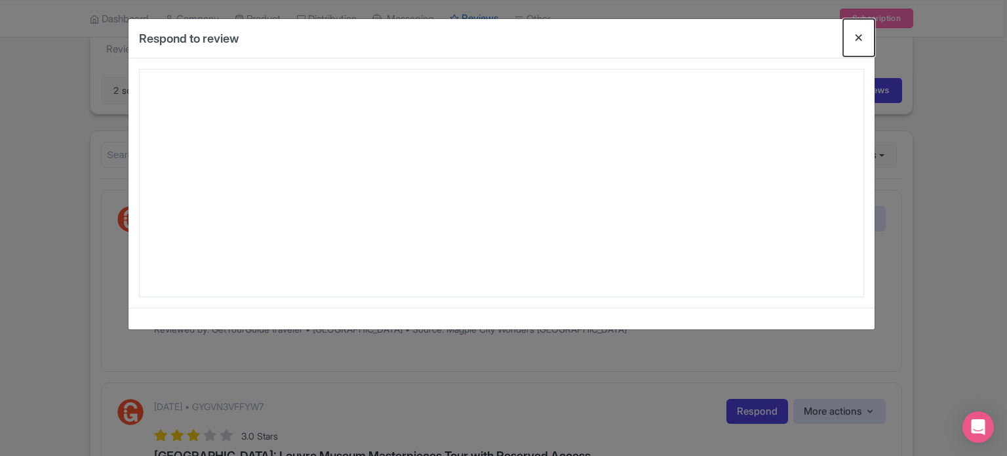
drag, startPoint x: 860, startPoint y: 33, endPoint x: 731, endPoint y: 67, distance: 133.4
click at [859, 36] on button "Close" at bounding box center [858, 37] width 31 height 37
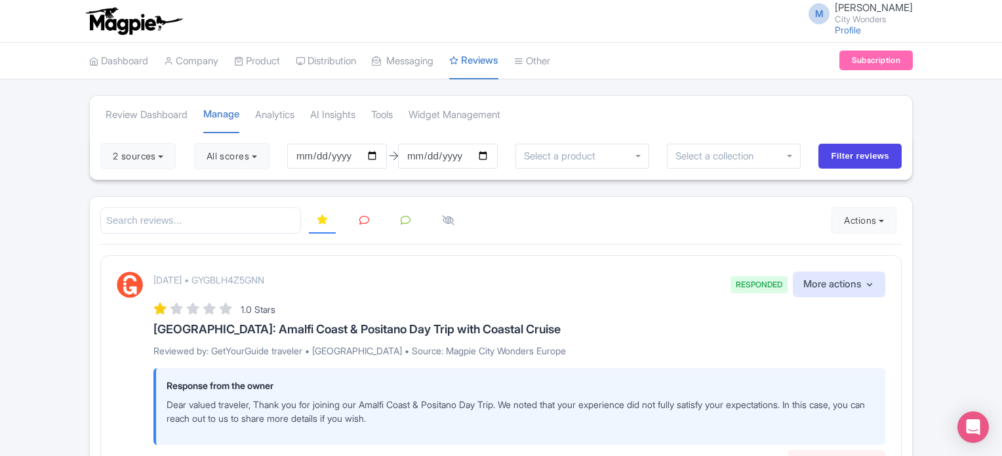
scroll to position [66, 0]
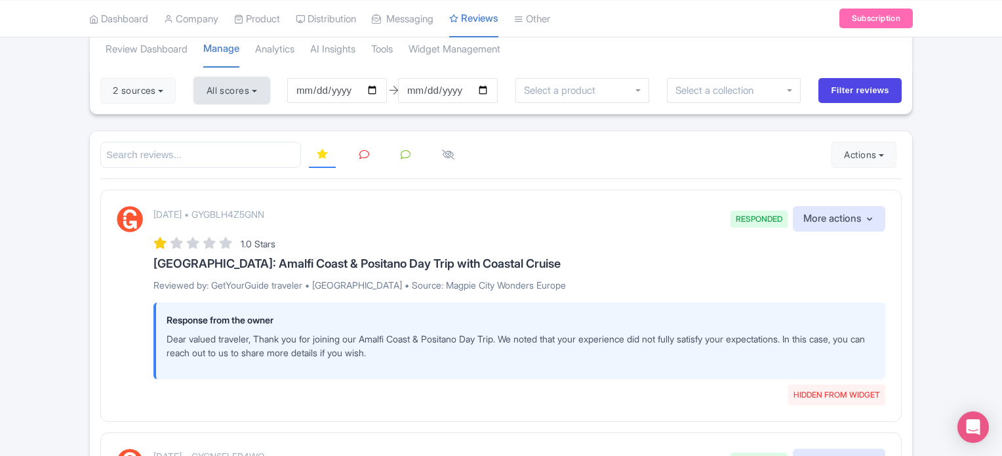
click at [240, 94] on button "All scores" at bounding box center [231, 90] width 75 height 26
click at [357, 153] on link at bounding box center [364, 155] width 26 height 26
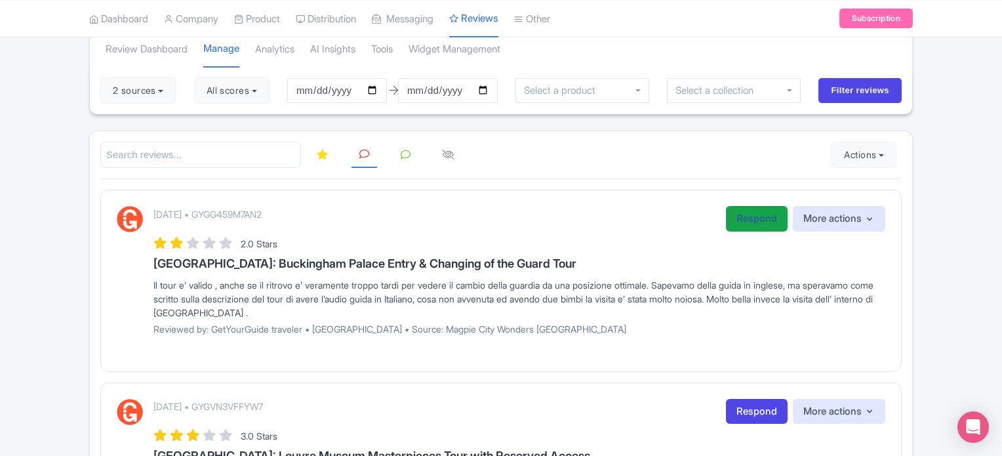
click at [737, 218] on link "Respond" at bounding box center [757, 219] width 62 height 26
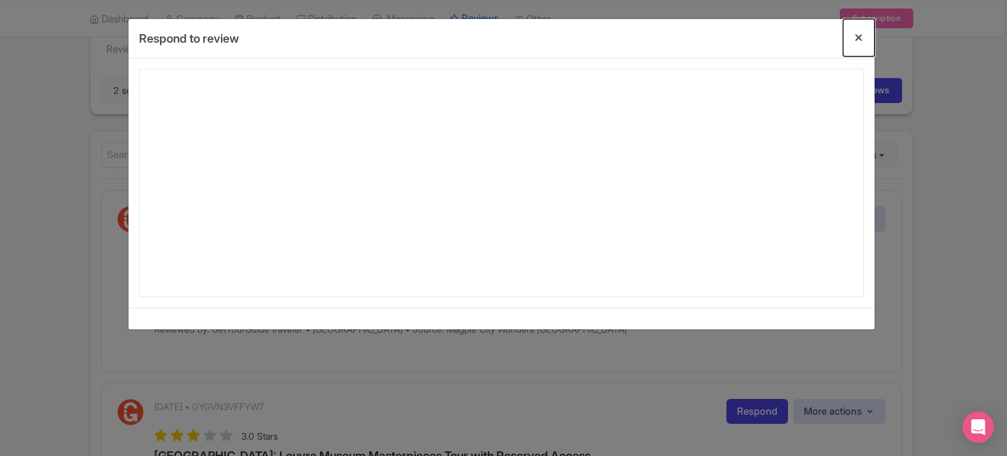
click at [864, 38] on button "Close" at bounding box center [858, 37] width 31 height 37
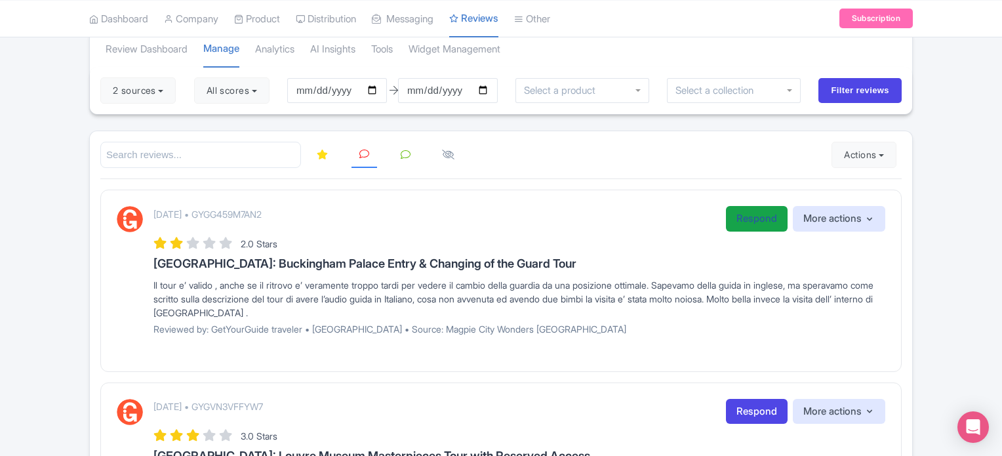
click at [732, 226] on link "Respond" at bounding box center [757, 219] width 62 height 26
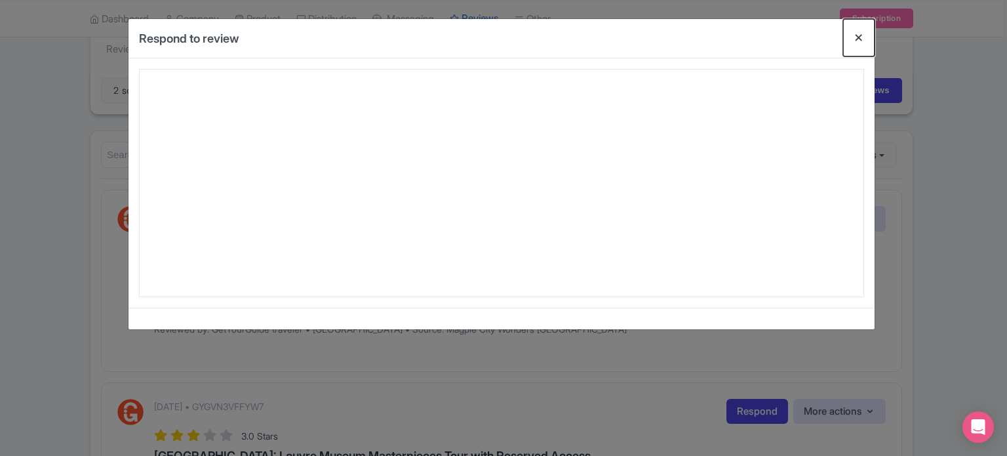
click at [862, 41] on button "Close" at bounding box center [858, 37] width 31 height 37
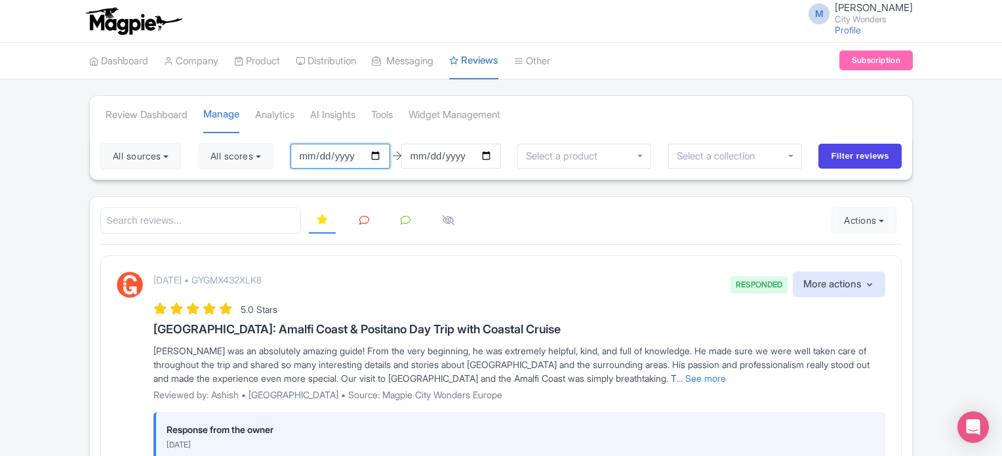
click at [378, 155] on input "2025-05-28" at bounding box center [340, 156] width 100 height 25
type input "[DATE]"
click at [250, 163] on button "All scores" at bounding box center [235, 156] width 75 height 26
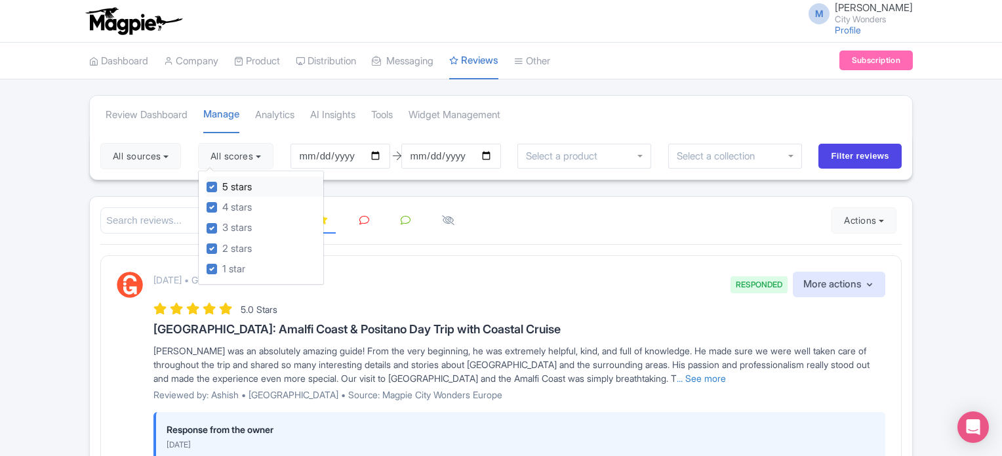
click at [222, 189] on label "5 stars" at bounding box center [236, 187] width 29 height 15
click at [222, 187] on input "5 stars" at bounding box center [226, 183] width 9 height 9
checkbox input "false"
click at [222, 205] on label "4 stars" at bounding box center [236, 207] width 29 height 15
click at [222, 205] on input "4 stars" at bounding box center [226, 203] width 9 height 9
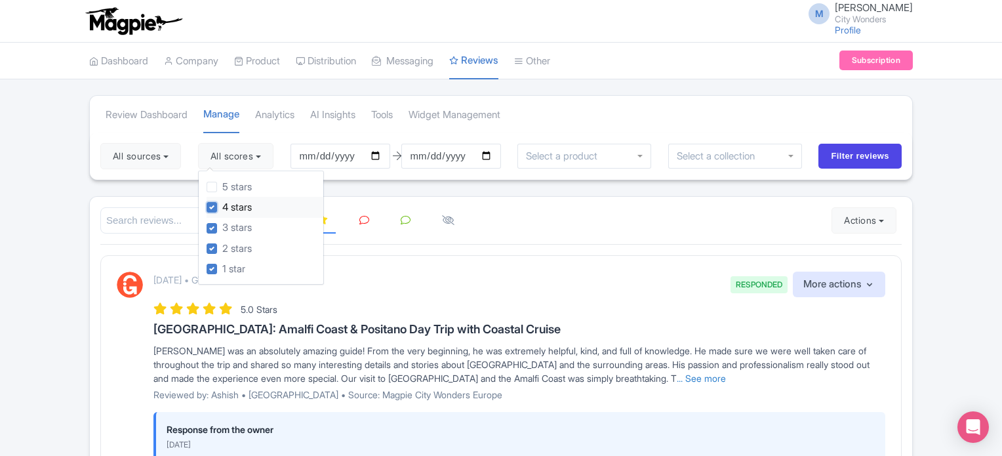
checkbox input "false"
click at [162, 163] on button "All sources" at bounding box center [140, 156] width 81 height 26
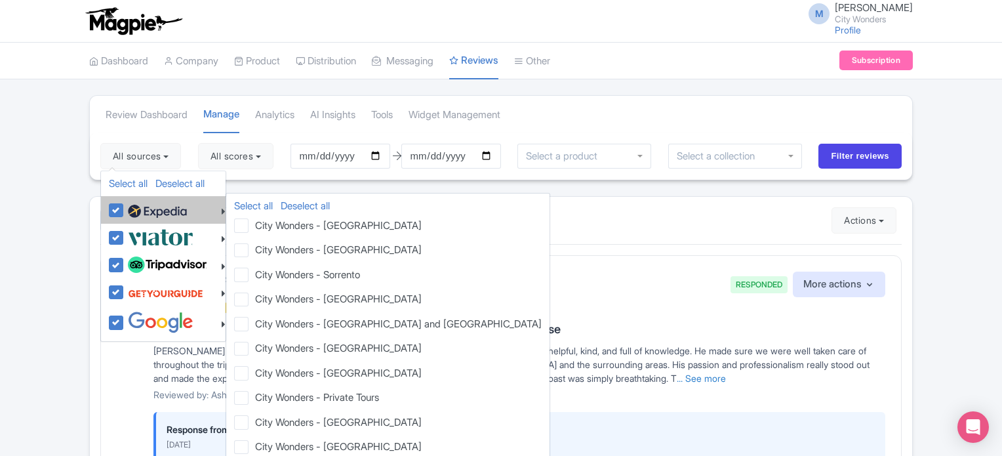
click at [125, 210] on label at bounding box center [156, 210] width 62 height 22
click at [125, 207] on input "checkbox" at bounding box center [129, 203] width 9 height 9
checkbox input "false"
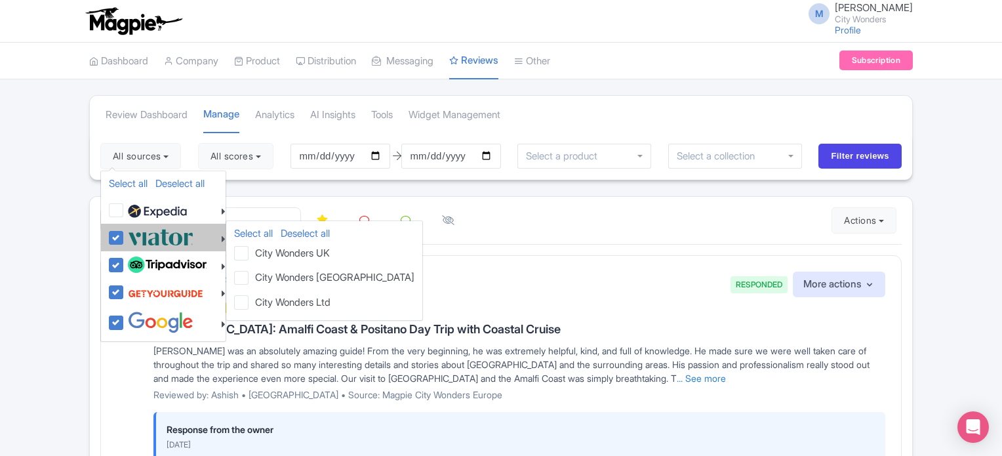
click at [125, 238] on label at bounding box center [159, 237] width 69 height 22
click at [125, 235] on input "checkbox" at bounding box center [129, 230] width 9 height 9
checkbox input "false"
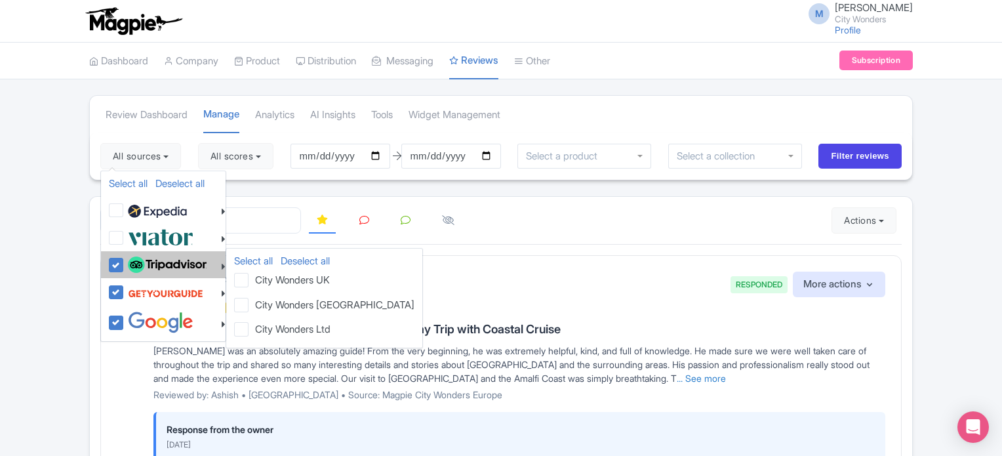
click at [125, 258] on label at bounding box center [166, 265] width 82 height 22
click at [125, 258] on input "checkbox" at bounding box center [129, 258] width 9 height 9
checkbox input "false"
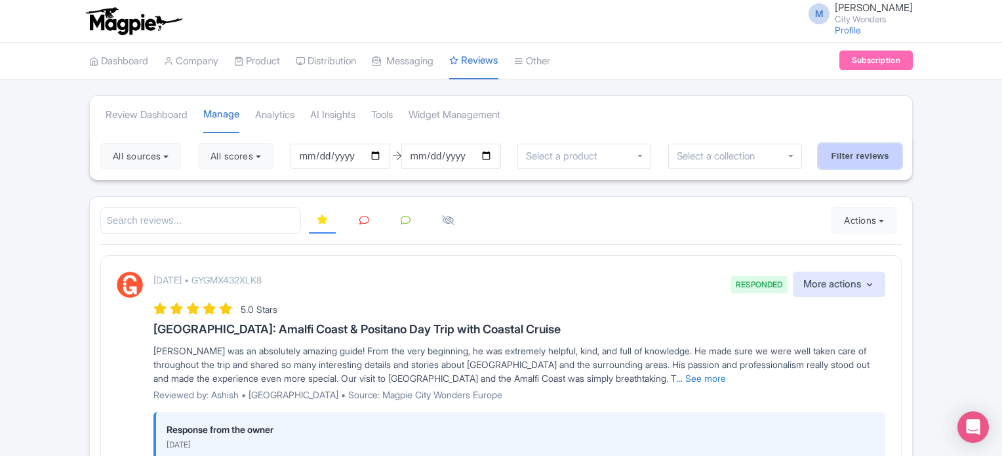
click at [826, 148] on input "Filter reviews" at bounding box center [859, 156] width 83 height 25
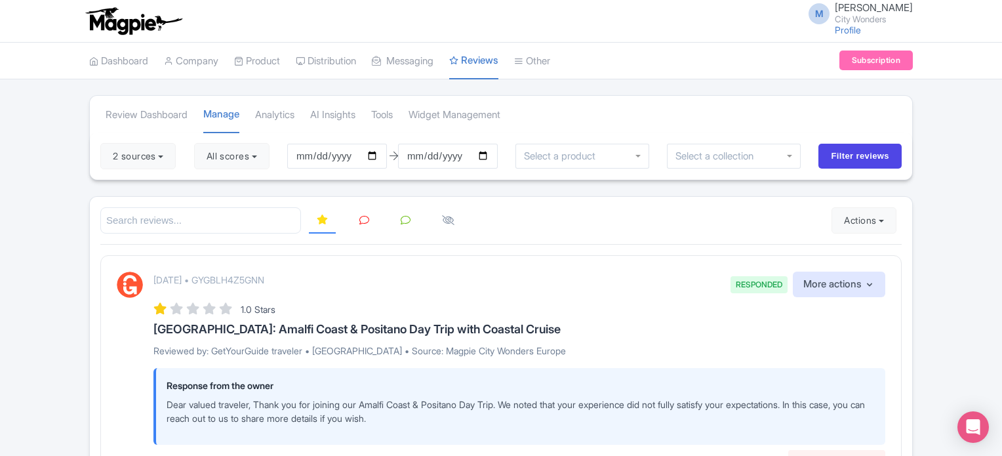
click at [364, 222] on icon at bounding box center [364, 220] width 10 height 10
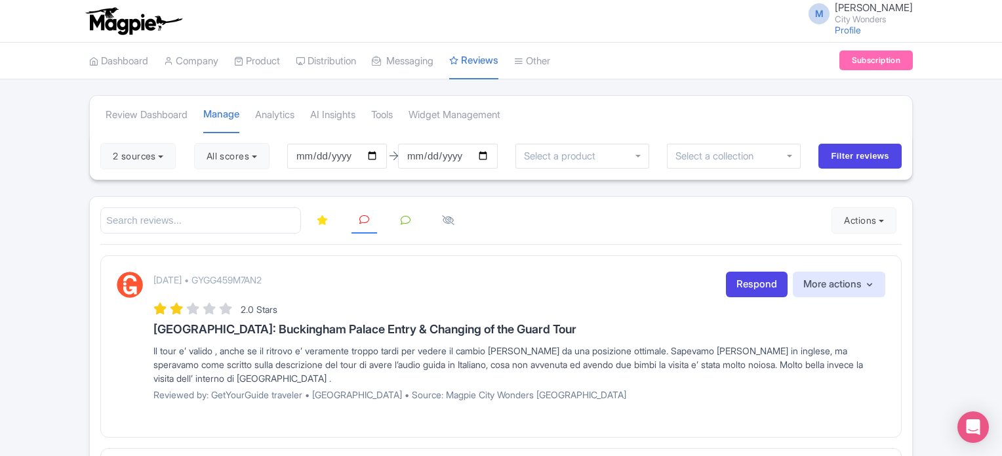
scroll to position [66, 0]
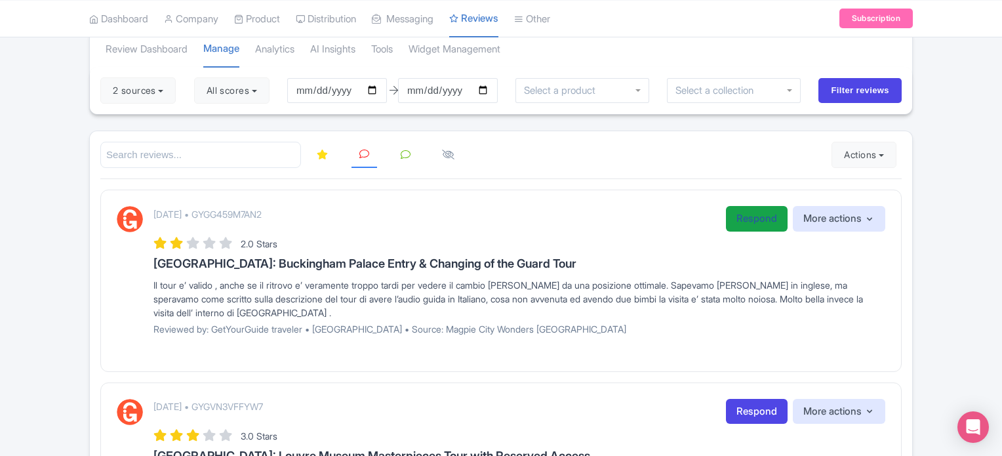
click at [757, 212] on link "Respond" at bounding box center [757, 219] width 62 height 26
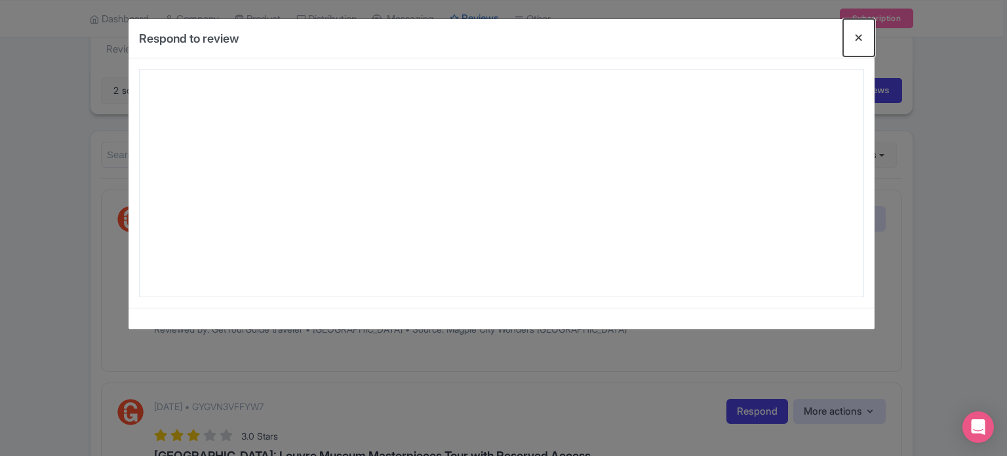
click at [859, 39] on button "Close" at bounding box center [858, 37] width 31 height 37
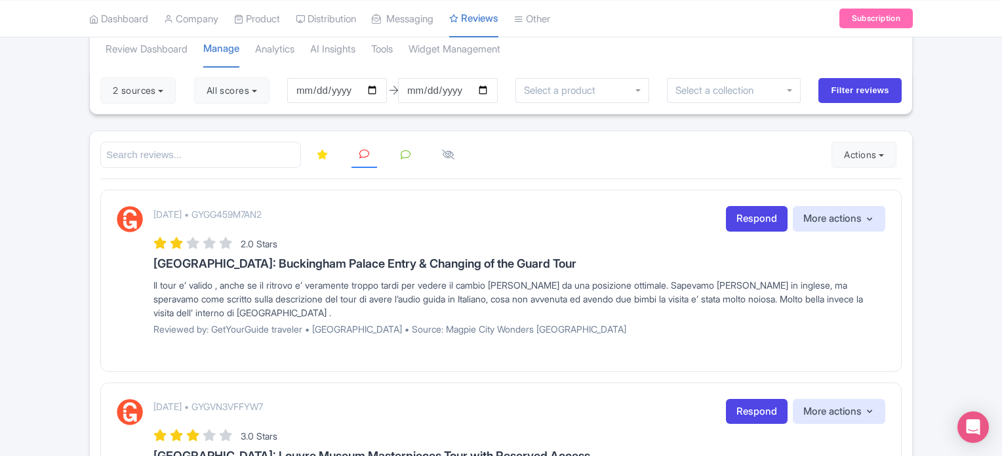
drag, startPoint x: 76, startPoint y: 297, endPoint x: 125, endPoint y: 296, distance: 49.2
click at [760, 219] on link "Respond" at bounding box center [757, 219] width 62 height 26
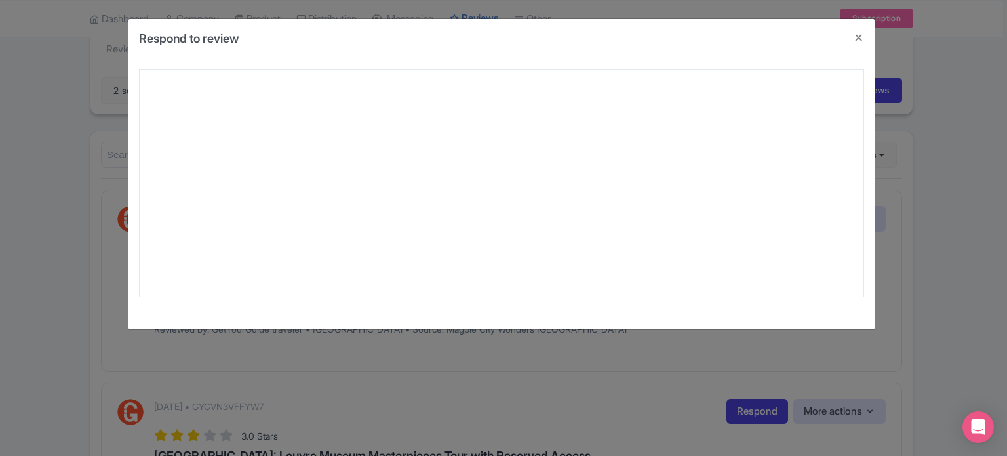
click at [82, 201] on div "Respond to review [DATE] • GYGG459M7AN2 2.0 Stars [GEOGRAPHIC_DATA]: Buckingham…" at bounding box center [503, 228] width 1007 height 456
